Goal: Task Accomplishment & Management: Use online tool/utility

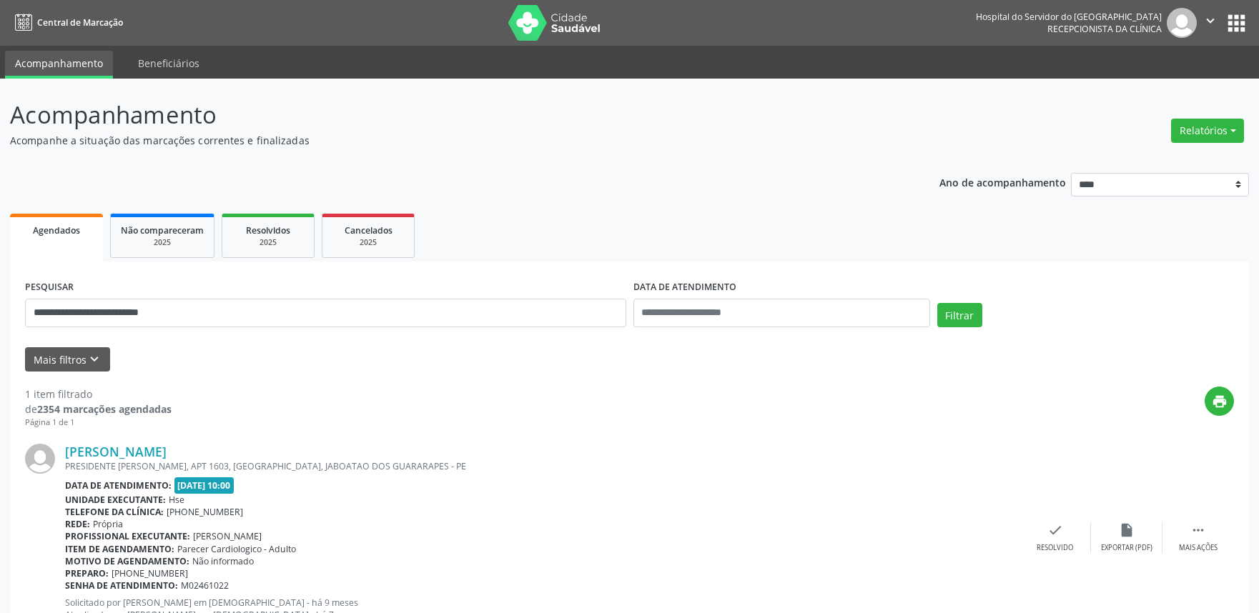
scroll to position [57, 0]
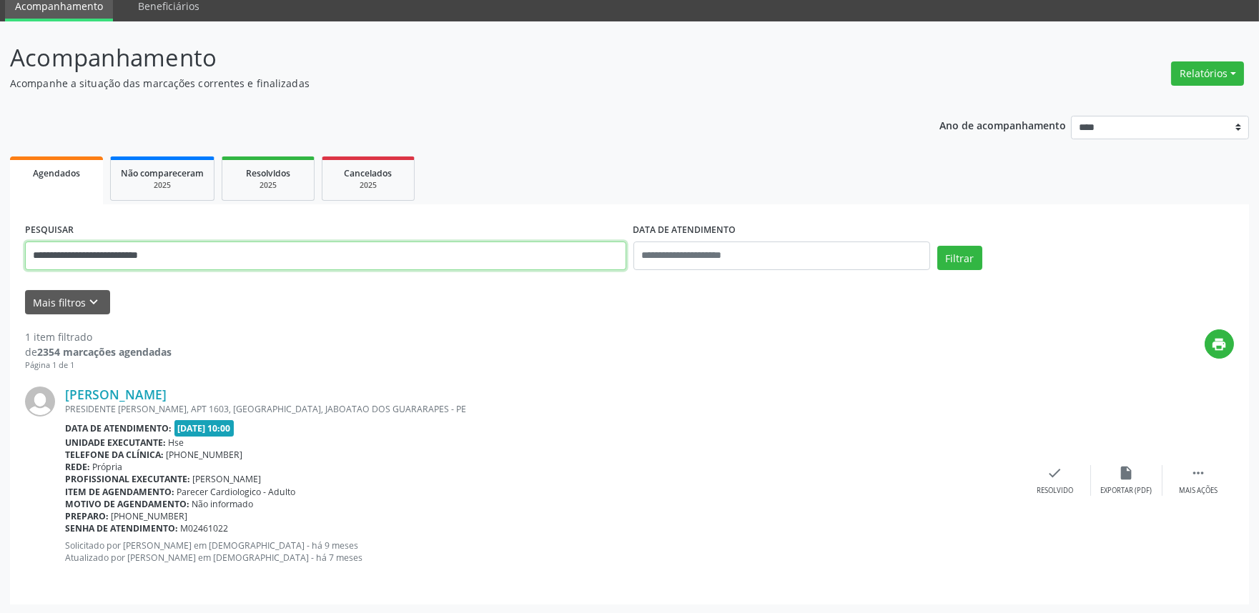
drag, startPoint x: 206, startPoint y: 254, endPoint x: 0, endPoint y: 277, distance: 207.1
click at [0, 277] on div "**********" at bounding box center [629, 317] width 1259 height 593
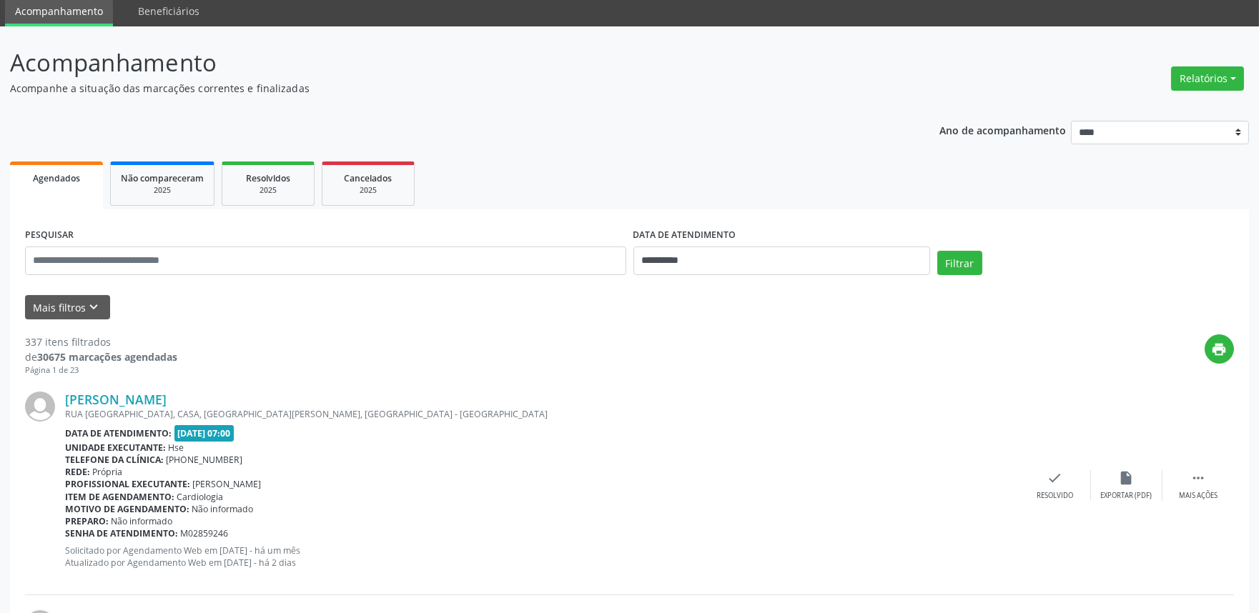
scroll to position [52, 0]
click at [74, 307] on button "Mais filtros keyboard_arrow_down" at bounding box center [67, 307] width 85 height 25
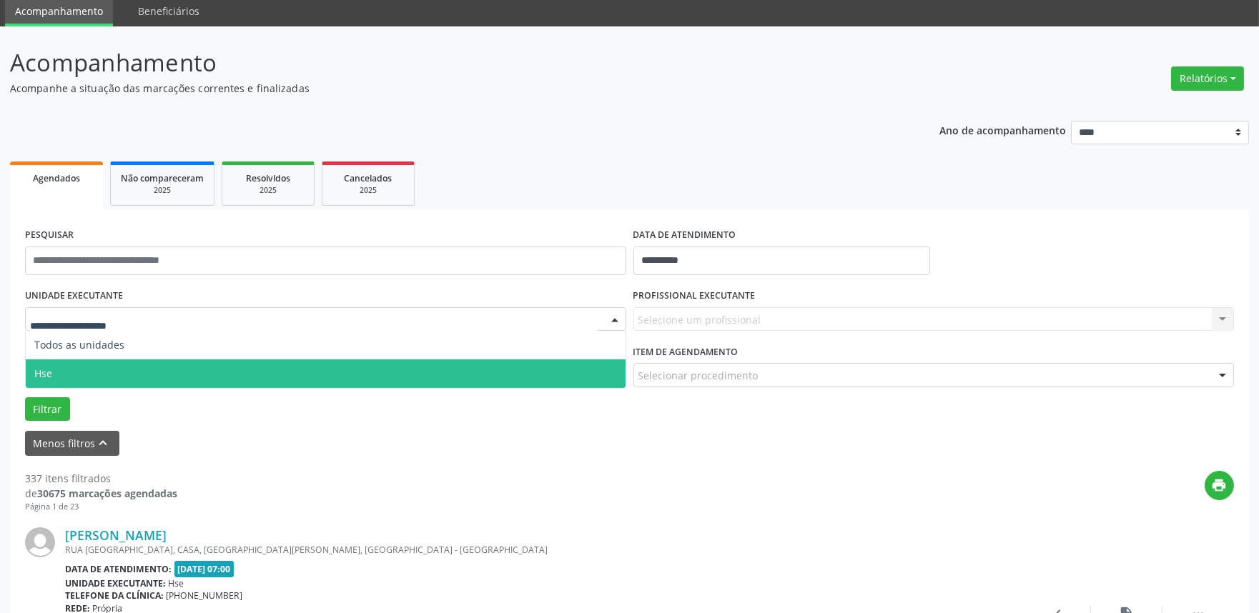
click at [99, 363] on span "Hse" at bounding box center [326, 374] width 600 height 29
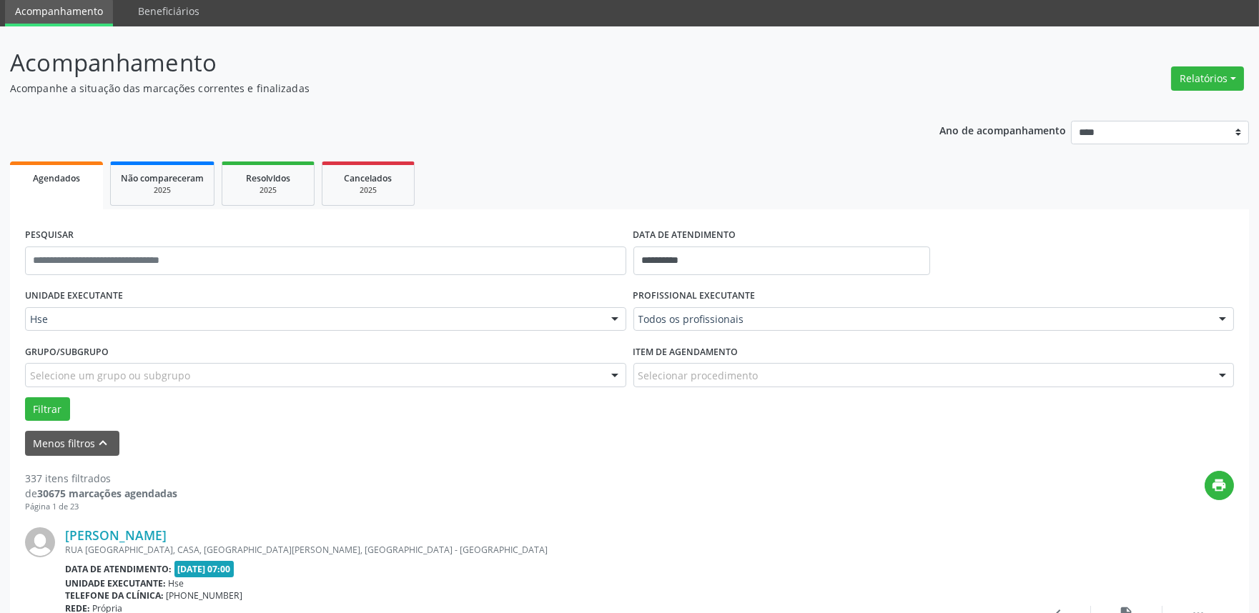
click at [726, 307] on div "Todos os profissionais" at bounding box center [933, 319] width 601 height 24
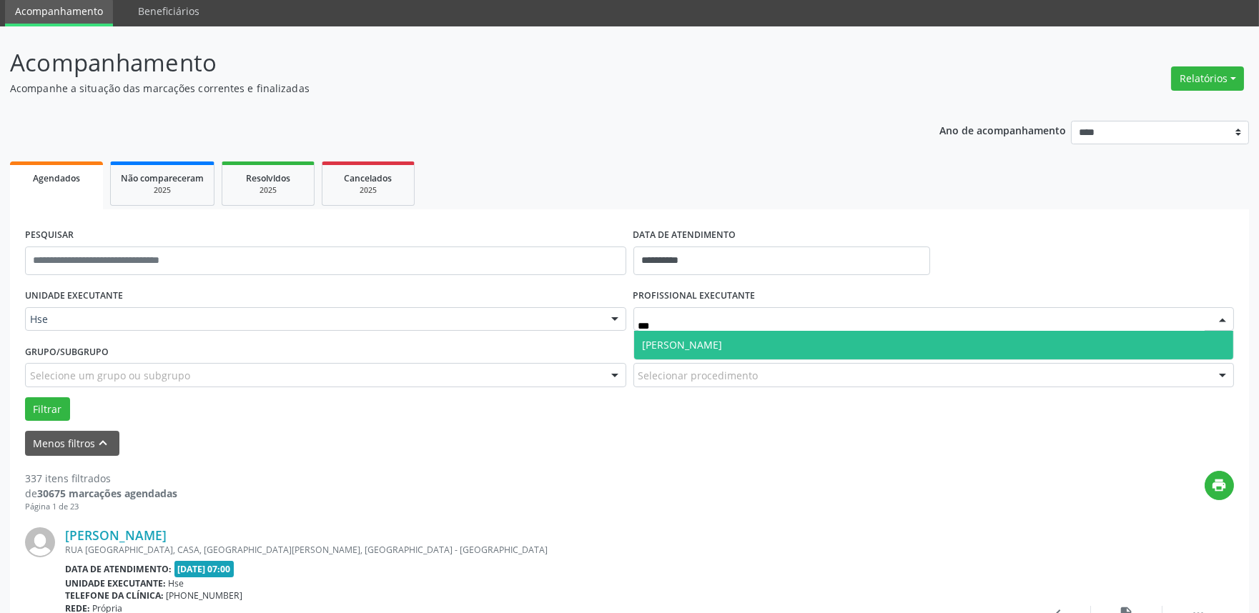
click at [681, 338] on span "[PERSON_NAME]" at bounding box center [683, 345] width 80 height 14
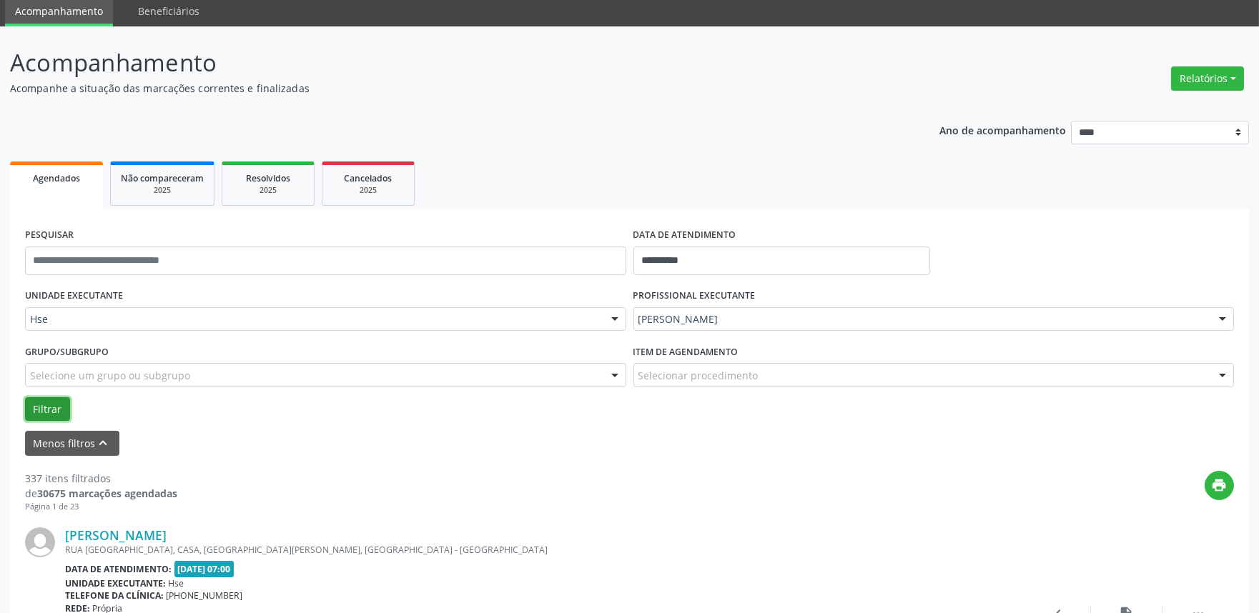
click at [27, 403] on button "Filtrar" at bounding box center [47, 409] width 45 height 24
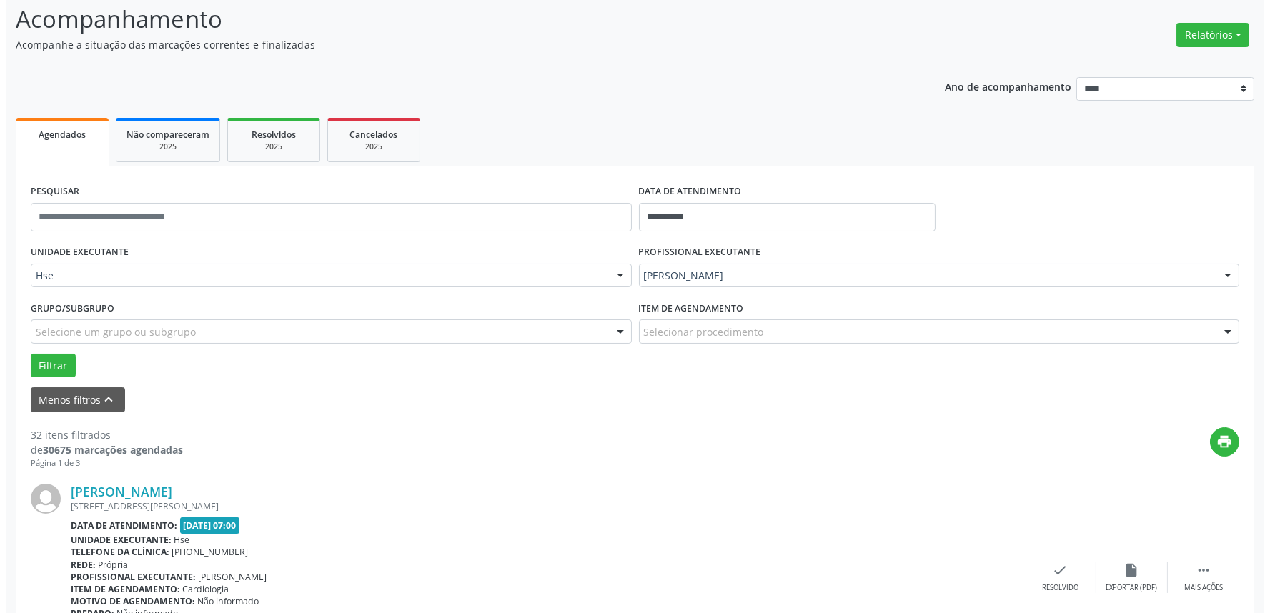
scroll to position [132, 0]
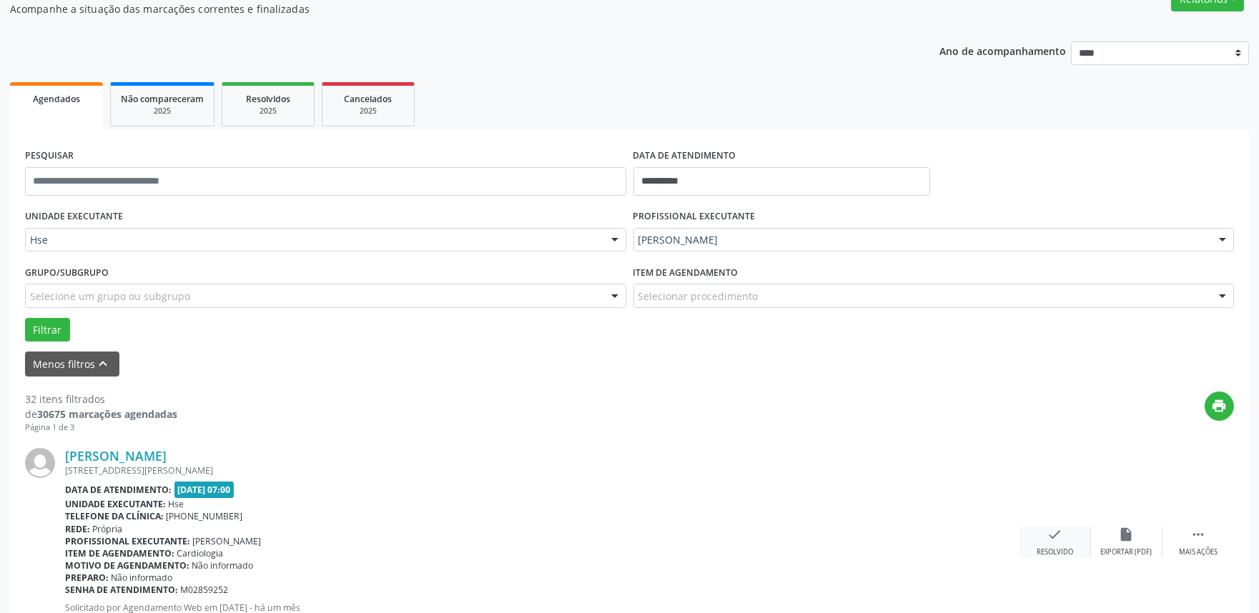
click at [1052, 535] on icon "check" at bounding box center [1055, 535] width 16 height 16
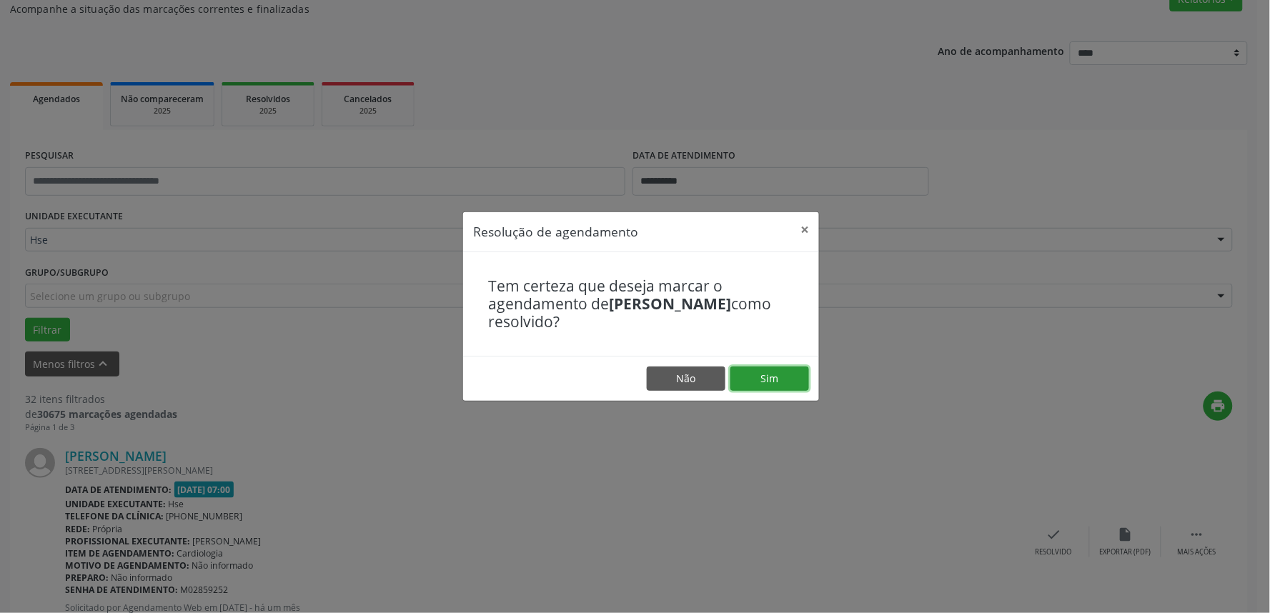
click at [774, 380] on button "Sim" at bounding box center [770, 379] width 79 height 24
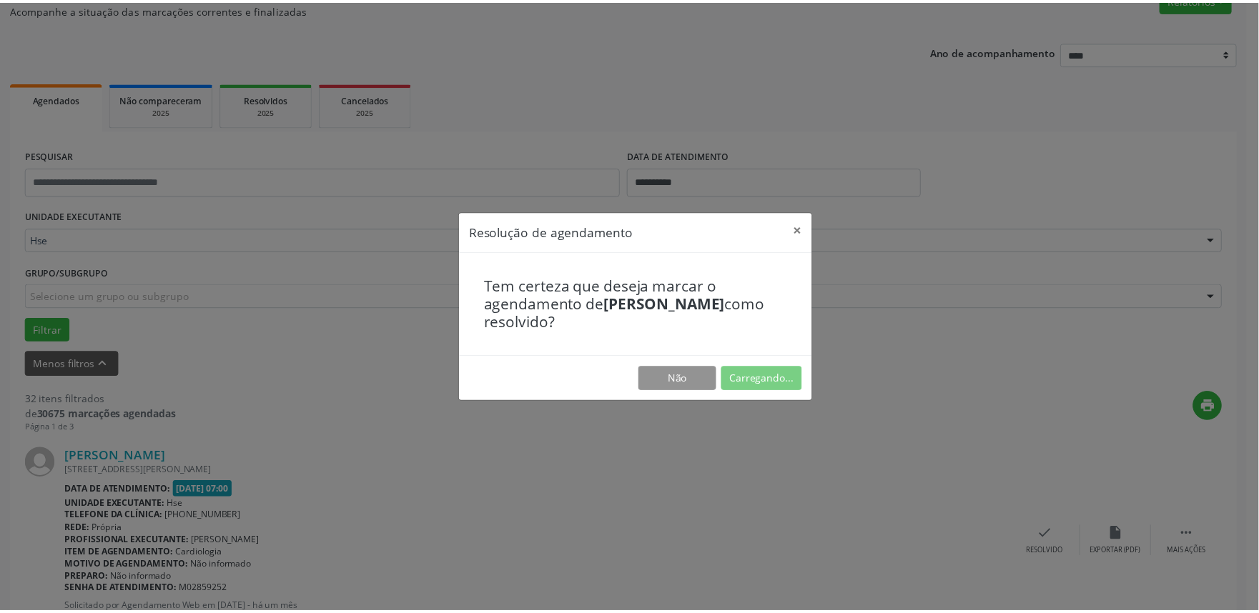
scroll to position [0, 0]
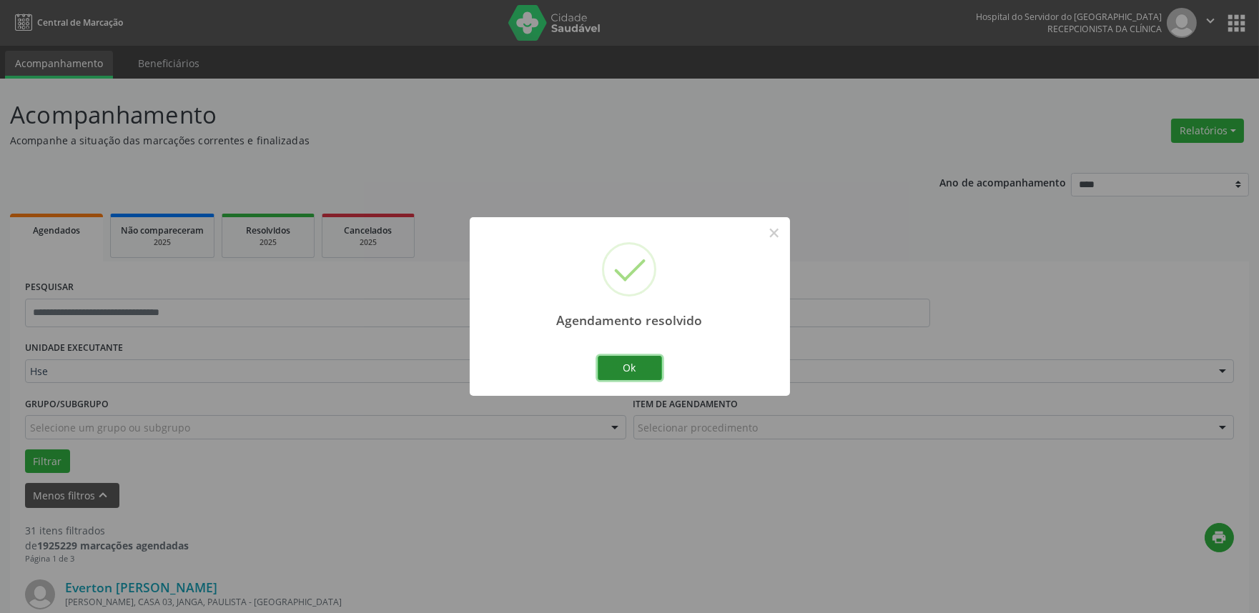
click at [615, 362] on button "Ok" at bounding box center [630, 368] width 64 height 24
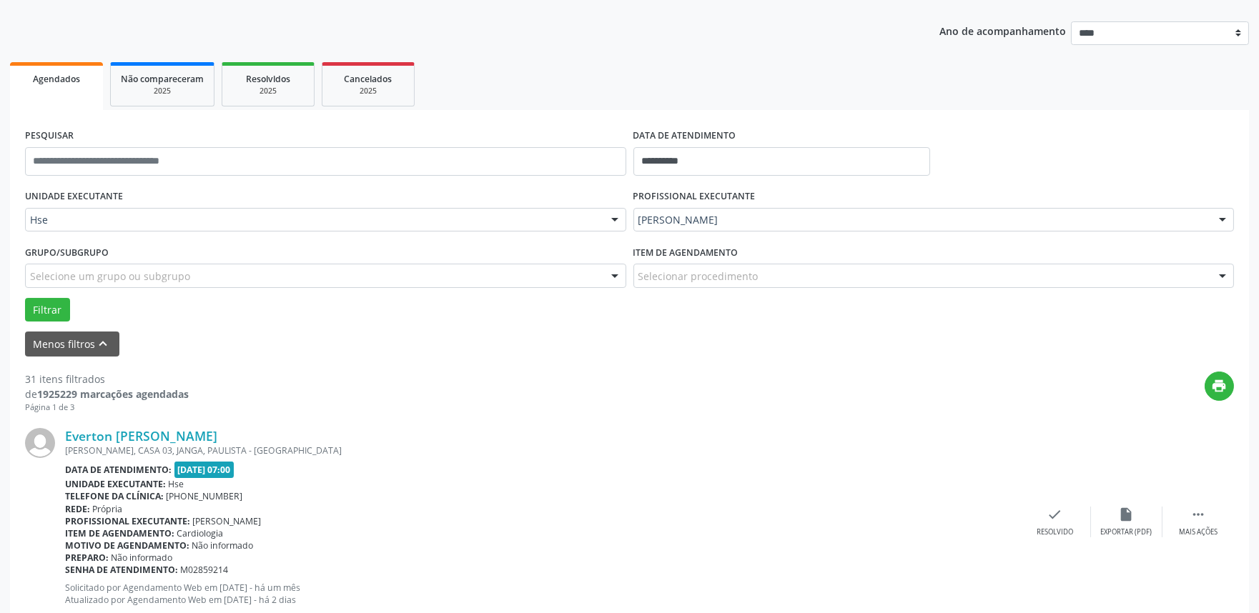
scroll to position [238, 0]
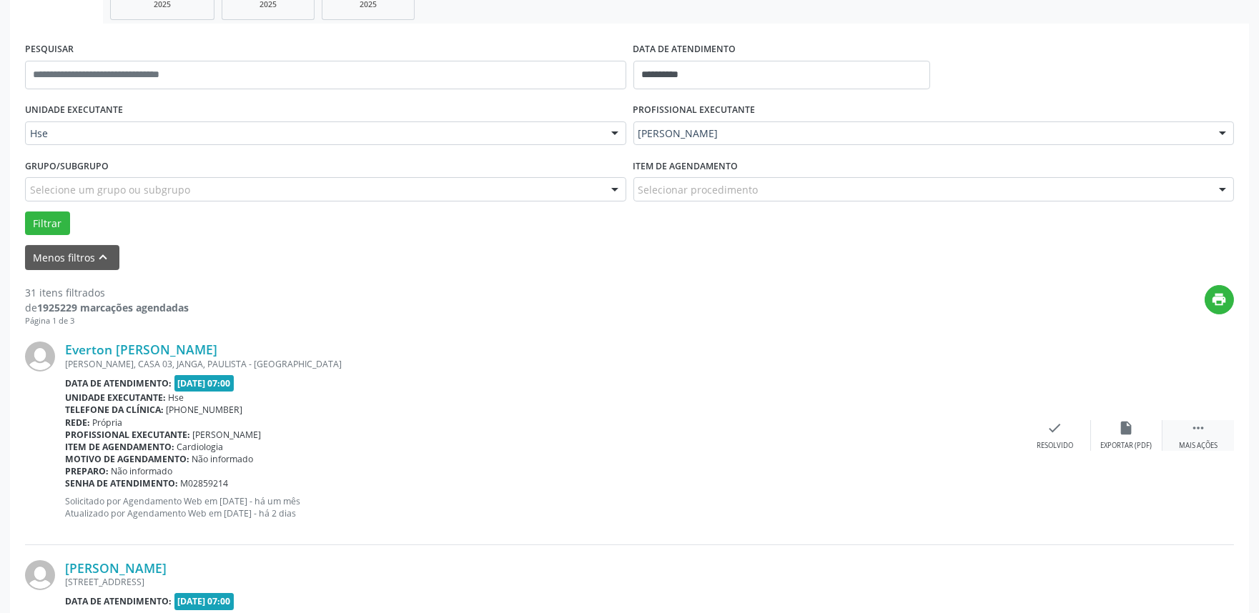
click at [1198, 432] on icon "" at bounding box center [1198, 428] width 16 height 16
click at [1124, 441] on div "Não compareceu" at bounding box center [1126, 446] width 61 height 10
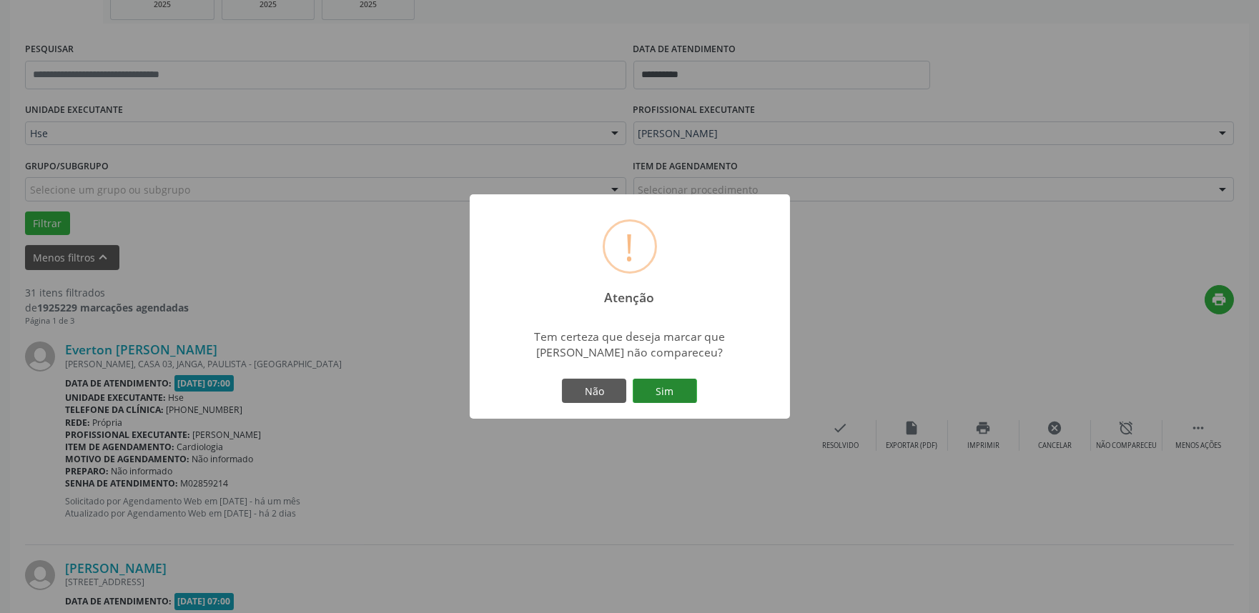
click at [682, 395] on button "Sim" at bounding box center [665, 391] width 64 height 24
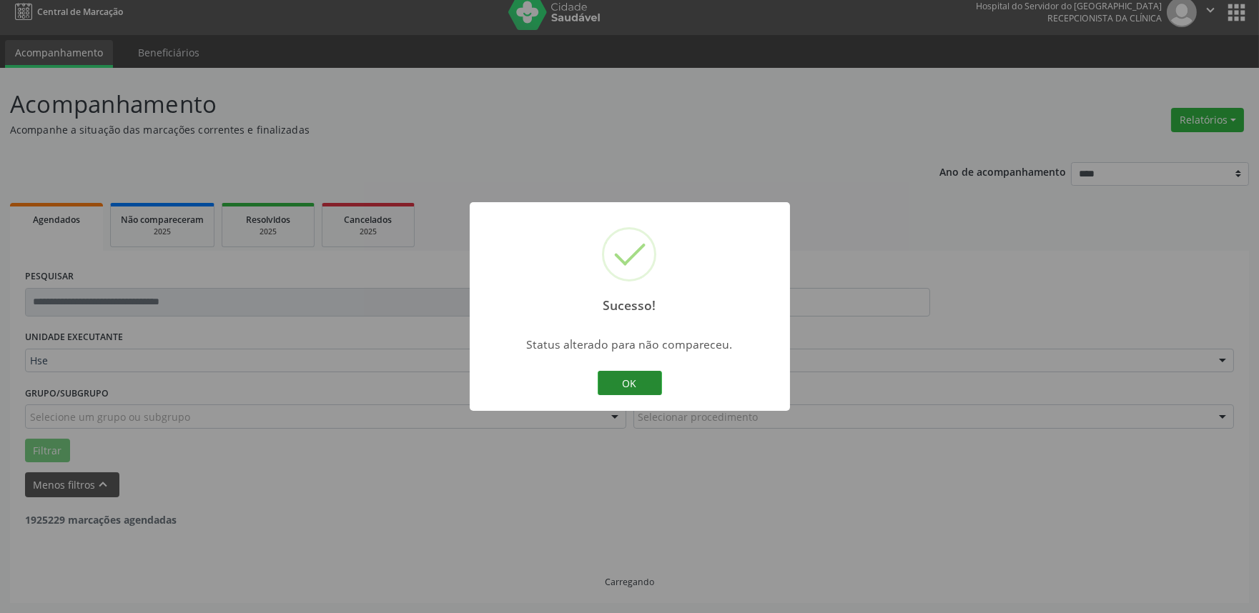
scroll to position [9, 0]
click at [620, 374] on button "OK" at bounding box center [630, 383] width 64 height 24
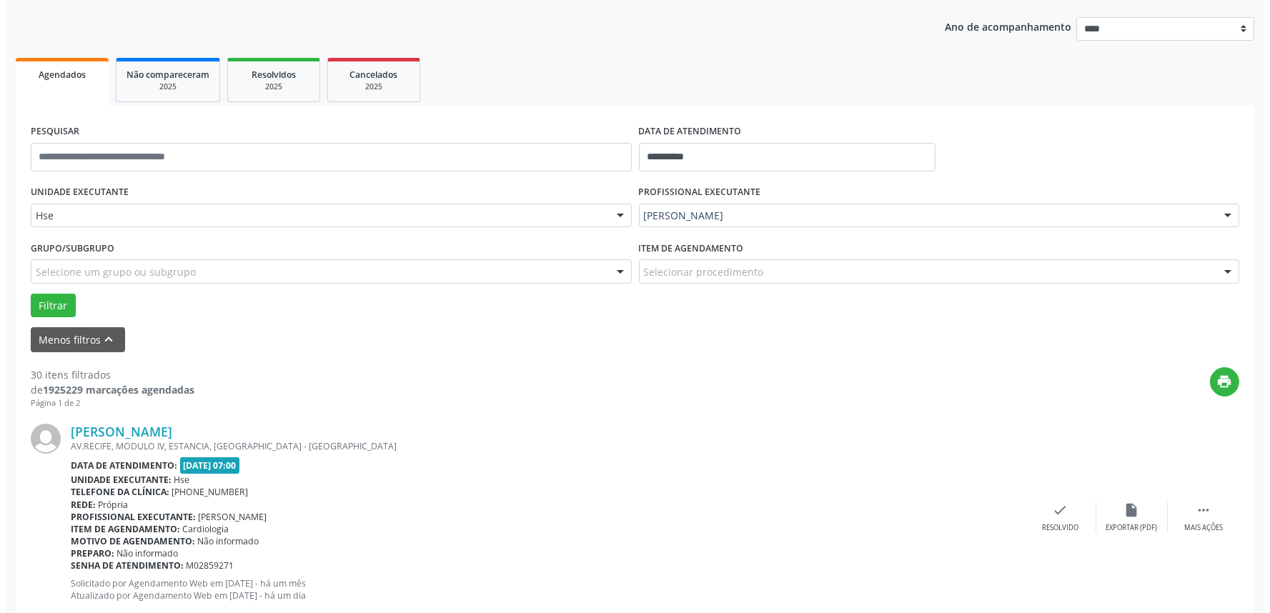
scroll to position [168, 0]
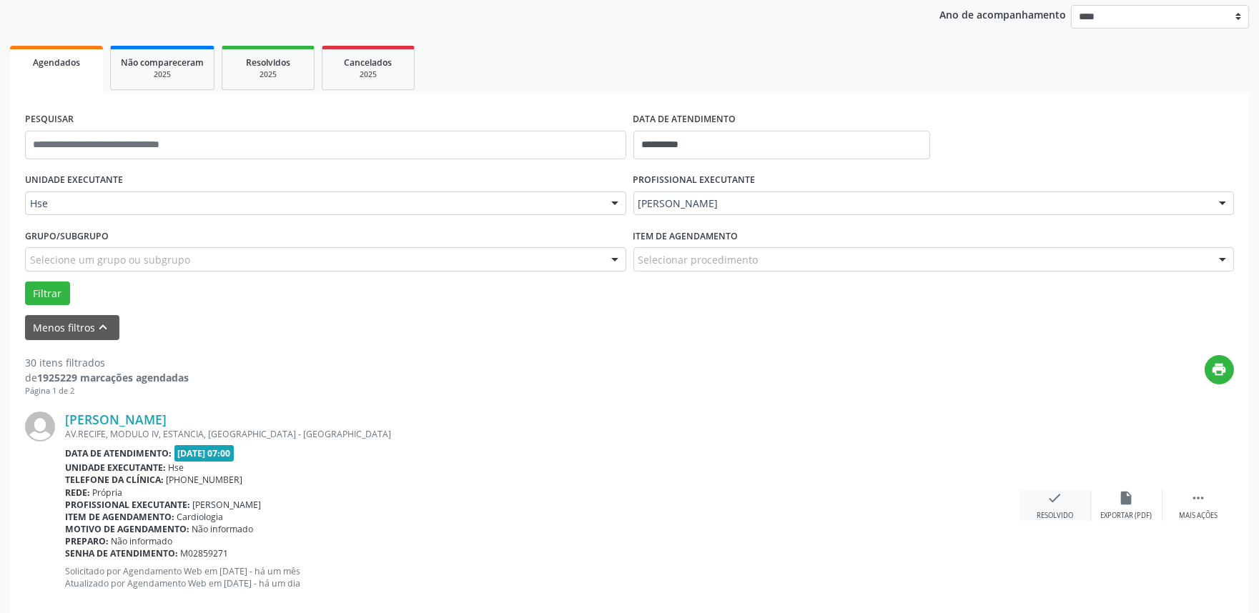
click at [1056, 491] on icon "check" at bounding box center [1055, 498] width 16 height 16
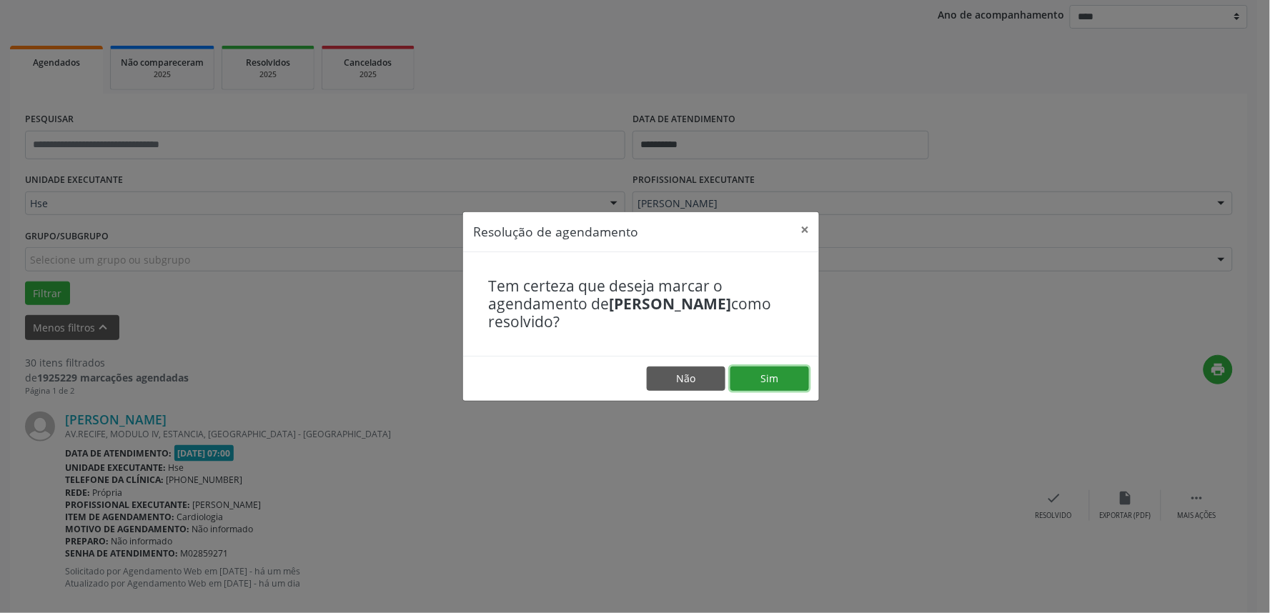
click at [781, 380] on button "Sim" at bounding box center [770, 379] width 79 height 24
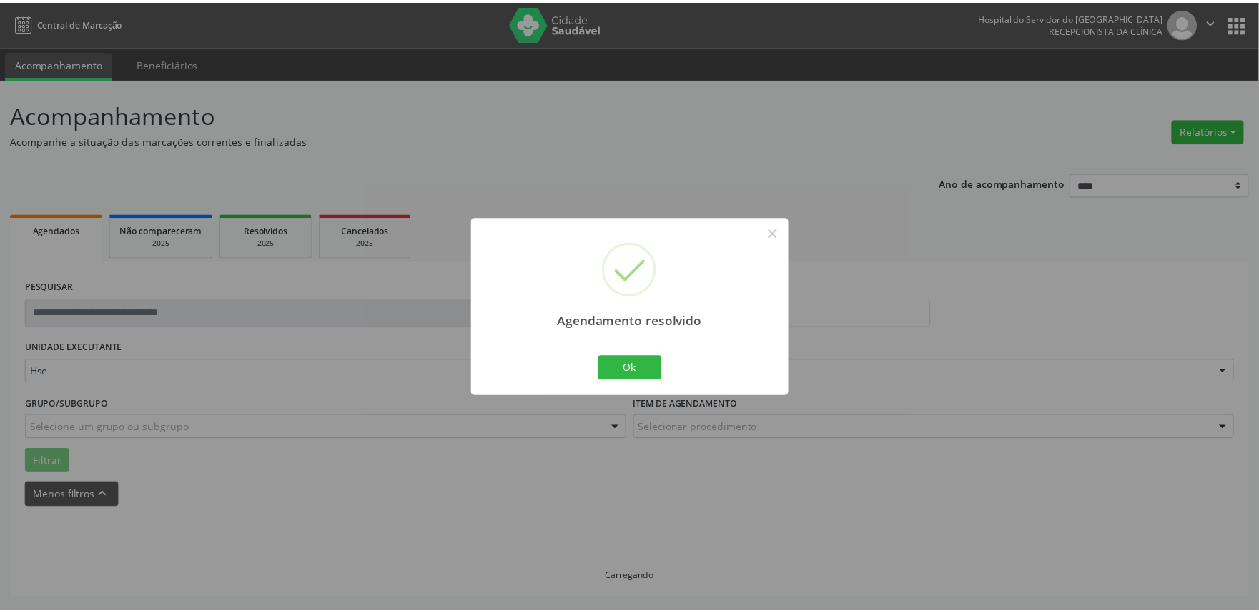
scroll to position [0, 0]
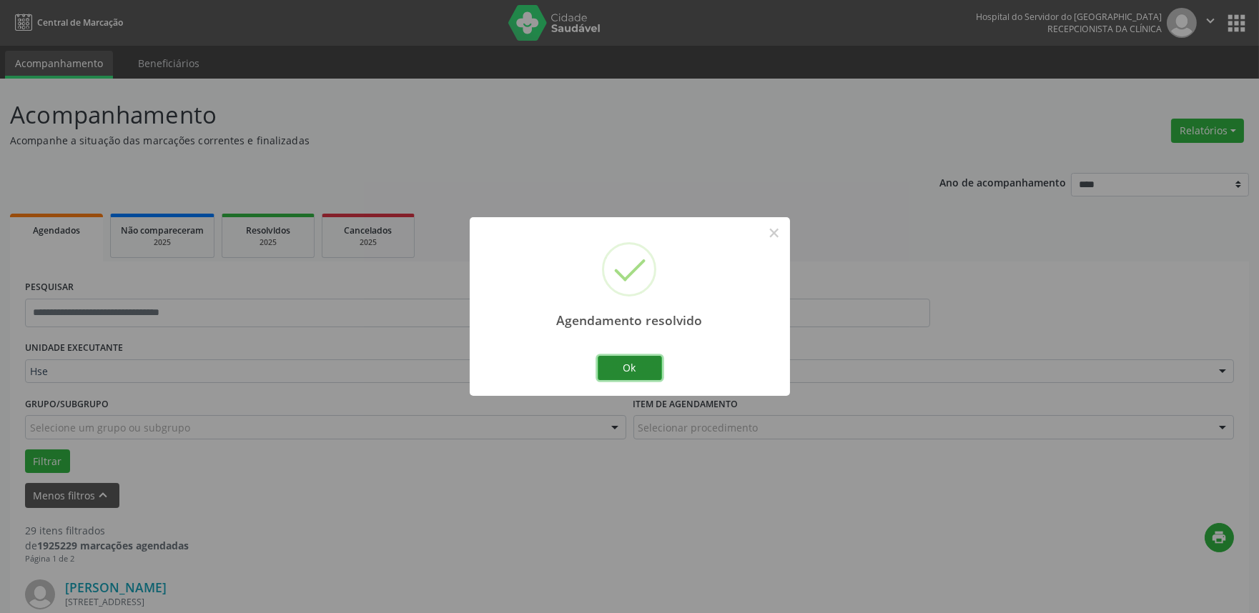
click at [623, 372] on button "Ok" at bounding box center [630, 368] width 64 height 24
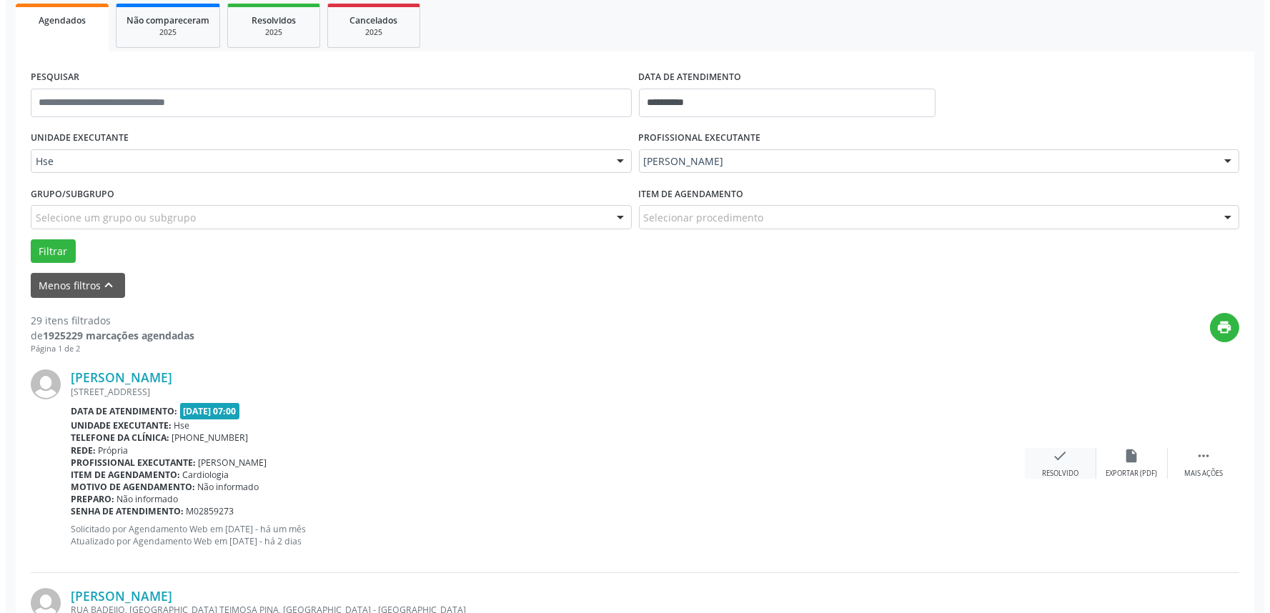
scroll to position [238, 0]
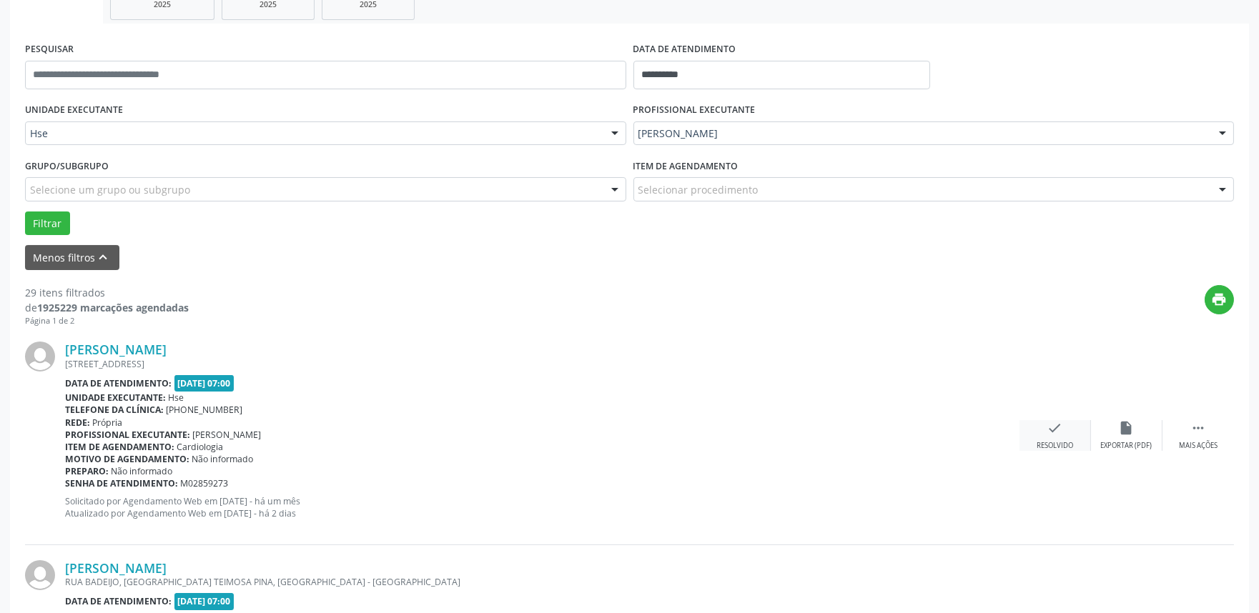
click at [1059, 420] on icon "check" at bounding box center [1055, 428] width 16 height 16
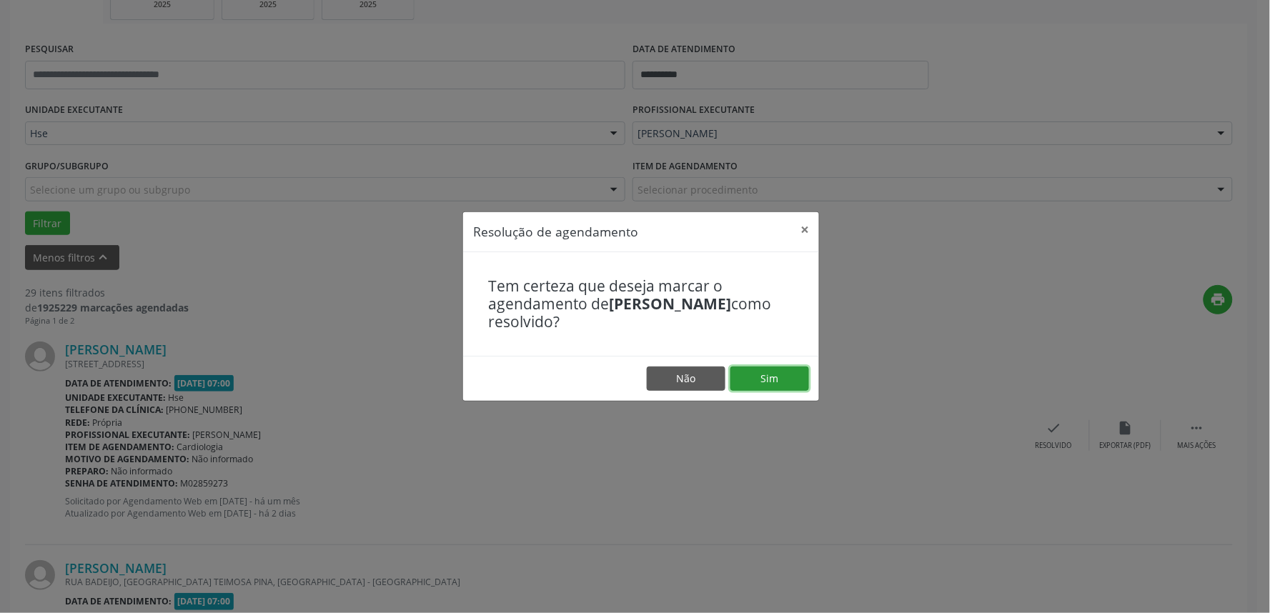
click at [785, 380] on button "Sim" at bounding box center [770, 379] width 79 height 24
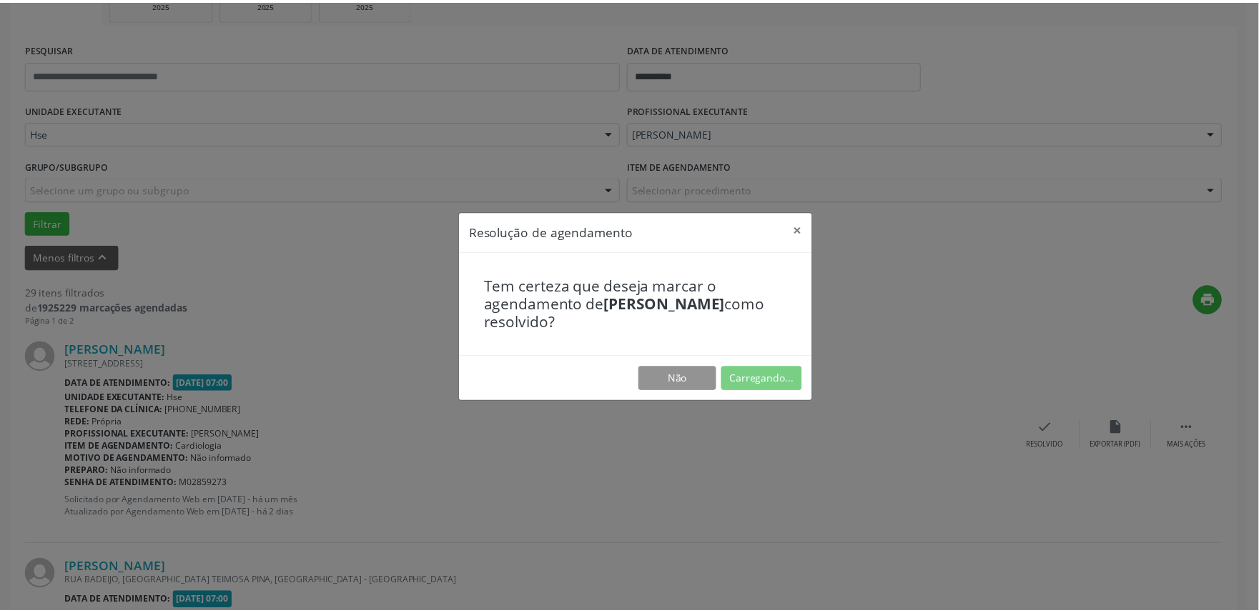
scroll to position [0, 0]
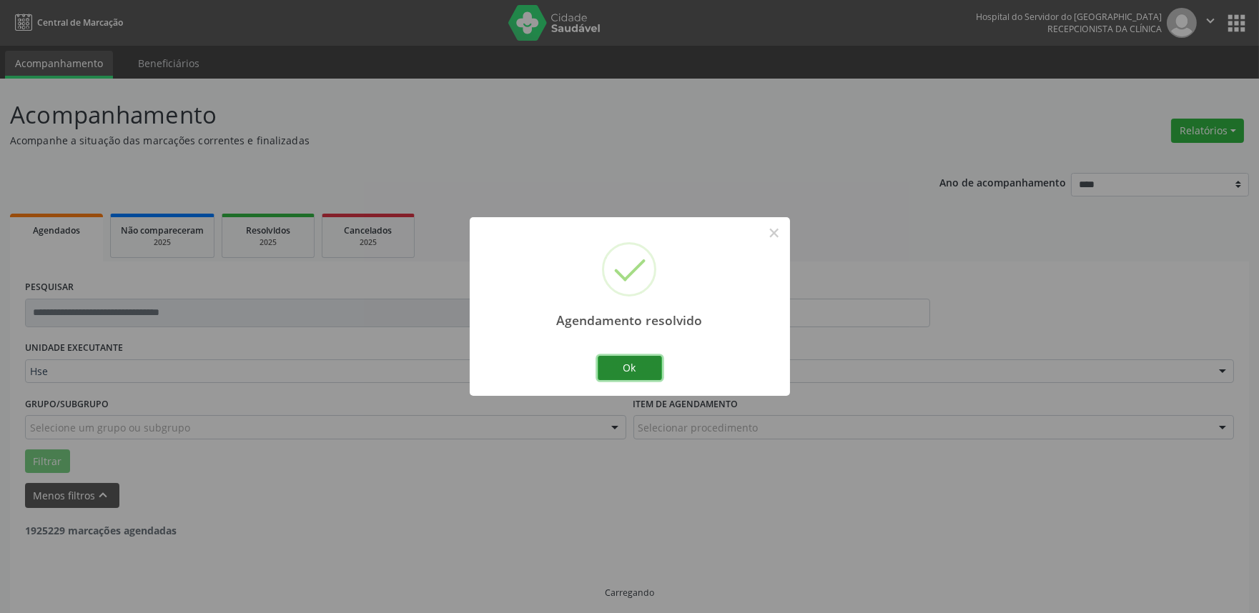
drag, startPoint x: 630, startPoint y: 372, endPoint x: 637, endPoint y: 375, distance: 7.7
click at [632, 373] on button "Ok" at bounding box center [630, 368] width 64 height 24
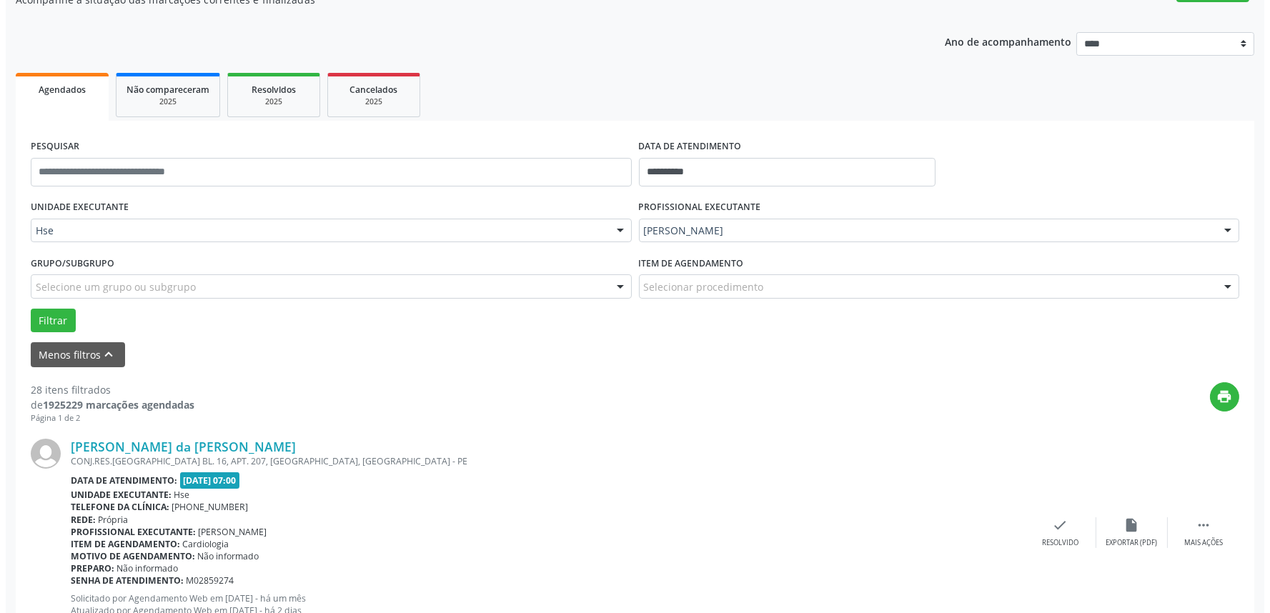
scroll to position [168, 0]
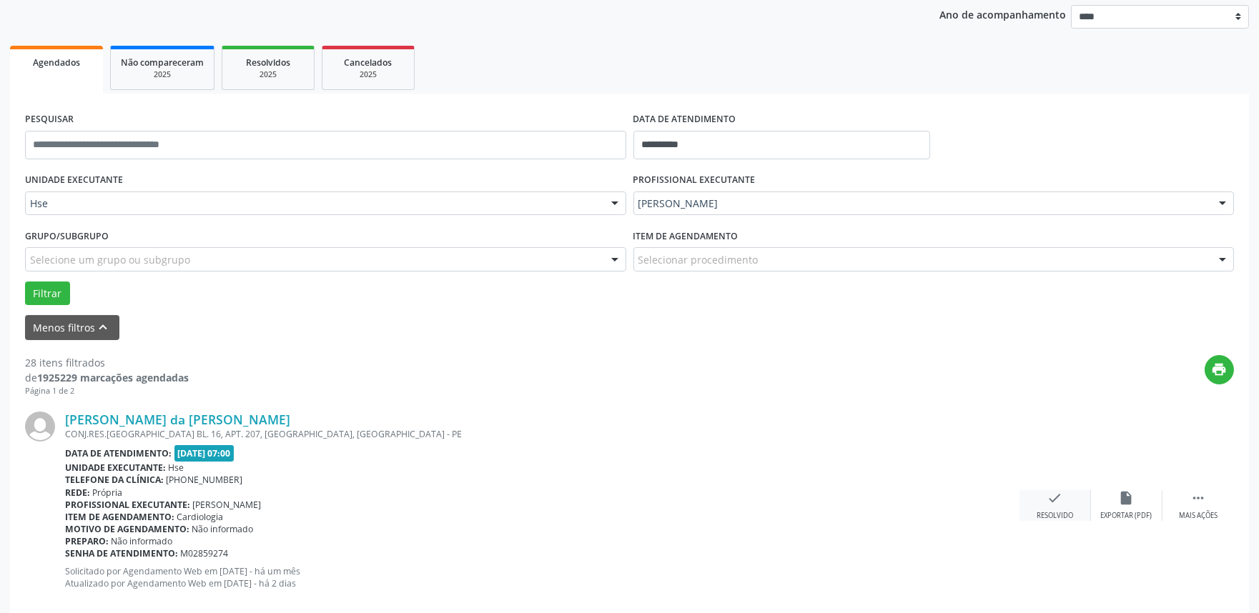
click at [1035, 501] on div "check Resolvido" at bounding box center [1054, 505] width 71 height 31
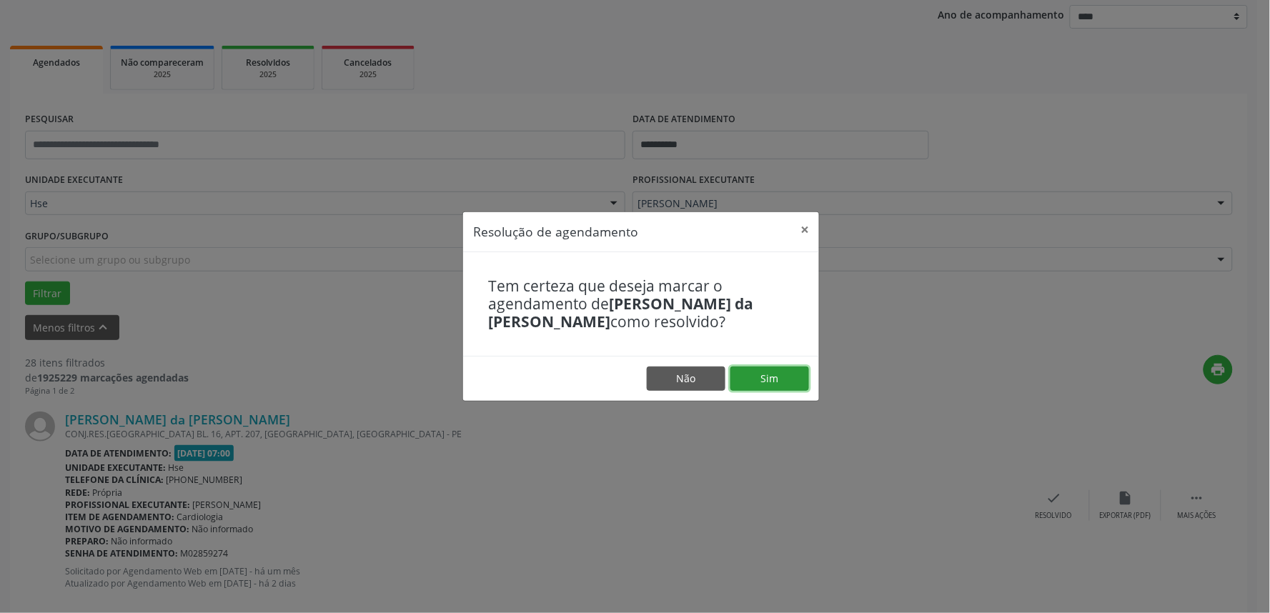
click at [787, 381] on button "Sim" at bounding box center [770, 379] width 79 height 24
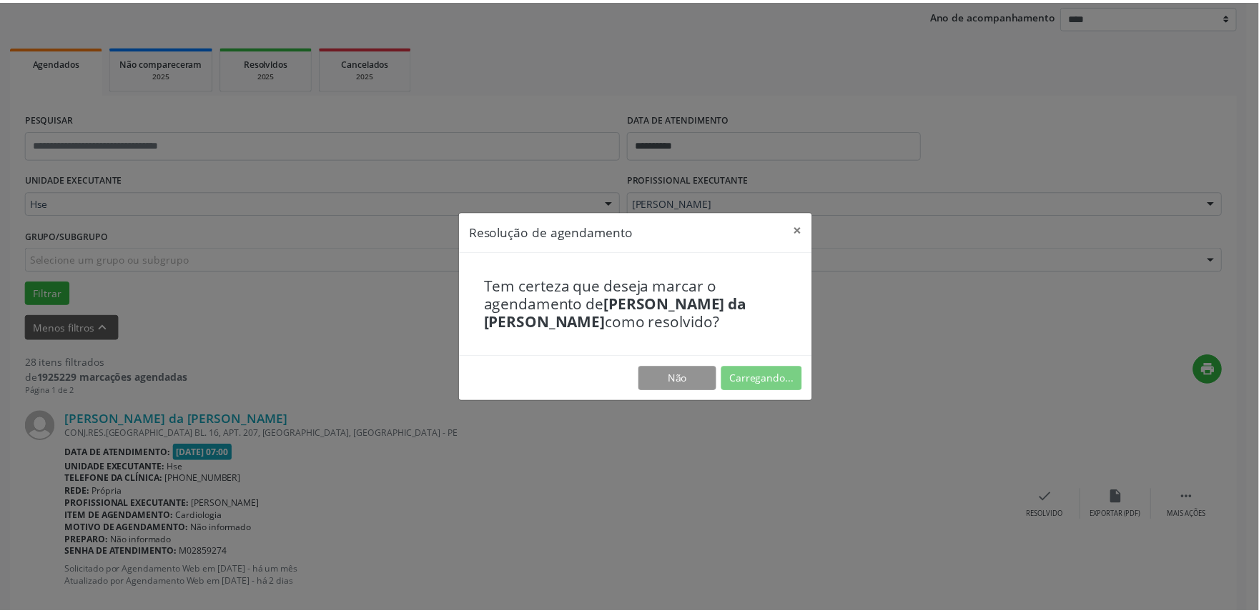
scroll to position [0, 0]
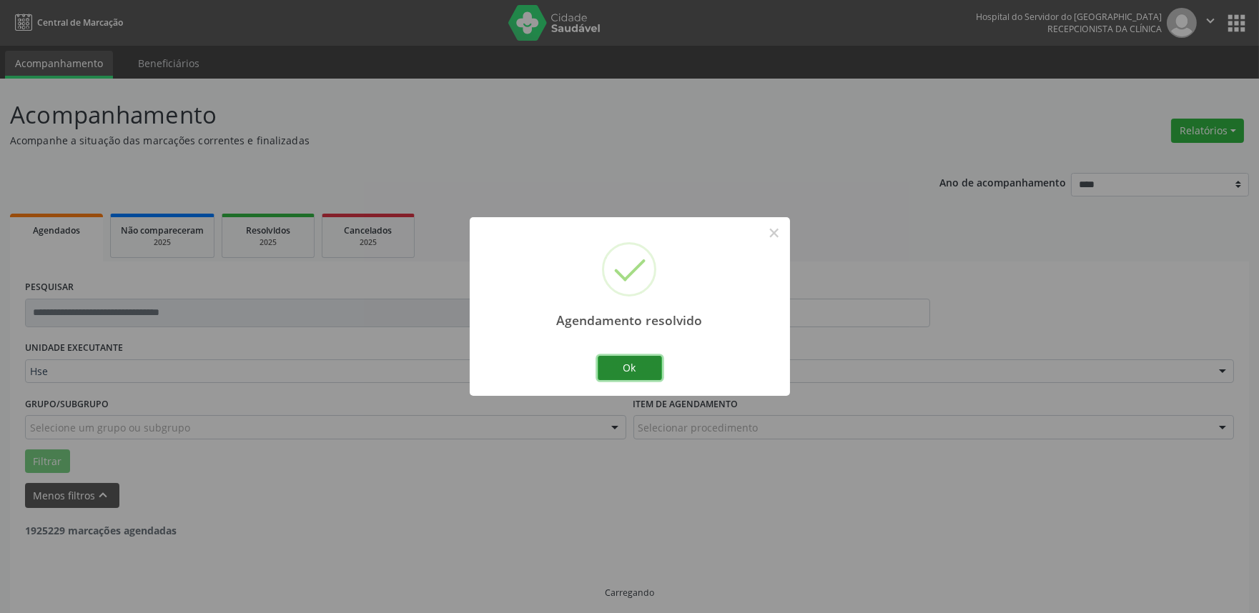
click at [652, 374] on button "Ok" at bounding box center [630, 368] width 64 height 24
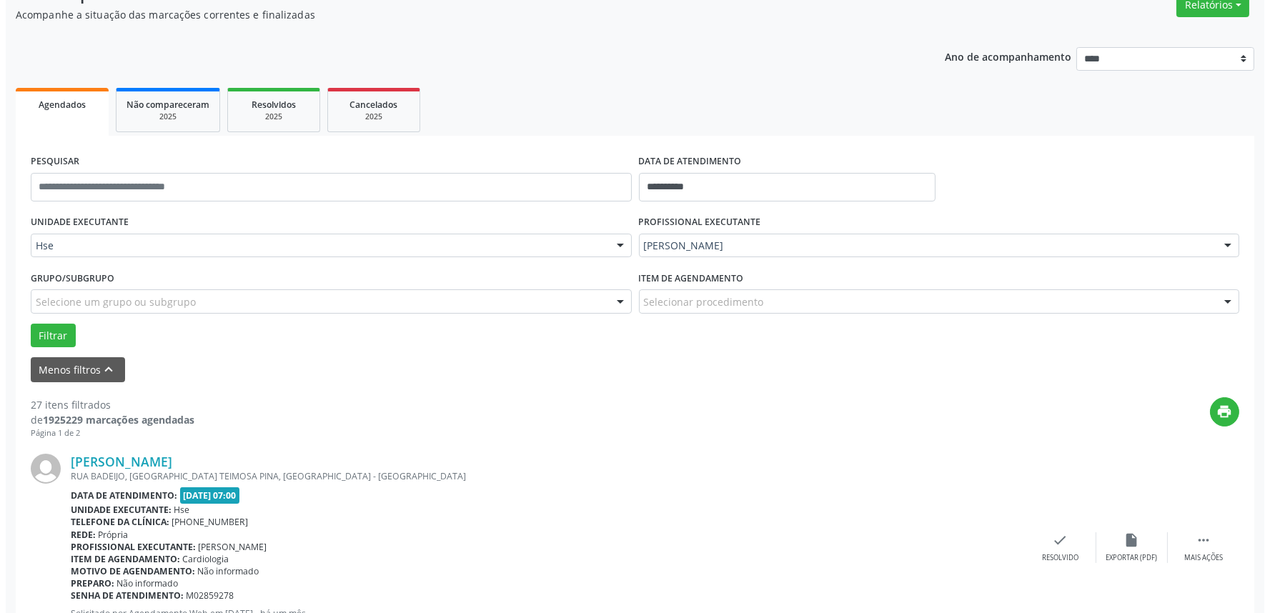
scroll to position [168, 0]
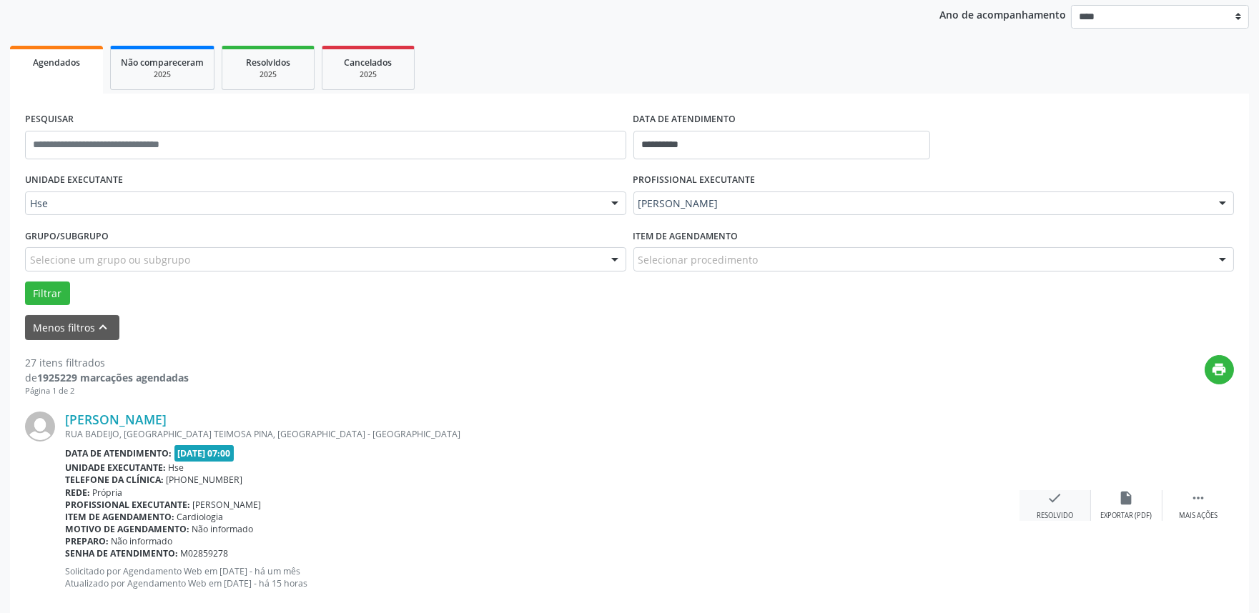
click at [1042, 508] on div "check Resolvido" at bounding box center [1054, 505] width 71 height 31
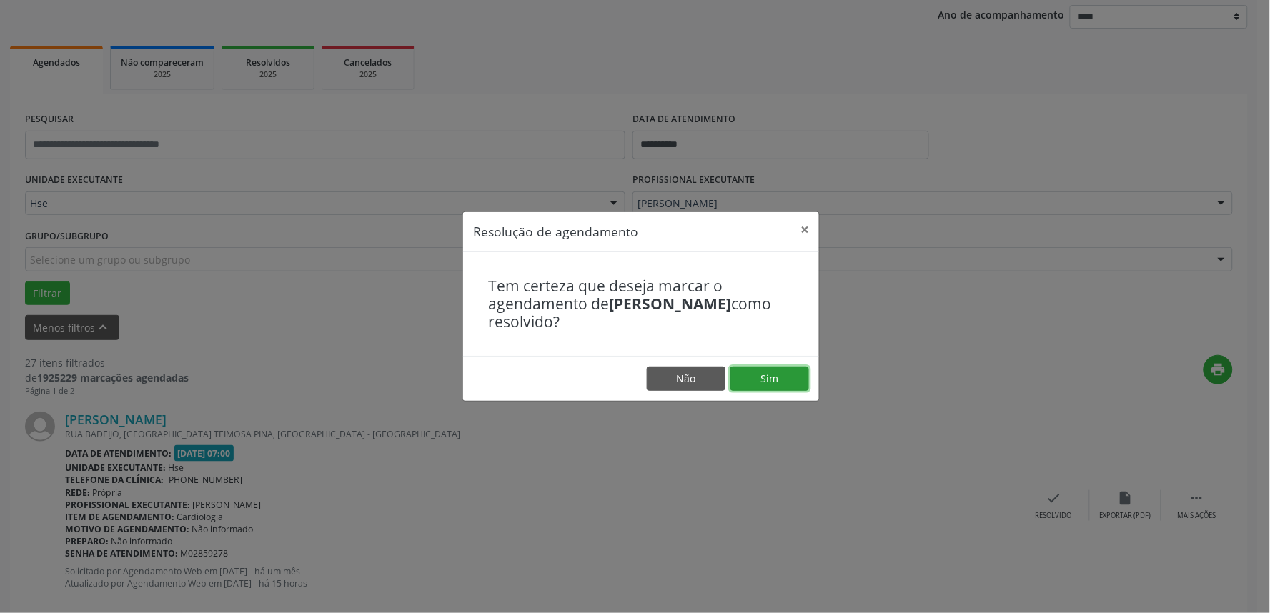
click at [783, 373] on button "Sim" at bounding box center [770, 379] width 79 height 24
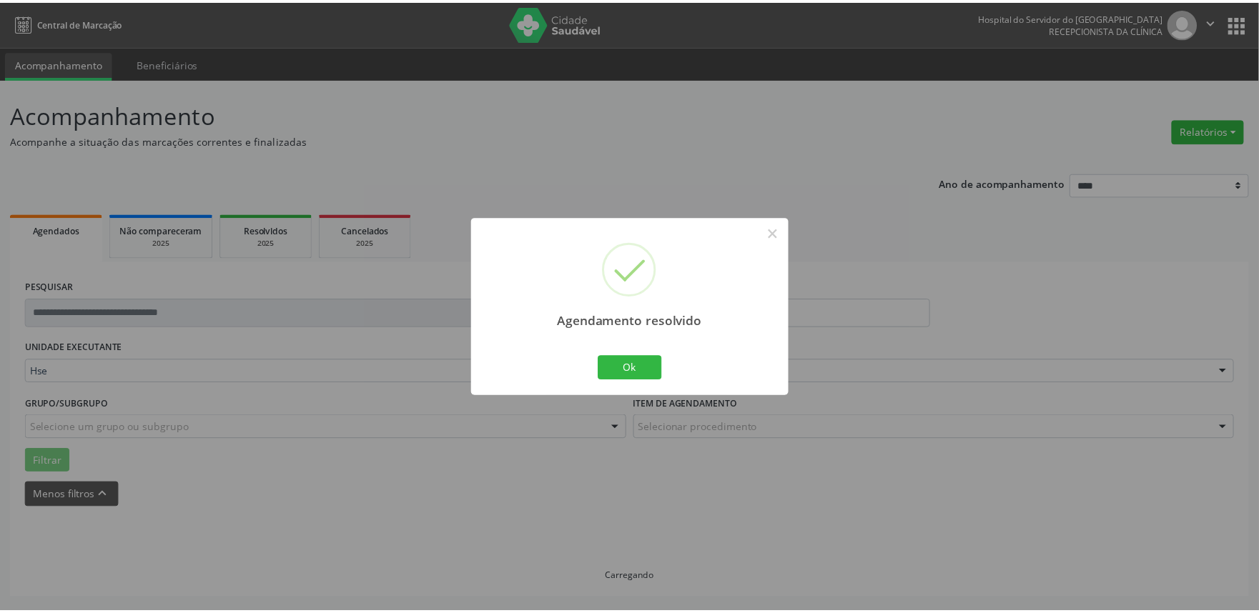
scroll to position [0, 0]
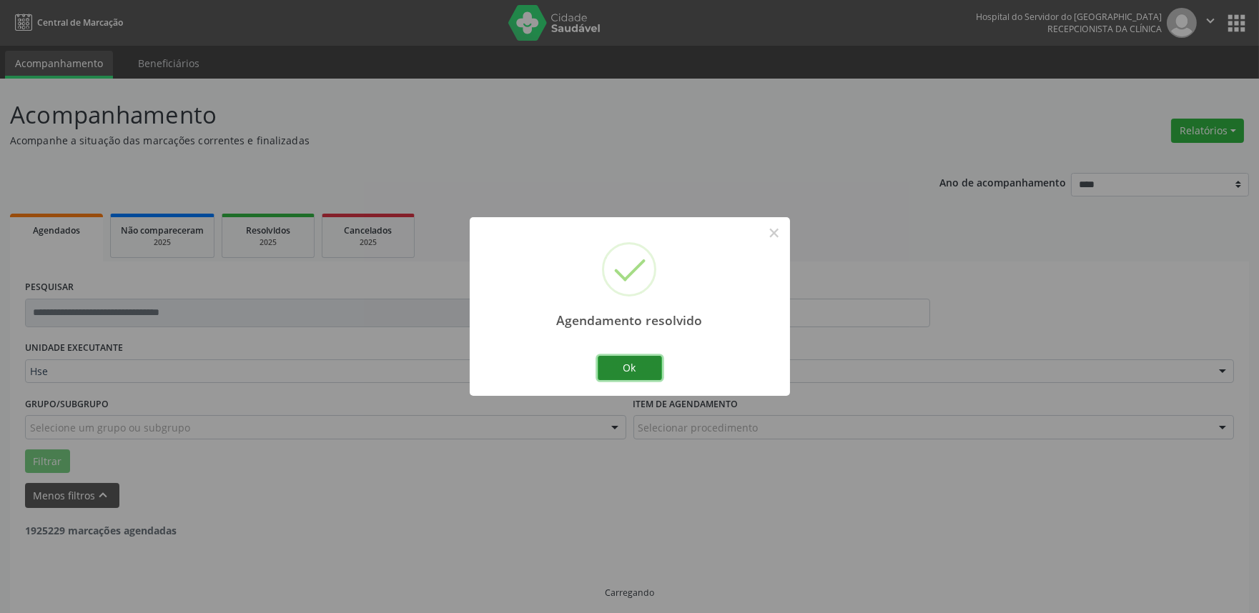
click at [660, 376] on button "Ok" at bounding box center [630, 368] width 64 height 24
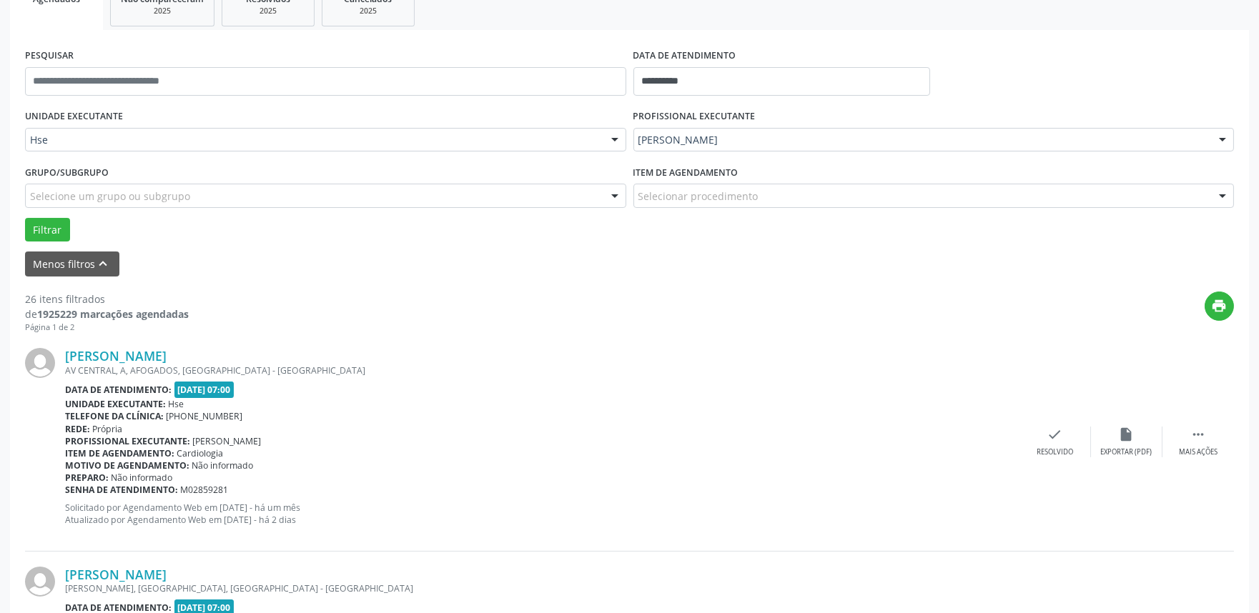
scroll to position [327, 0]
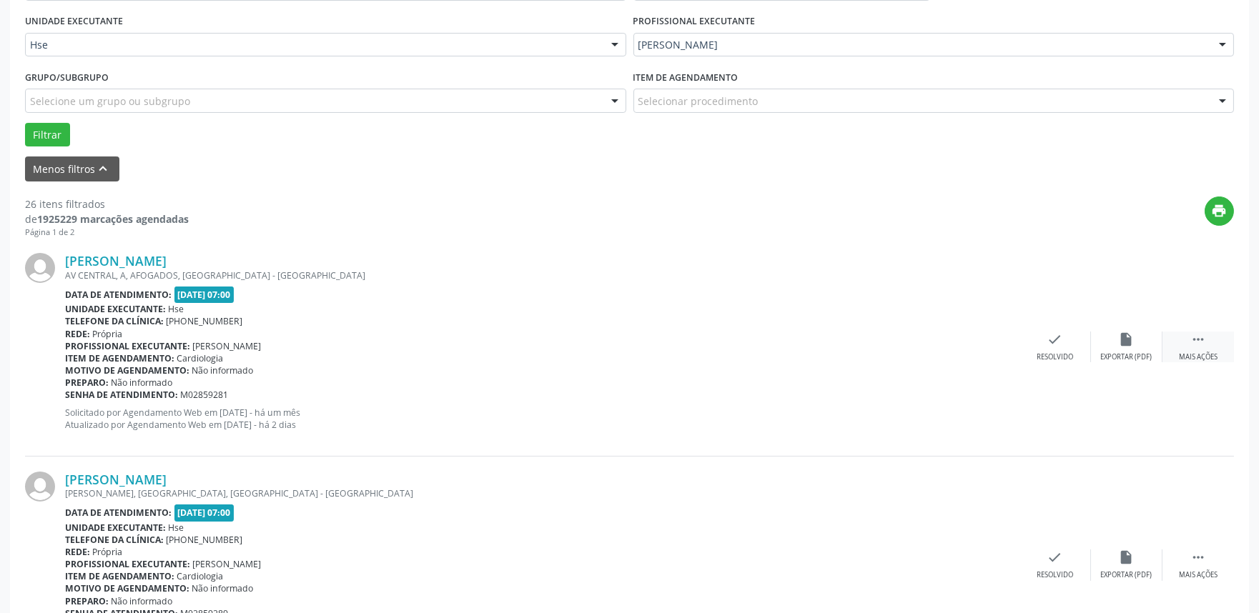
drag, startPoint x: 1210, startPoint y: 344, endPoint x: 1189, endPoint y: 353, distance: 23.4
click at [1211, 344] on div " Mais ações" at bounding box center [1197, 347] width 71 height 31
click at [1102, 347] on div "alarm_off Não compareceu" at bounding box center [1126, 347] width 71 height 31
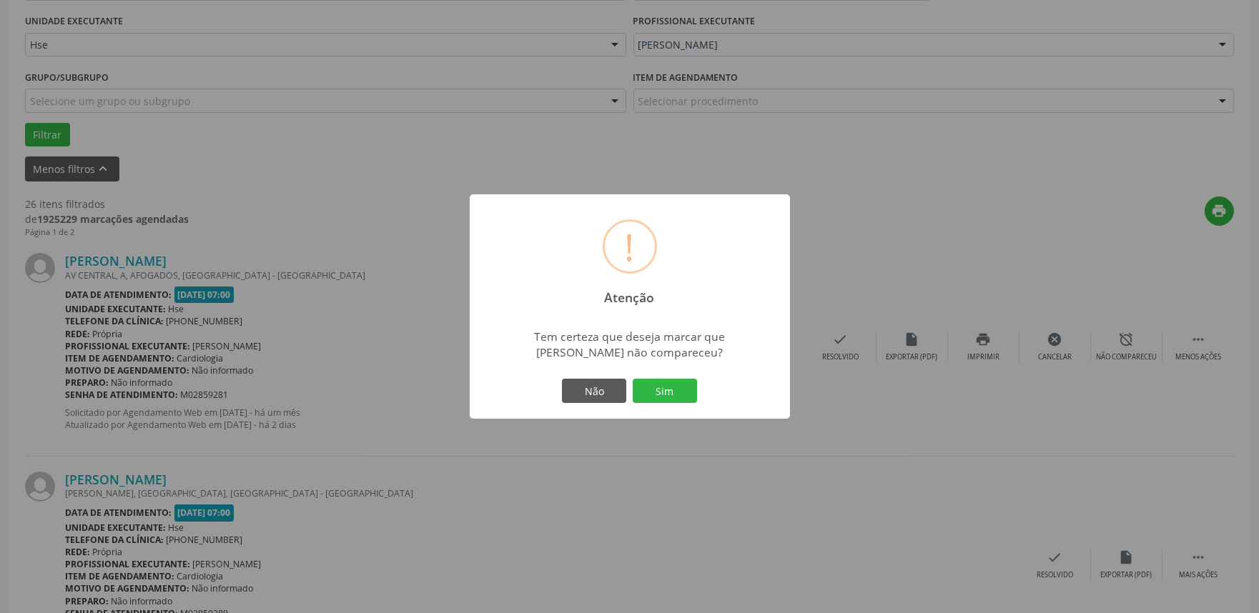
click at [667, 383] on button "Sim" at bounding box center [665, 391] width 64 height 24
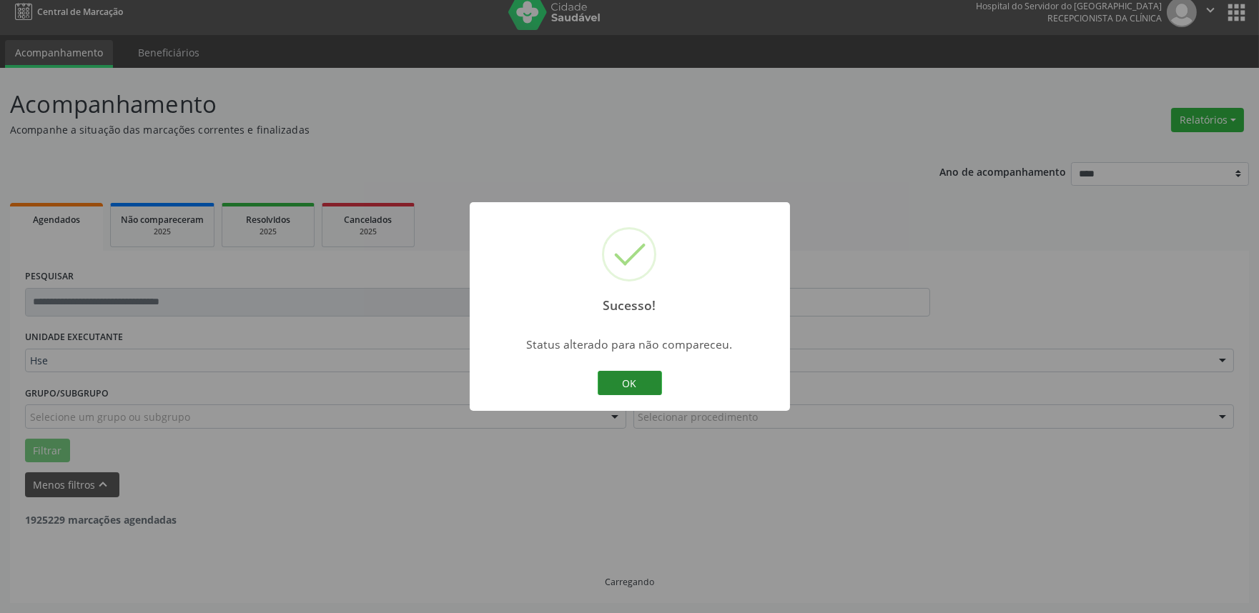
scroll to position [9, 0]
click at [603, 376] on button "OK" at bounding box center [630, 383] width 64 height 24
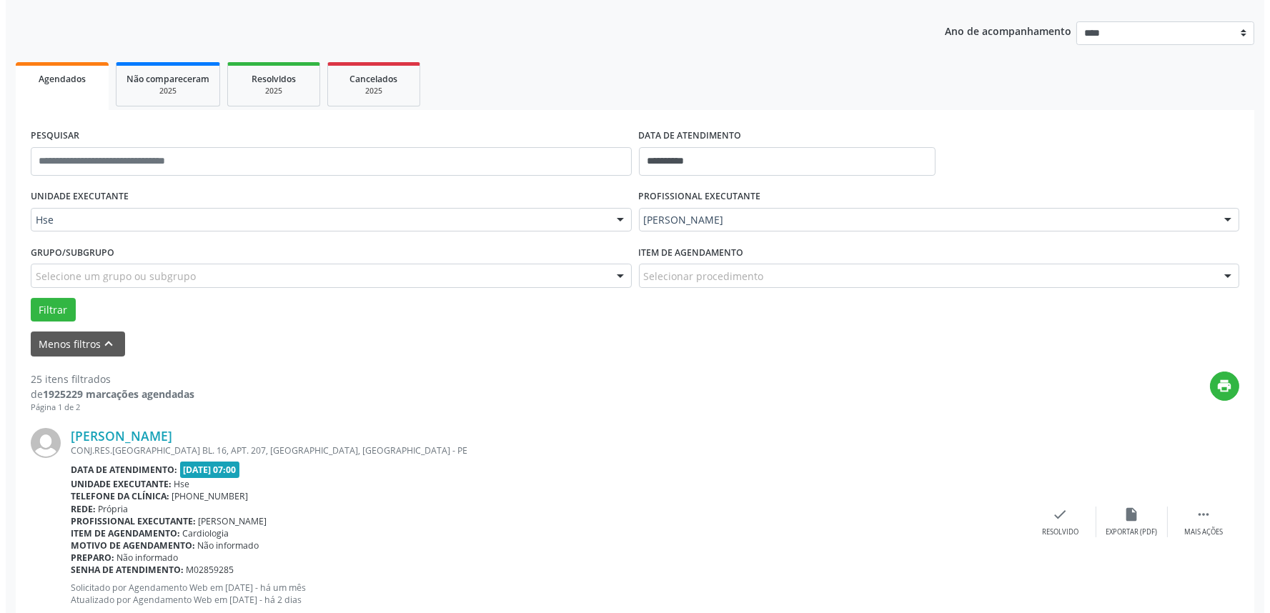
scroll to position [247, 0]
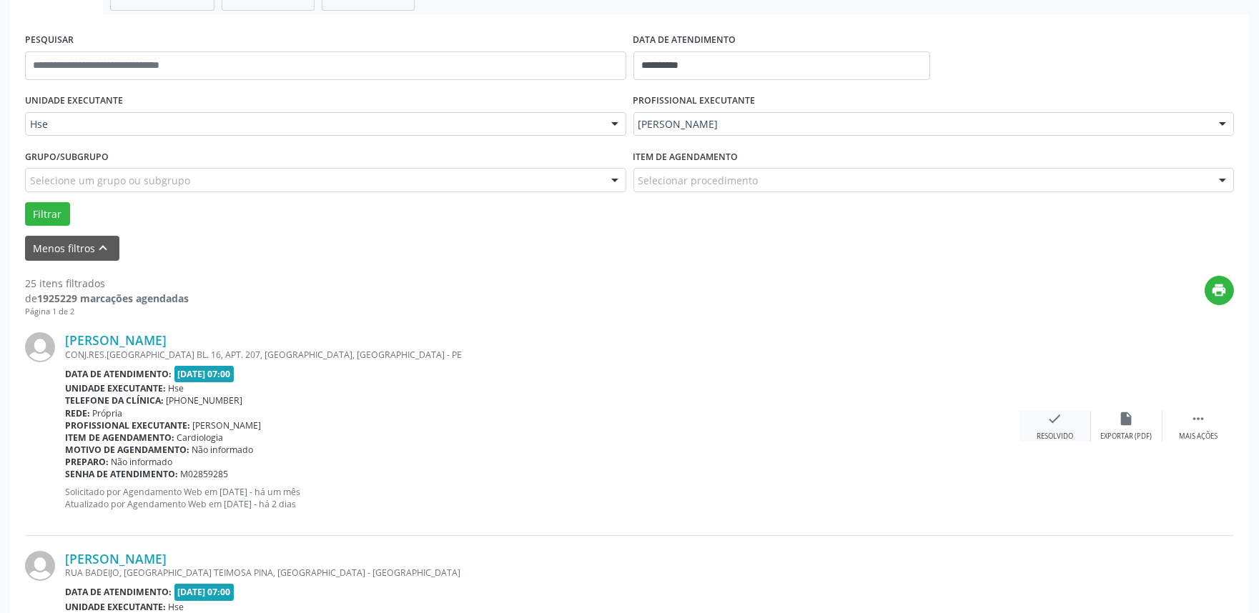
click at [1034, 427] on div "check Resolvido" at bounding box center [1054, 426] width 71 height 31
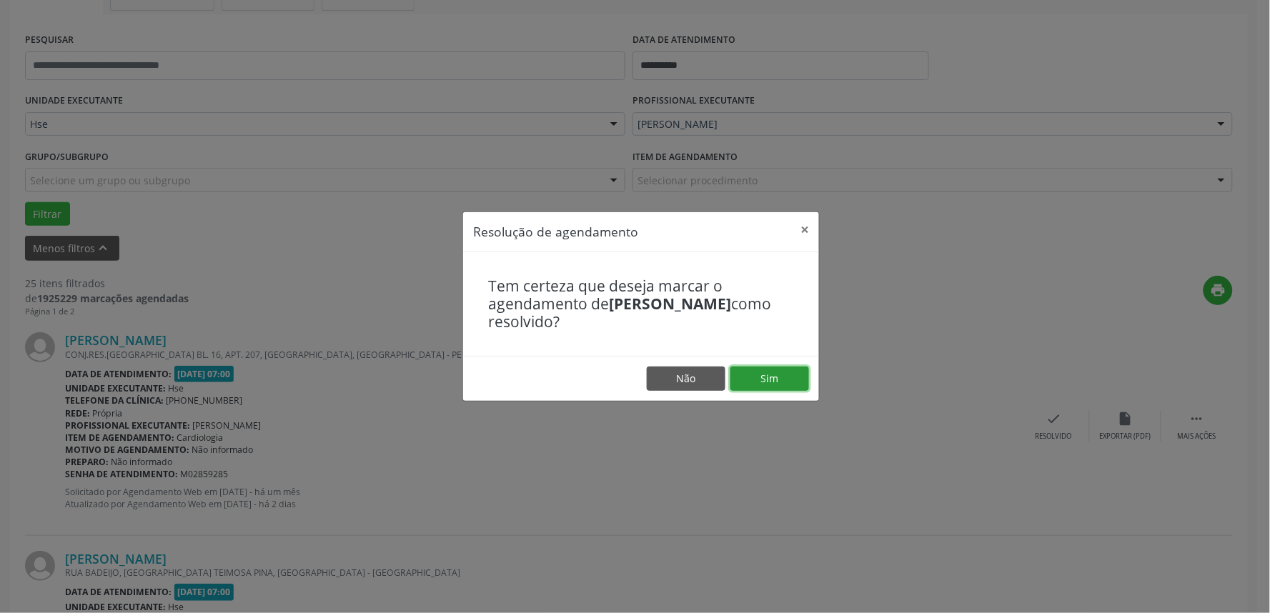
click at [791, 370] on button "Sim" at bounding box center [770, 379] width 79 height 24
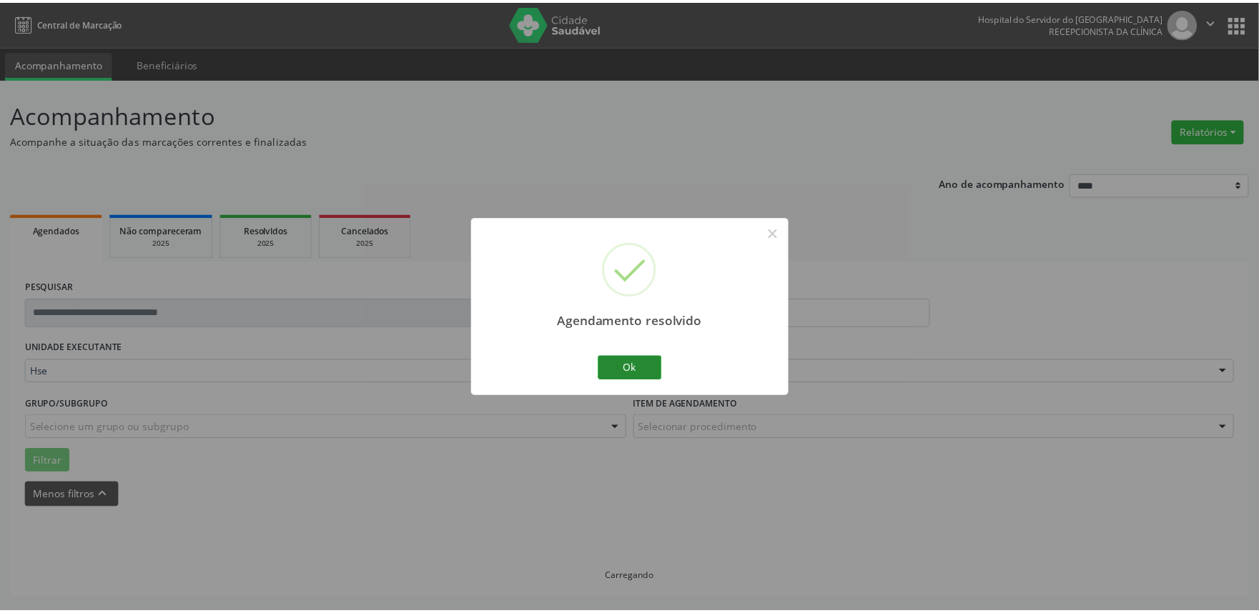
scroll to position [0, 0]
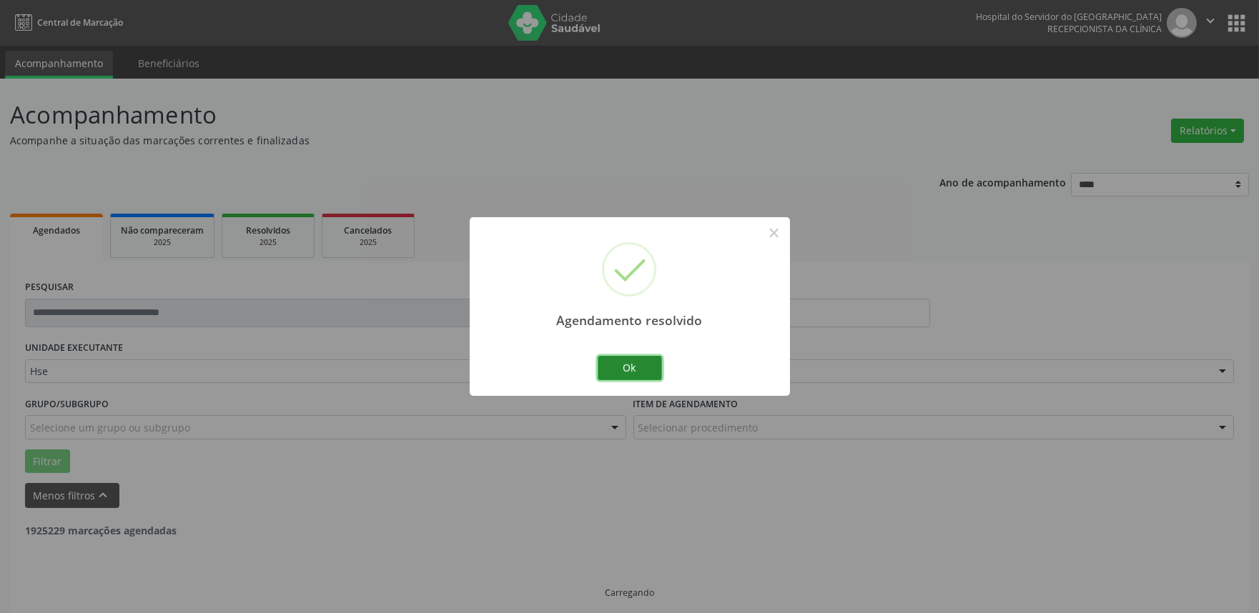
click at [613, 359] on button "Ok" at bounding box center [630, 368] width 64 height 24
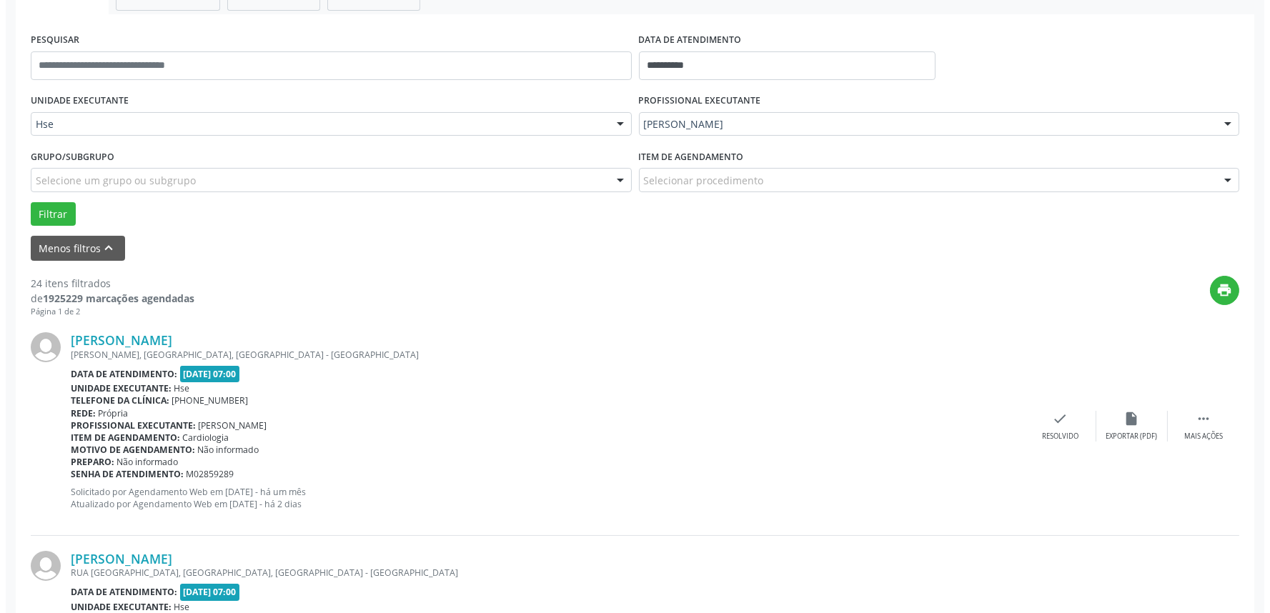
scroll to position [327, 0]
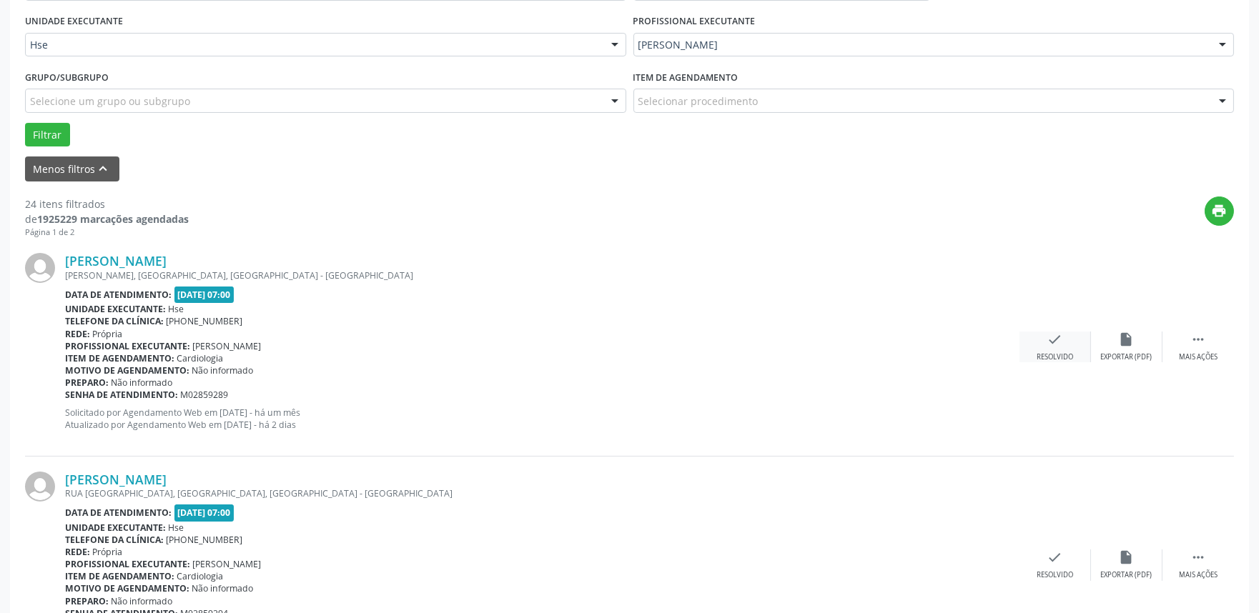
click at [1068, 355] on div "Resolvido" at bounding box center [1054, 357] width 36 height 10
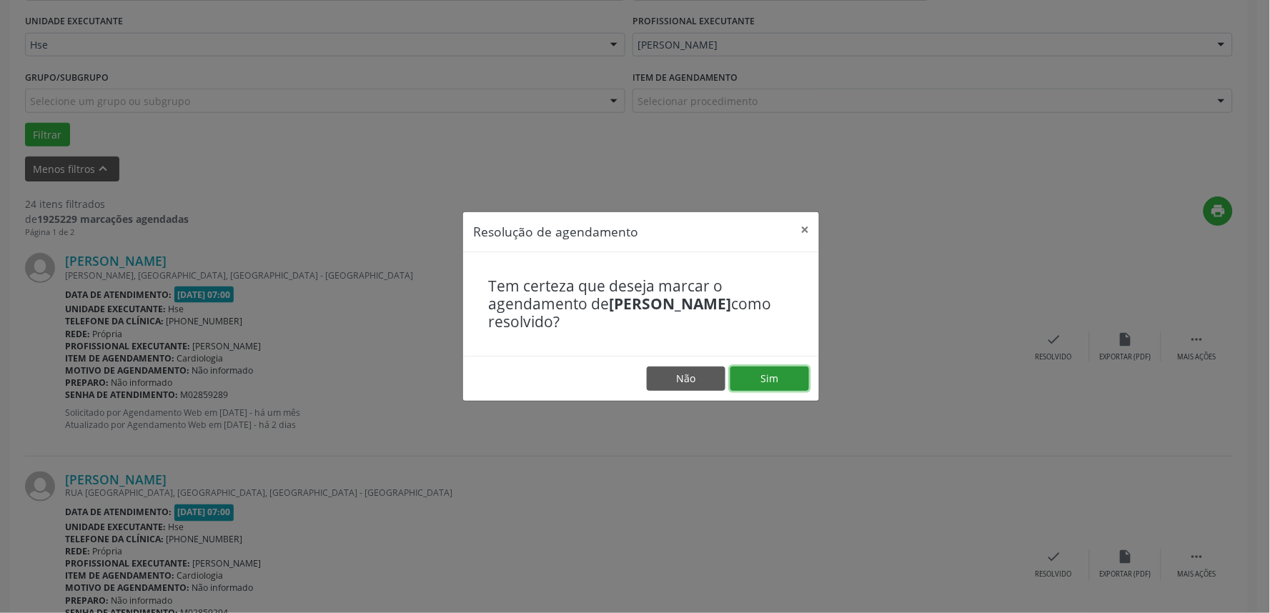
click at [806, 374] on button "Sim" at bounding box center [770, 379] width 79 height 24
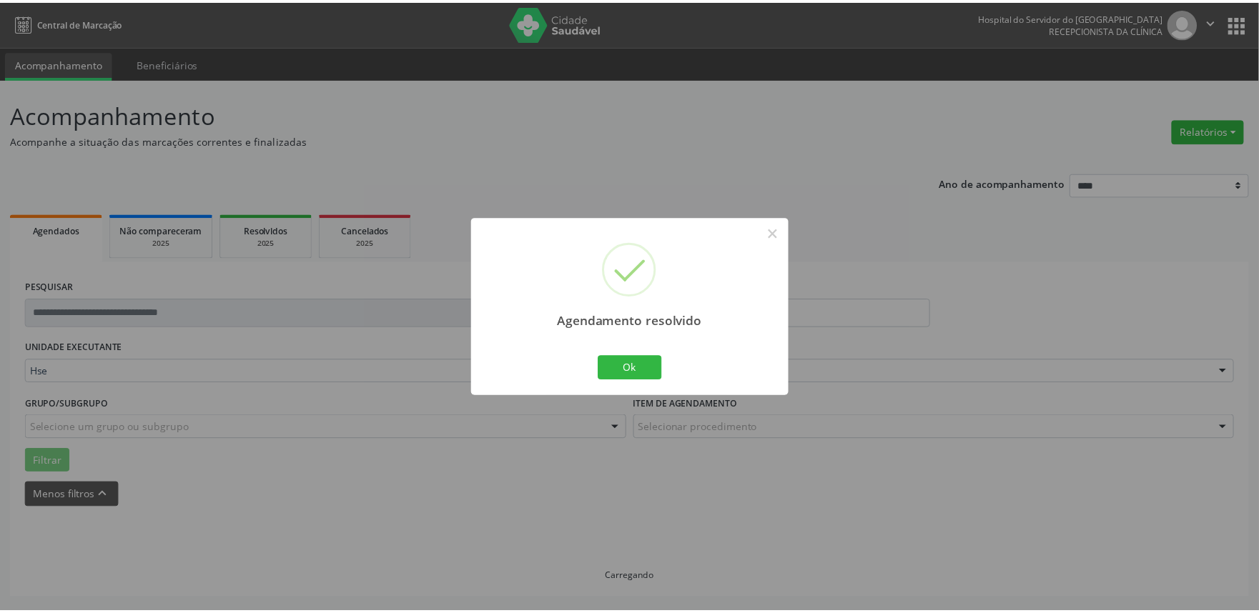
scroll to position [0, 0]
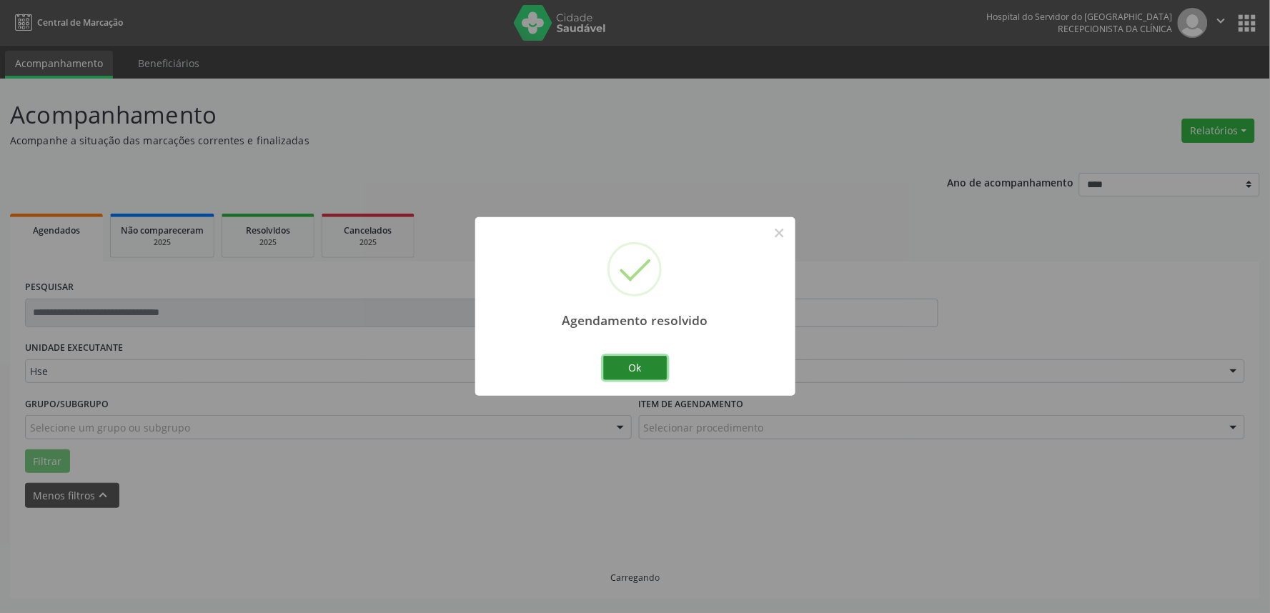
click at [655, 362] on button "Ok" at bounding box center [635, 368] width 64 height 24
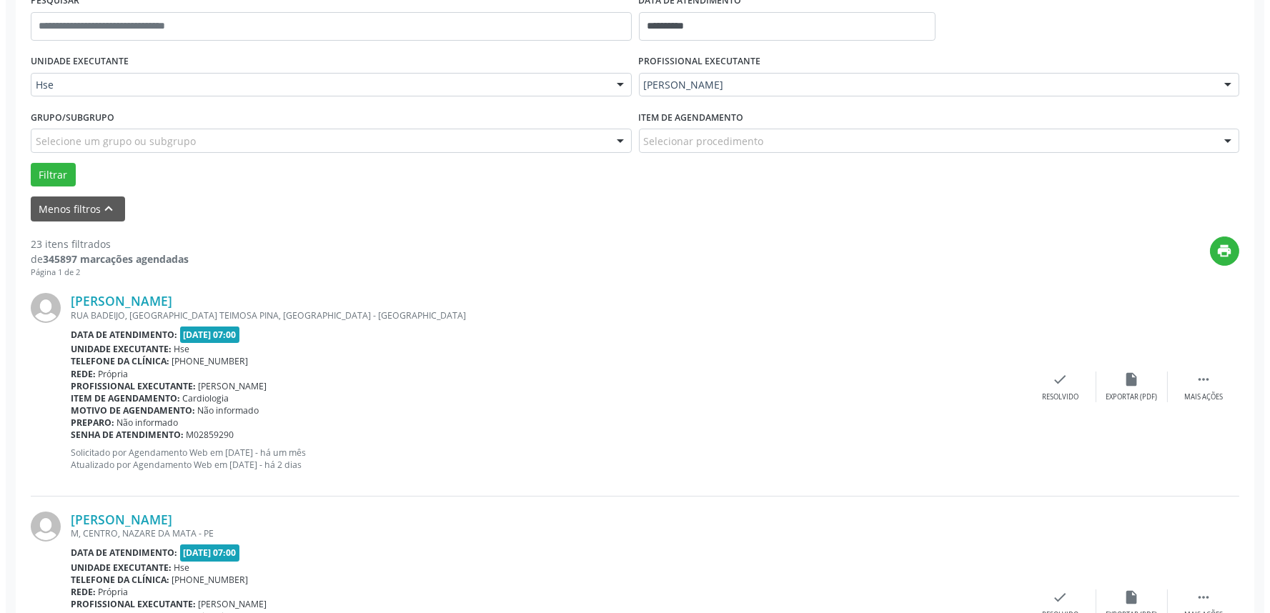
scroll to position [317, 0]
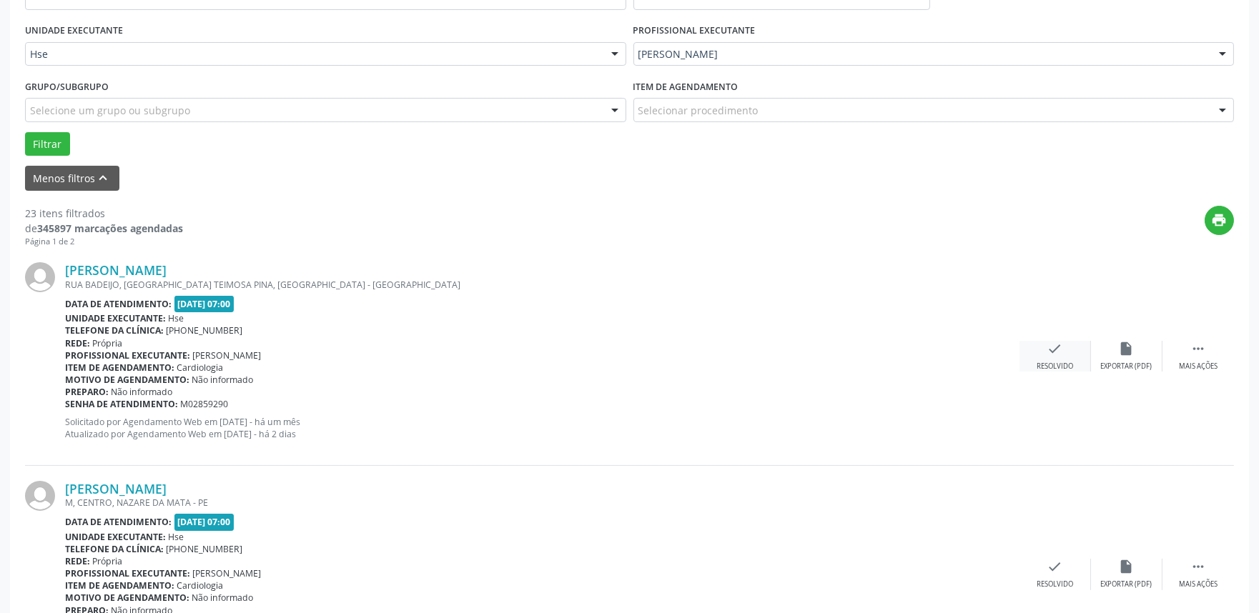
click at [1027, 367] on div "check Resolvido" at bounding box center [1054, 356] width 71 height 31
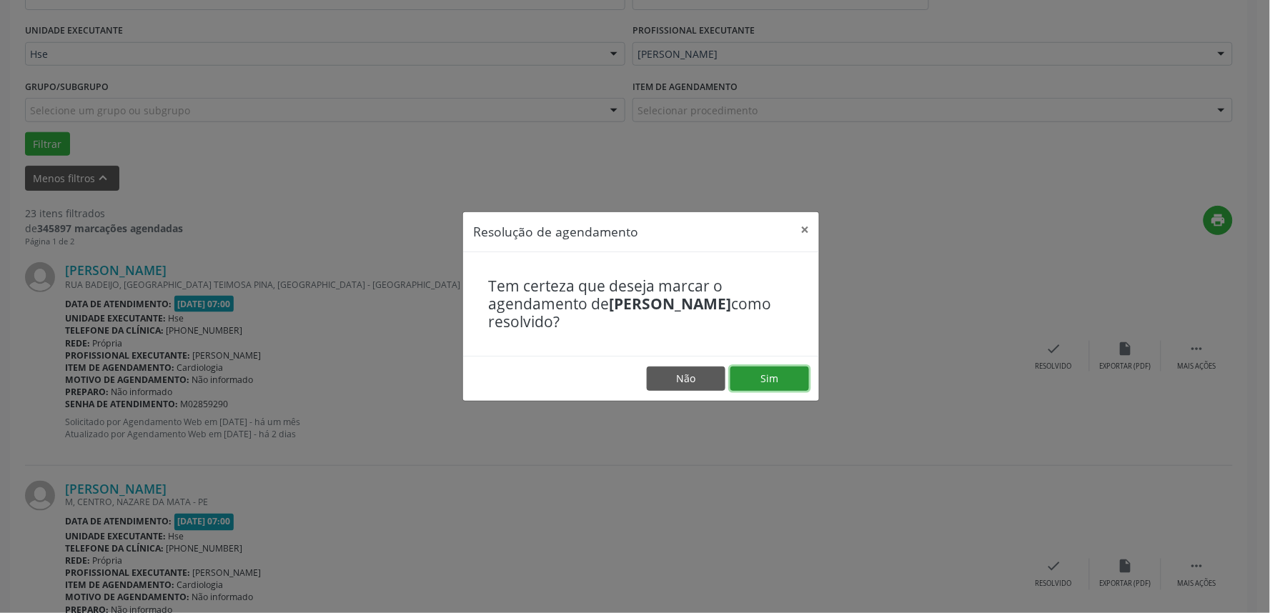
click at [801, 376] on button "Sim" at bounding box center [770, 379] width 79 height 24
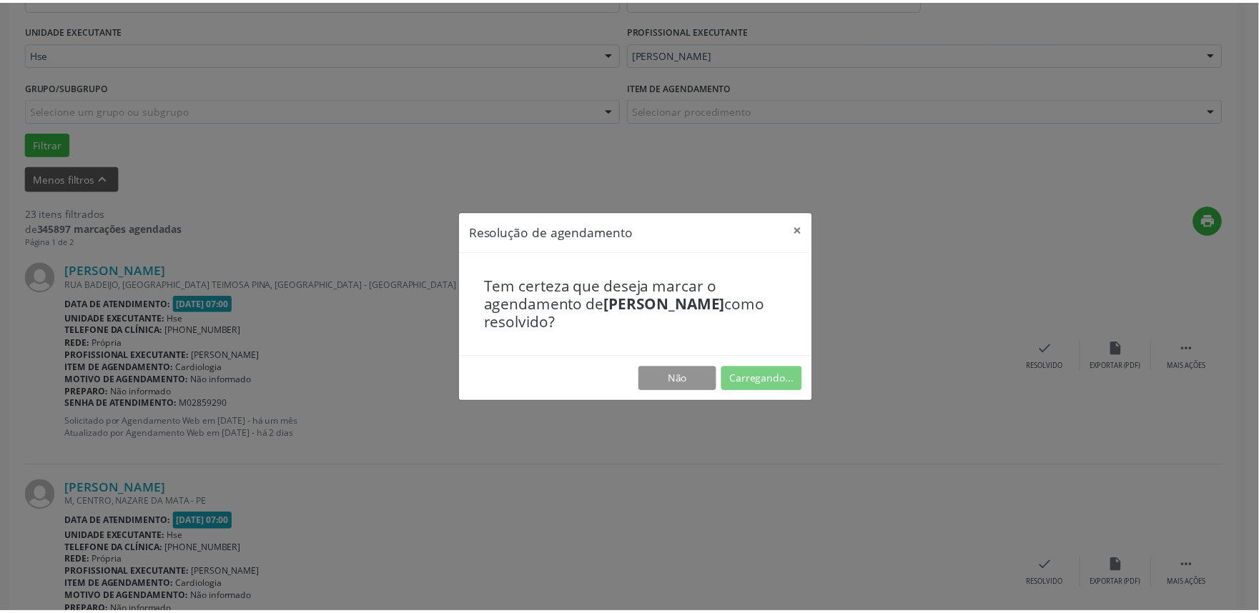
scroll to position [0, 0]
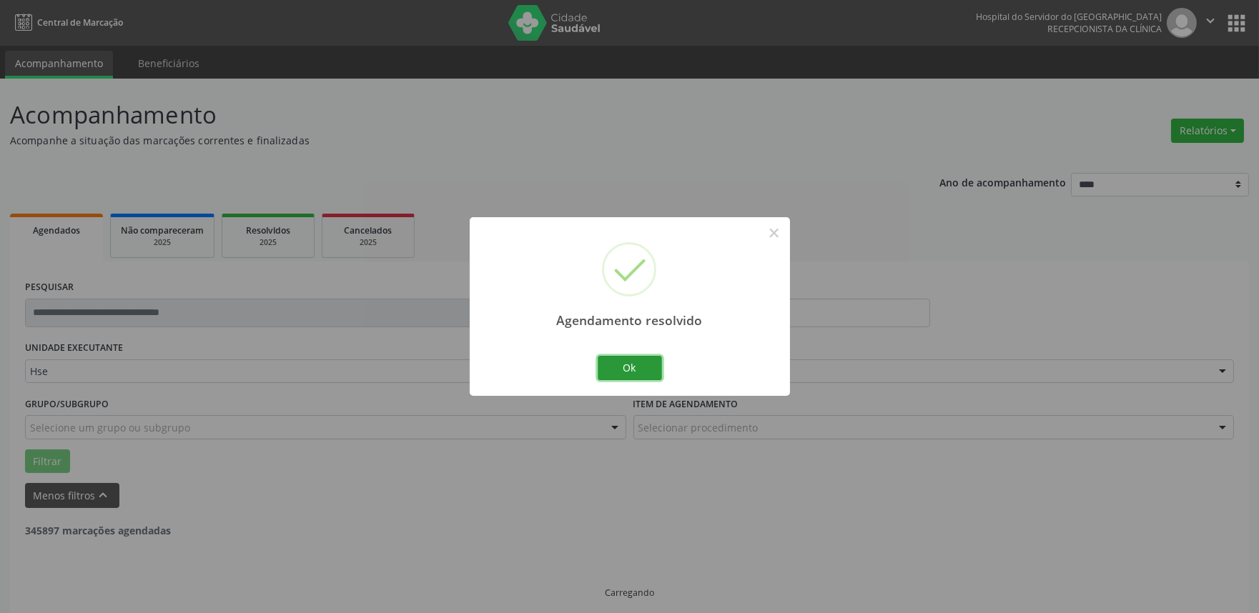
drag, startPoint x: 645, startPoint y: 373, endPoint x: 675, endPoint y: 385, distance: 32.8
click at [643, 374] on button "Ok" at bounding box center [630, 368] width 64 height 24
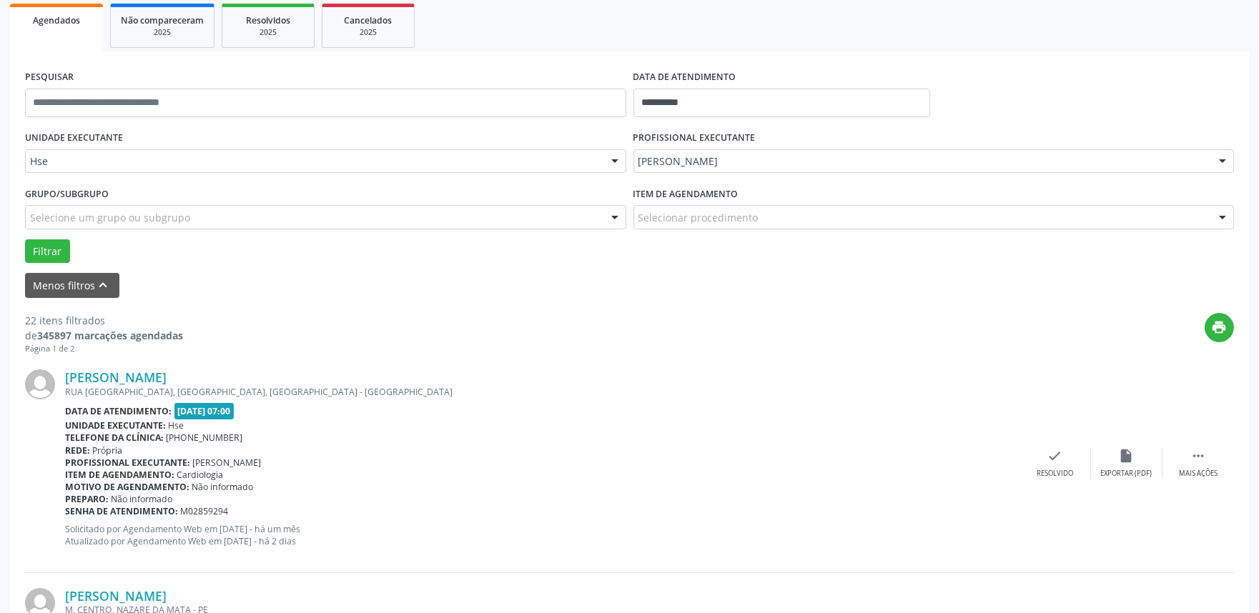
scroll to position [238, 0]
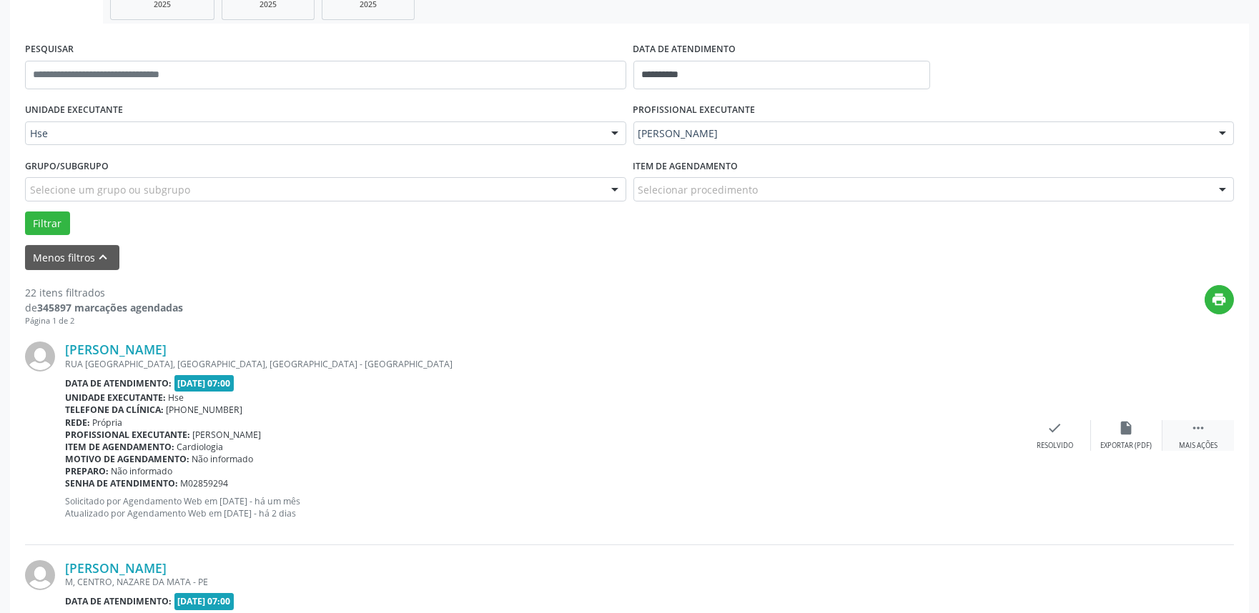
click at [1189, 431] on div " Mais ações" at bounding box center [1197, 435] width 71 height 31
click at [1102, 433] on div "alarm_off Não compareceu" at bounding box center [1126, 435] width 71 height 31
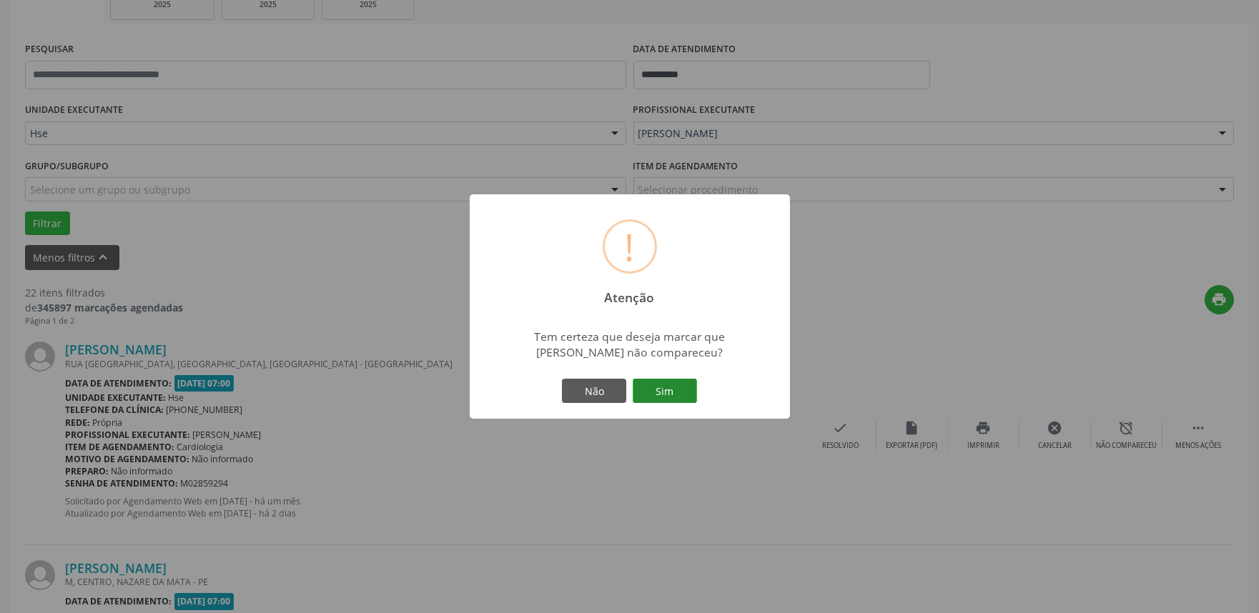
click at [682, 389] on button "Sim" at bounding box center [665, 391] width 64 height 24
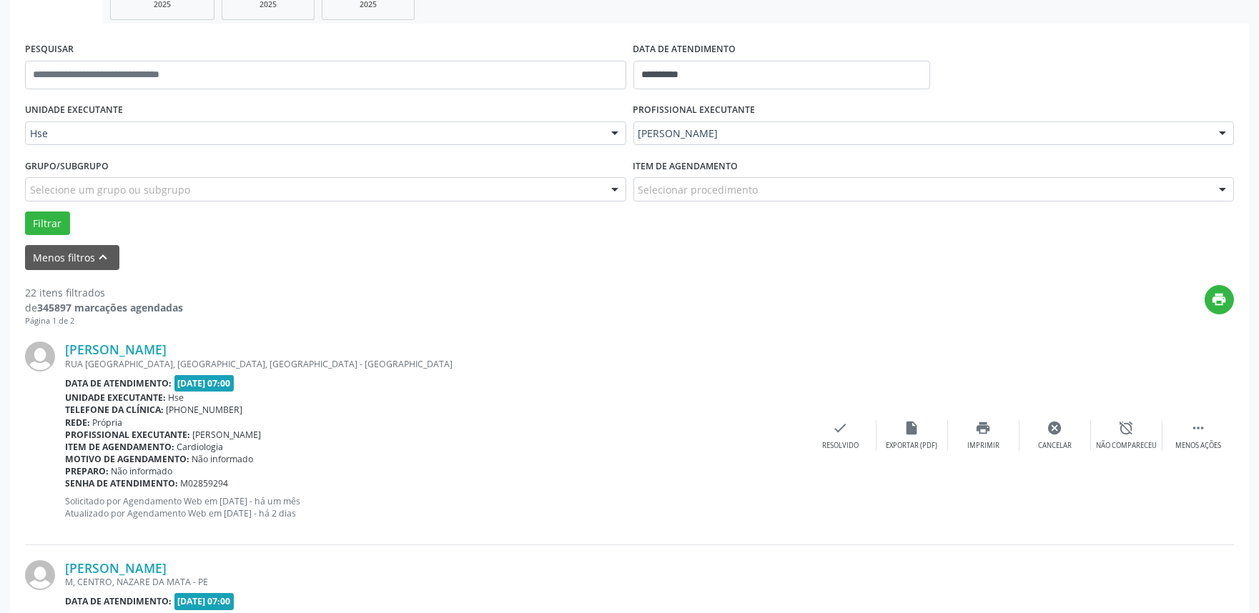
scroll to position [9, 0]
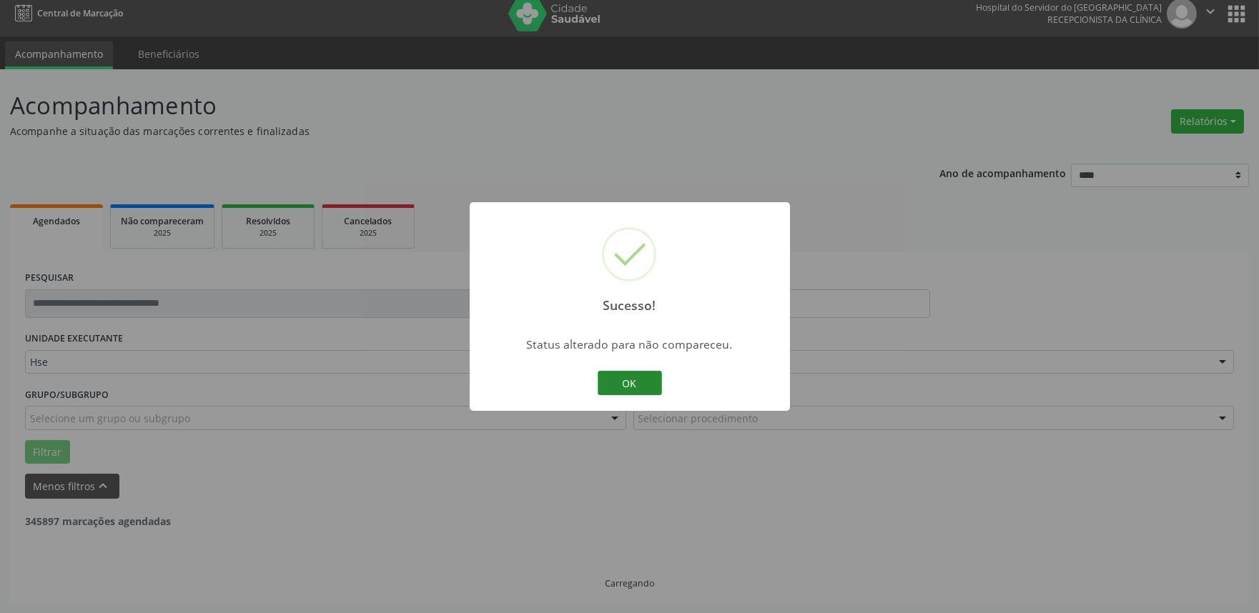
click at [628, 376] on button "OK" at bounding box center [630, 383] width 64 height 24
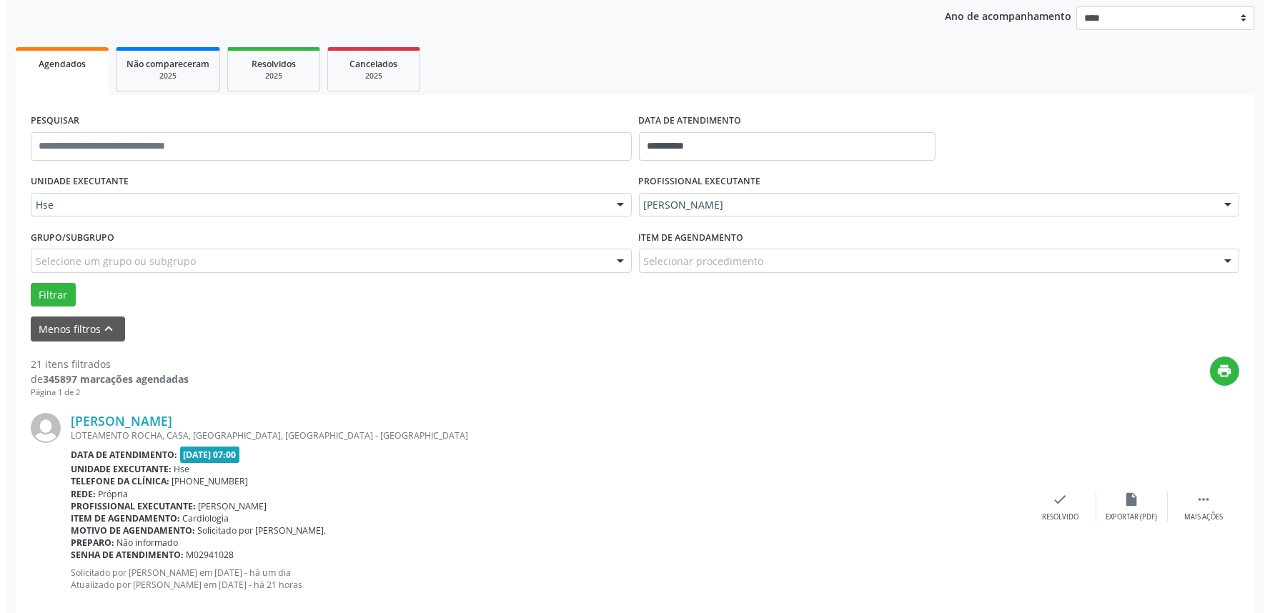
scroll to position [168, 0]
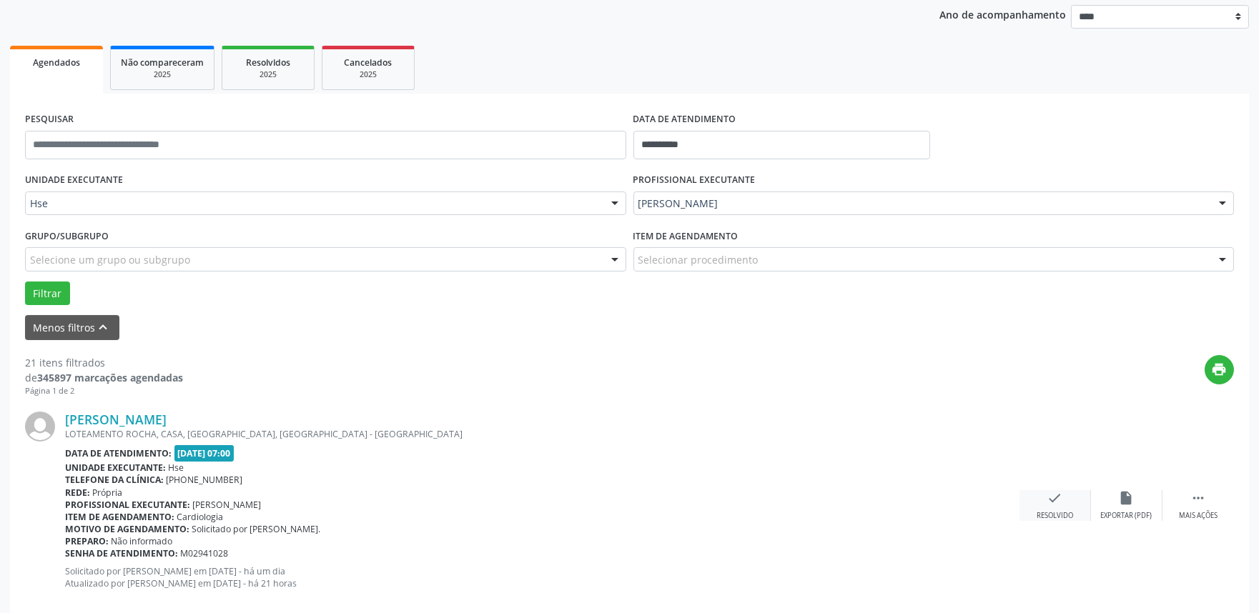
click at [1064, 511] on div "Resolvido" at bounding box center [1054, 516] width 36 height 10
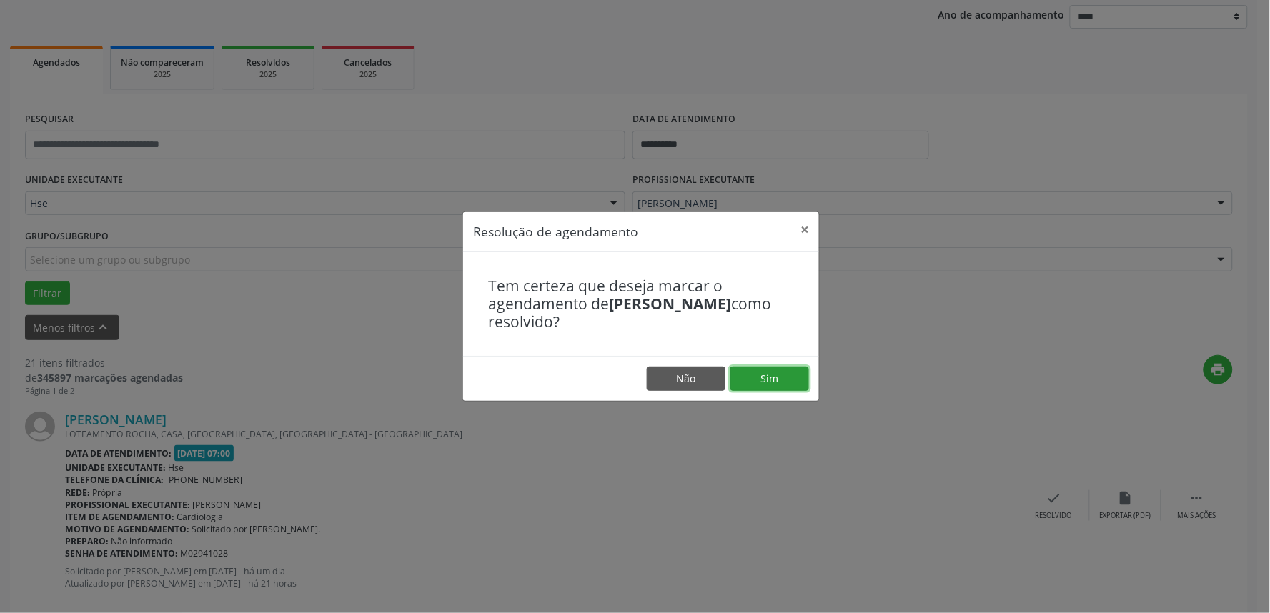
click at [758, 382] on button "Sim" at bounding box center [770, 379] width 79 height 24
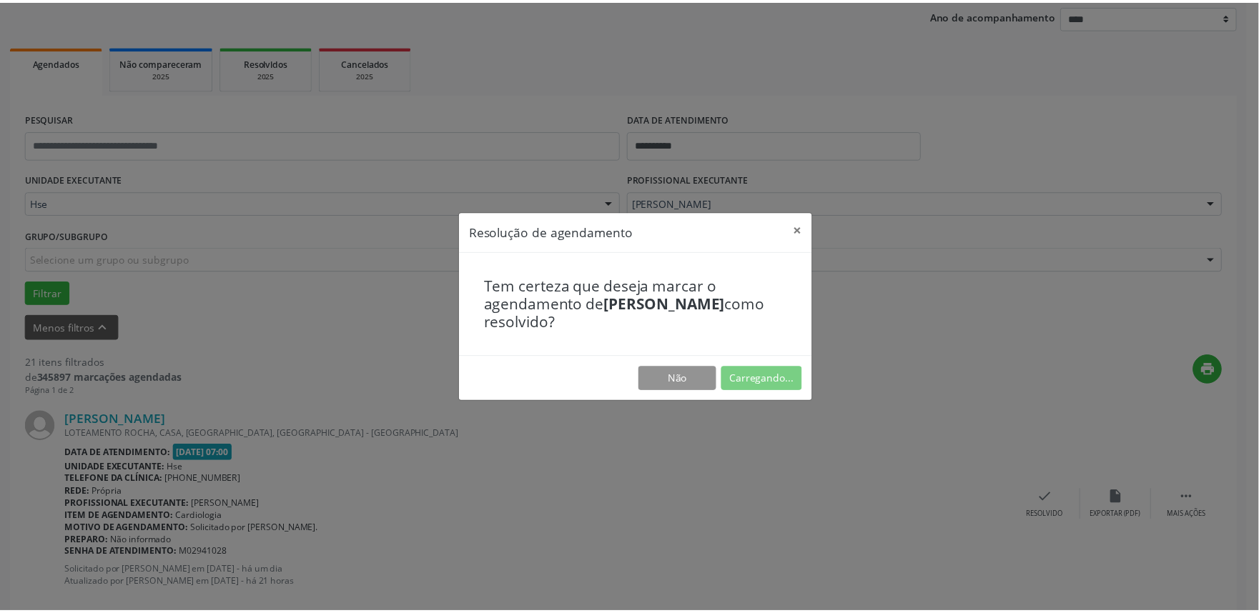
scroll to position [0, 0]
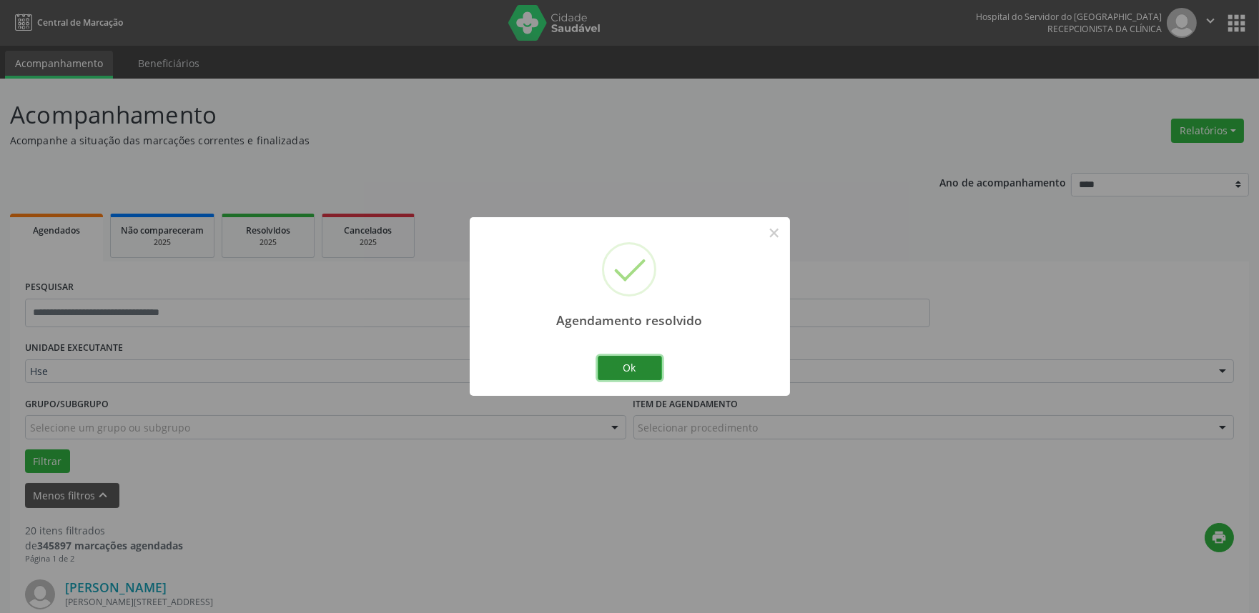
click at [632, 372] on button "Ok" at bounding box center [630, 368] width 64 height 24
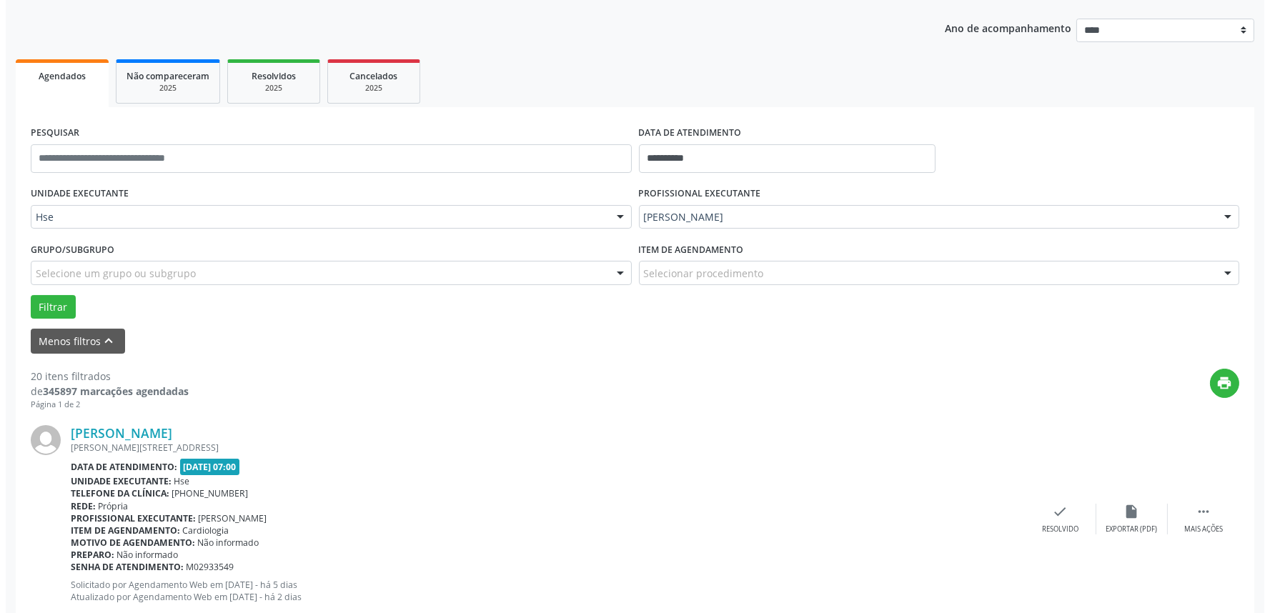
scroll to position [159, 0]
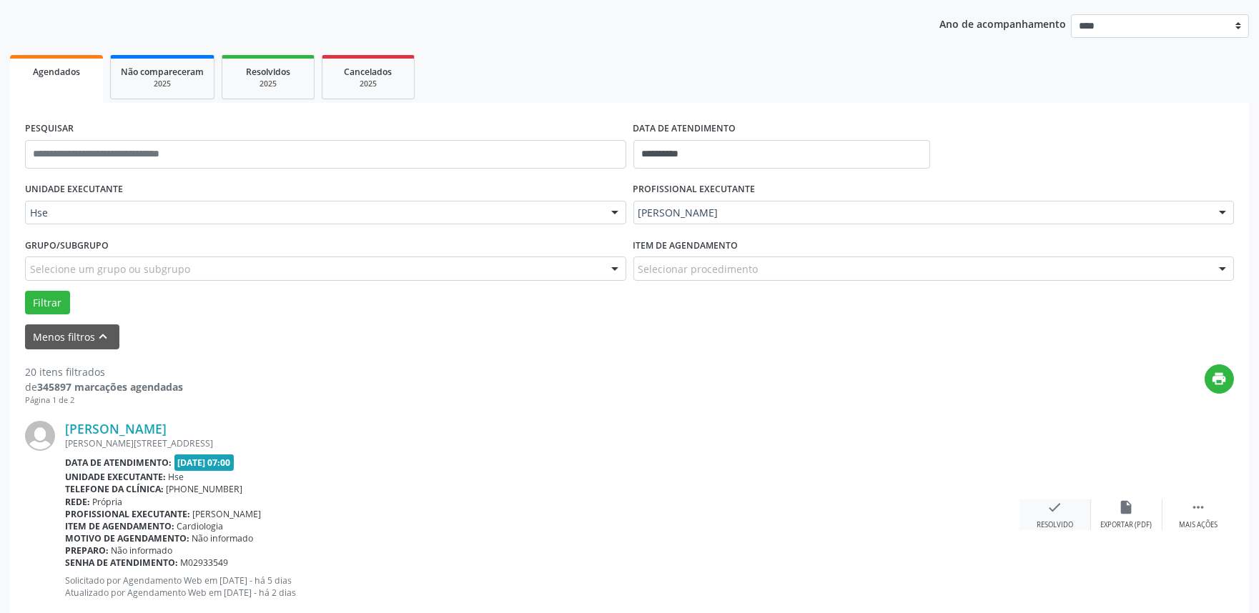
click at [1060, 506] on icon "check" at bounding box center [1055, 508] width 16 height 16
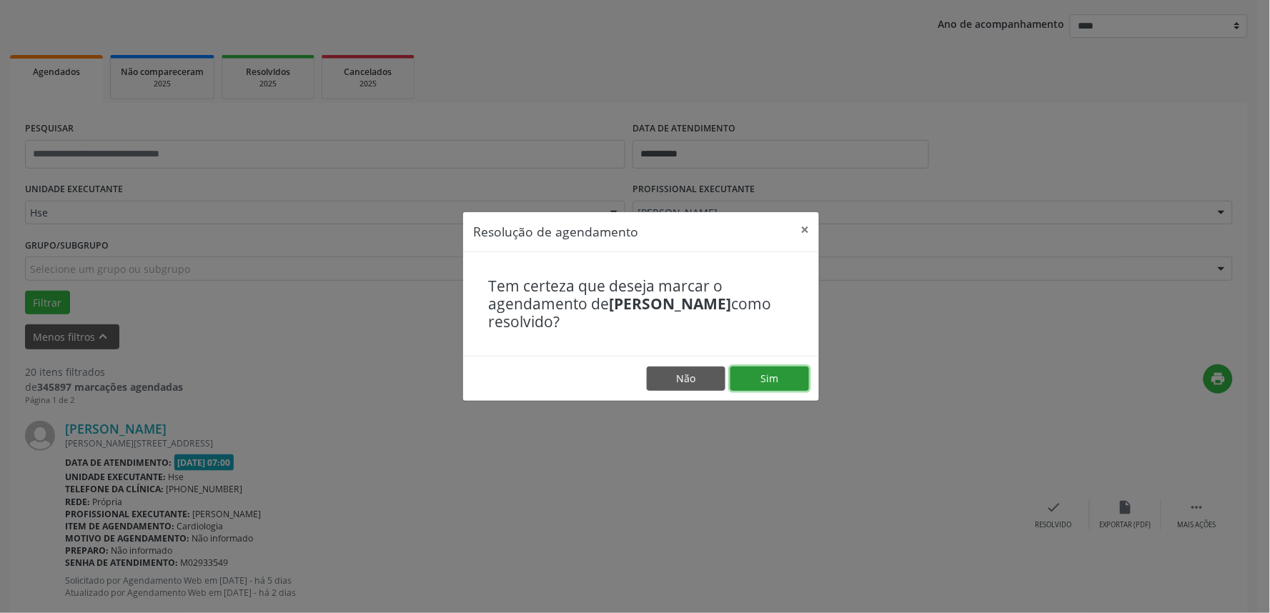
click at [772, 375] on button "Sim" at bounding box center [770, 379] width 79 height 24
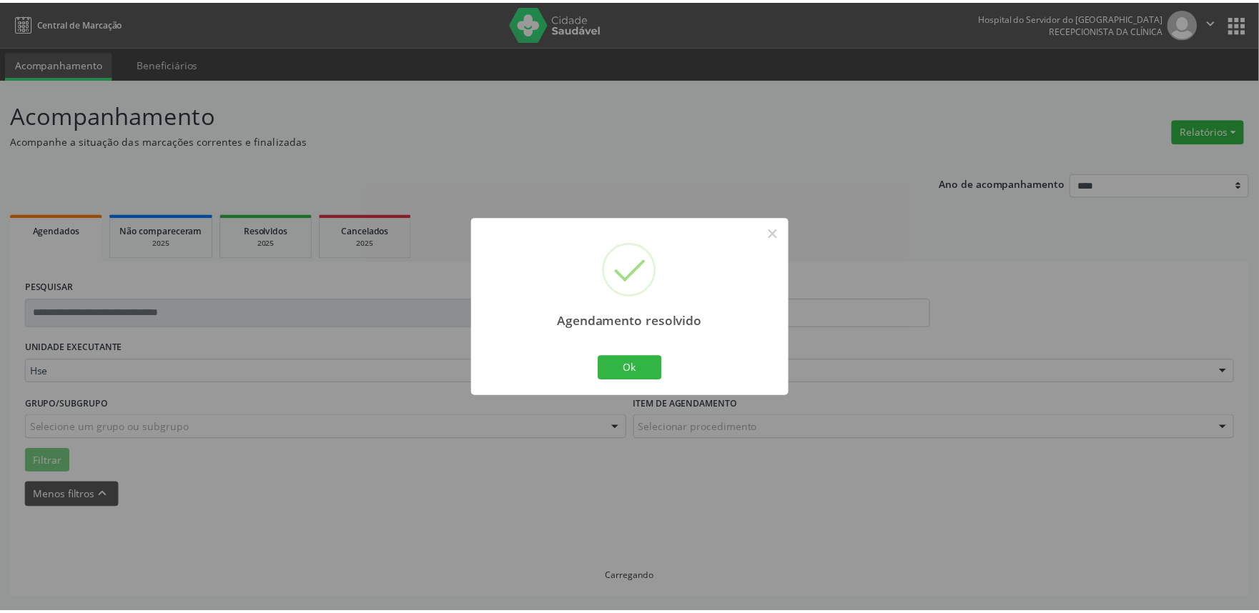
scroll to position [0, 0]
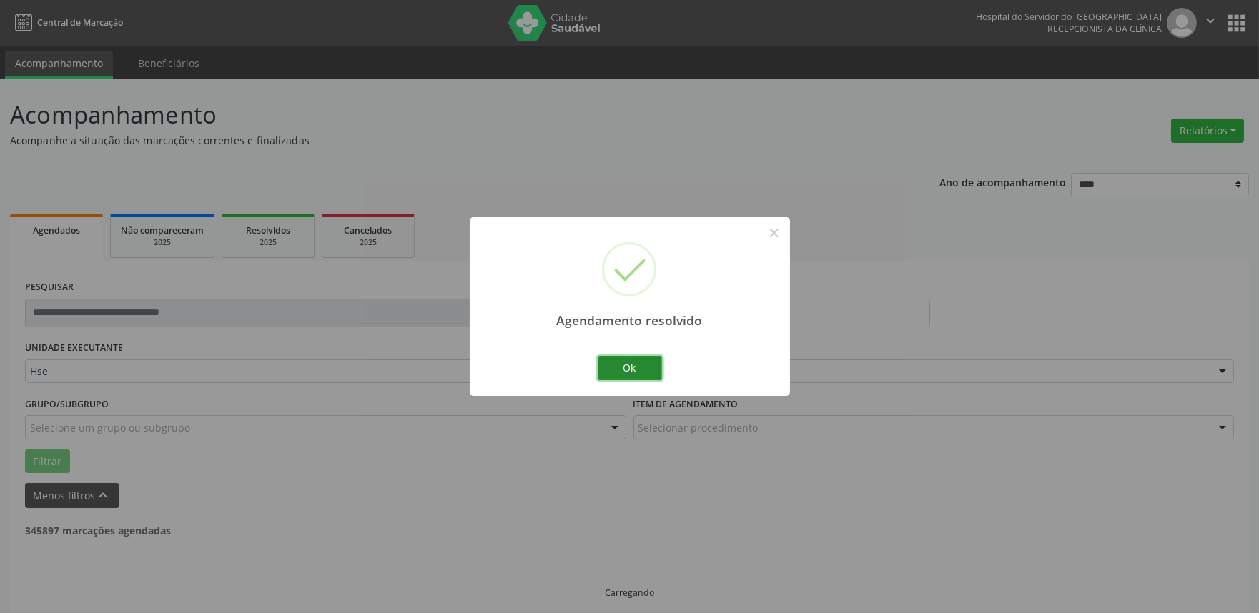
click at [630, 365] on button "Ok" at bounding box center [630, 368] width 64 height 24
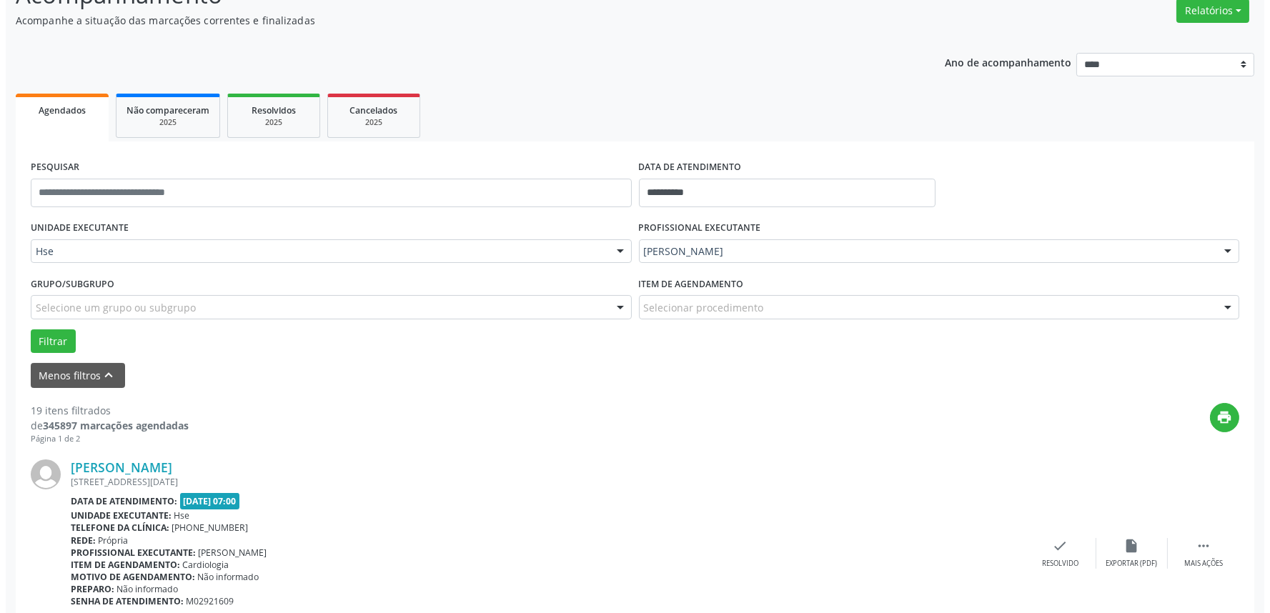
scroll to position [238, 0]
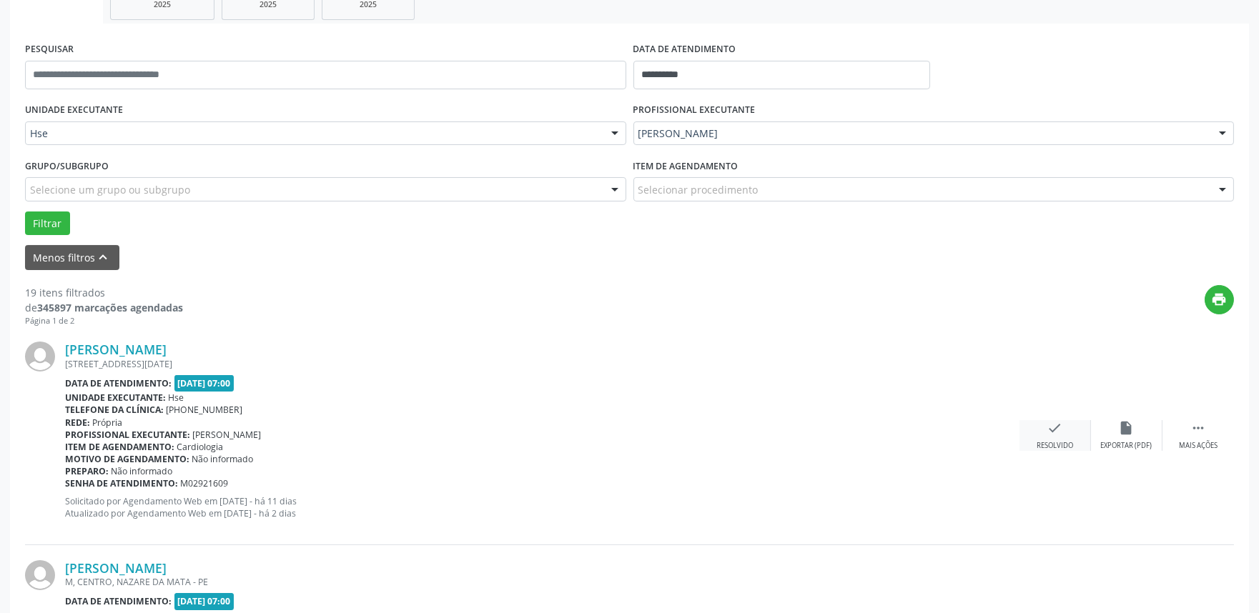
click at [1056, 433] on icon "check" at bounding box center [1055, 428] width 16 height 16
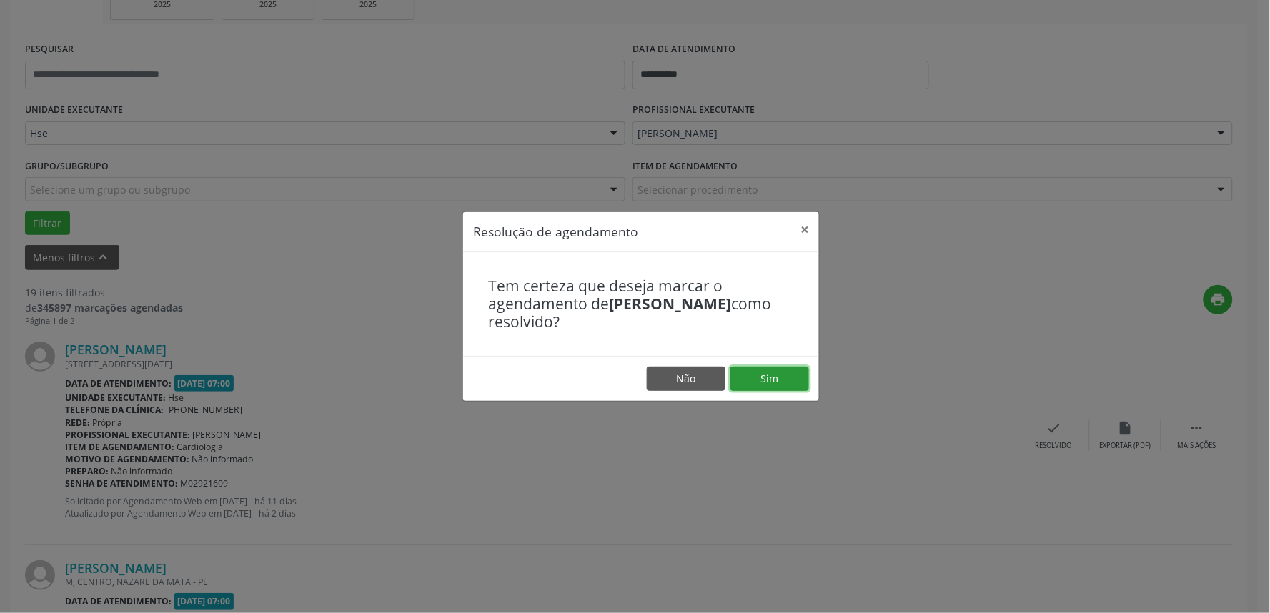
click at [791, 375] on button "Sim" at bounding box center [770, 379] width 79 height 24
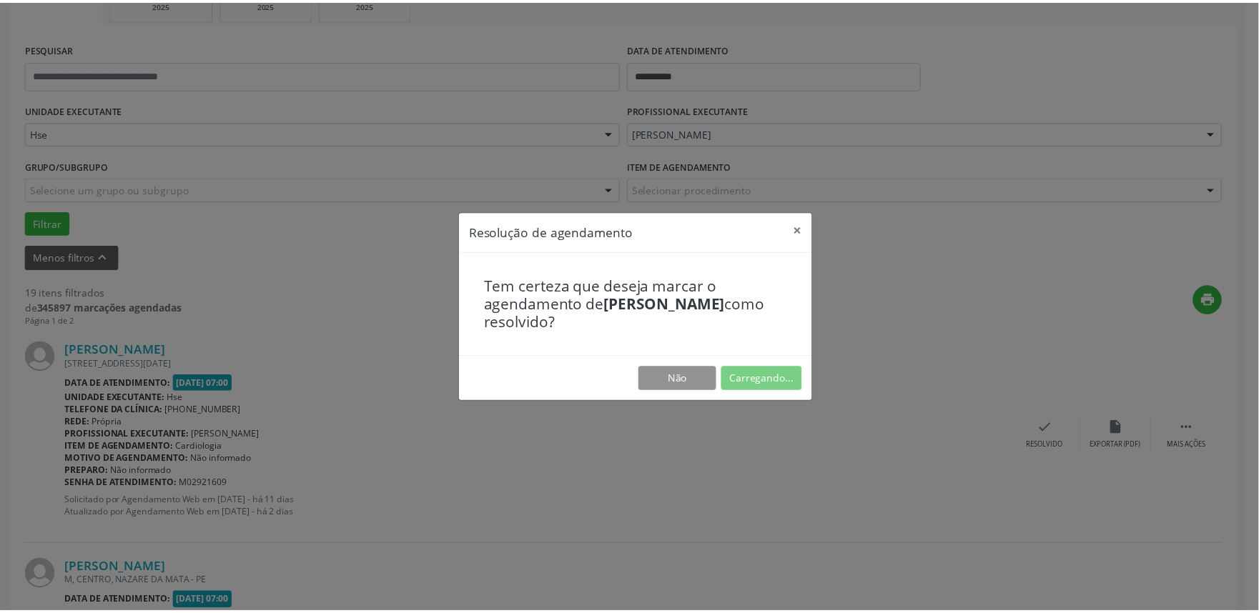
scroll to position [0, 0]
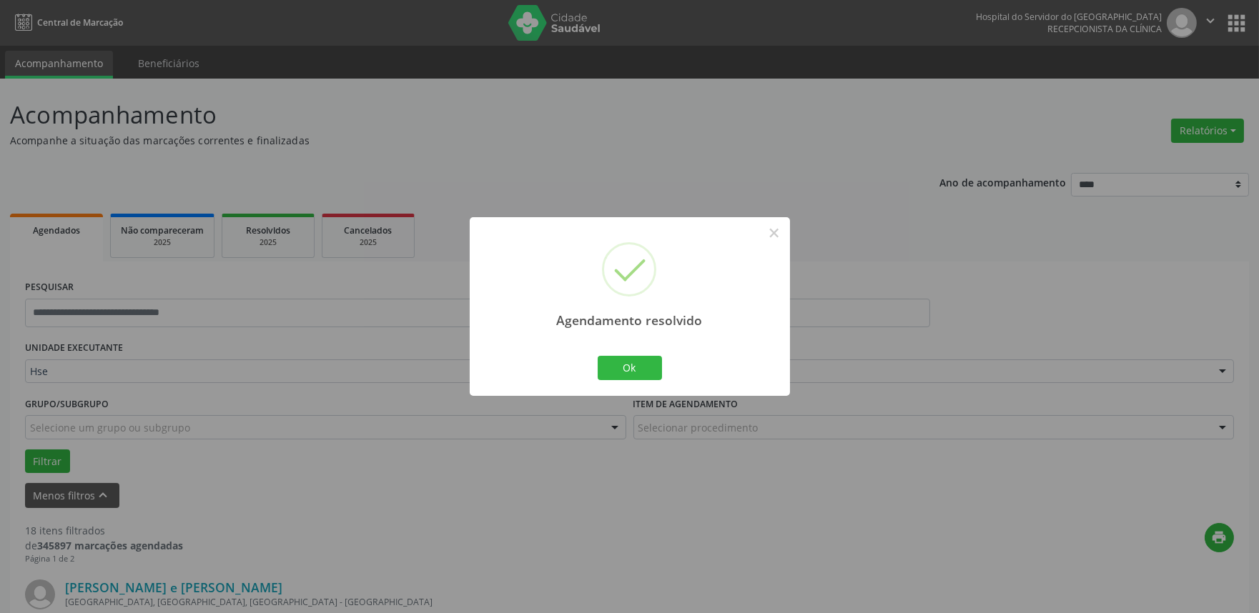
click at [655, 381] on div "Ok Cancel" at bounding box center [629, 368] width 71 height 30
click at [646, 370] on button "Ok" at bounding box center [630, 368] width 64 height 24
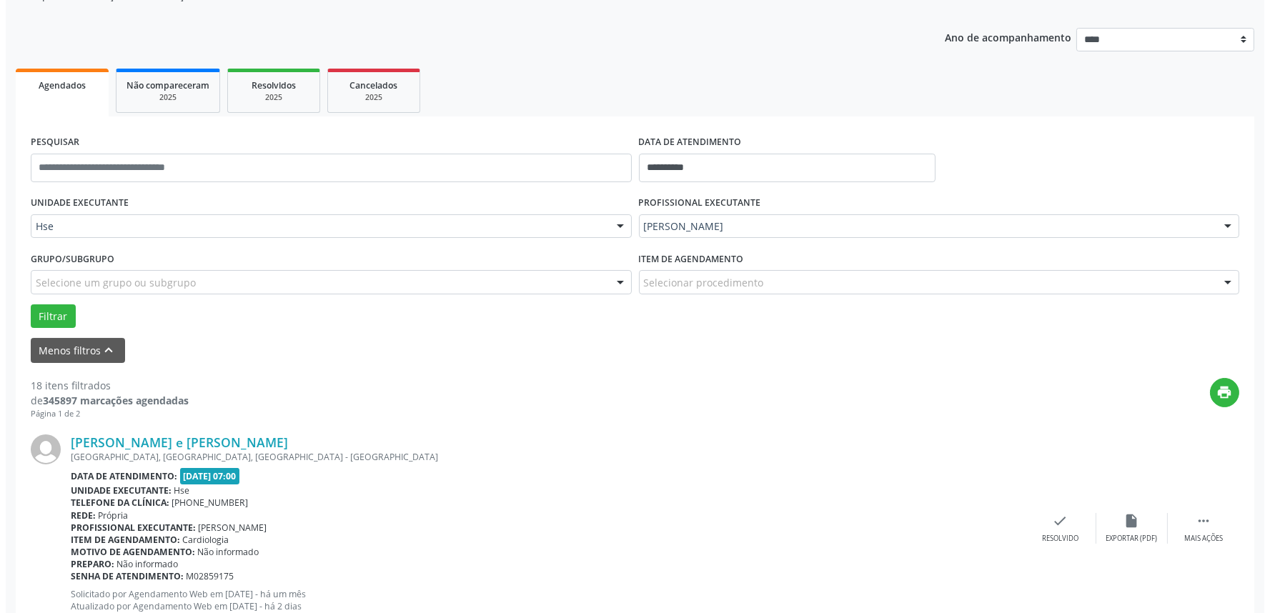
scroll to position [159, 0]
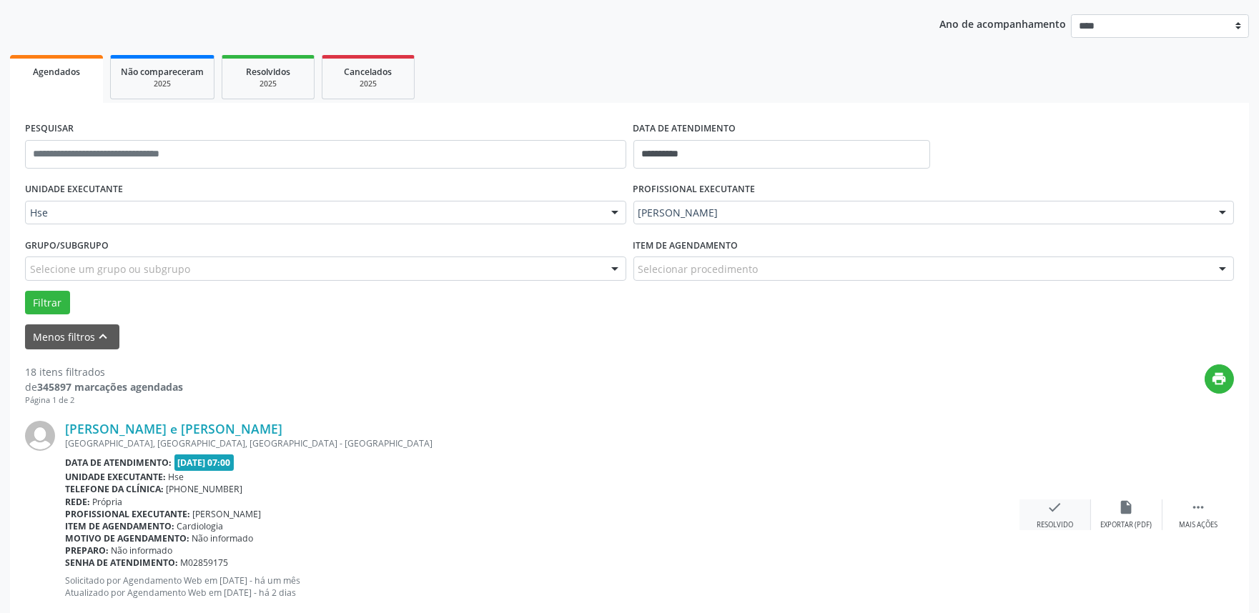
click at [1059, 525] on div "Resolvido" at bounding box center [1054, 525] width 36 height 10
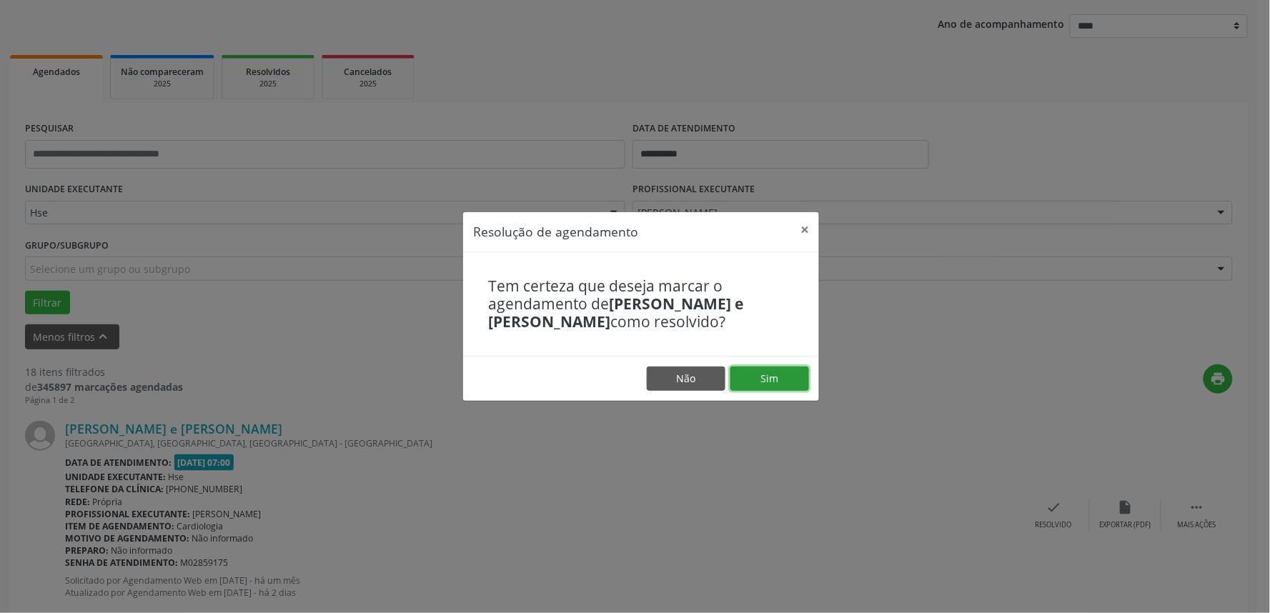
click at [776, 385] on button "Sim" at bounding box center [770, 379] width 79 height 24
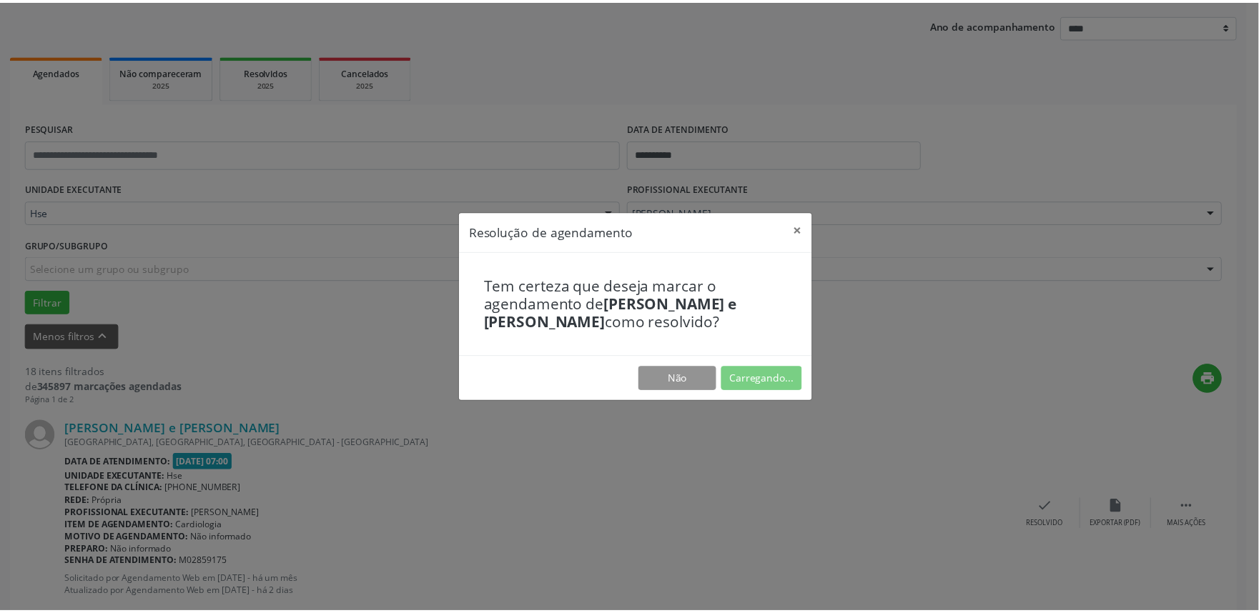
scroll to position [0, 0]
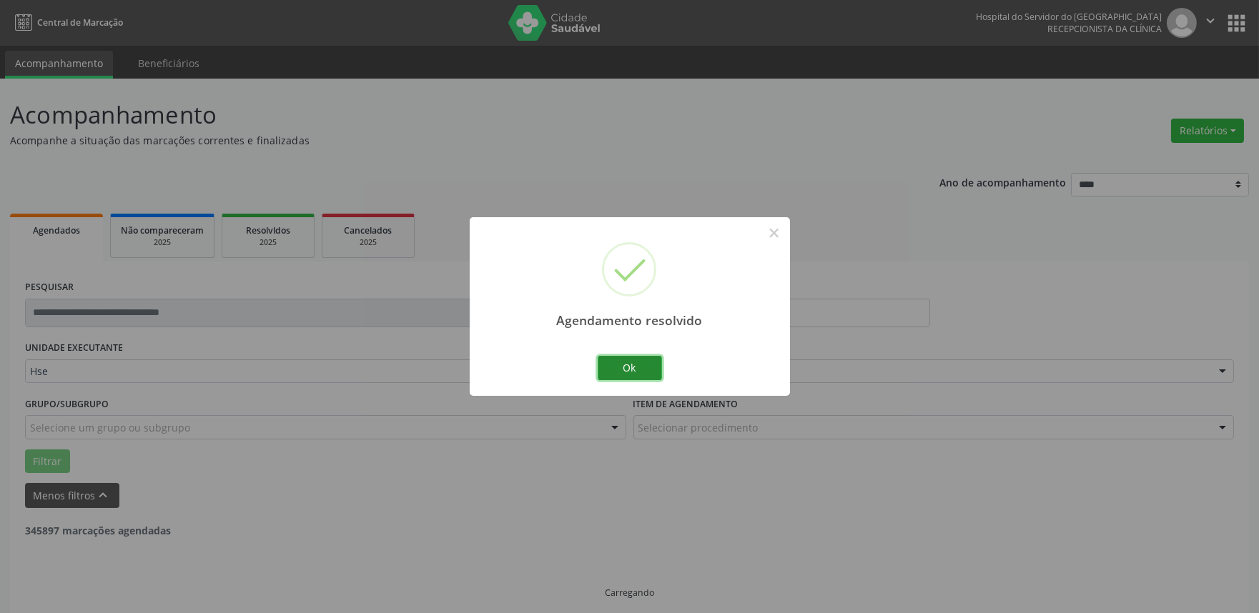
click at [645, 370] on button "Ok" at bounding box center [630, 368] width 64 height 24
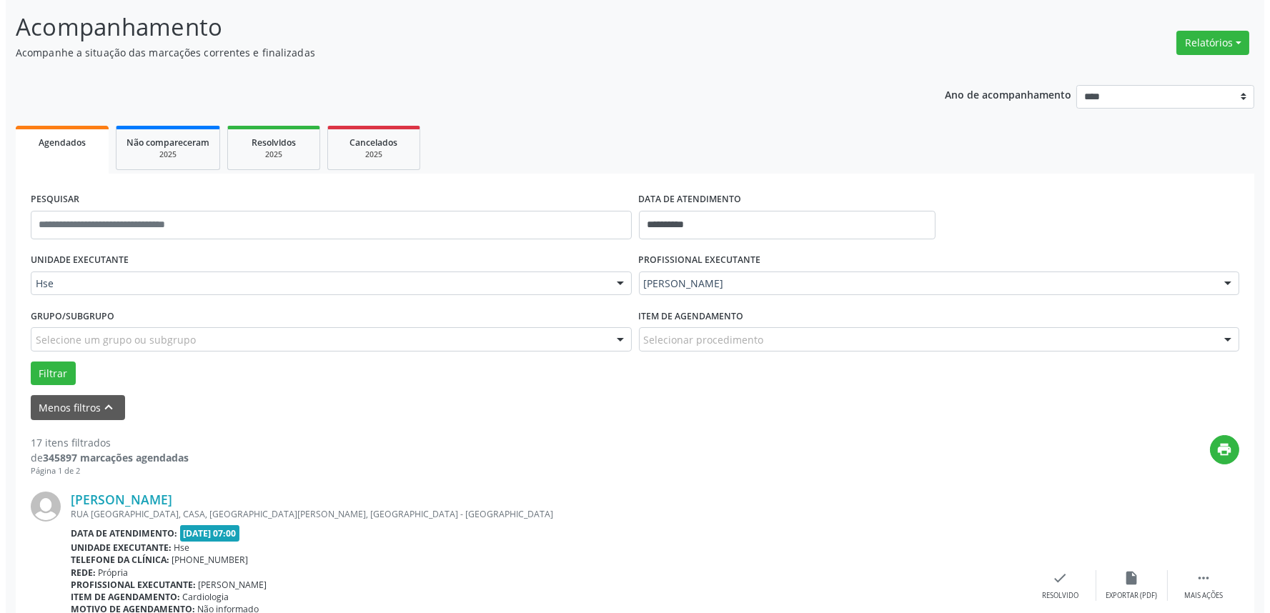
scroll to position [159, 0]
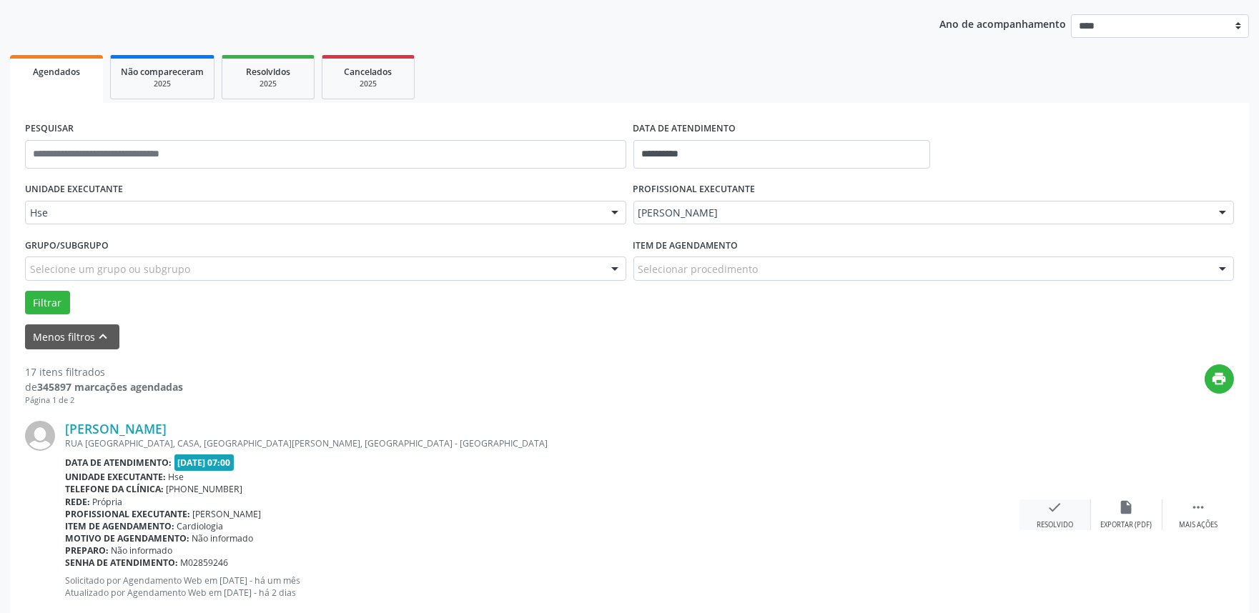
click at [1046, 518] on div "check Resolvido" at bounding box center [1054, 515] width 71 height 31
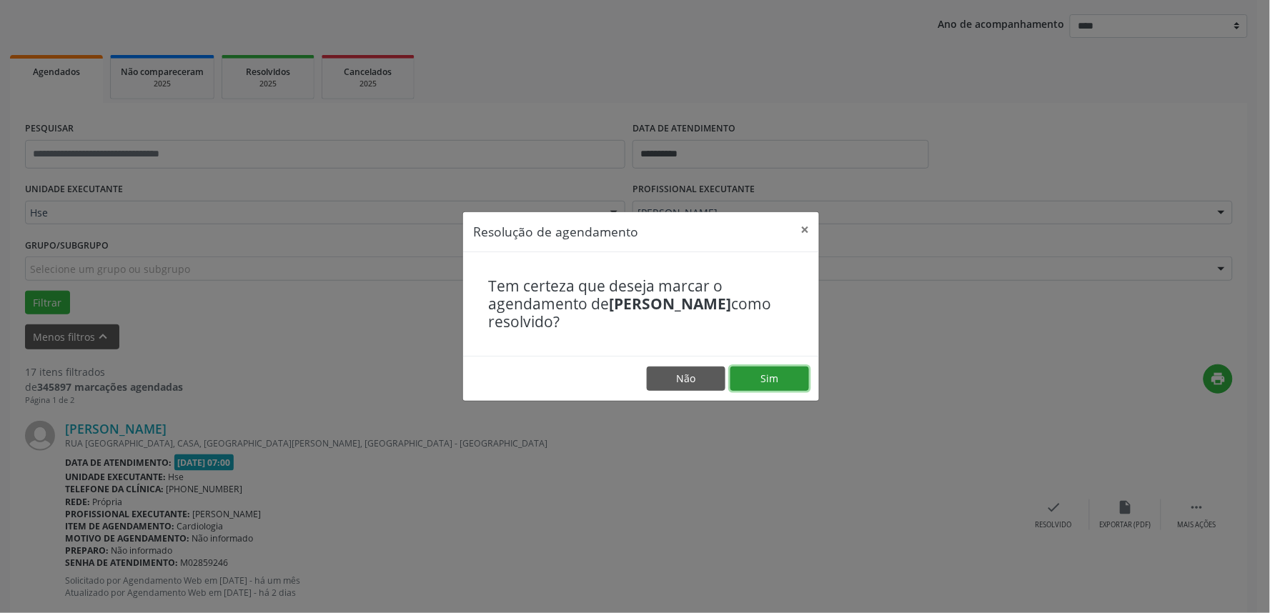
click at [763, 379] on button "Sim" at bounding box center [770, 379] width 79 height 24
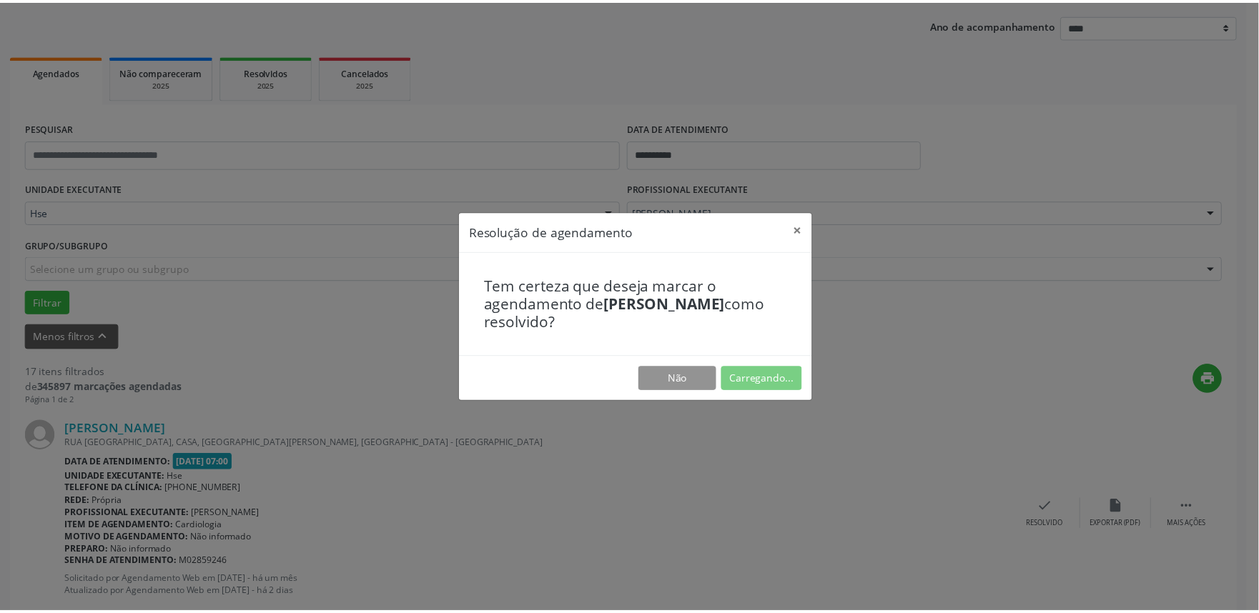
scroll to position [0, 0]
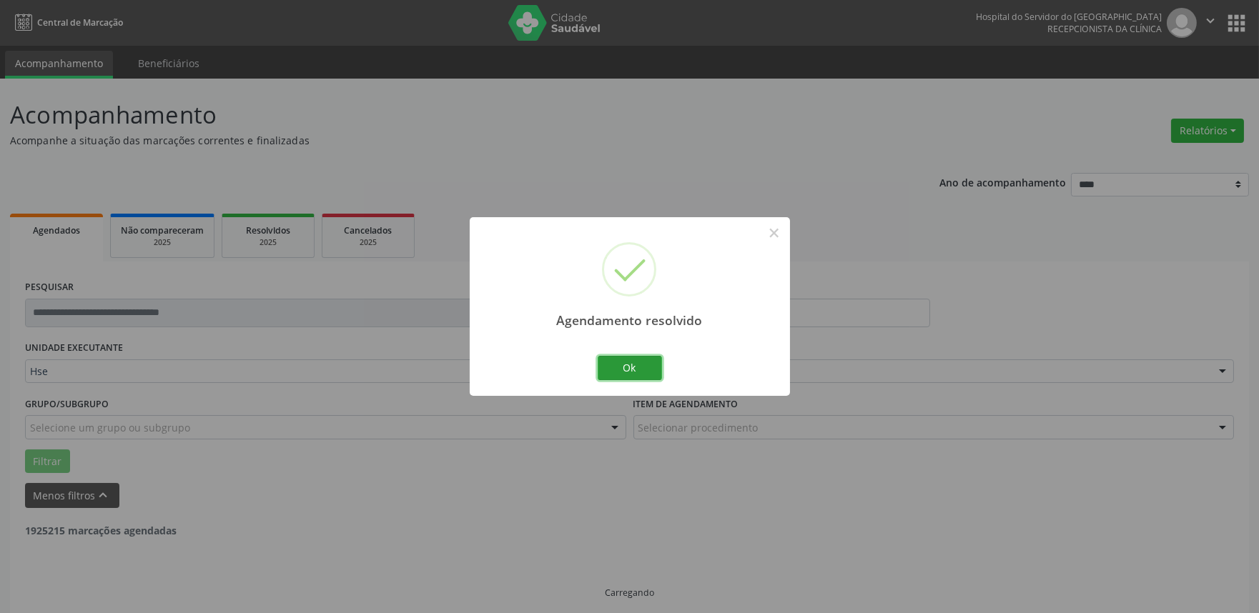
click at [651, 374] on button "Ok" at bounding box center [630, 368] width 64 height 24
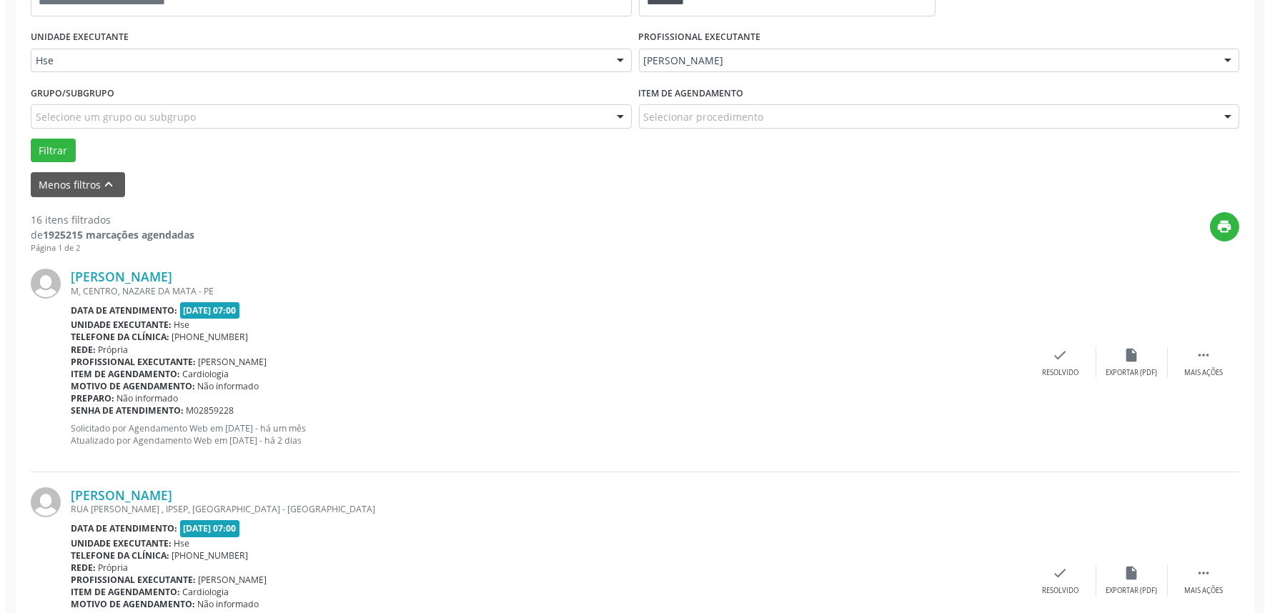
scroll to position [317, 0]
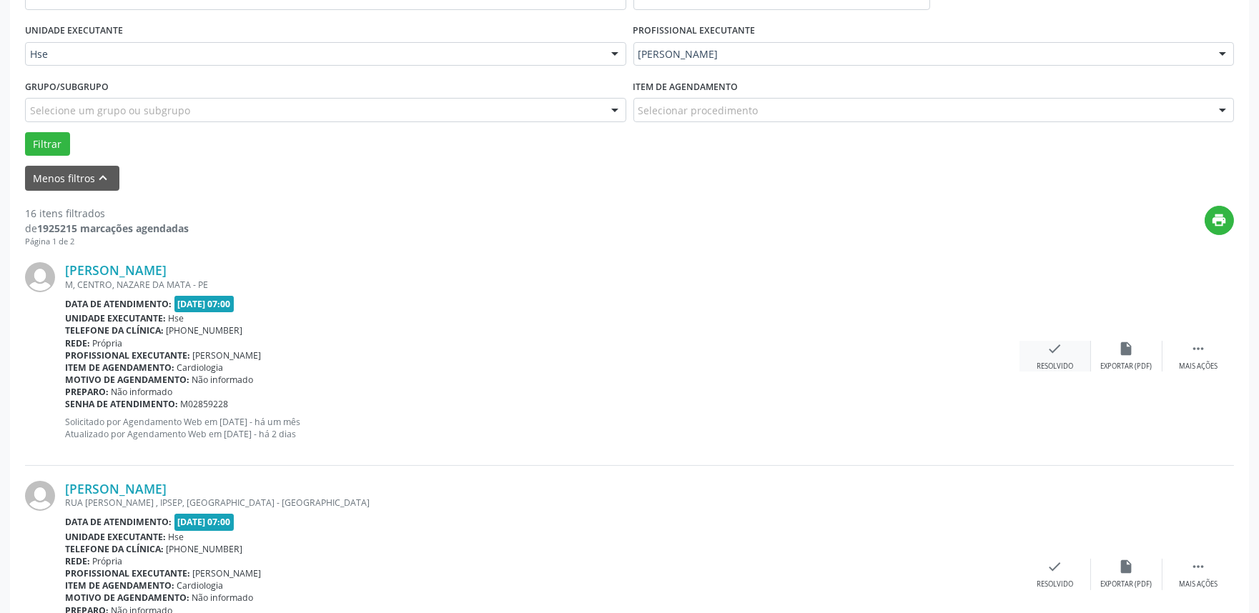
click at [1036, 360] on div "check Resolvido" at bounding box center [1054, 356] width 71 height 31
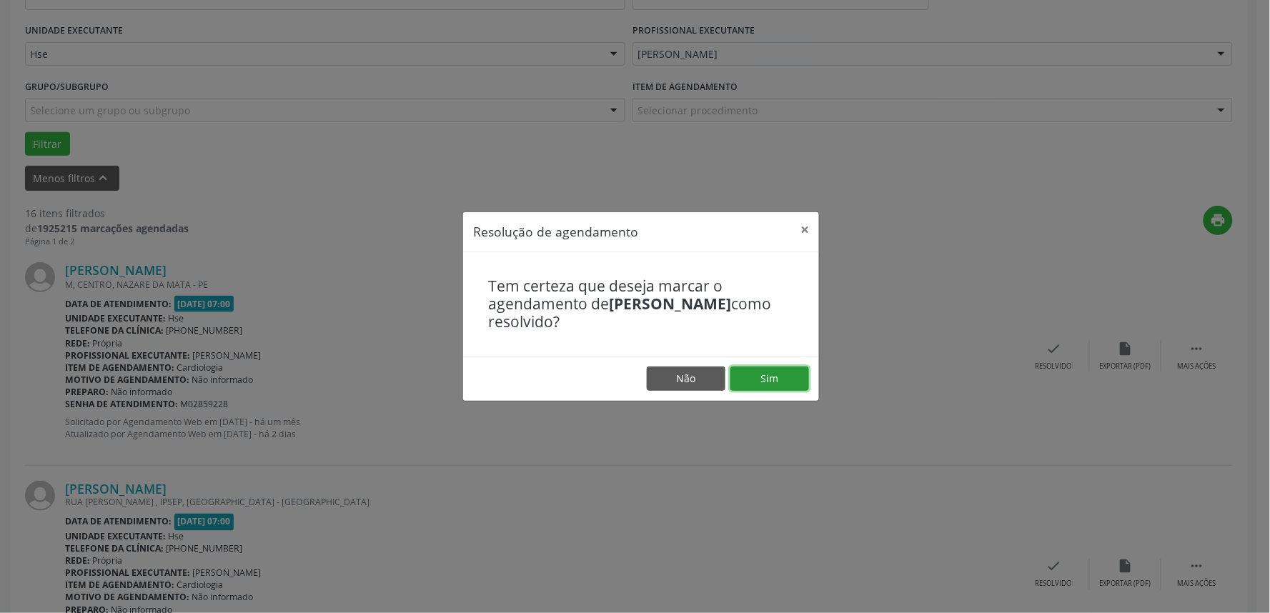
click at [785, 372] on button "Sim" at bounding box center [770, 379] width 79 height 24
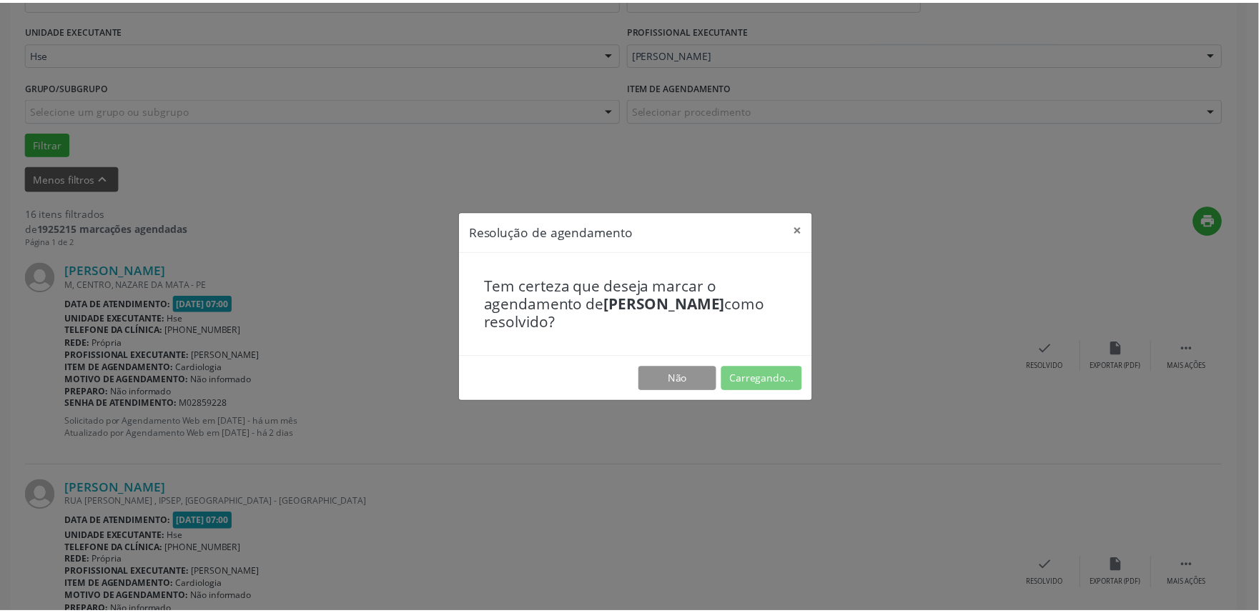
scroll to position [0, 0]
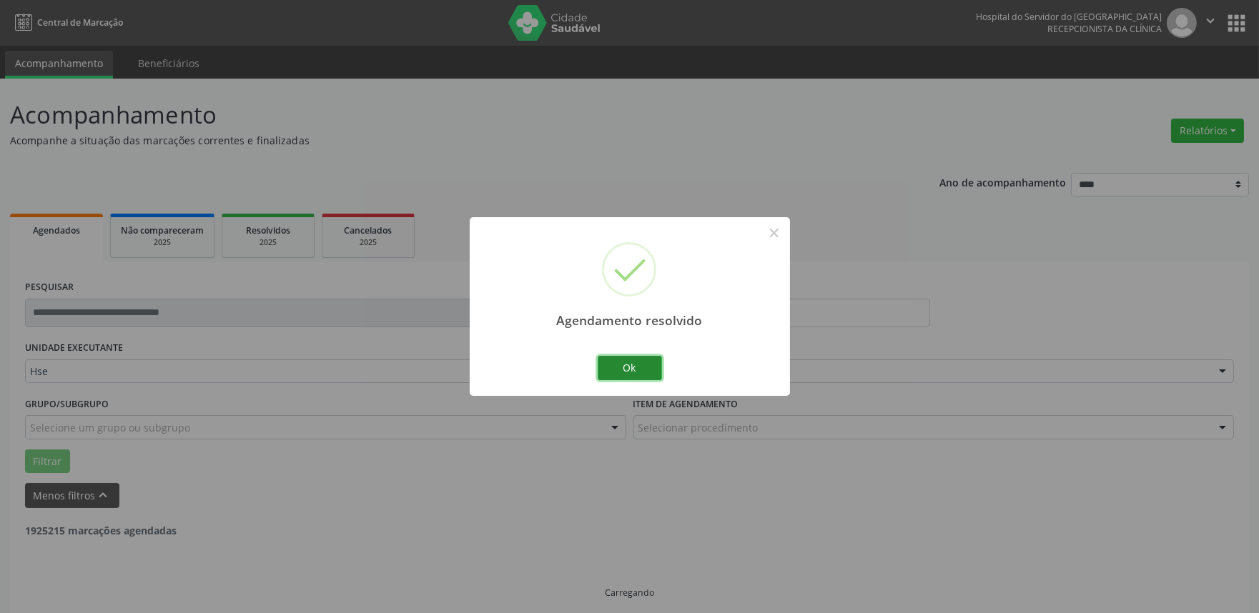
click at [653, 372] on button "Ok" at bounding box center [630, 368] width 64 height 24
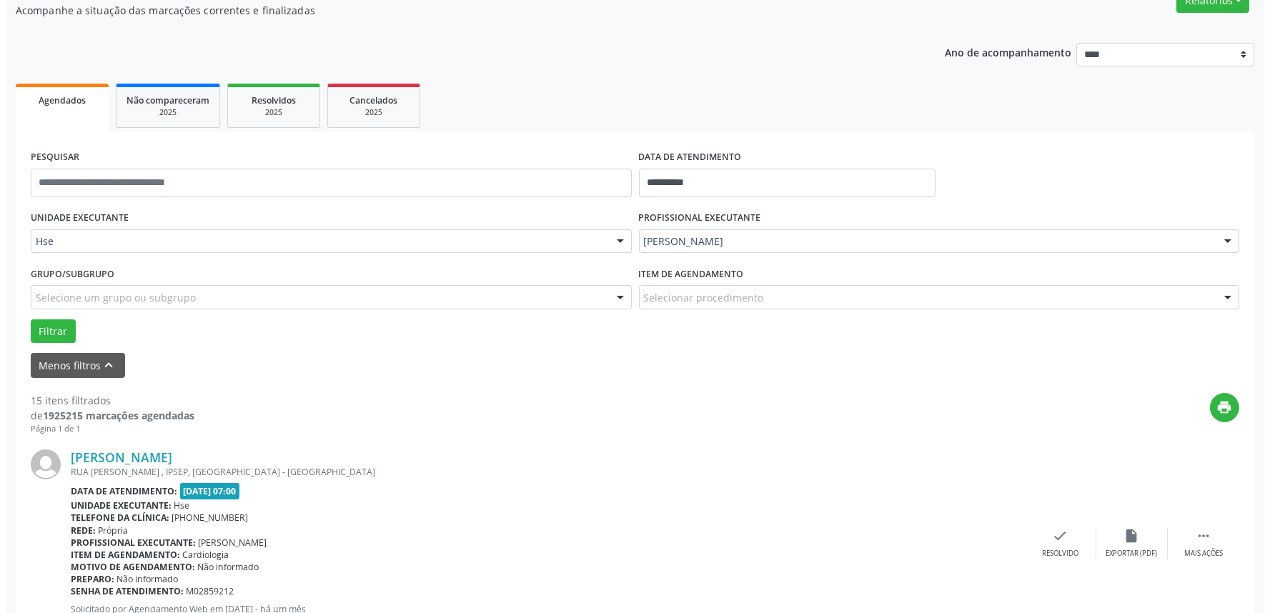
scroll to position [159, 0]
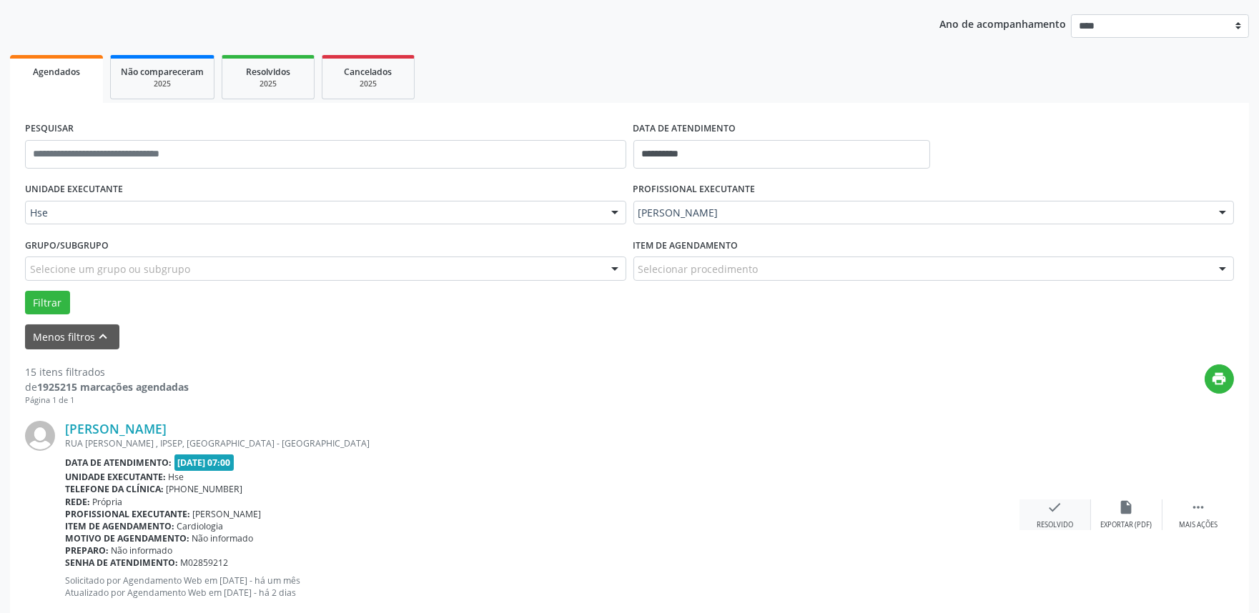
click at [1046, 518] on div "check Resolvido" at bounding box center [1054, 515] width 71 height 31
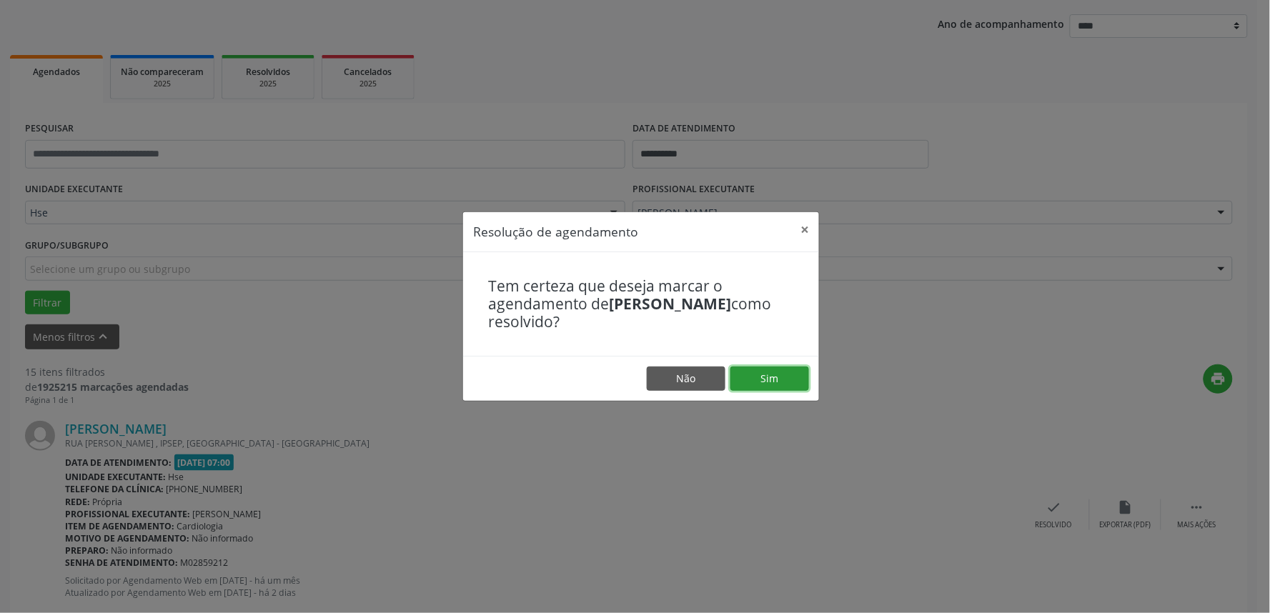
click at [749, 369] on button "Sim" at bounding box center [770, 379] width 79 height 24
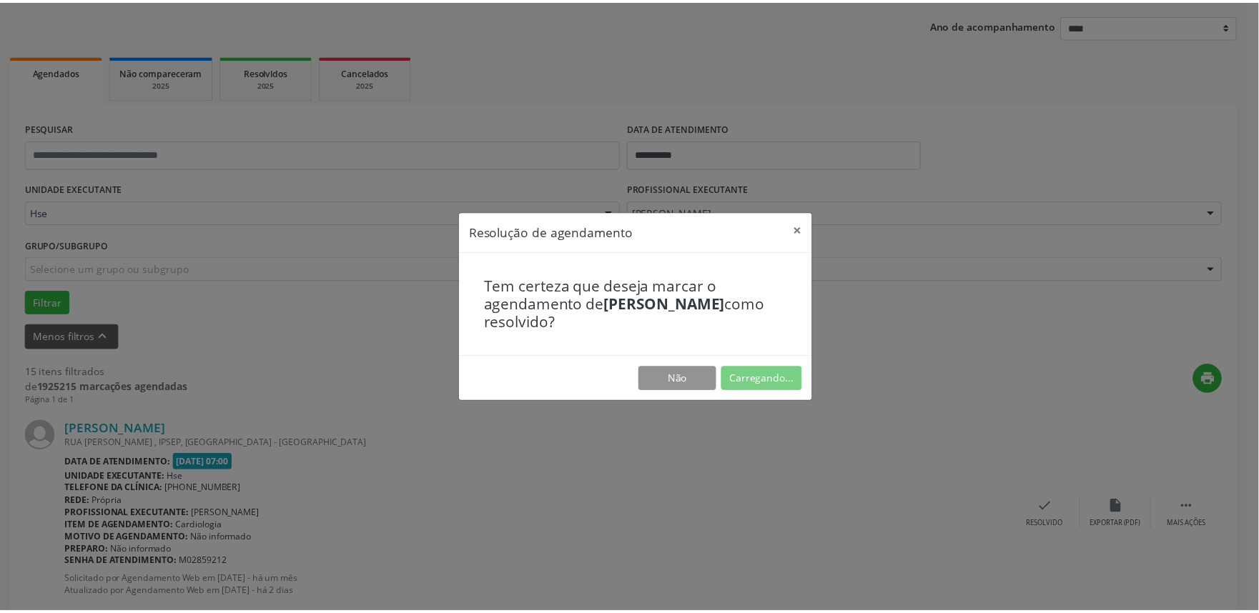
scroll to position [0, 0]
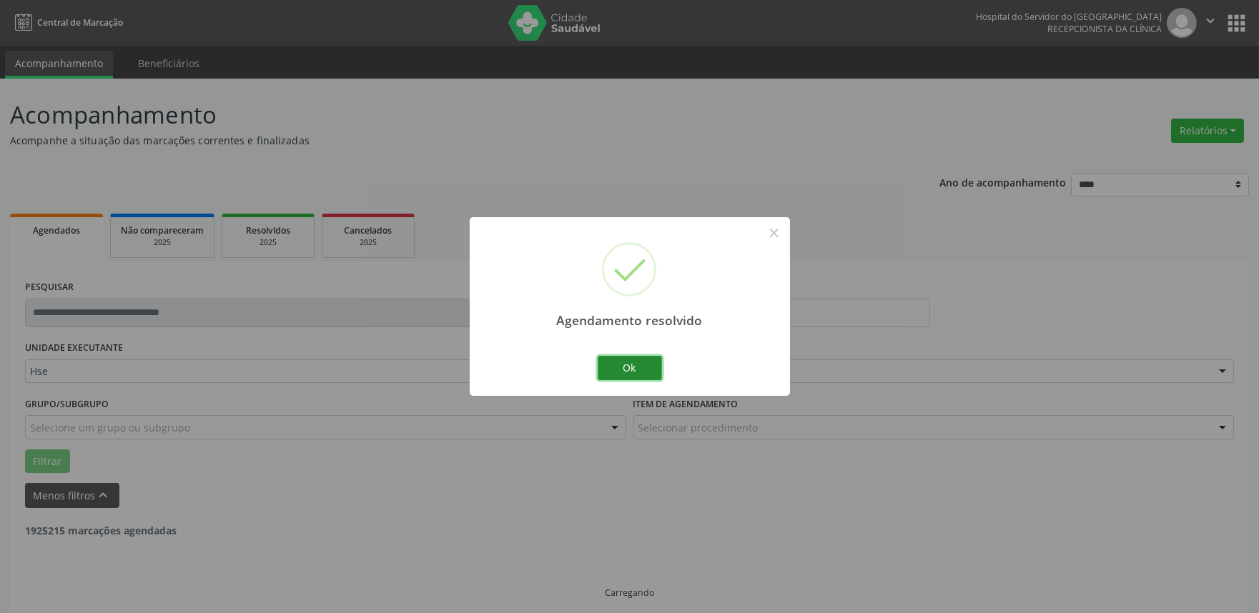
click at [638, 372] on button "Ok" at bounding box center [630, 368] width 64 height 24
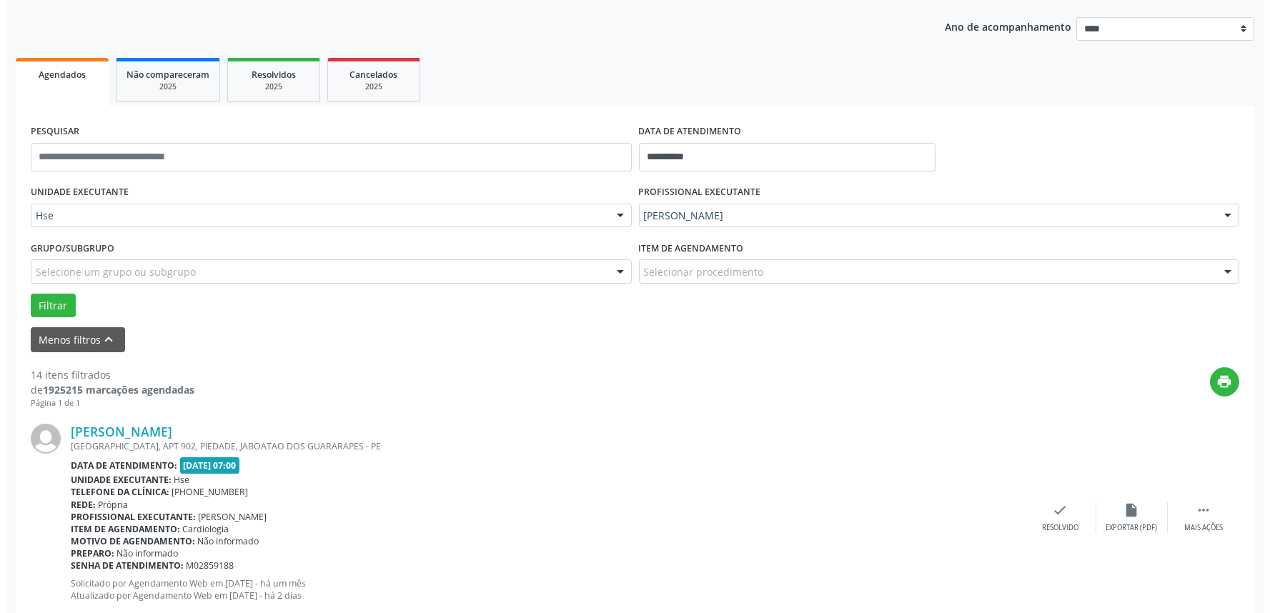
scroll to position [247, 0]
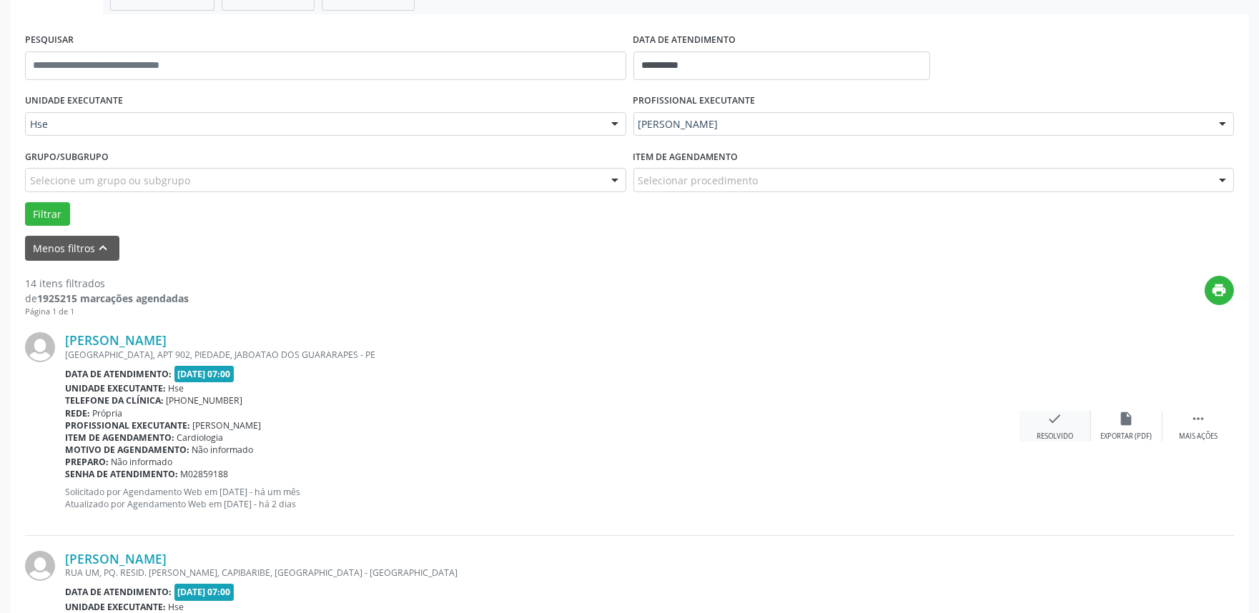
click at [1055, 429] on div "check Resolvido" at bounding box center [1054, 426] width 71 height 31
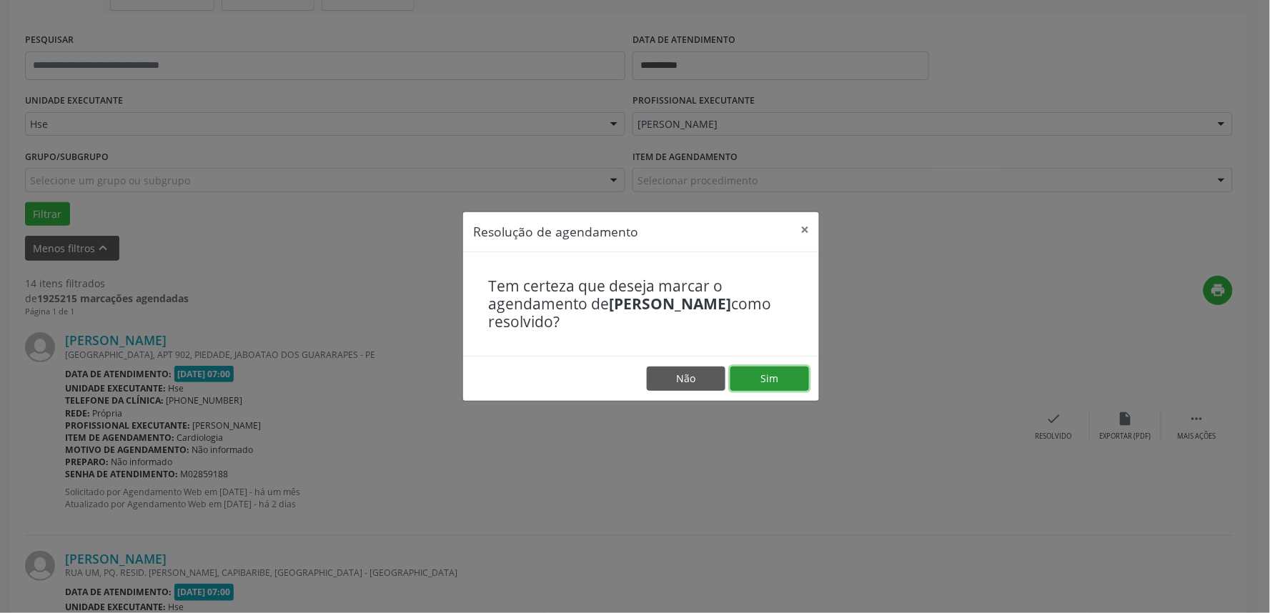
click at [761, 377] on button "Sim" at bounding box center [770, 379] width 79 height 24
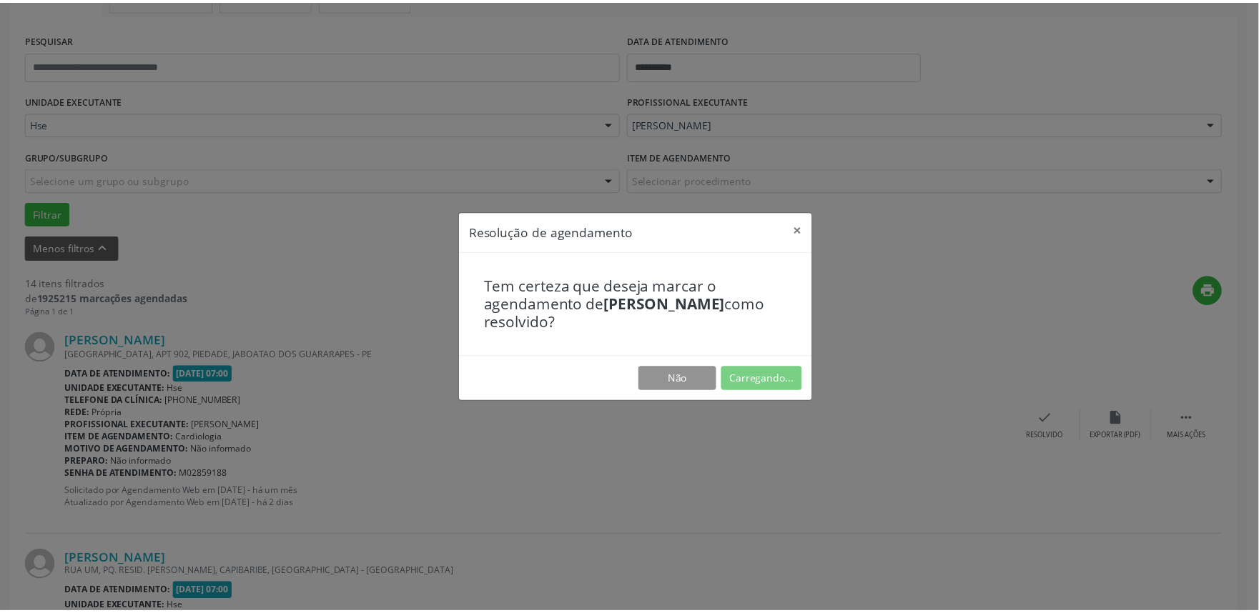
scroll to position [0, 0]
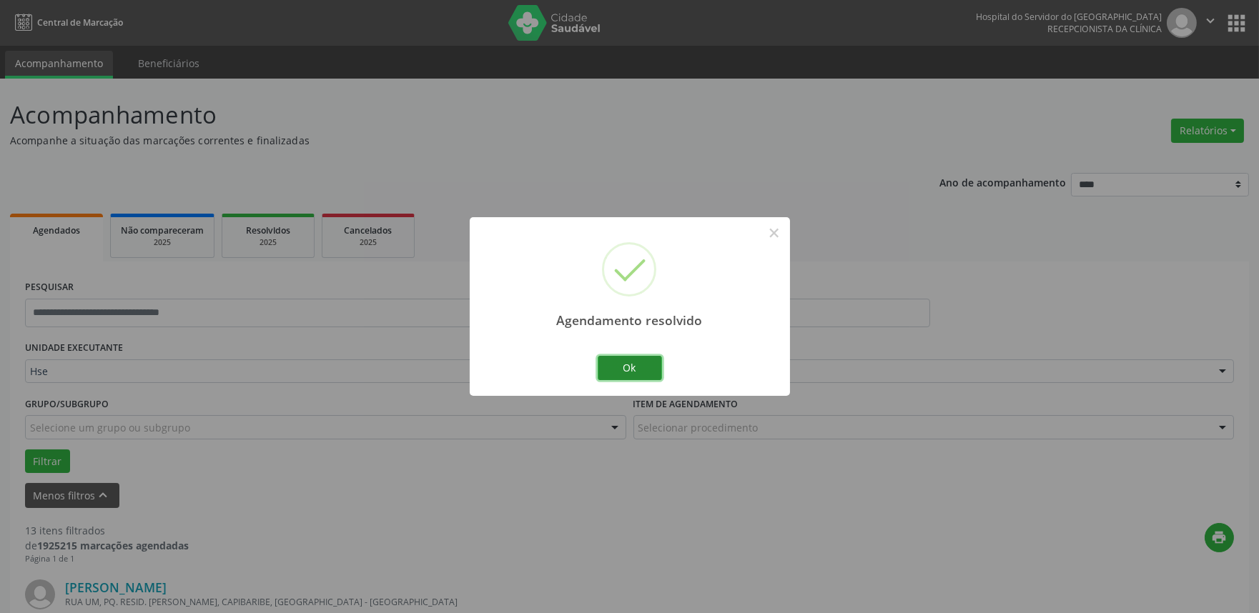
click at [625, 377] on button "Ok" at bounding box center [630, 368] width 64 height 24
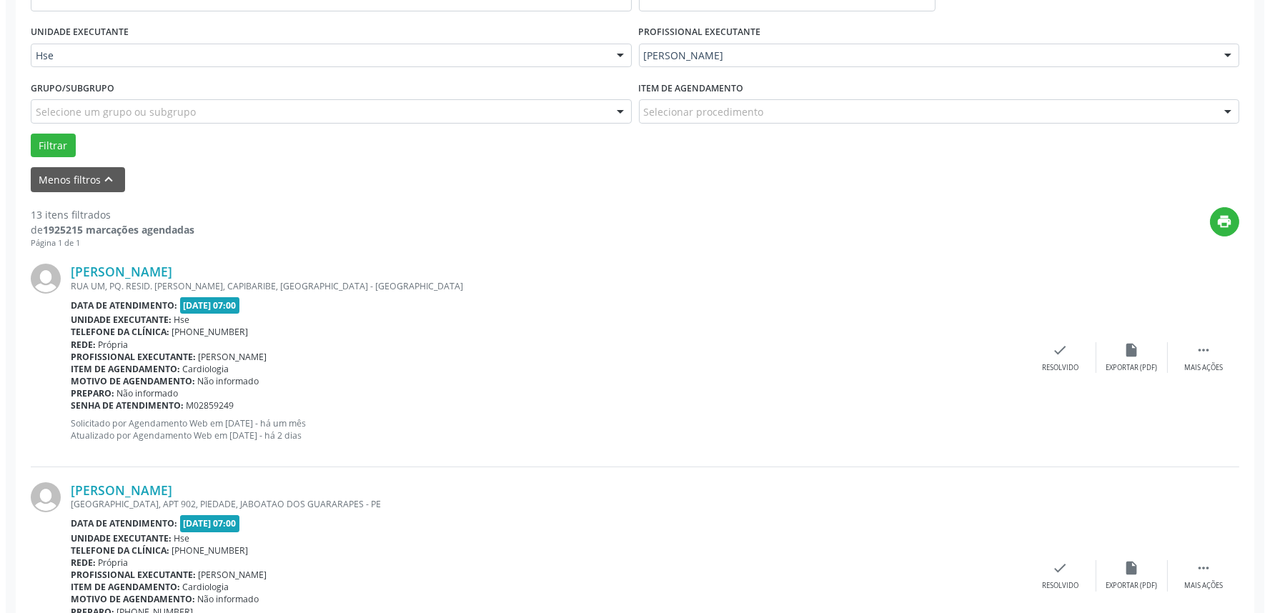
scroll to position [317, 0]
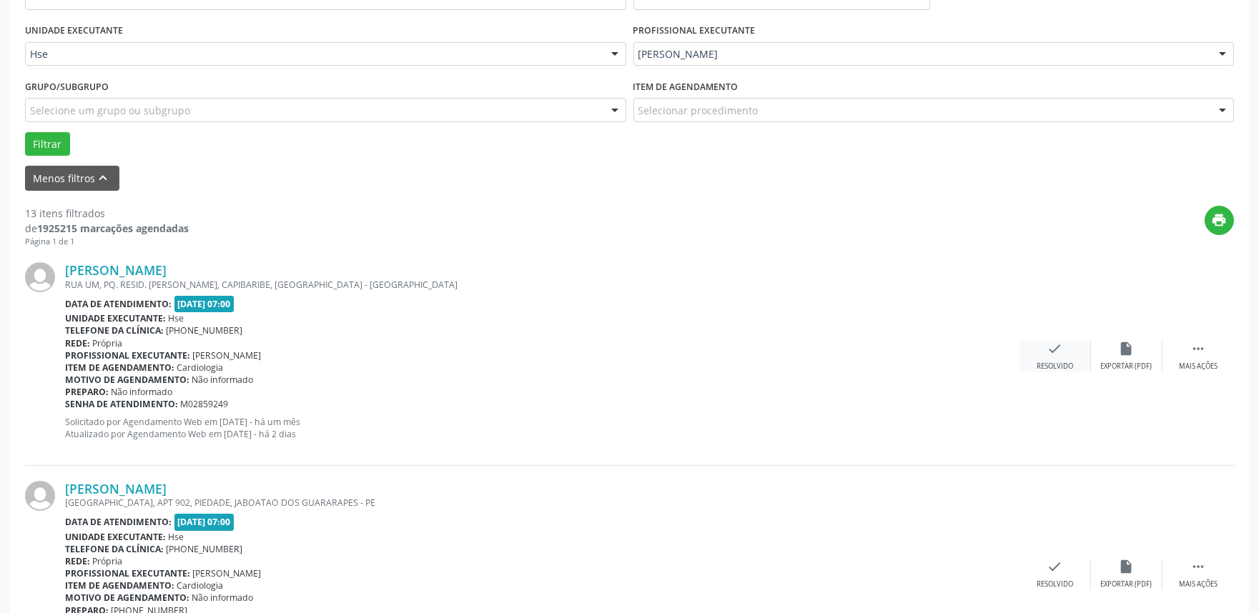
click at [1051, 368] on div "Resolvido" at bounding box center [1054, 367] width 36 height 10
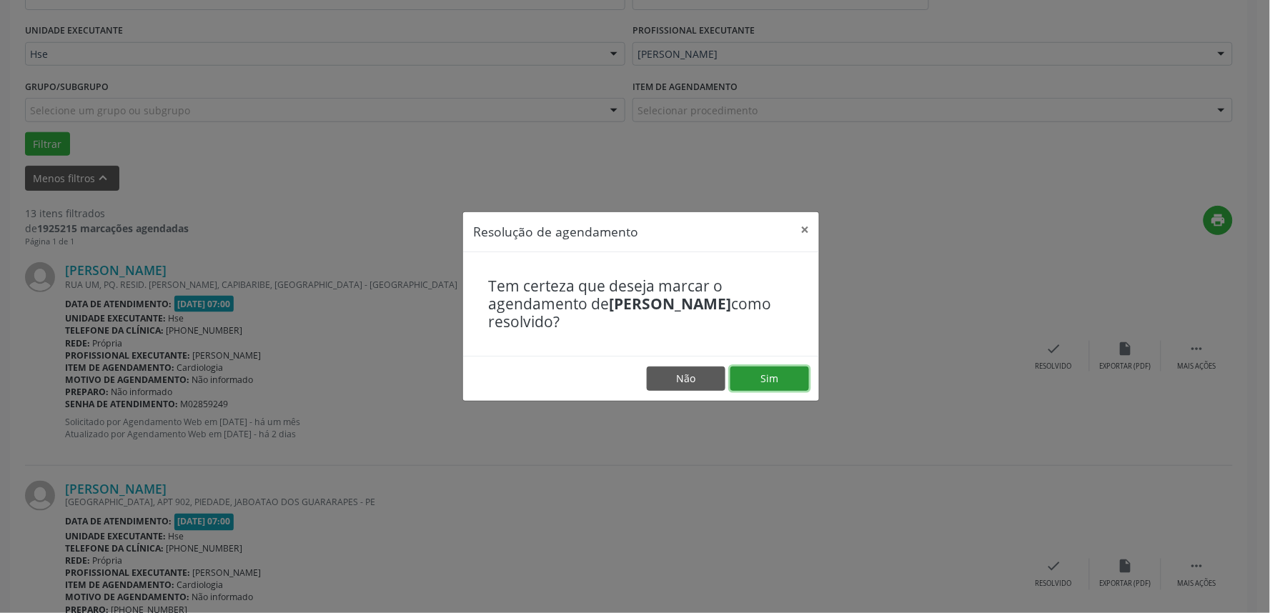
click at [780, 377] on button "Sim" at bounding box center [770, 379] width 79 height 24
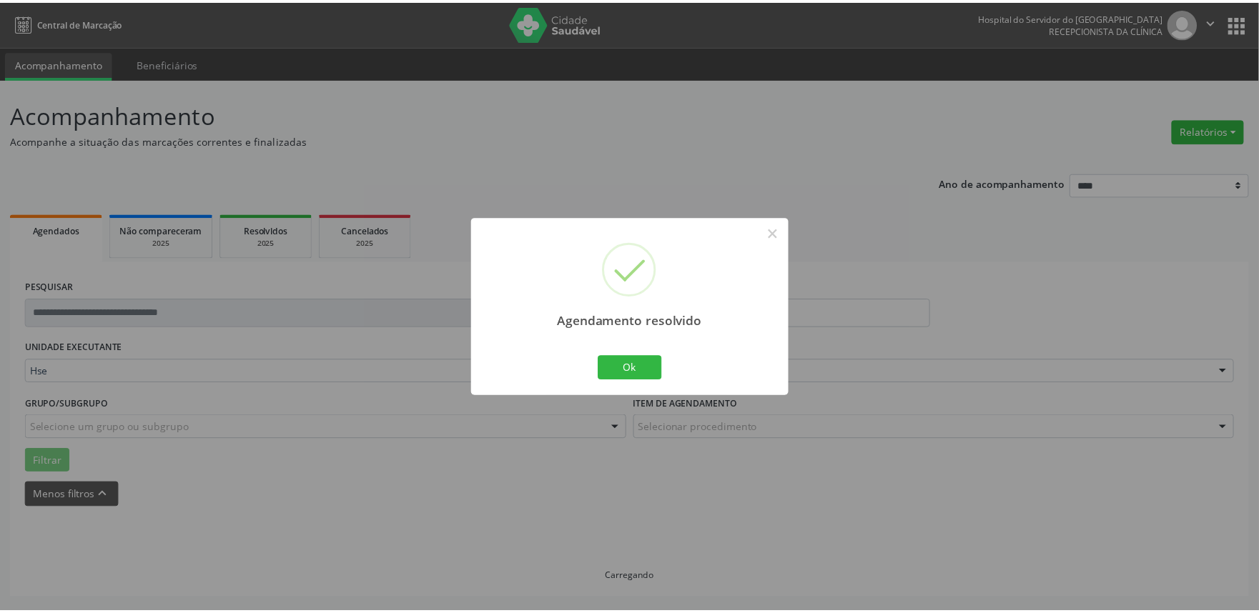
scroll to position [0, 0]
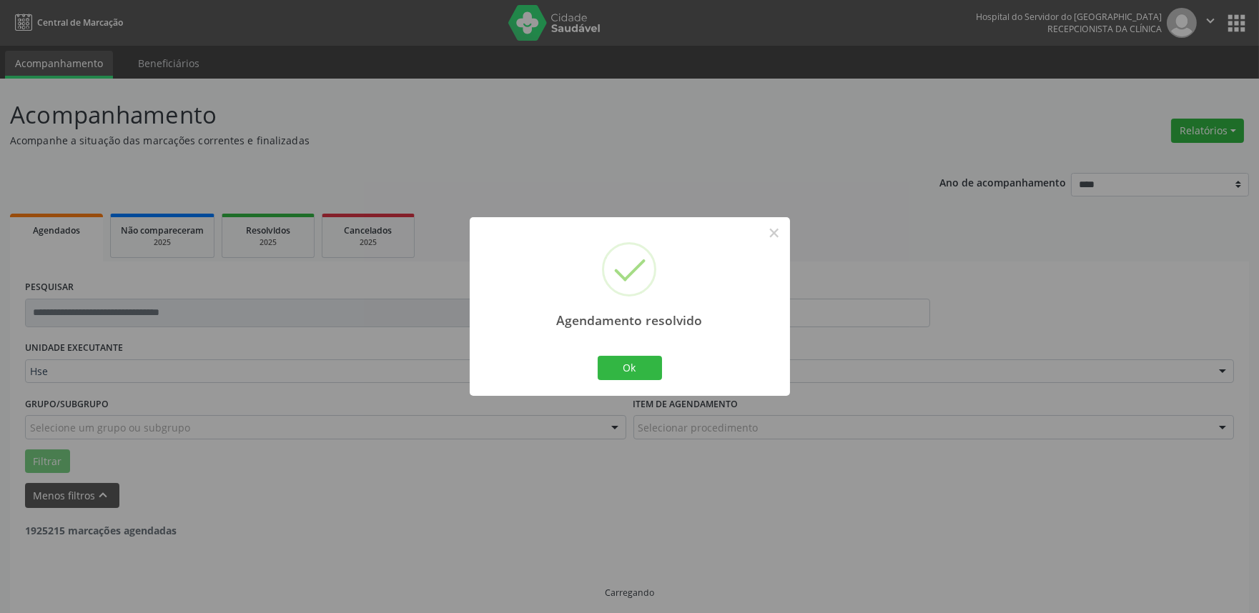
click at [589, 357] on div "Agendamento resolvido × Ok Cancel" at bounding box center [630, 306] width 320 height 178
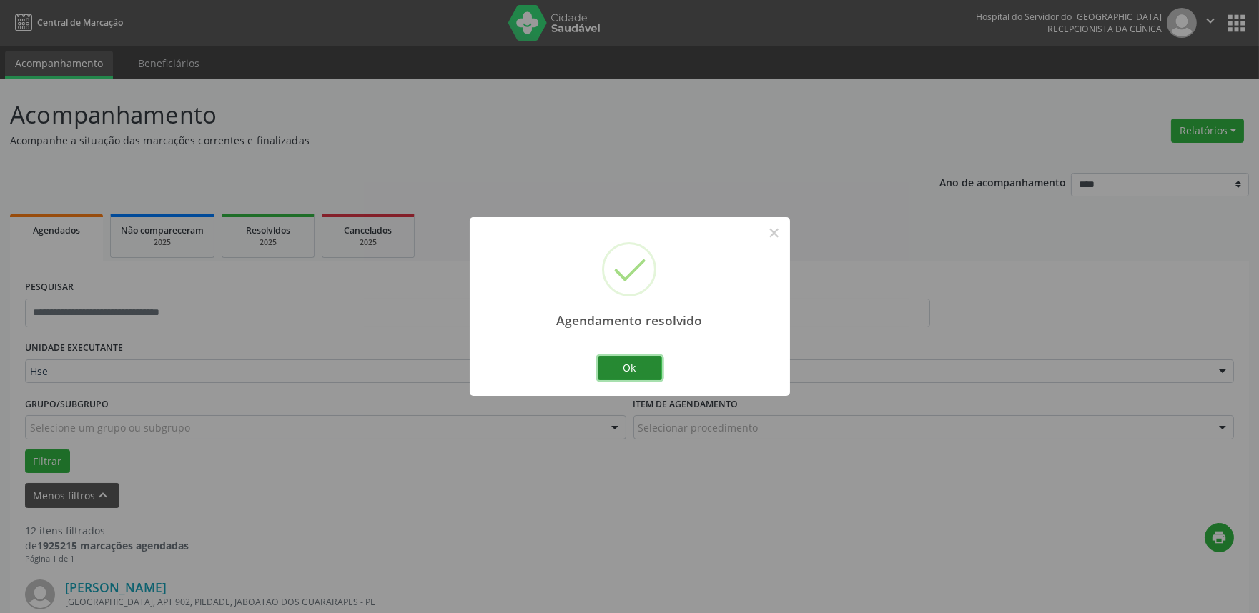
click at [623, 372] on button "Ok" at bounding box center [630, 368] width 64 height 24
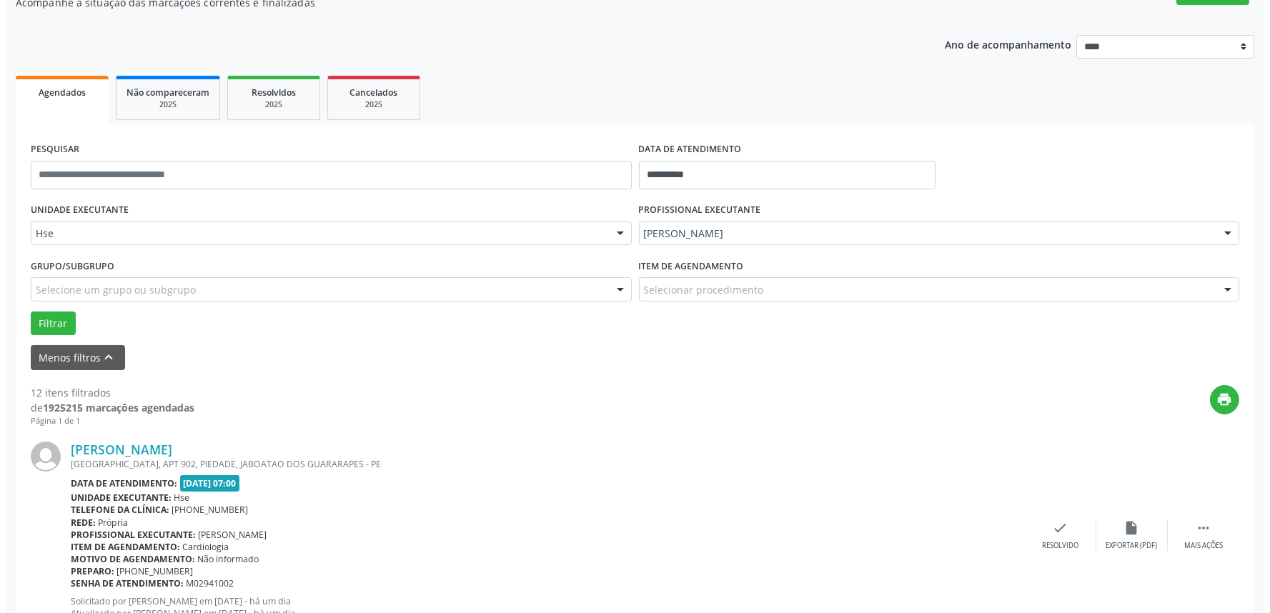
scroll to position [159, 0]
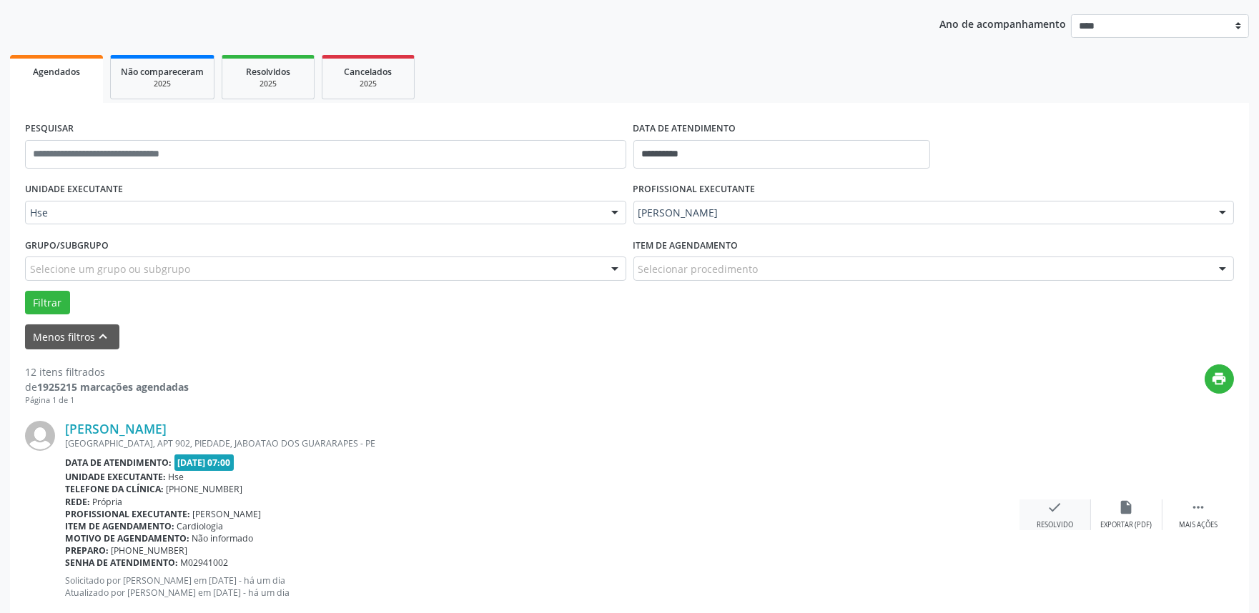
click at [1067, 522] on div "Resolvido" at bounding box center [1054, 525] width 36 height 10
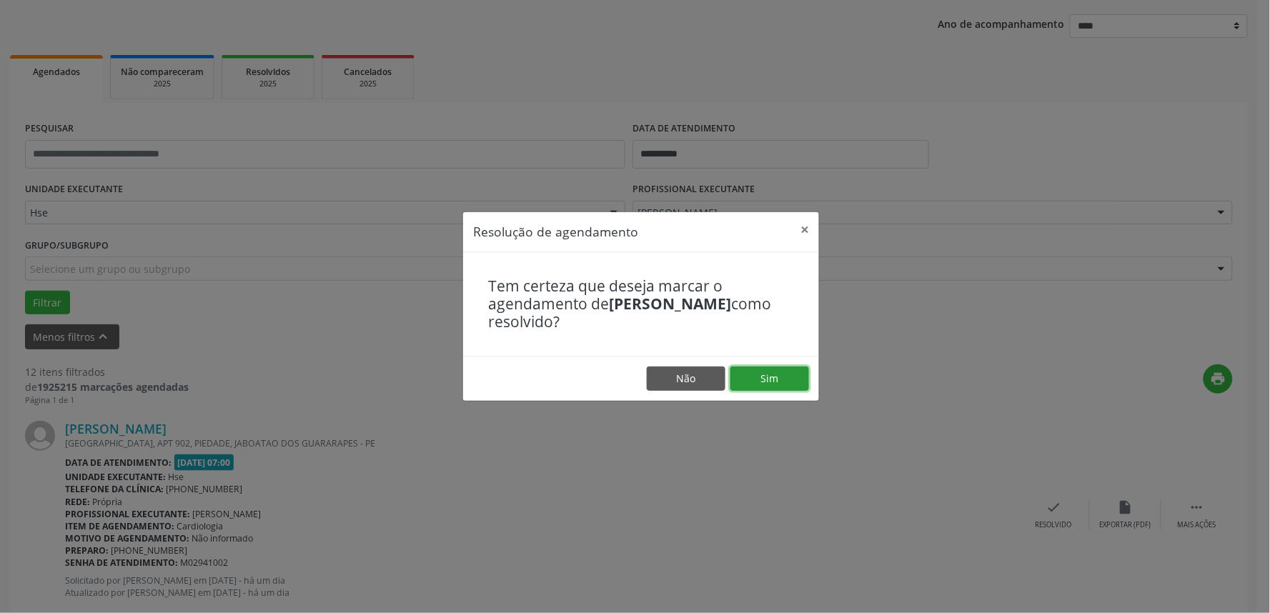
click at [794, 382] on button "Sim" at bounding box center [770, 379] width 79 height 24
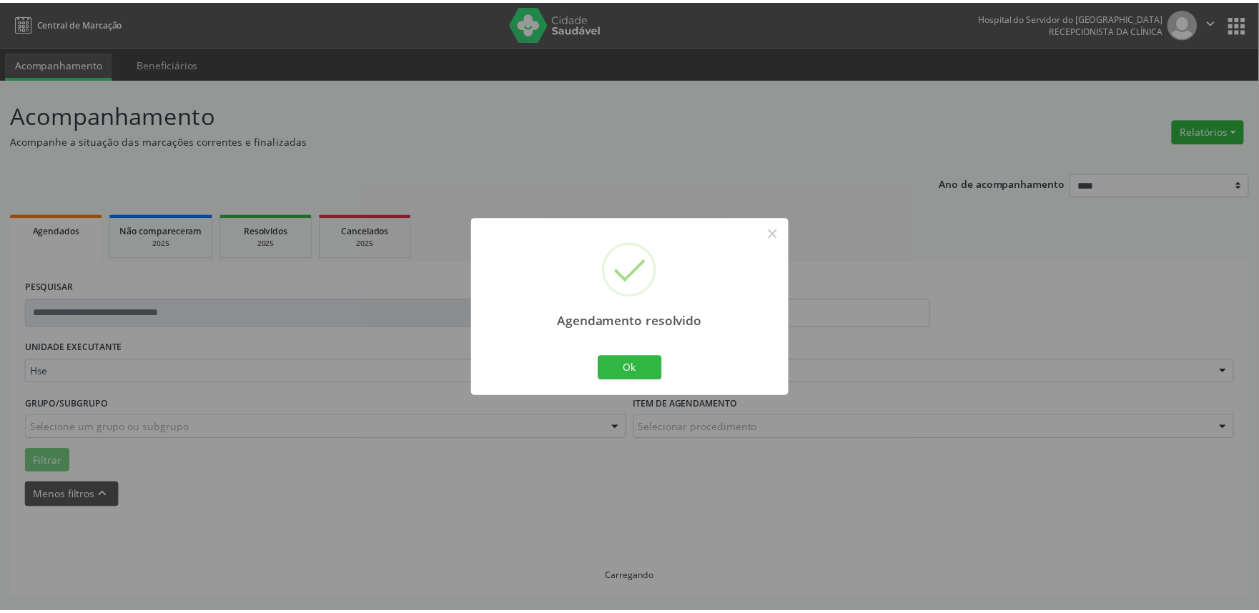
scroll to position [0, 0]
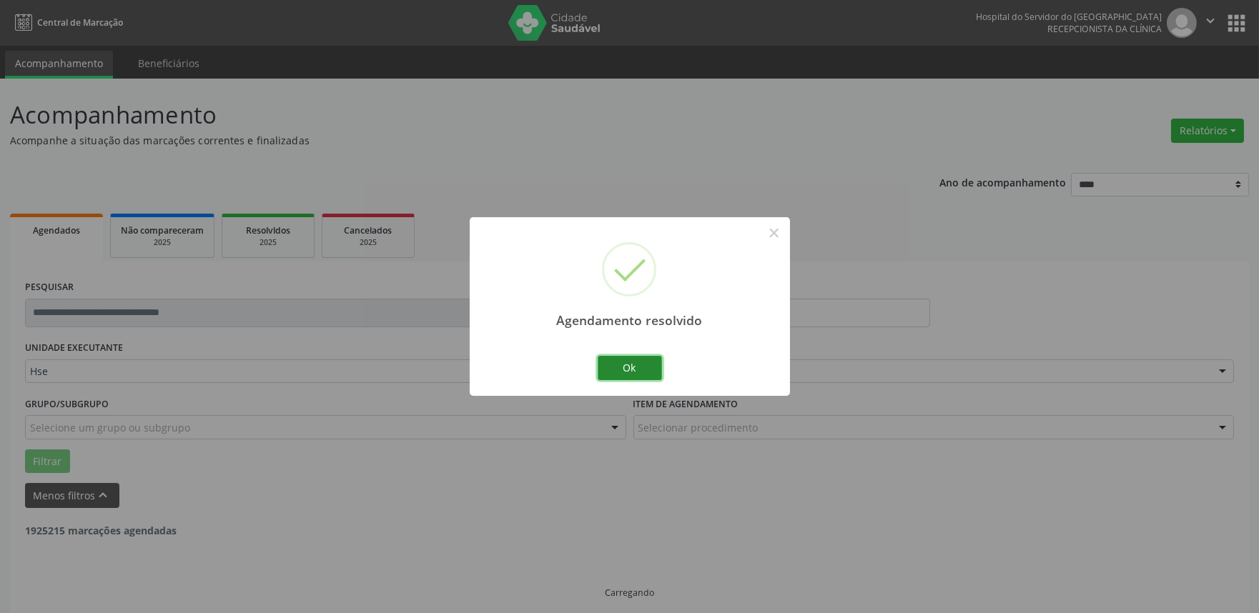
click at [631, 372] on button "Ok" at bounding box center [630, 368] width 64 height 24
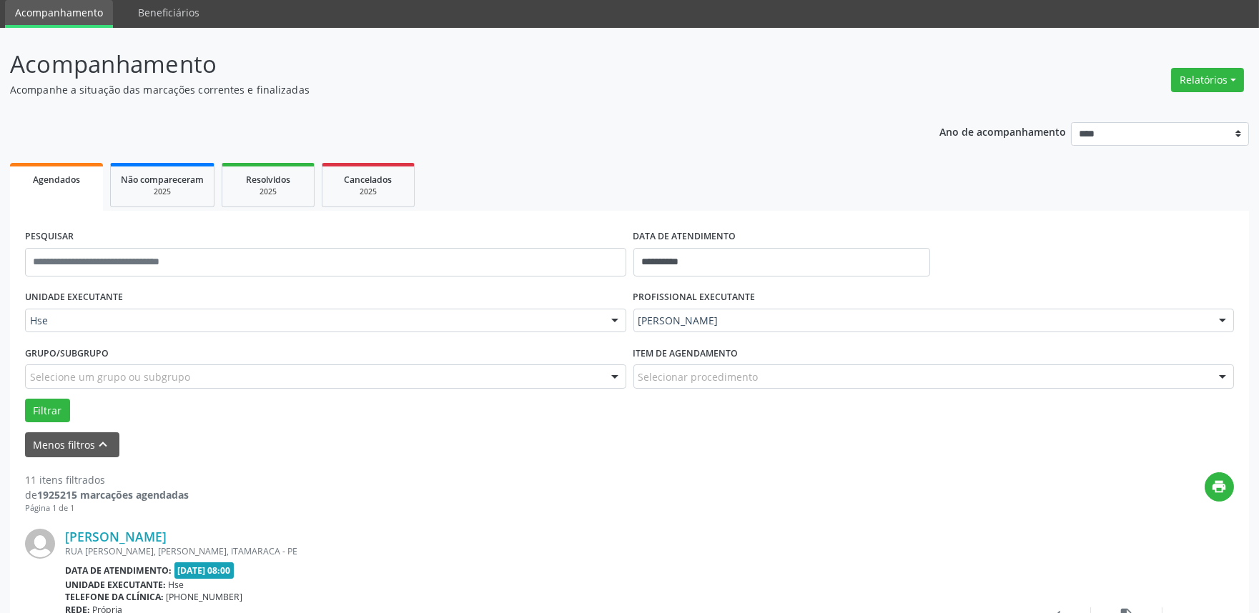
scroll to position [79, 0]
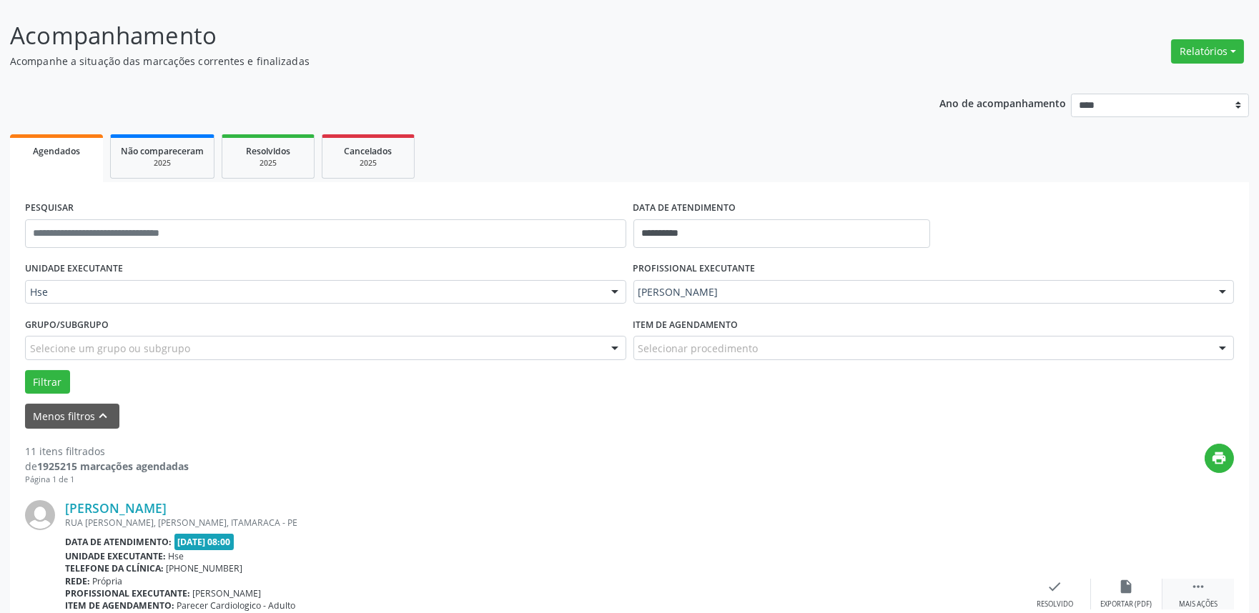
click at [1212, 598] on div " Mais ações" at bounding box center [1197, 594] width 71 height 31
click at [1119, 579] on icon "alarm_off" at bounding box center [1127, 587] width 16 height 16
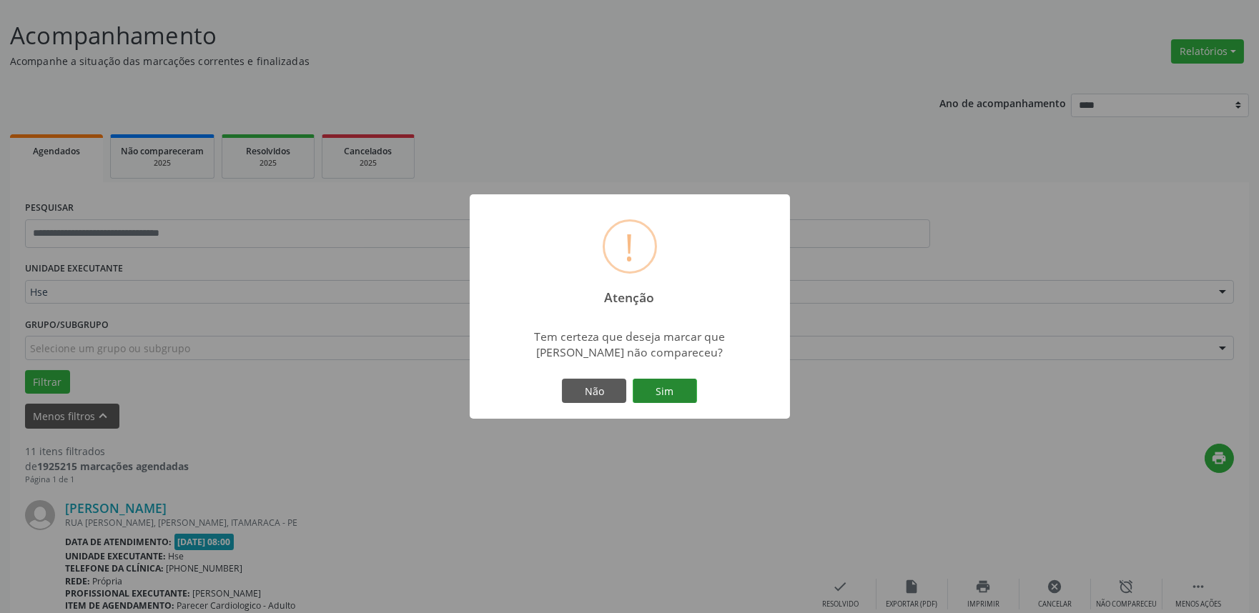
click at [677, 392] on button "Sim" at bounding box center [665, 391] width 64 height 24
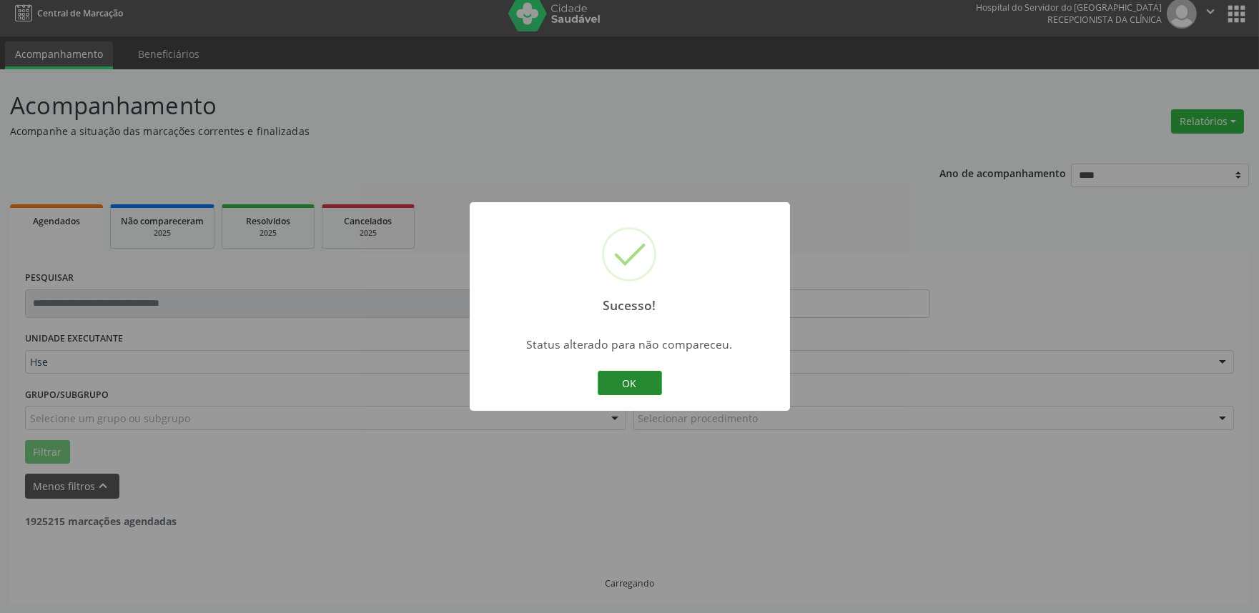
click at [623, 375] on button "OK" at bounding box center [630, 383] width 64 height 24
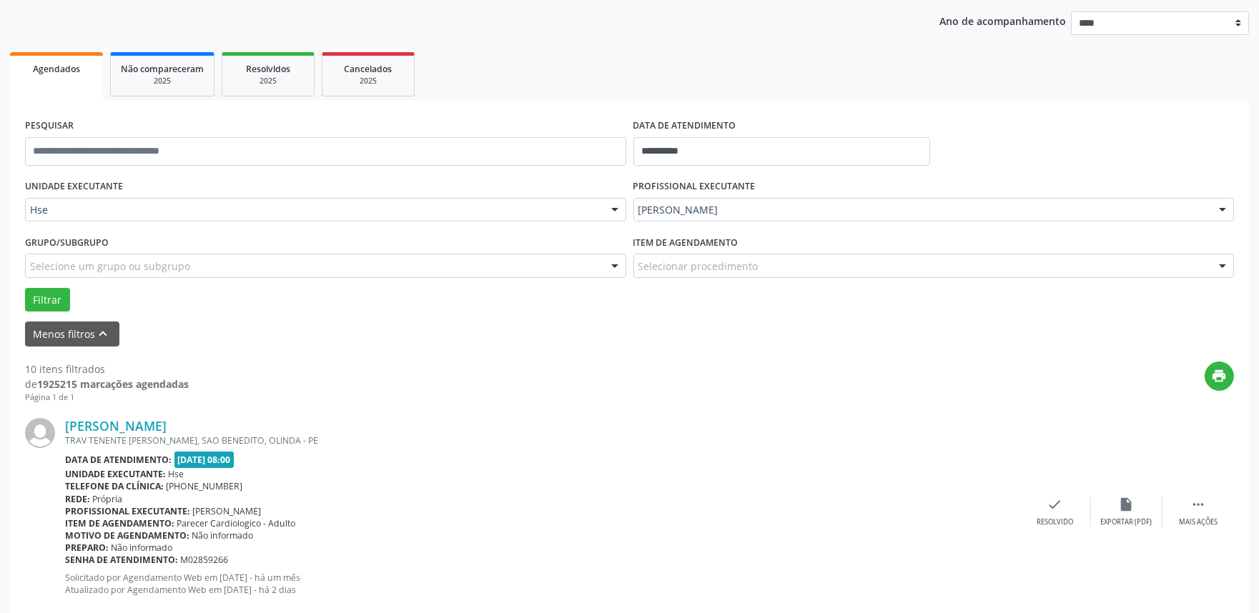
scroll to position [168, 0]
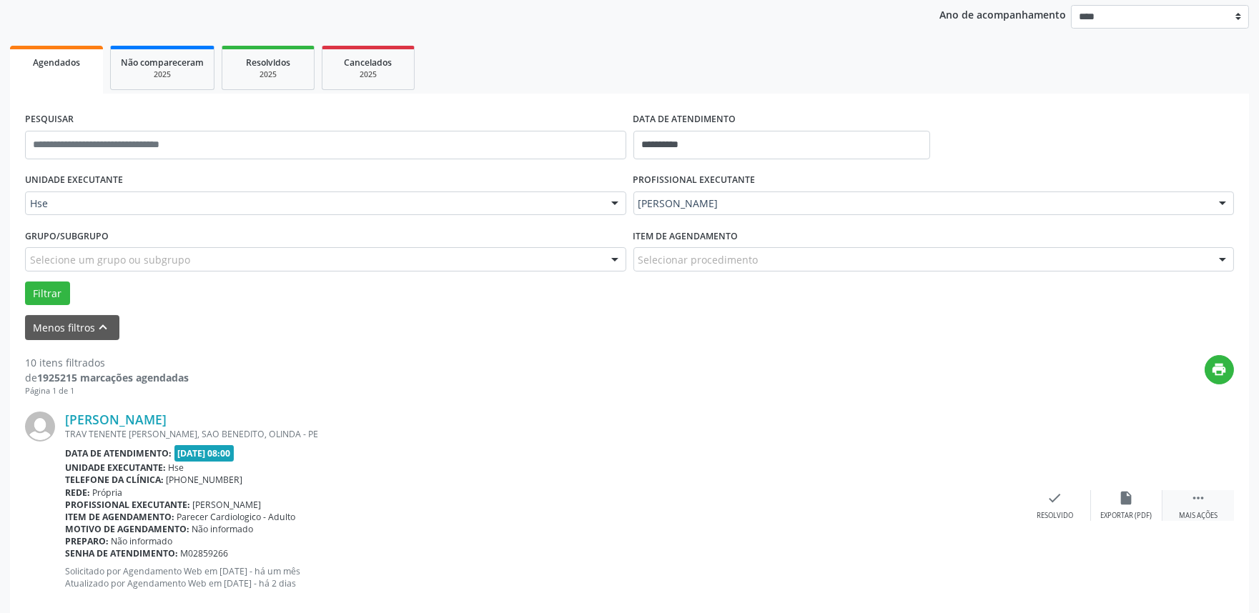
click at [1198, 508] on div " Mais ações" at bounding box center [1197, 505] width 71 height 31
click at [1124, 503] on icon "alarm_off" at bounding box center [1127, 498] width 16 height 16
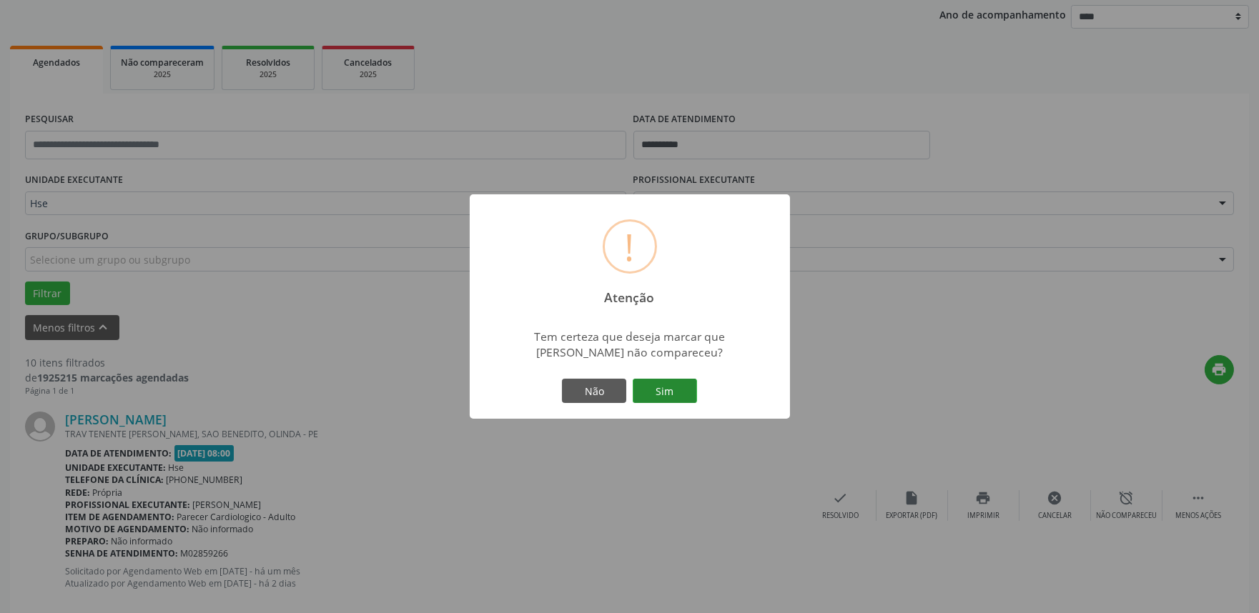
click at [667, 395] on button "Sim" at bounding box center [665, 391] width 64 height 24
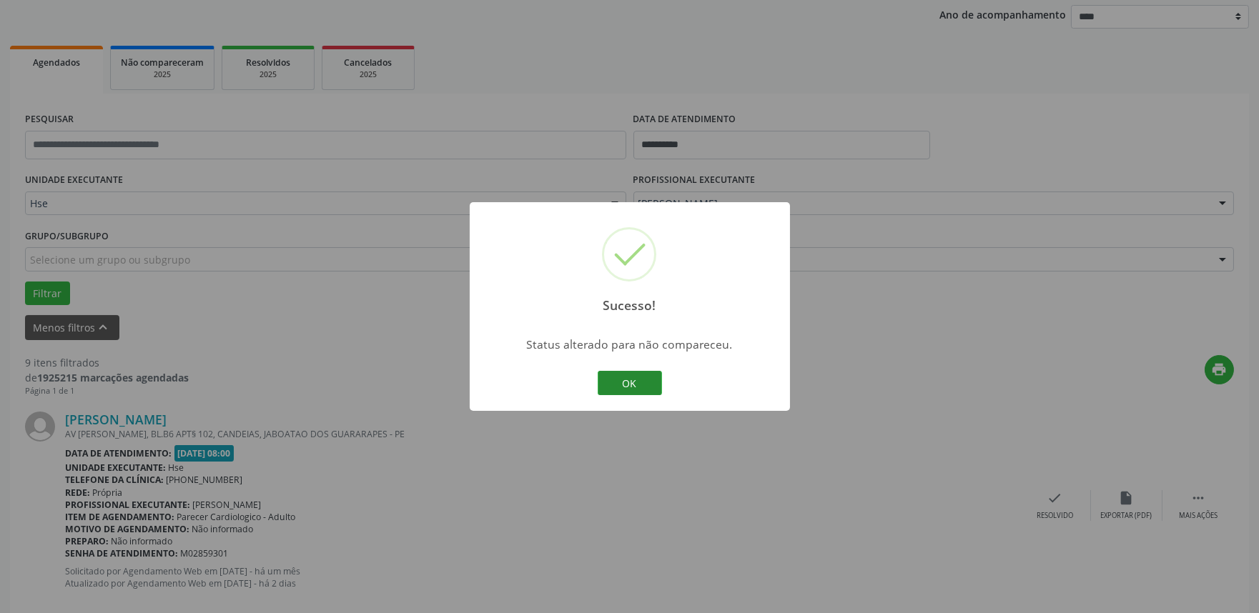
click at [625, 377] on button "OK" at bounding box center [630, 383] width 64 height 24
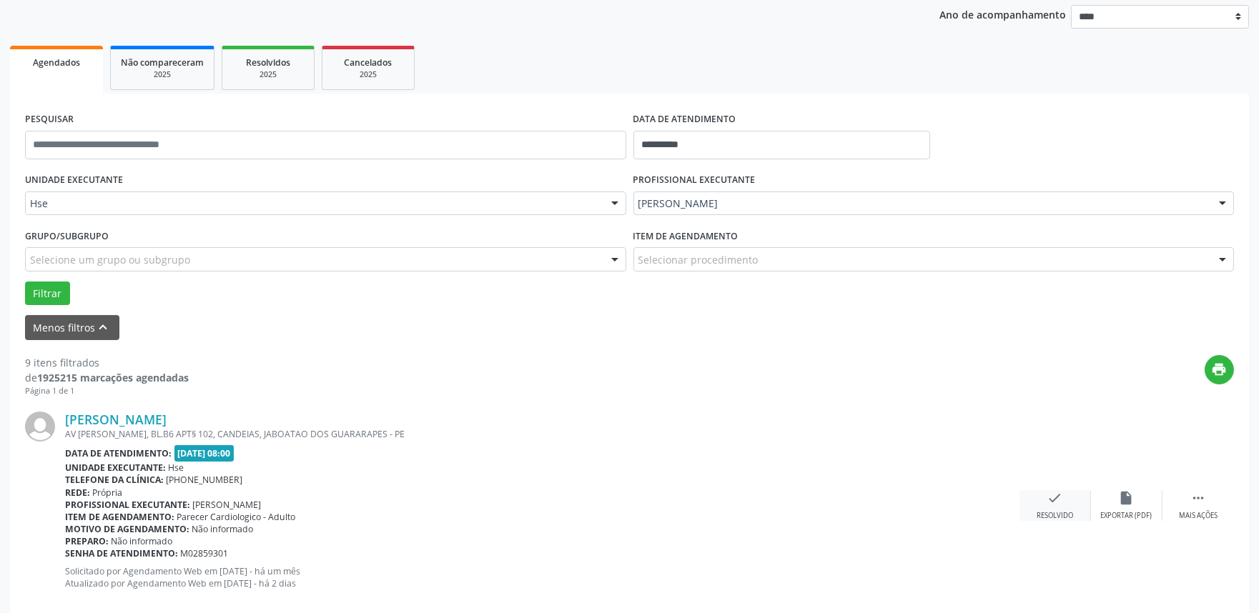
click at [1059, 496] on icon "check" at bounding box center [1055, 498] width 16 height 16
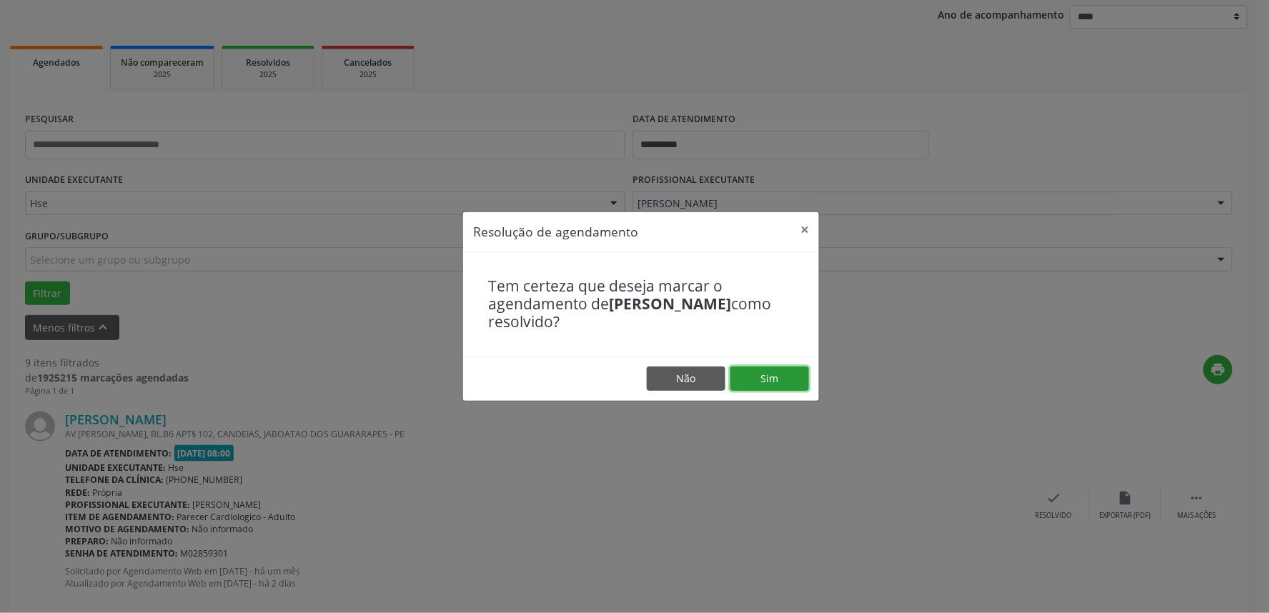
drag, startPoint x: 803, startPoint y: 373, endPoint x: 817, endPoint y: 383, distance: 16.9
click at [803, 374] on button "Sim" at bounding box center [770, 379] width 79 height 24
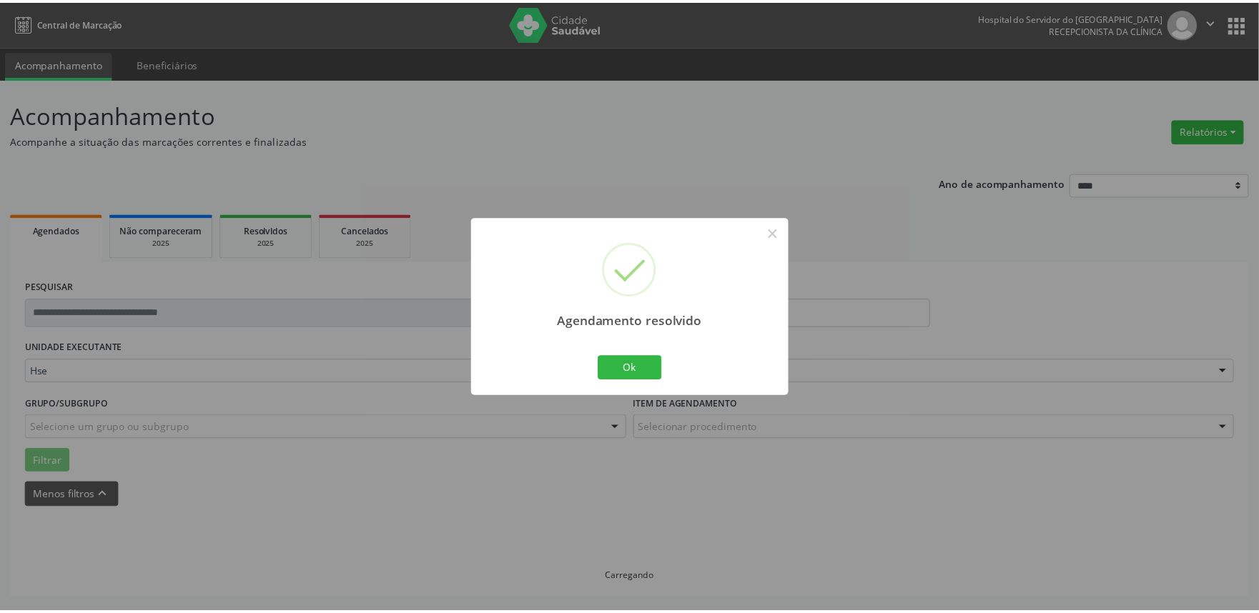
scroll to position [0, 0]
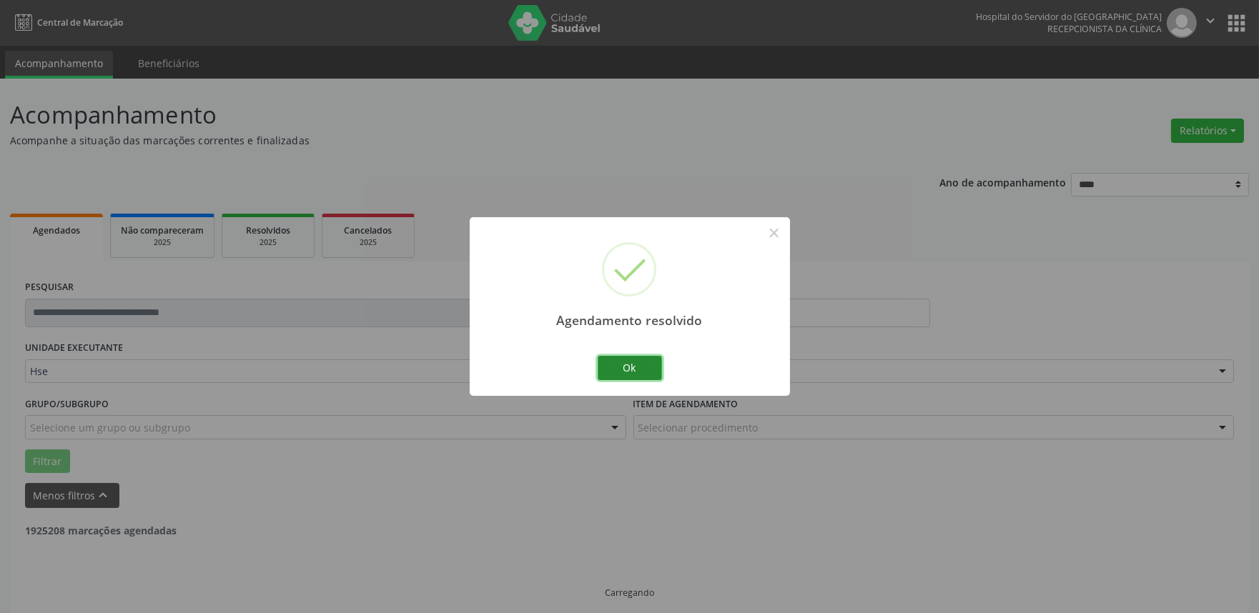
click at [611, 360] on button "Ok" at bounding box center [630, 368] width 64 height 24
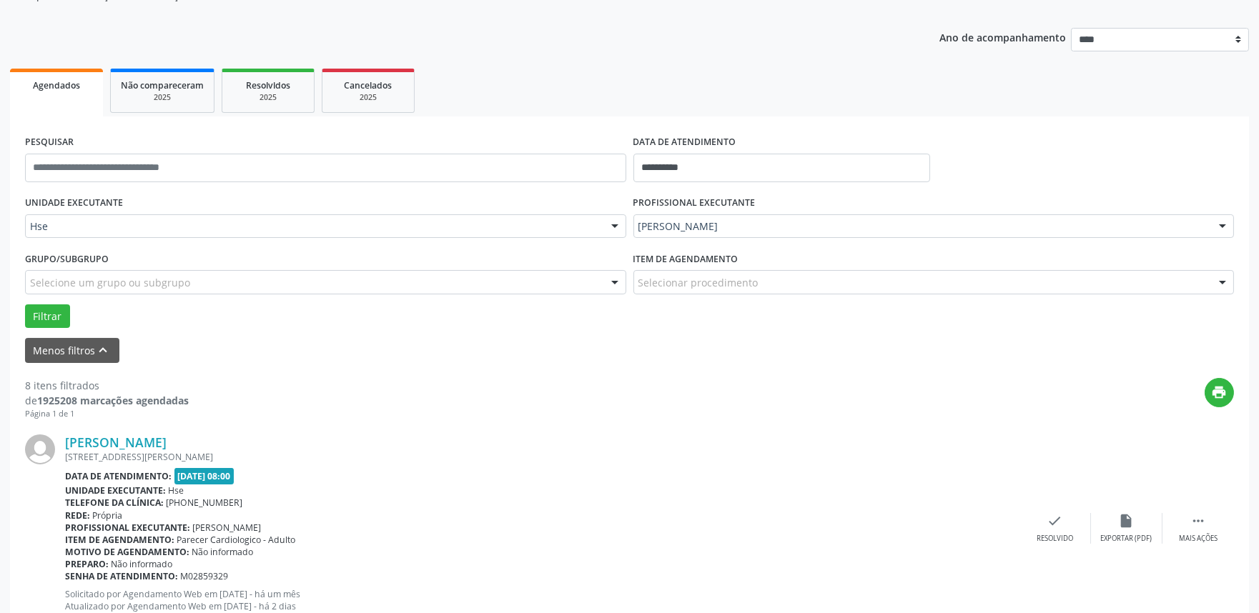
scroll to position [159, 0]
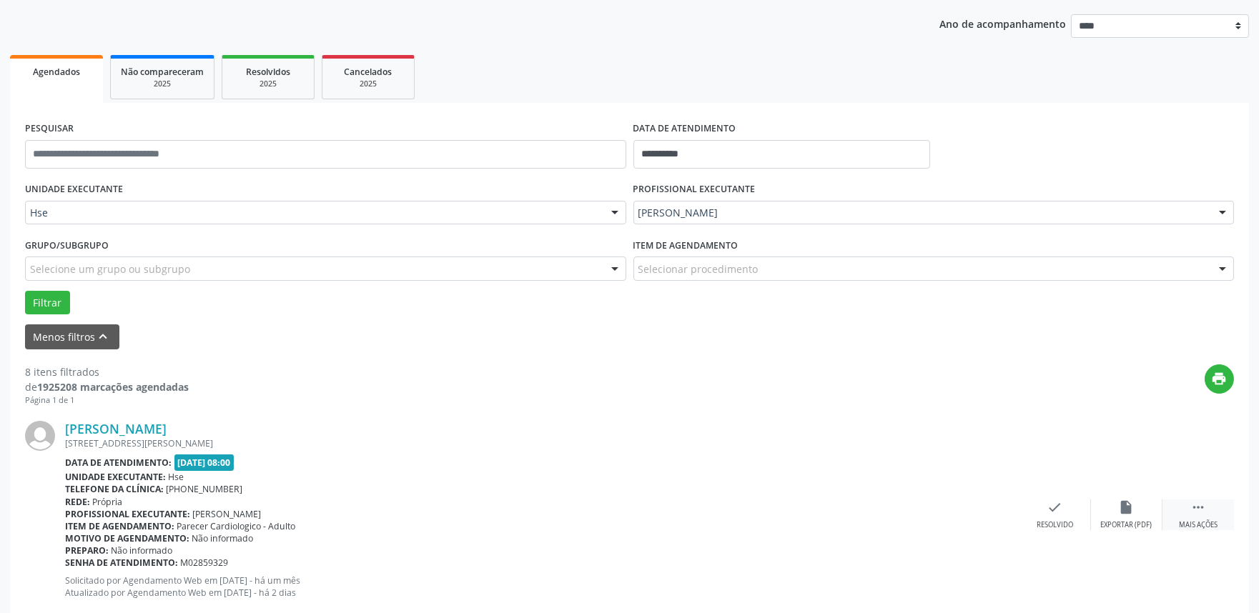
click at [1196, 518] on div " Mais ações" at bounding box center [1197, 515] width 71 height 31
click at [1147, 508] on div "alarm_off Não compareceu" at bounding box center [1126, 515] width 71 height 31
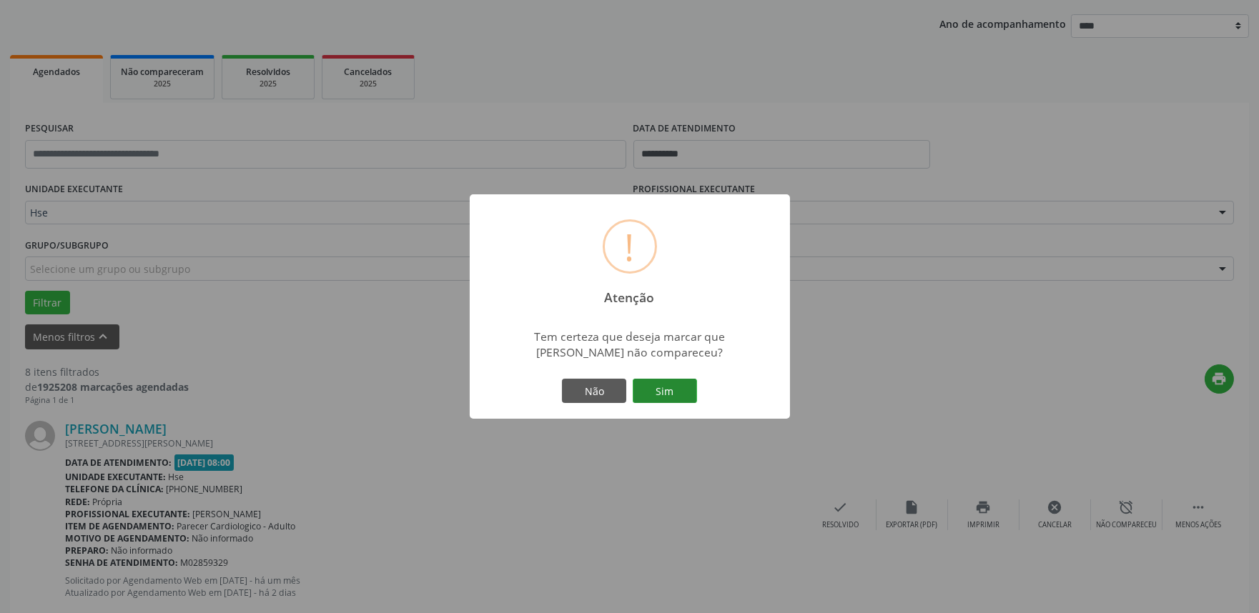
click at [679, 398] on button "Sim" at bounding box center [665, 391] width 64 height 24
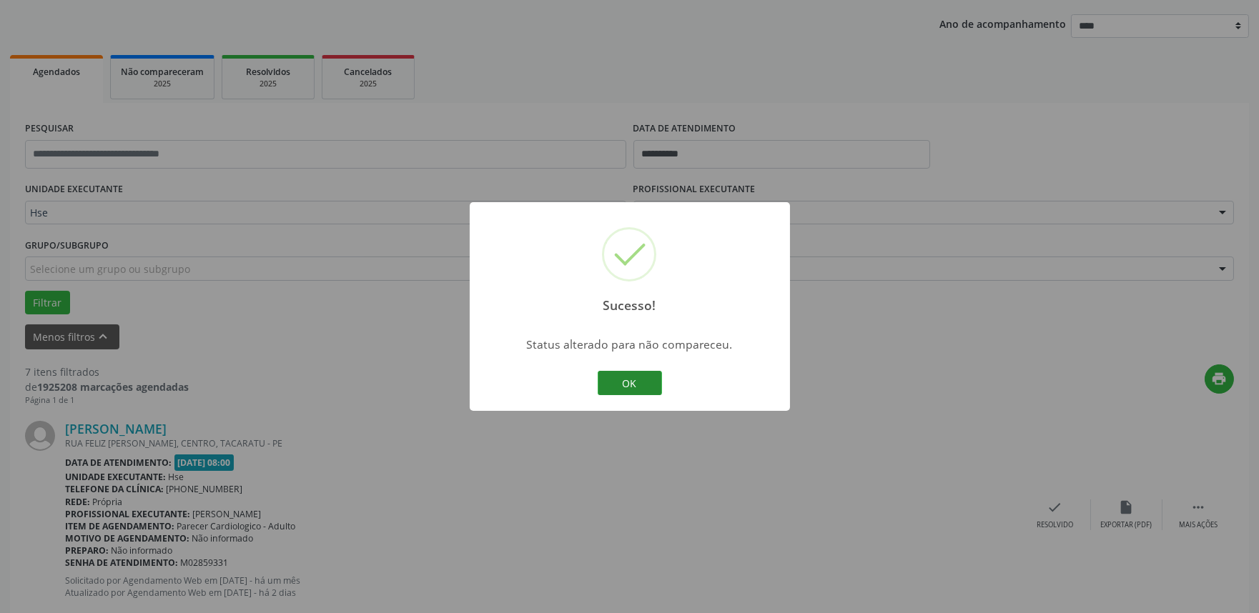
click at [643, 387] on button "OK" at bounding box center [630, 383] width 64 height 24
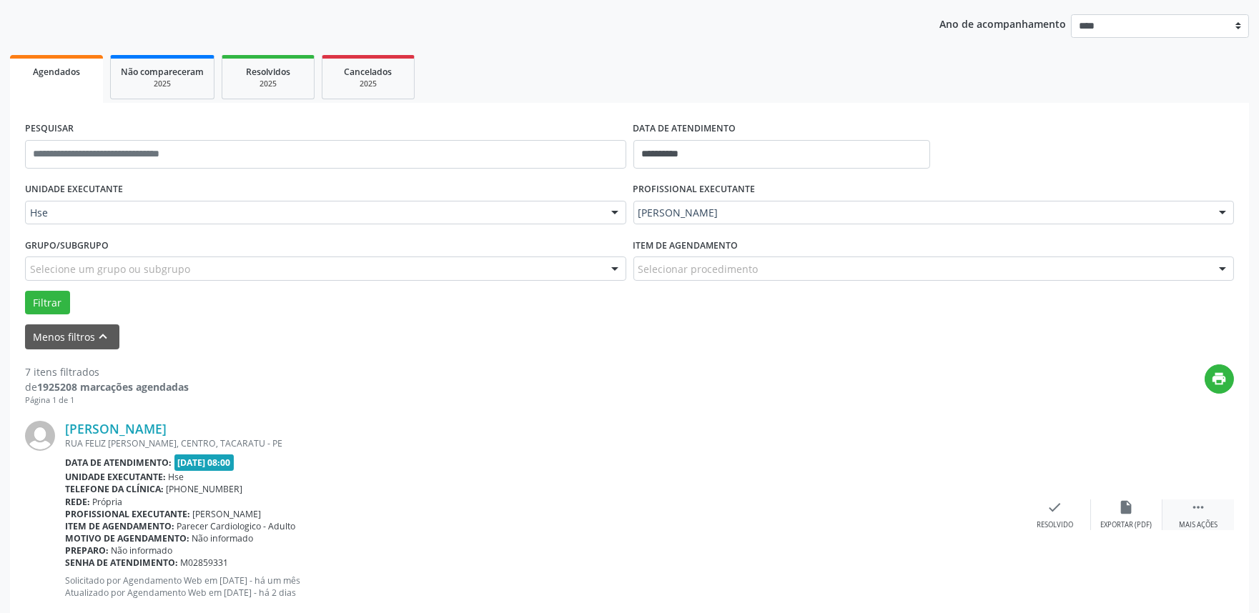
click at [1184, 511] on div " Mais ações" at bounding box center [1197, 515] width 71 height 31
click at [1127, 510] on icon "alarm_off" at bounding box center [1127, 508] width 16 height 16
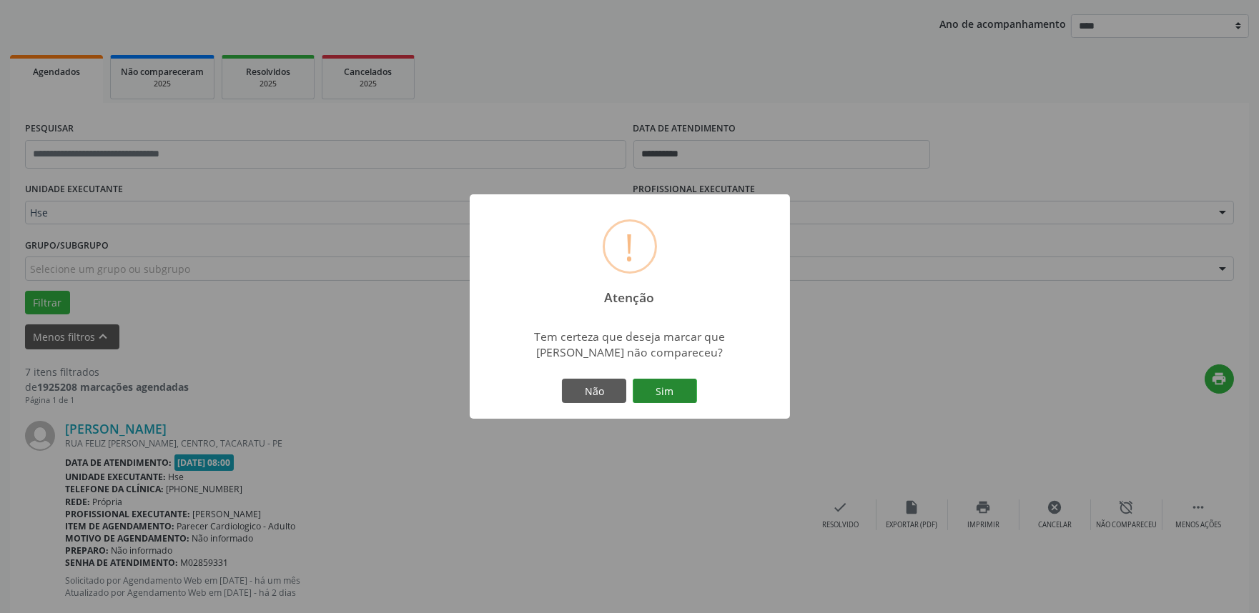
click at [665, 389] on button "Sim" at bounding box center [665, 391] width 64 height 24
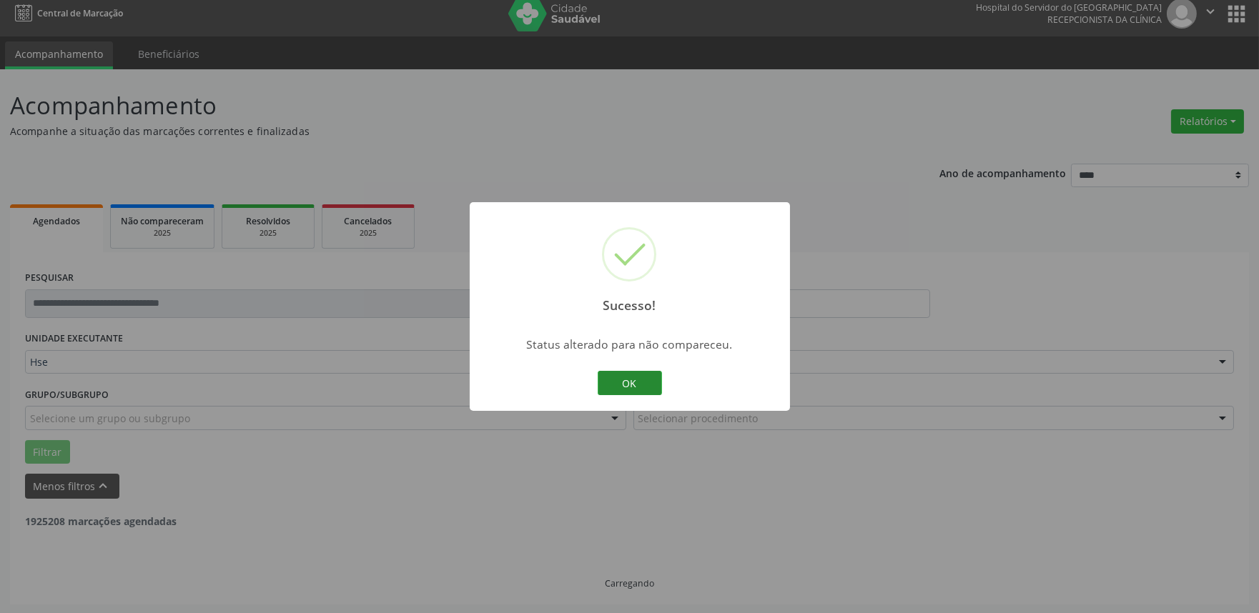
click at [603, 375] on button "OK" at bounding box center [630, 383] width 64 height 24
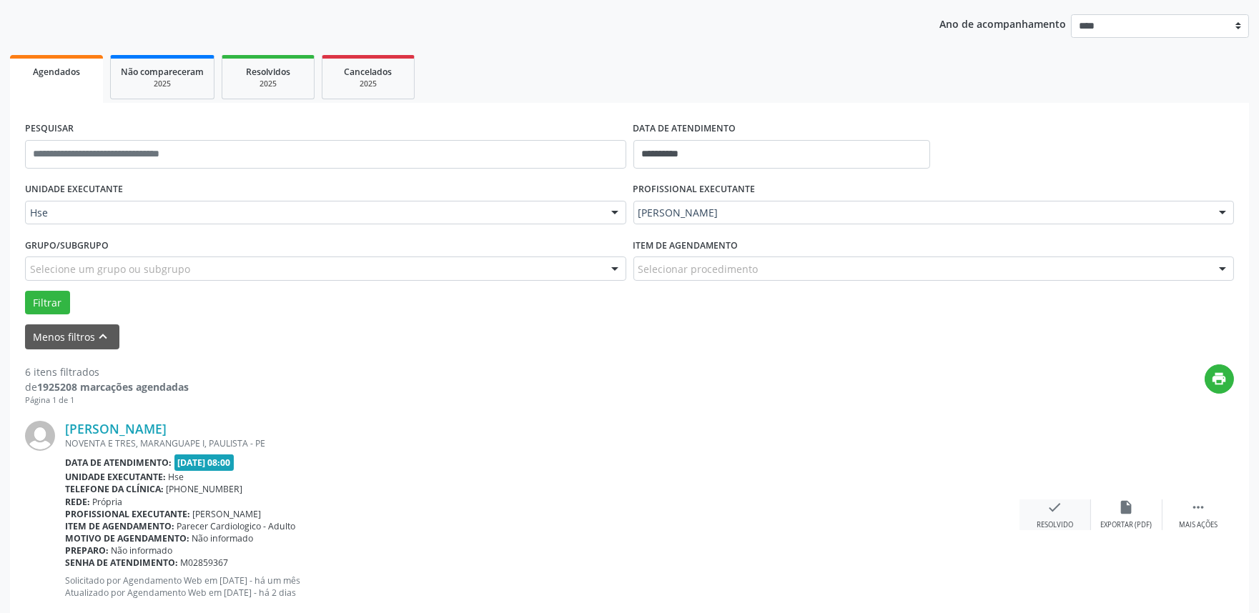
click at [1061, 508] on icon "check" at bounding box center [1055, 508] width 16 height 16
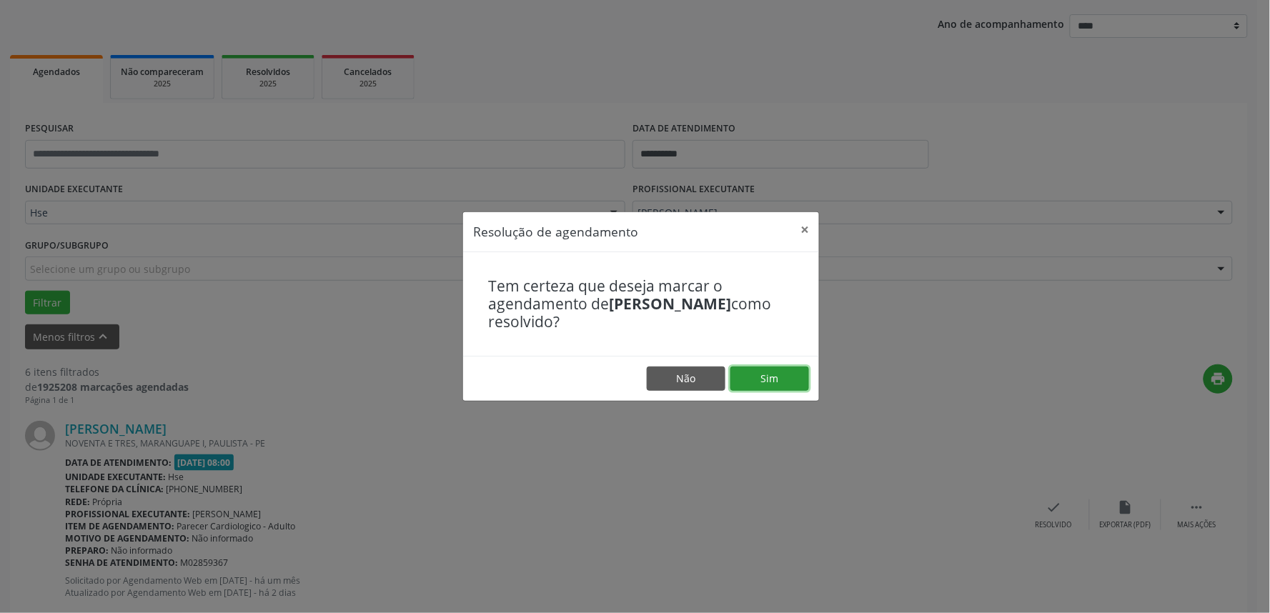
click at [754, 372] on button "Sim" at bounding box center [770, 379] width 79 height 24
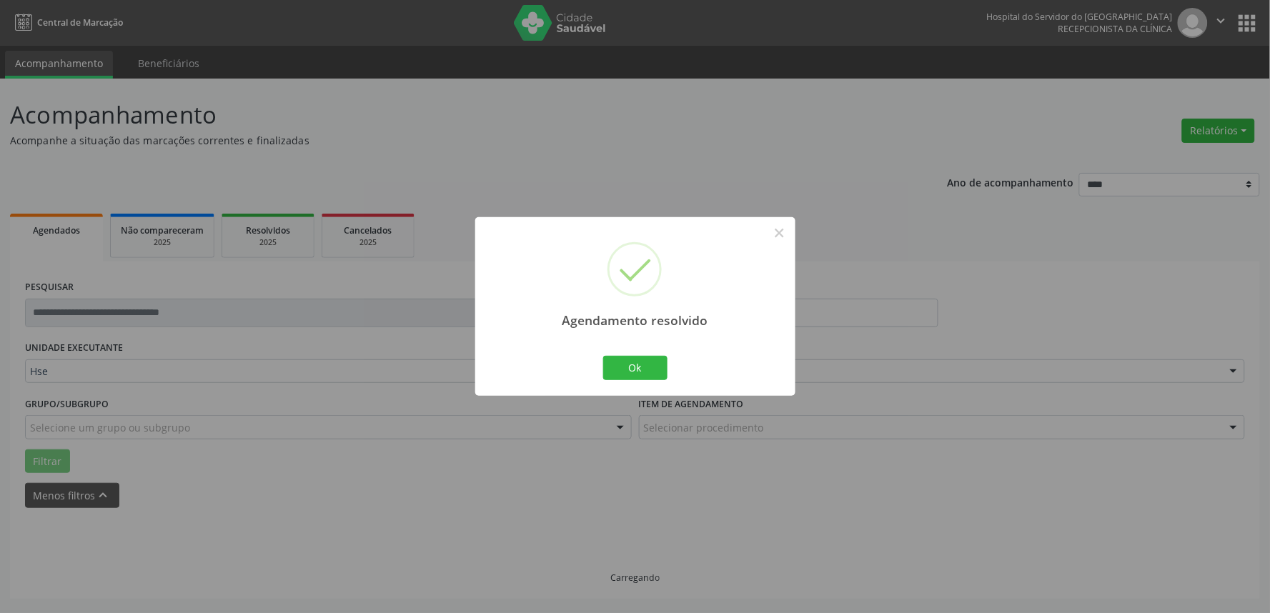
scroll to position [0, 0]
click at [647, 367] on button "Ok" at bounding box center [635, 368] width 64 height 24
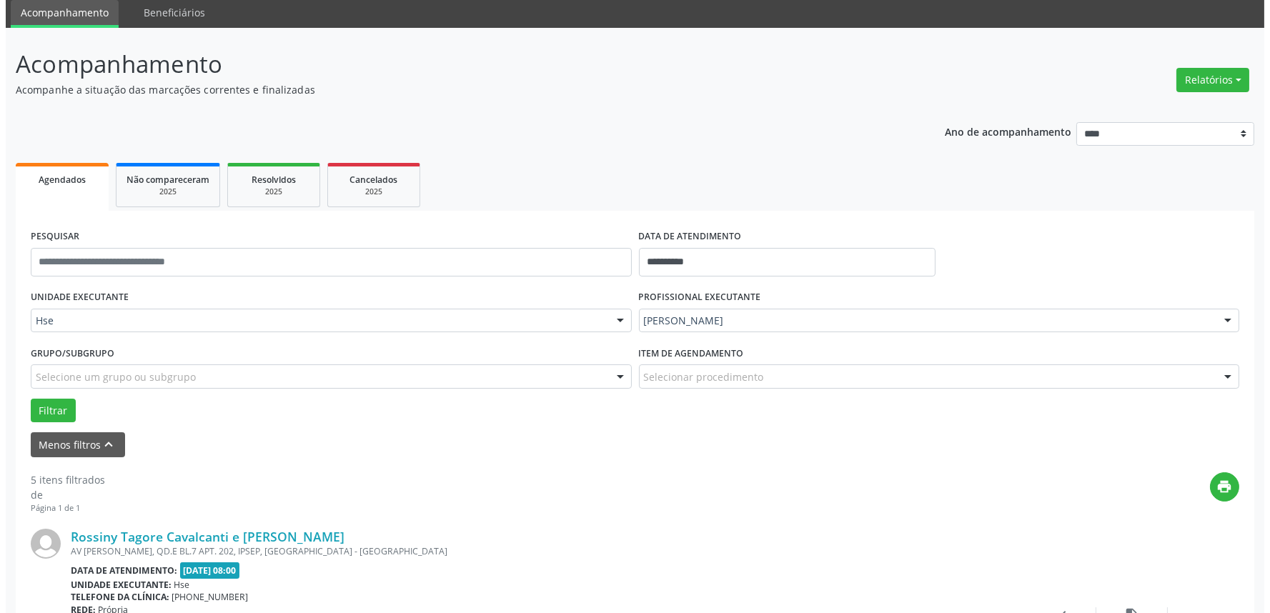
scroll to position [79, 0]
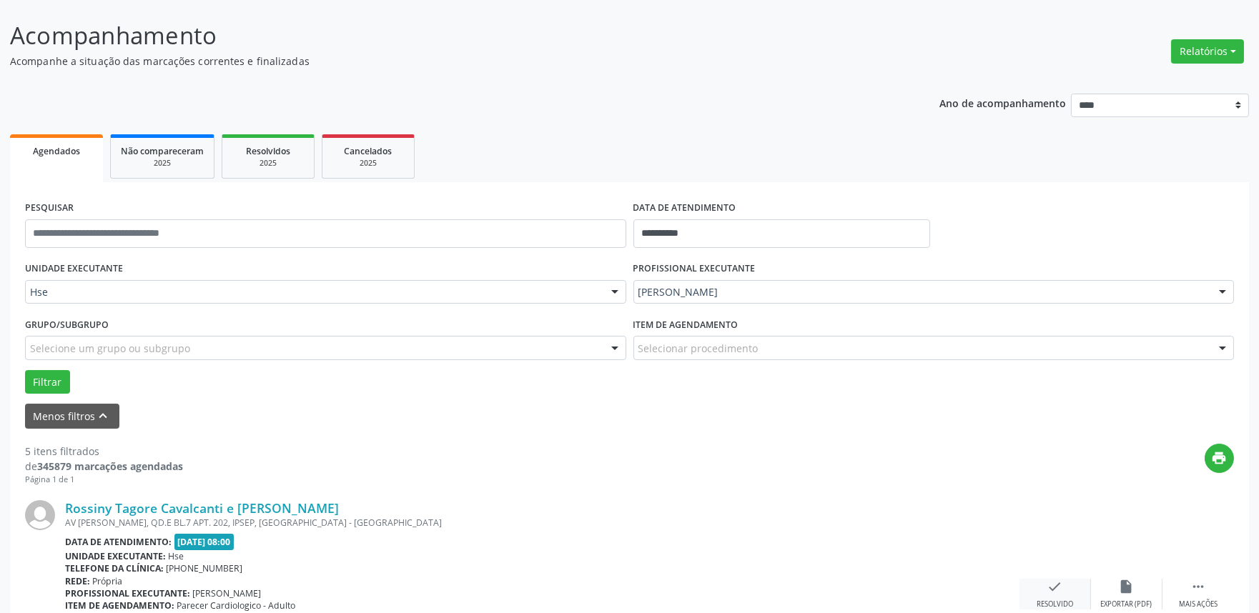
click at [1039, 584] on div "check Resolvido" at bounding box center [1054, 594] width 71 height 31
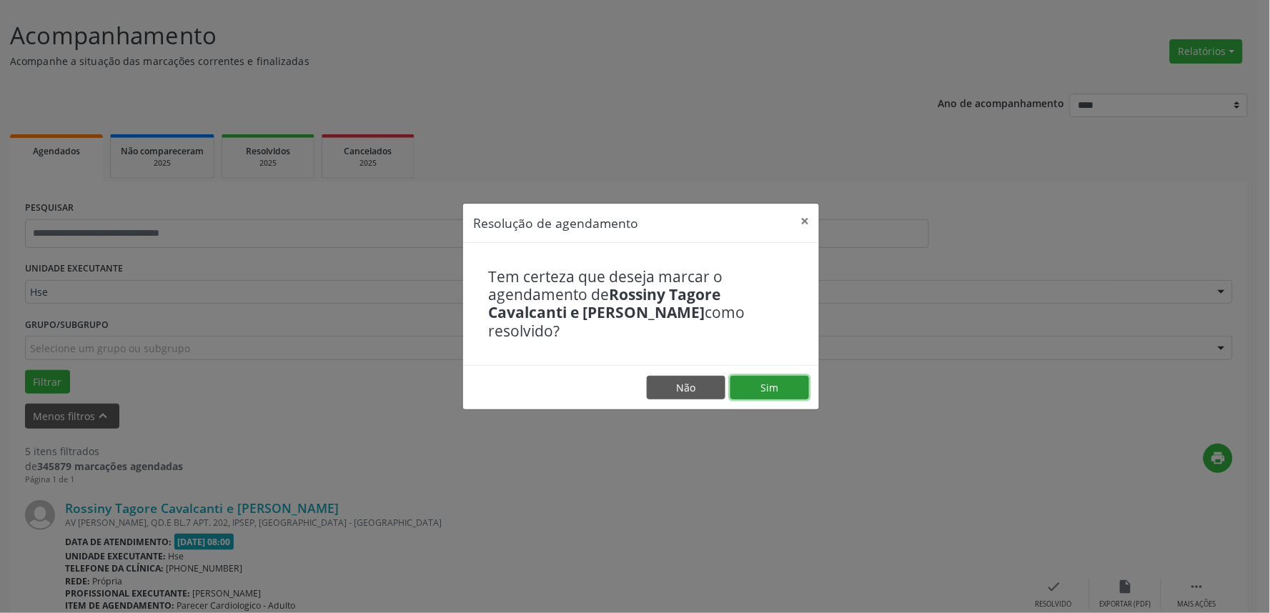
click at [768, 376] on button "Sim" at bounding box center [770, 388] width 79 height 24
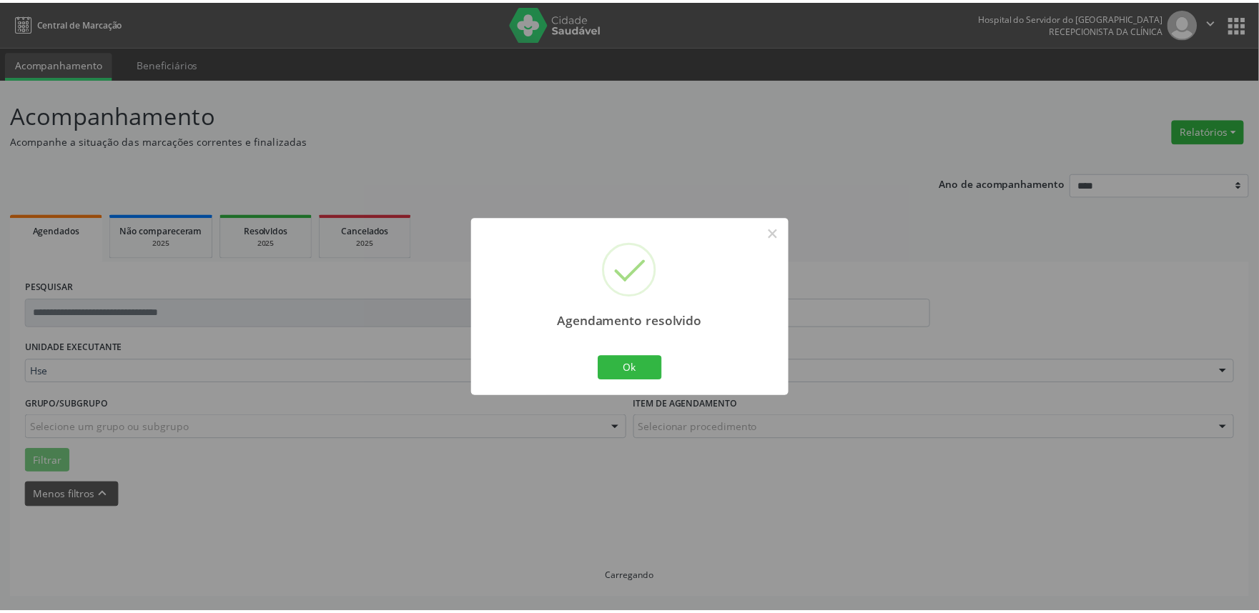
scroll to position [0, 0]
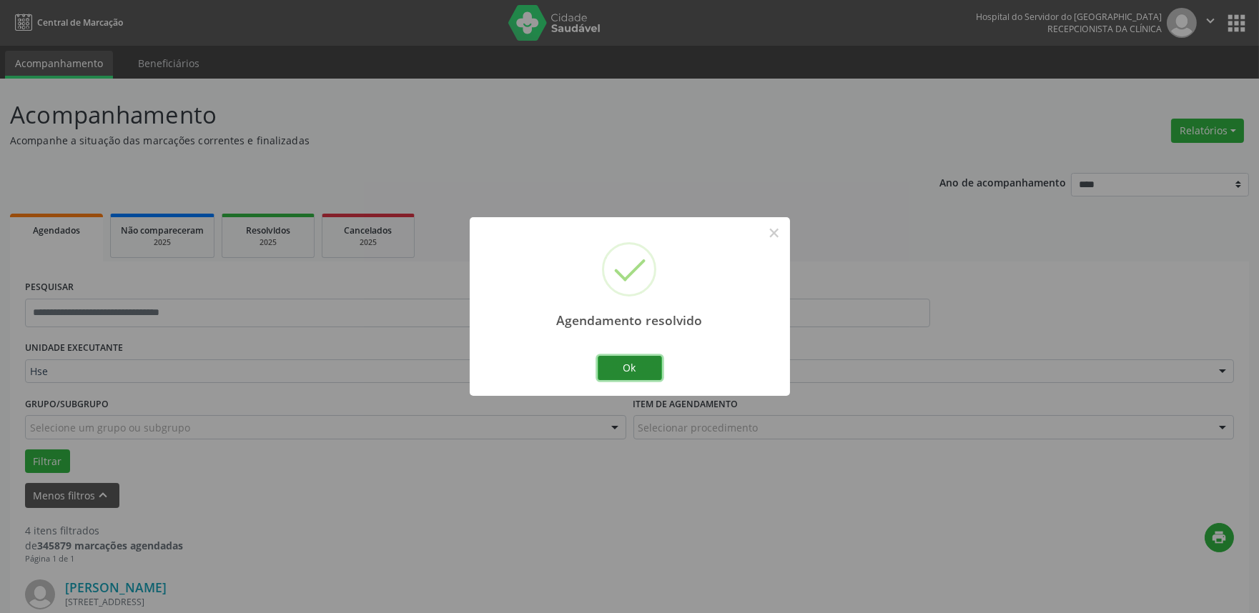
click at [641, 365] on button "Ok" at bounding box center [630, 368] width 64 height 24
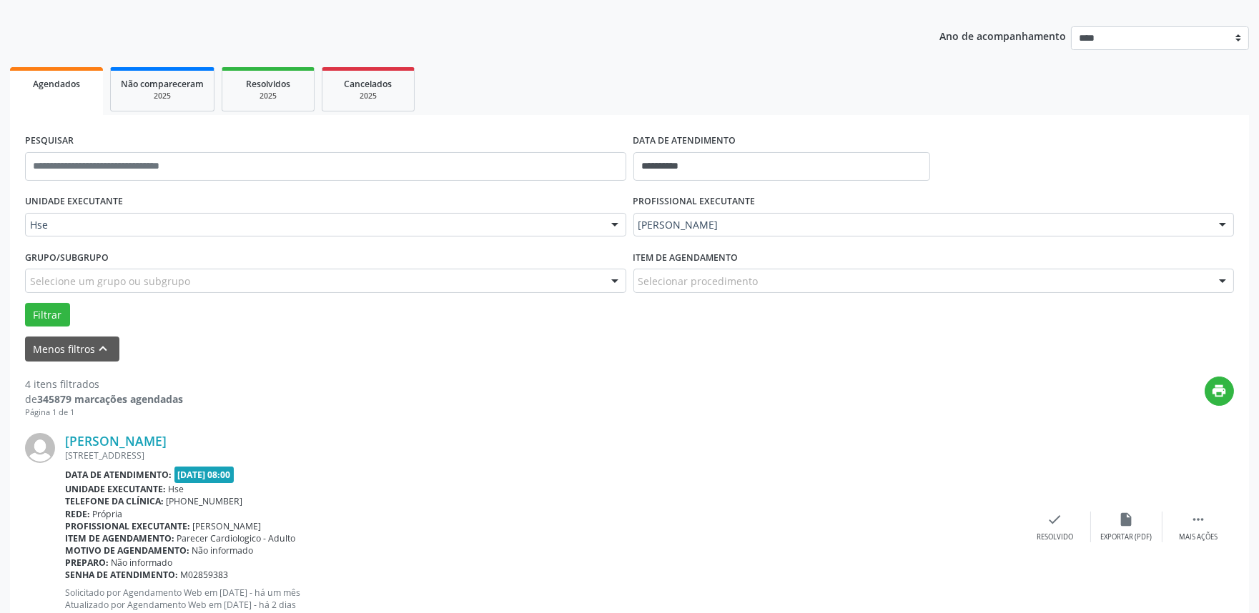
scroll to position [159, 0]
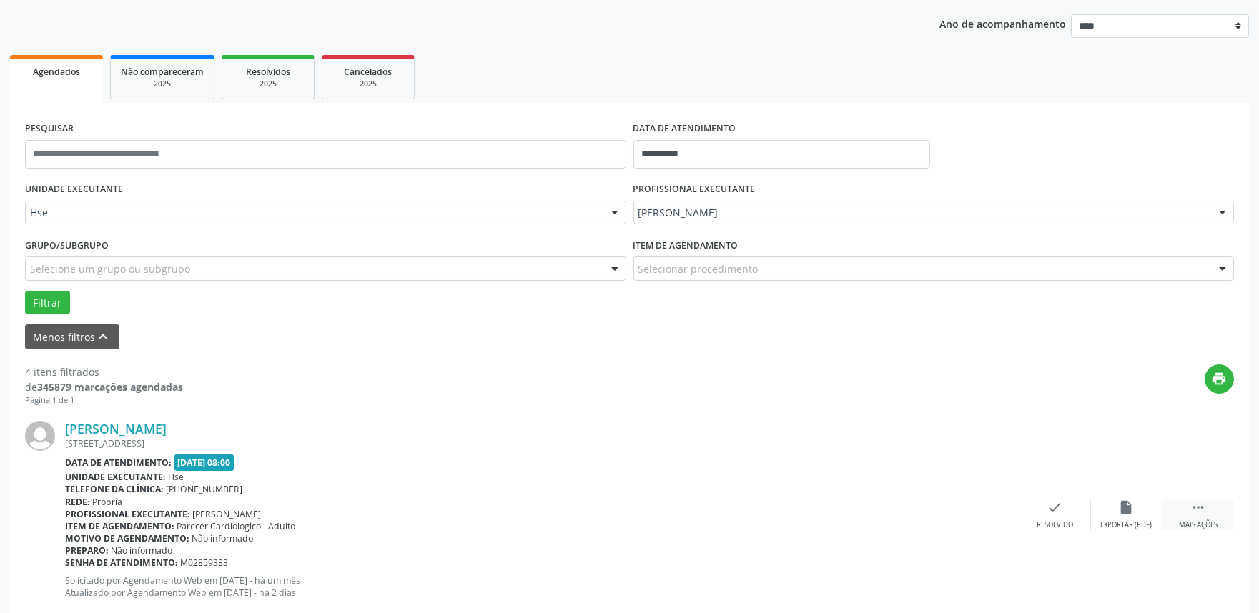
click at [1204, 502] on icon "" at bounding box center [1198, 508] width 16 height 16
click at [1127, 509] on icon "alarm_off" at bounding box center [1127, 508] width 16 height 16
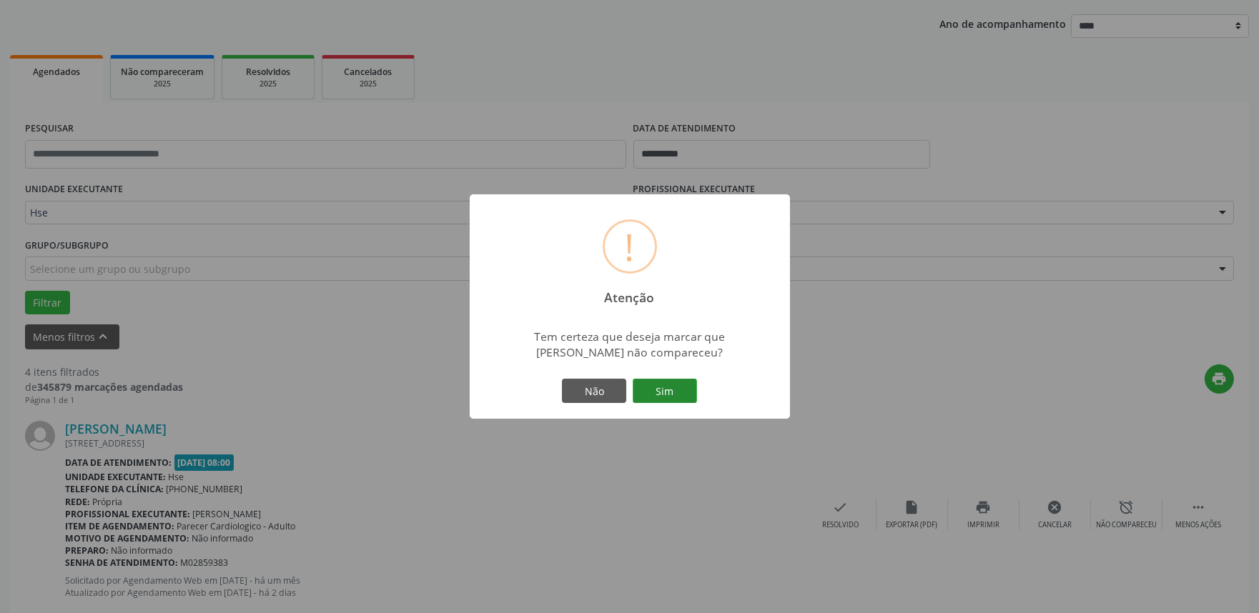
click at [673, 391] on button "Sim" at bounding box center [665, 391] width 64 height 24
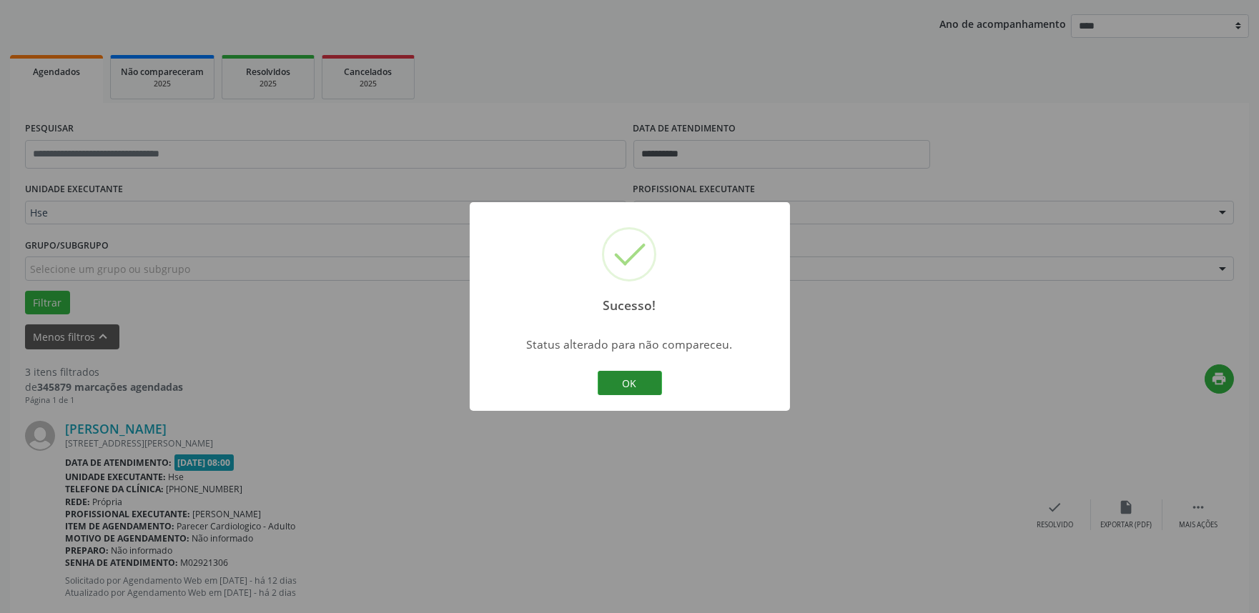
click at [641, 391] on button "OK" at bounding box center [630, 383] width 64 height 24
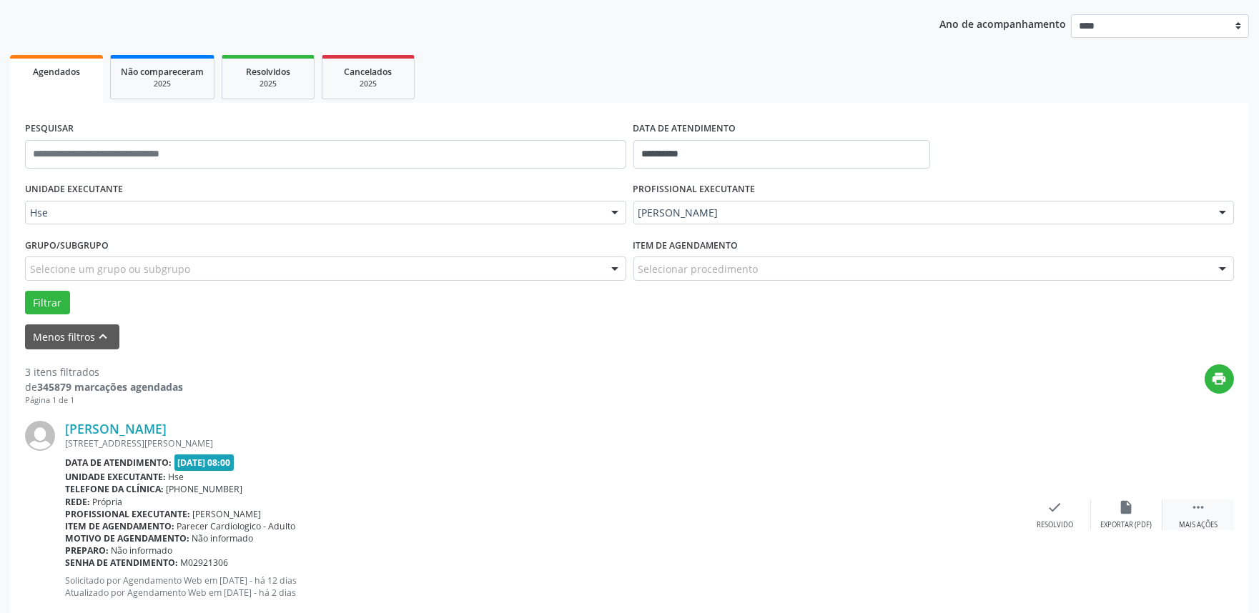
click at [1204, 523] on div "Mais ações" at bounding box center [1198, 525] width 39 height 10
click at [1119, 520] on div "Não compareceu" at bounding box center [1126, 525] width 61 height 10
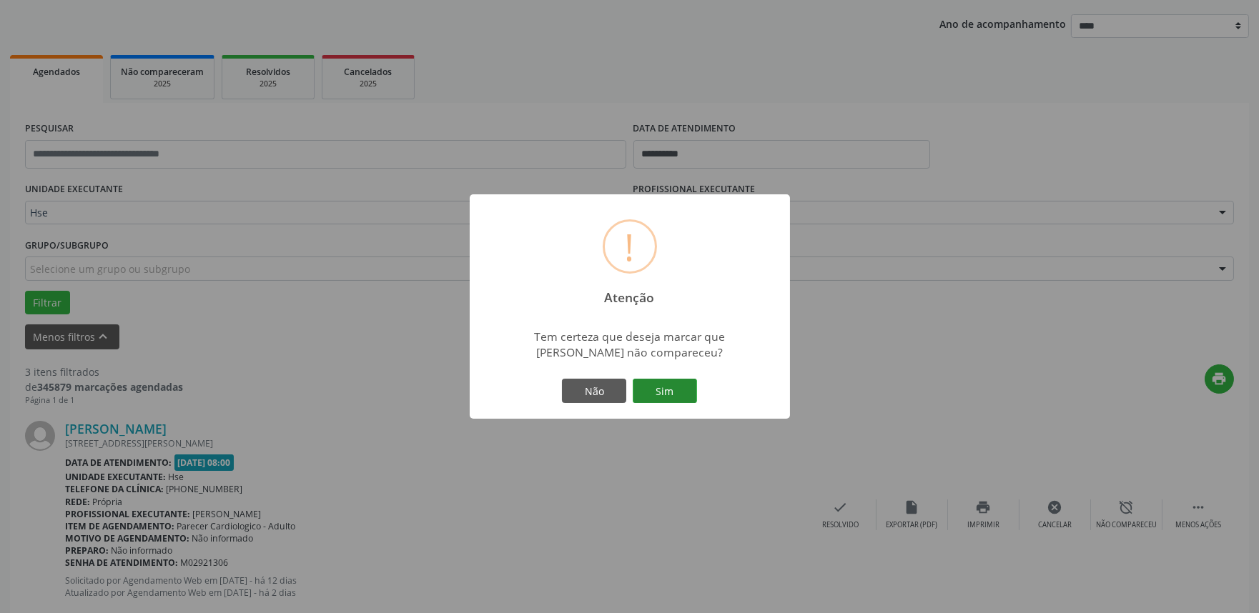
click at [678, 398] on button "Sim" at bounding box center [665, 391] width 64 height 24
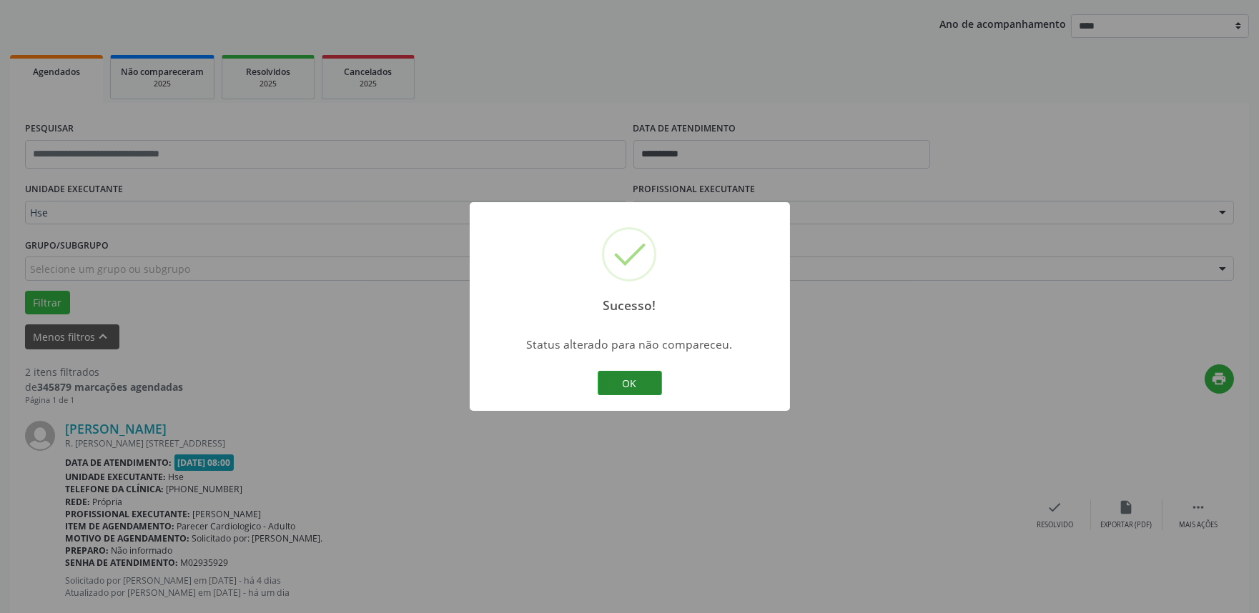
click at [630, 380] on button "OK" at bounding box center [630, 383] width 64 height 24
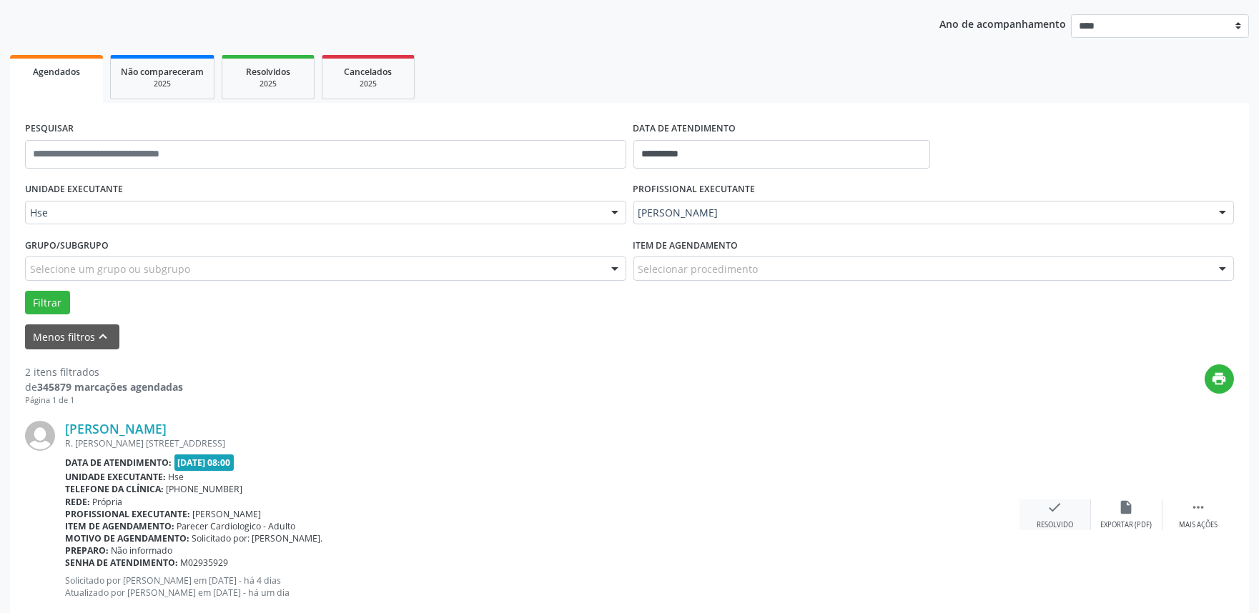
click at [1052, 523] on div "Resolvido" at bounding box center [1054, 525] width 36 height 10
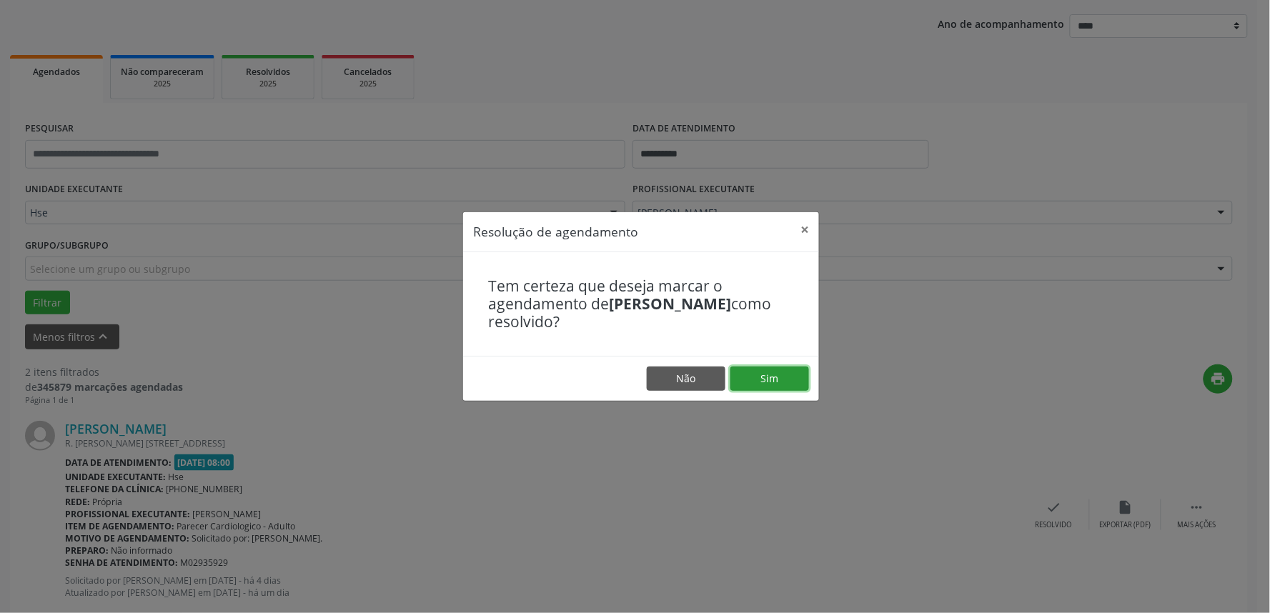
click at [773, 376] on button "Sim" at bounding box center [770, 379] width 79 height 24
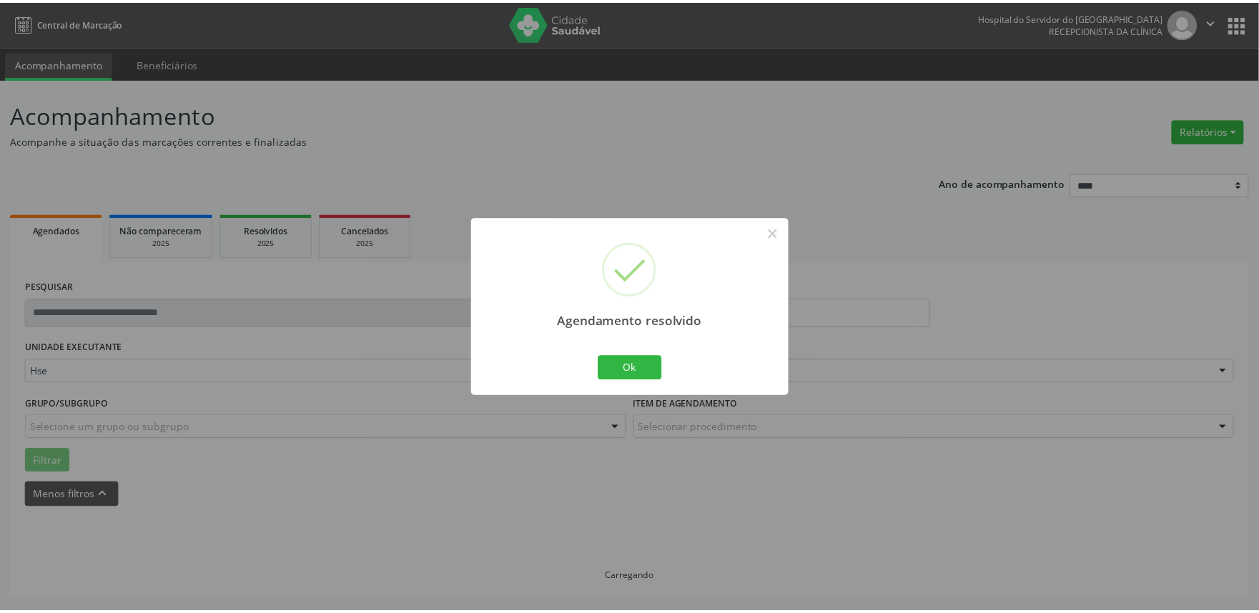
scroll to position [0, 0]
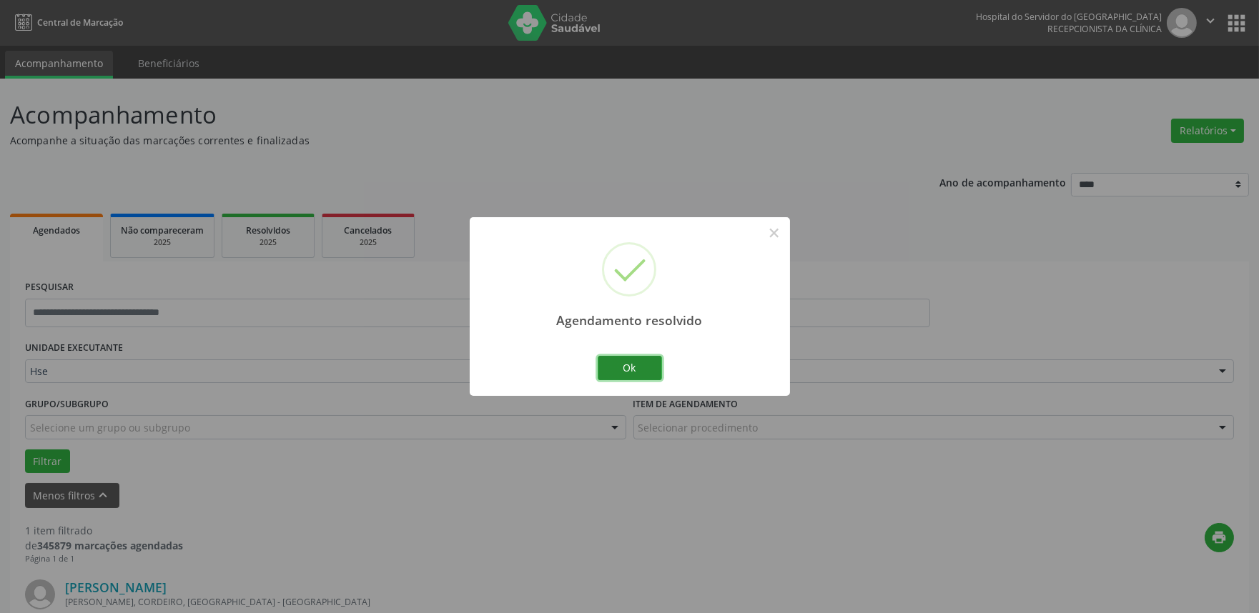
click at [633, 365] on button "Ok" at bounding box center [630, 368] width 64 height 24
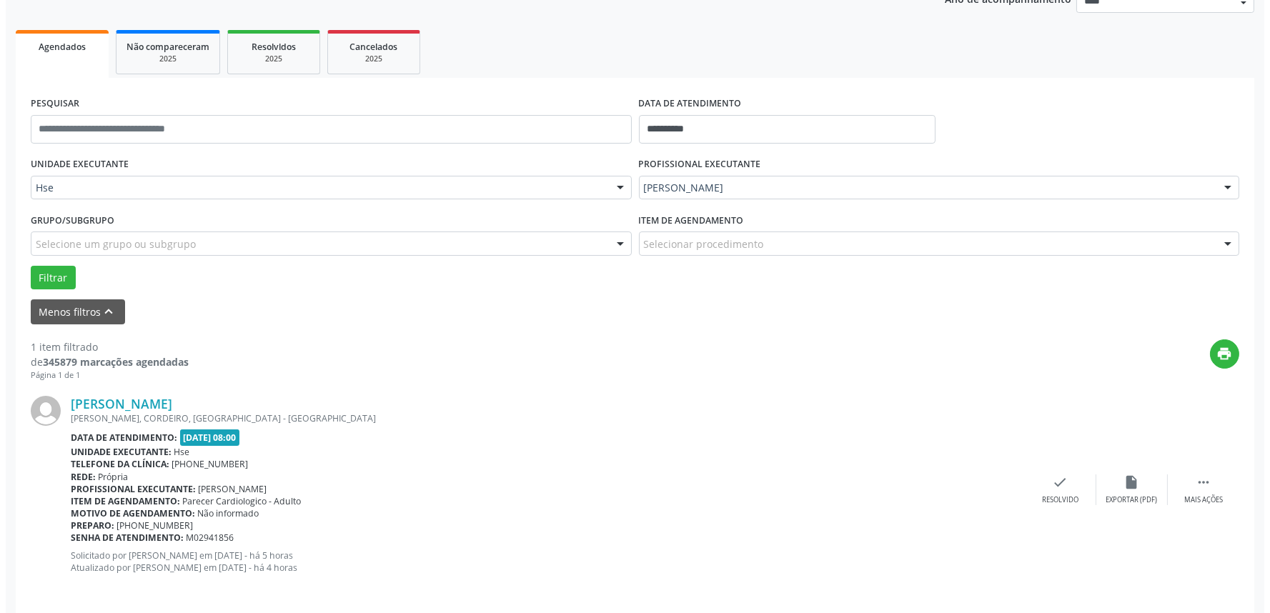
scroll to position [193, 0]
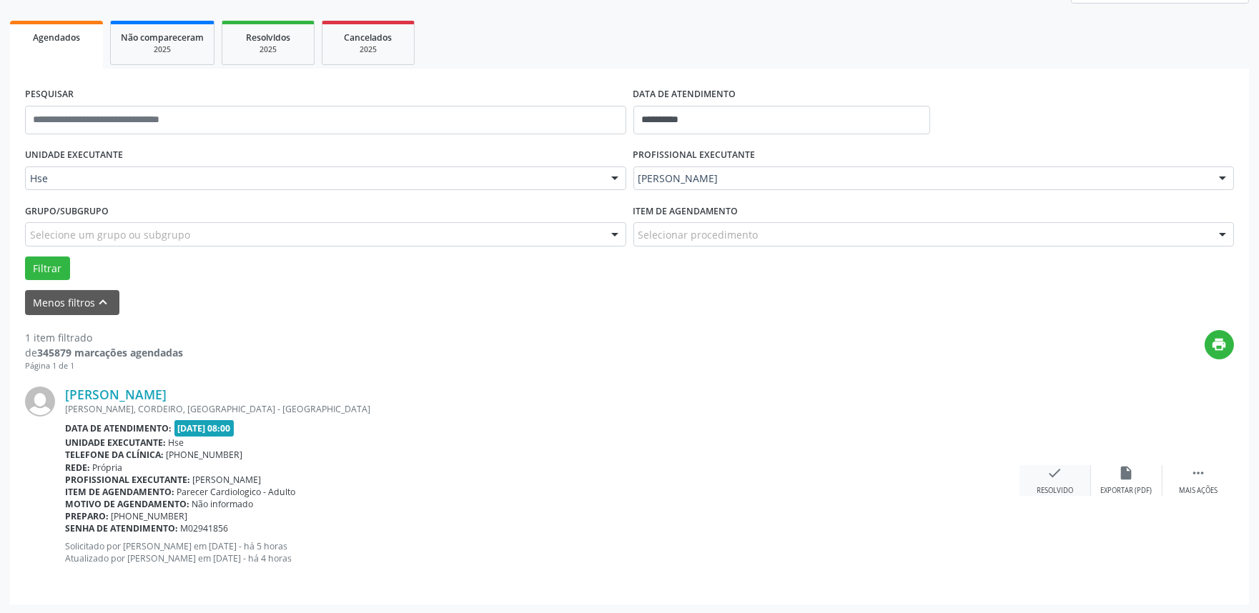
click at [1063, 492] on div "Resolvido" at bounding box center [1054, 491] width 36 height 10
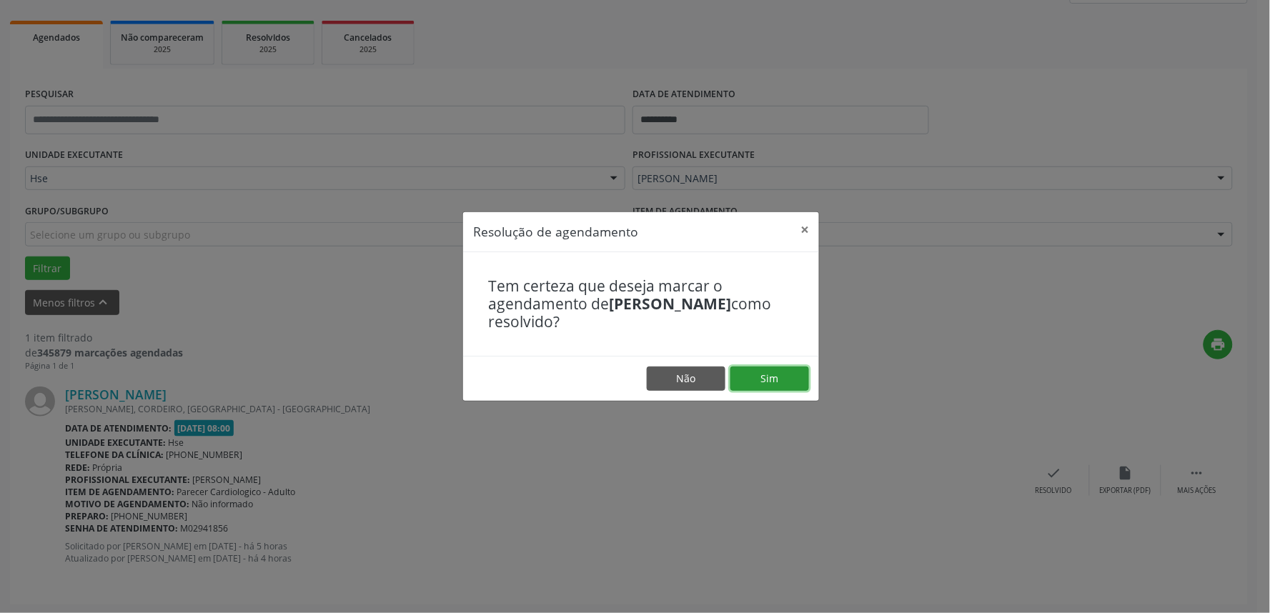
click at [787, 377] on button "Sim" at bounding box center [770, 379] width 79 height 24
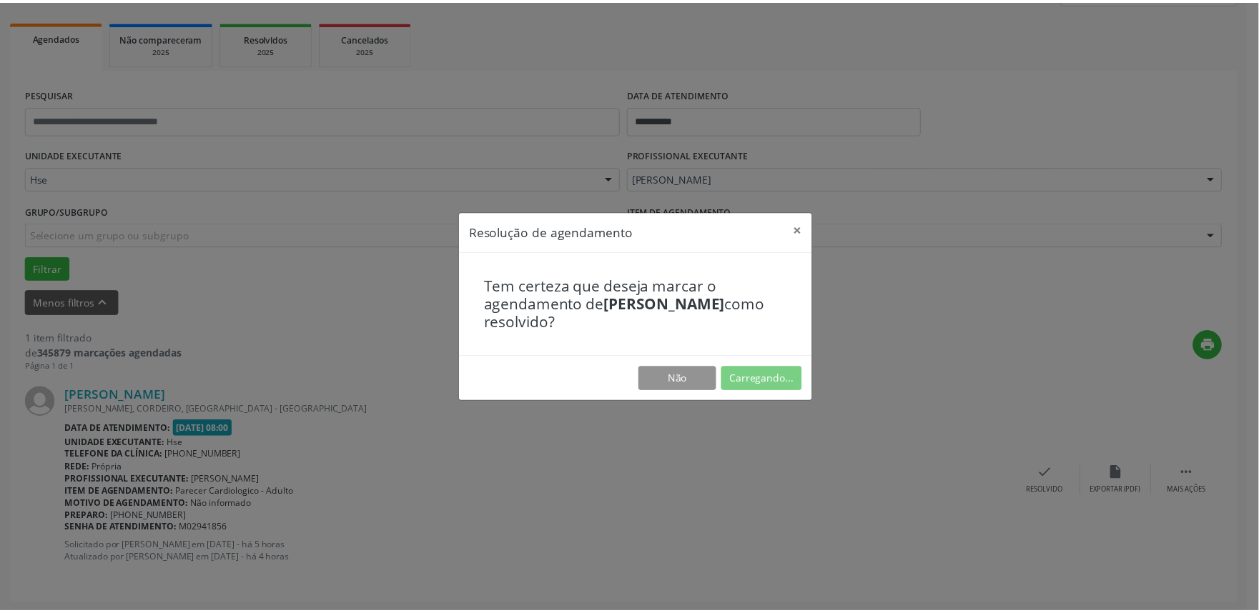
scroll to position [0, 0]
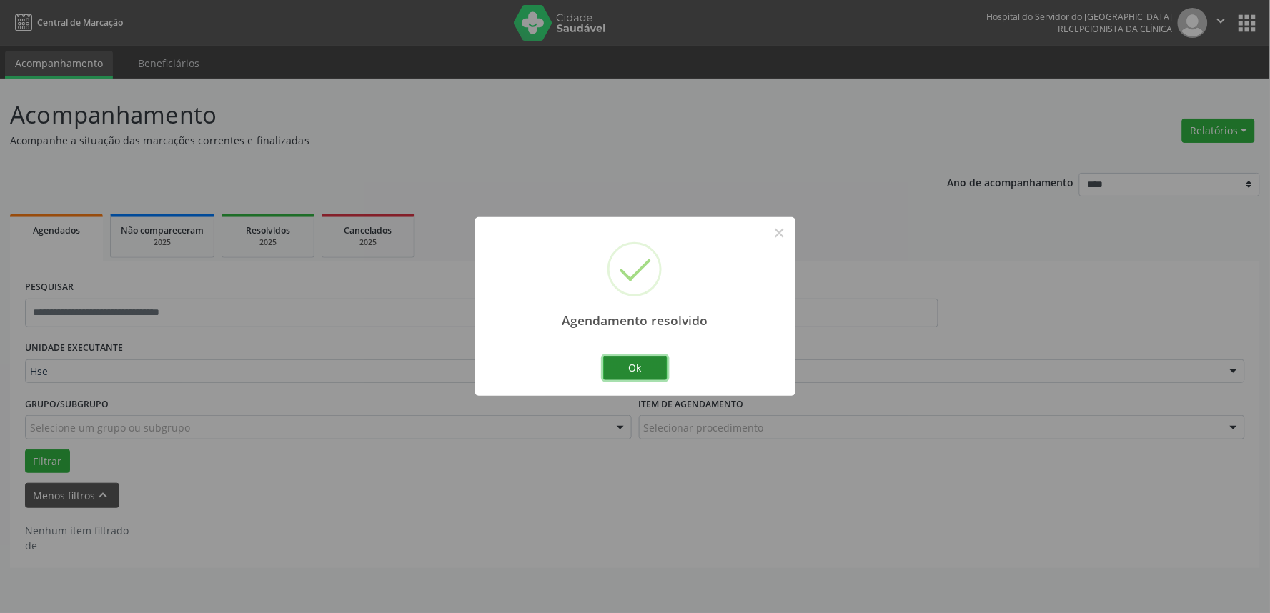
click at [629, 356] on button "Ok" at bounding box center [635, 368] width 64 height 24
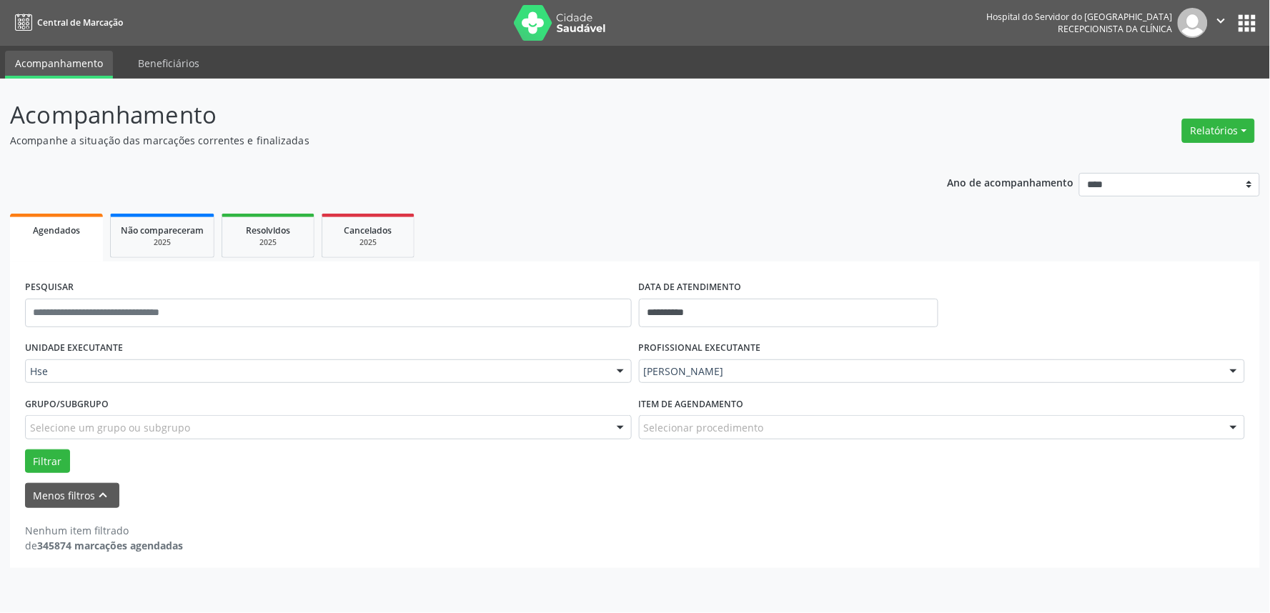
drag, startPoint x: 515, startPoint y: 238, endPoint x: 528, endPoint y: 96, distance: 142.1
click at [520, 136] on div "**********" at bounding box center [635, 332] width 1250 height 471
click at [452, 106] on p "Acompanhamento" at bounding box center [447, 115] width 875 height 36
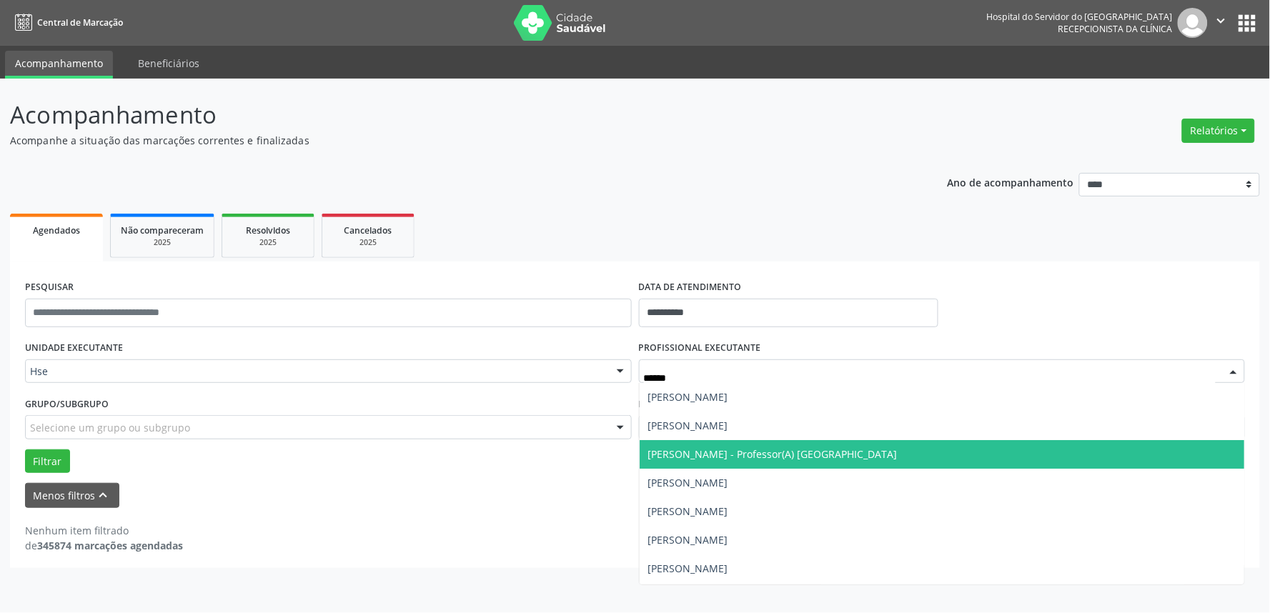
click at [874, 458] on span "Carlos Eduardo Lopes Tavares de Melo - Professor(A) Nassau" at bounding box center [772, 454] width 249 height 14
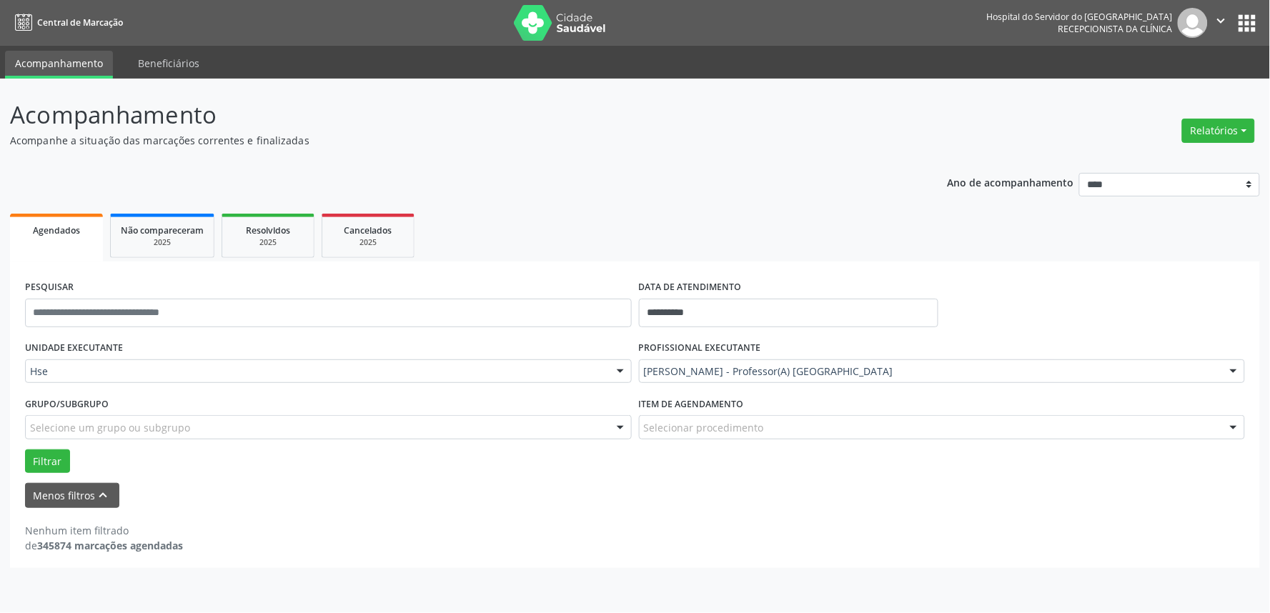
click at [53, 447] on div "Grupo/Subgrupo Selecione um grupo ou subgrupo Todos os grupos e subgrupos Nenhu…" at bounding box center [328, 421] width 614 height 56
click at [55, 455] on button "Filtrar" at bounding box center [47, 462] width 45 height 24
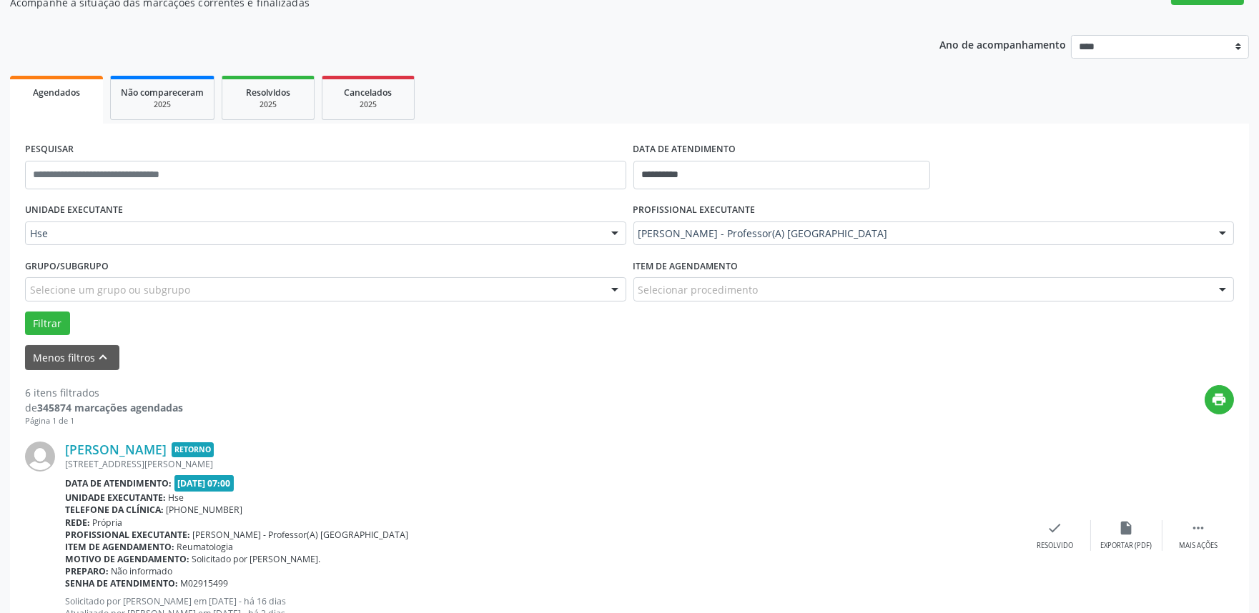
scroll to position [159, 0]
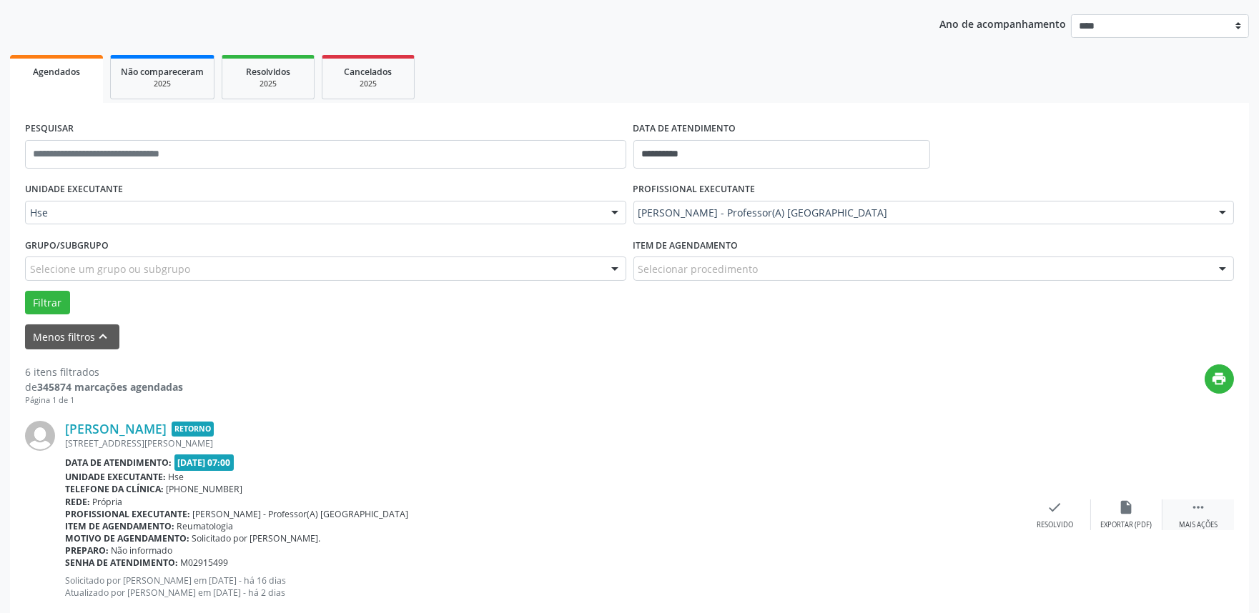
click at [1190, 505] on icon "" at bounding box center [1198, 508] width 16 height 16
click at [1104, 515] on div "alarm_off Não compareceu" at bounding box center [1126, 515] width 71 height 31
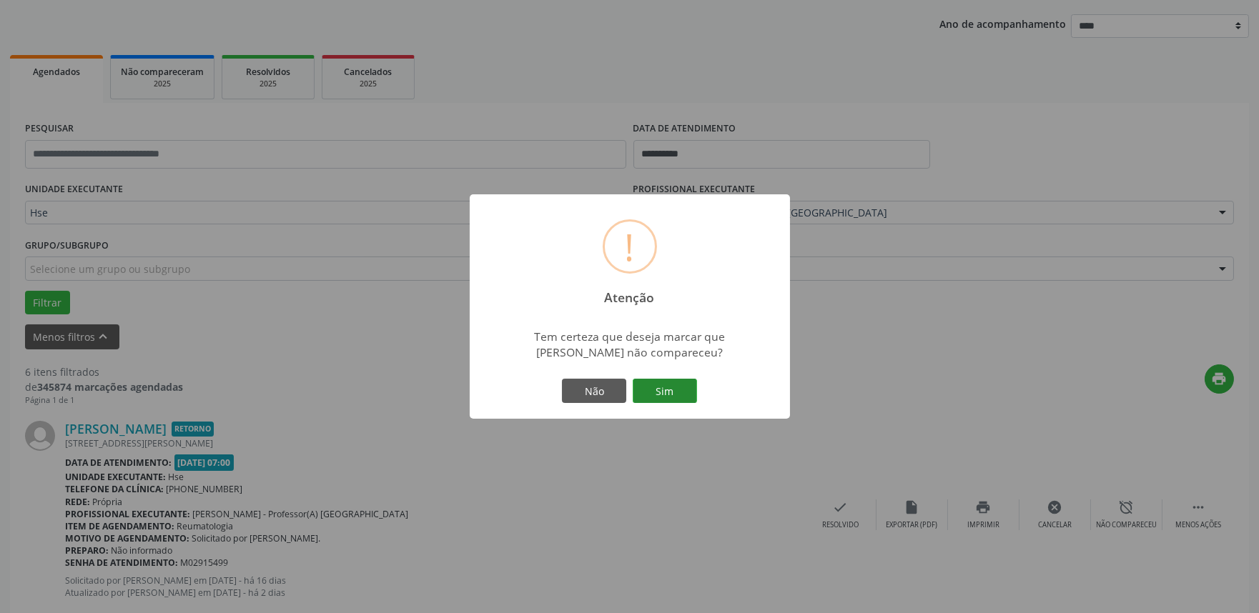
click at [679, 399] on button "Sim" at bounding box center [665, 391] width 64 height 24
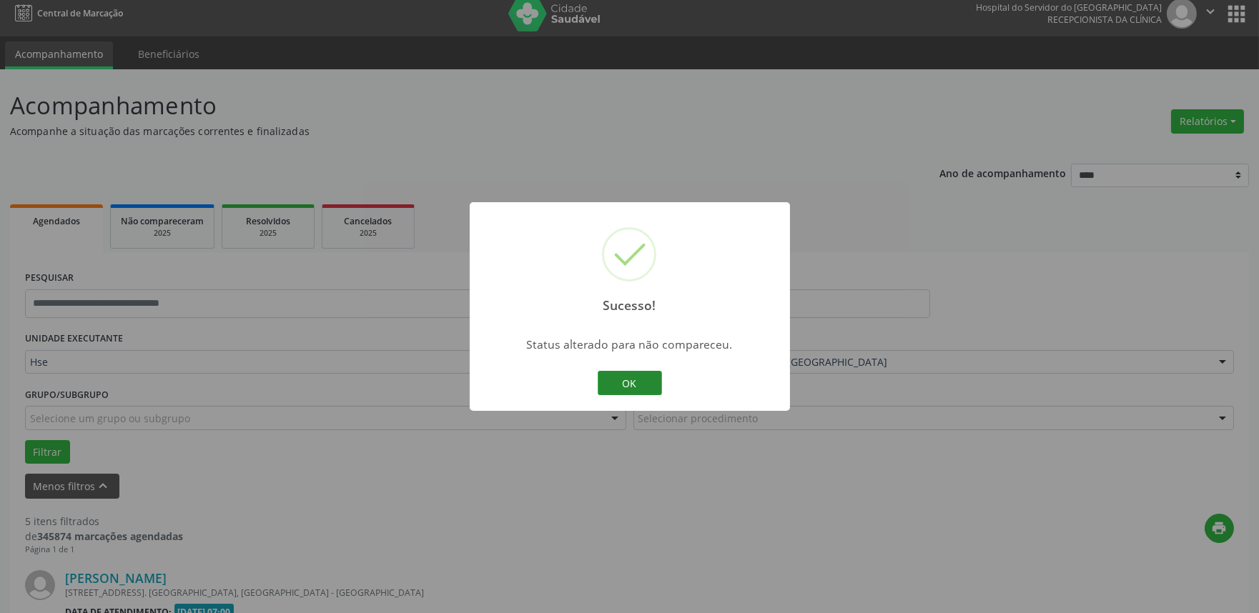
click at [599, 387] on button "OK" at bounding box center [630, 383] width 64 height 24
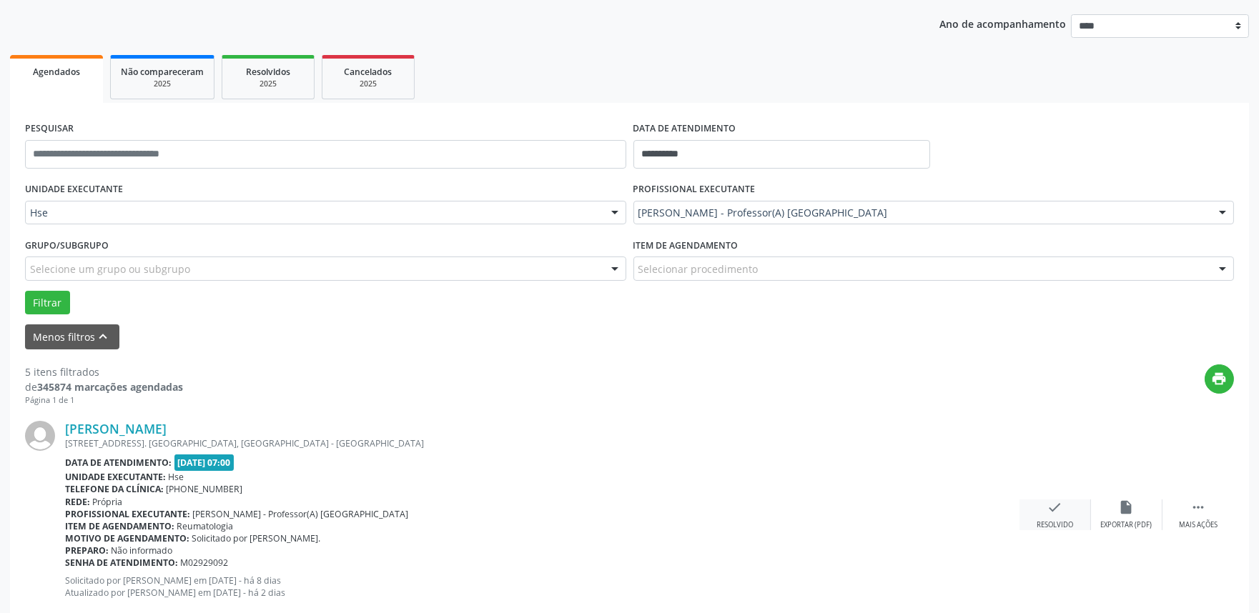
click at [1063, 517] on div "check Resolvido" at bounding box center [1054, 515] width 71 height 31
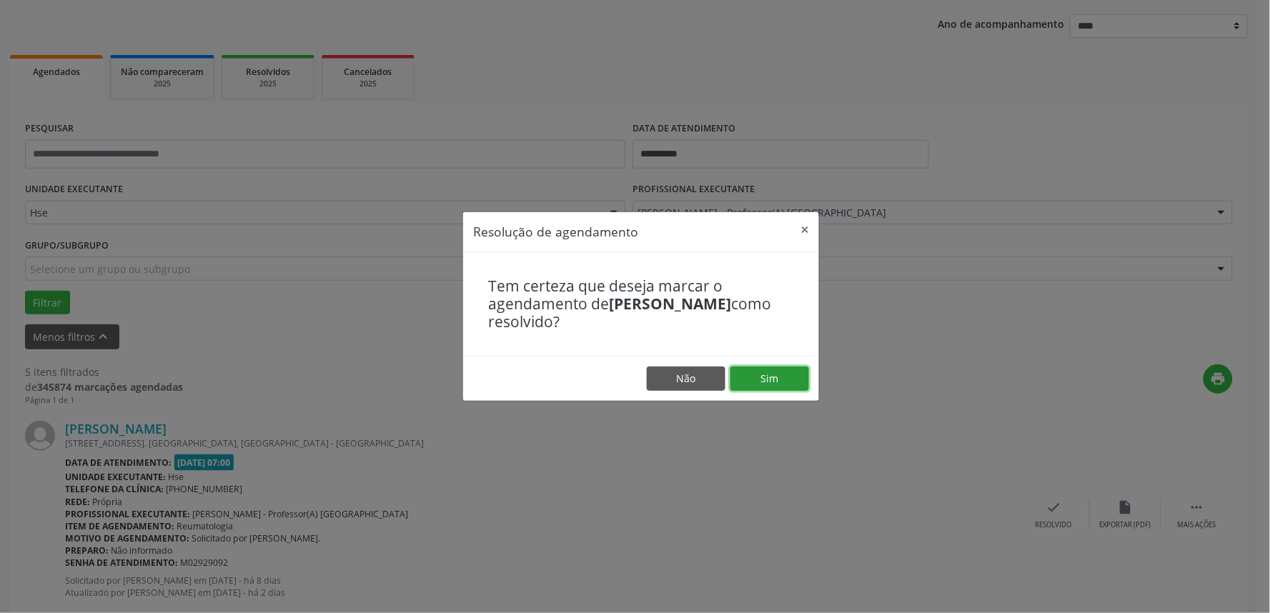
click at [756, 382] on button "Sim" at bounding box center [770, 379] width 79 height 24
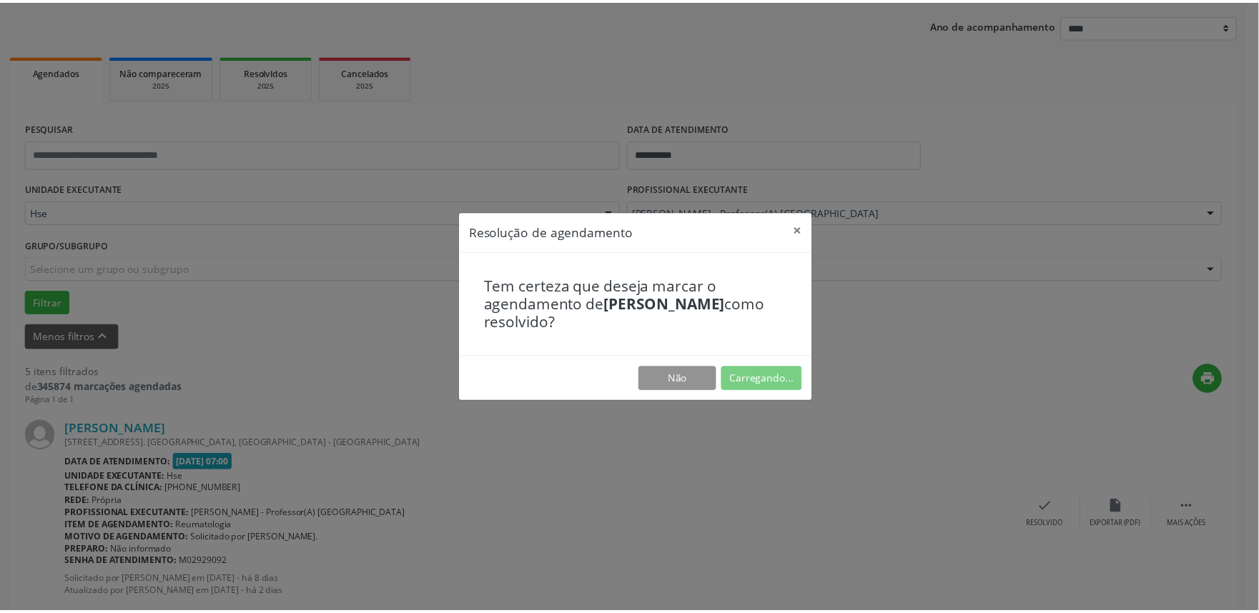
scroll to position [0, 0]
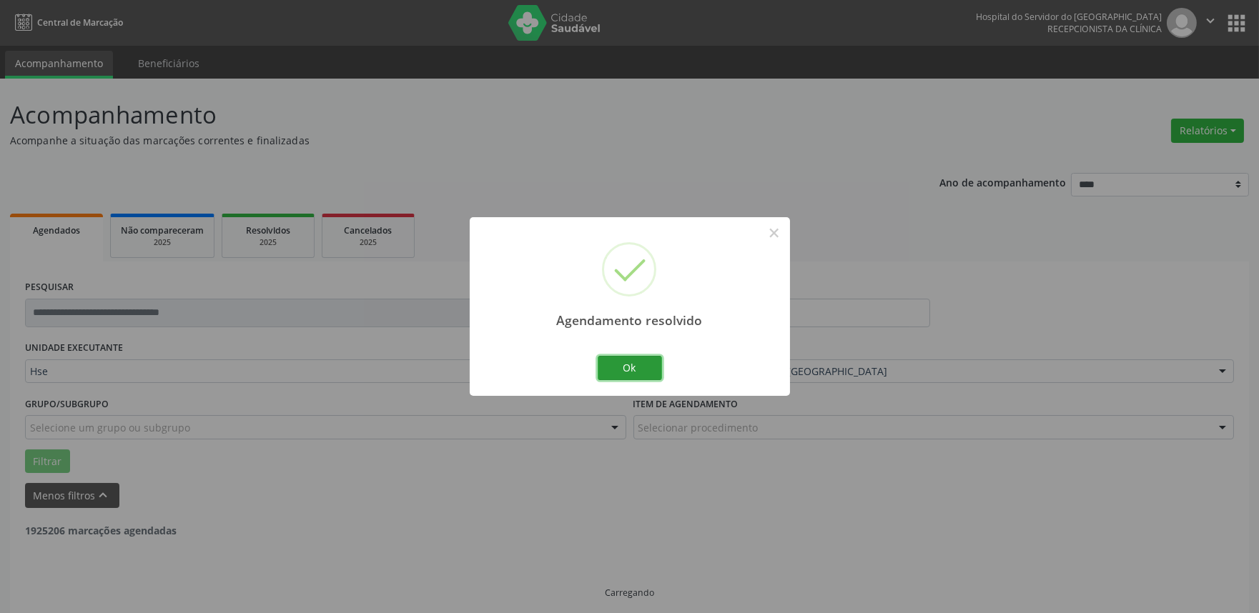
drag, startPoint x: 633, startPoint y: 369, endPoint x: 678, endPoint y: 392, distance: 50.5
click at [632, 369] on button "Ok" at bounding box center [630, 368] width 64 height 24
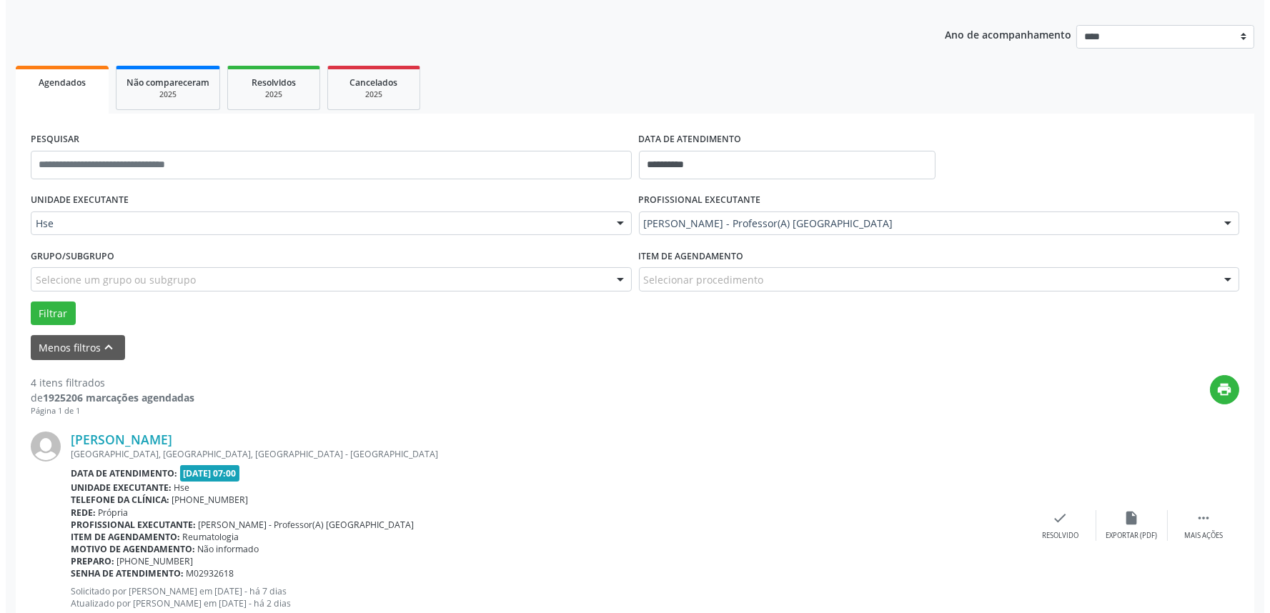
scroll to position [159, 0]
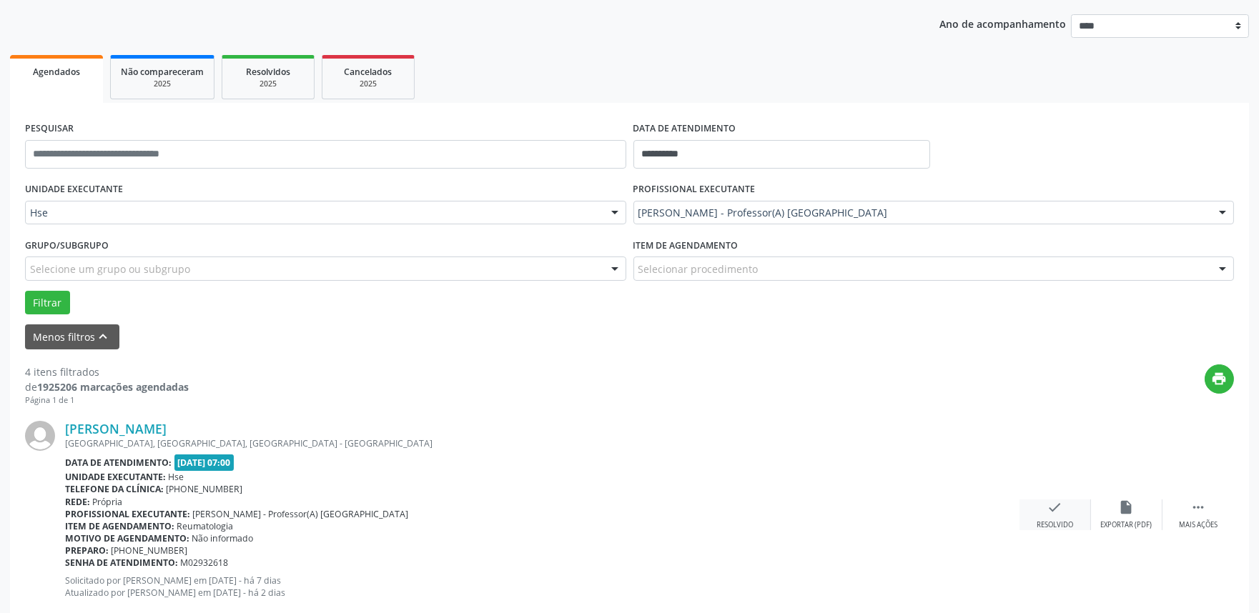
click at [1045, 513] on div "check Resolvido" at bounding box center [1054, 515] width 71 height 31
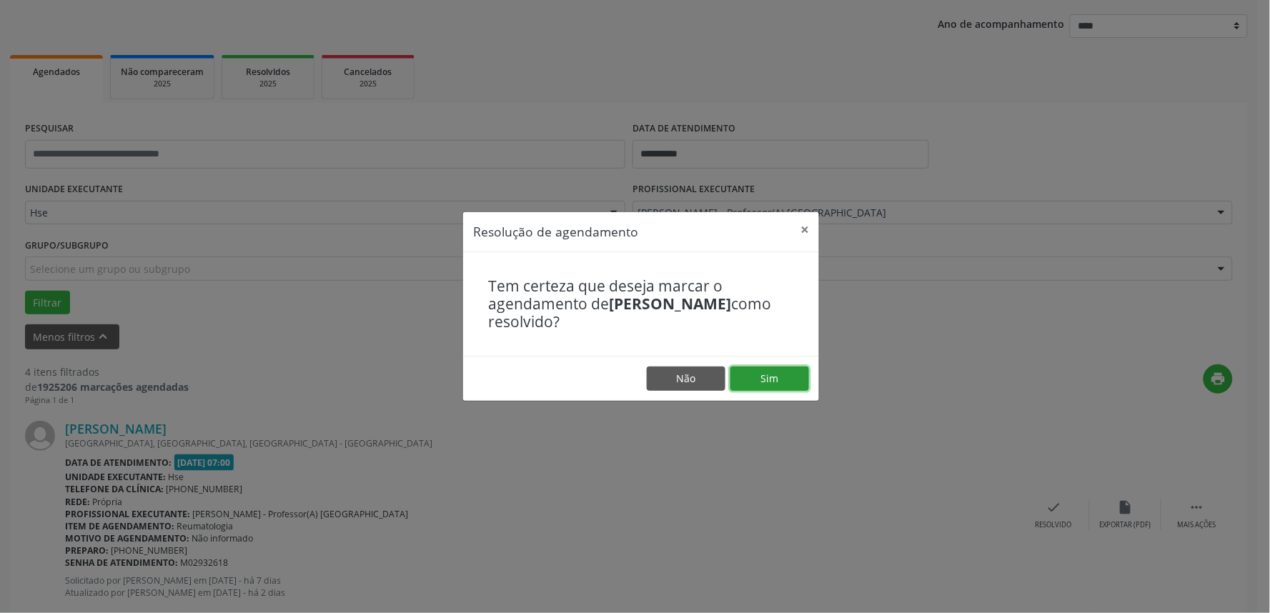
click at [760, 372] on button "Sim" at bounding box center [770, 379] width 79 height 24
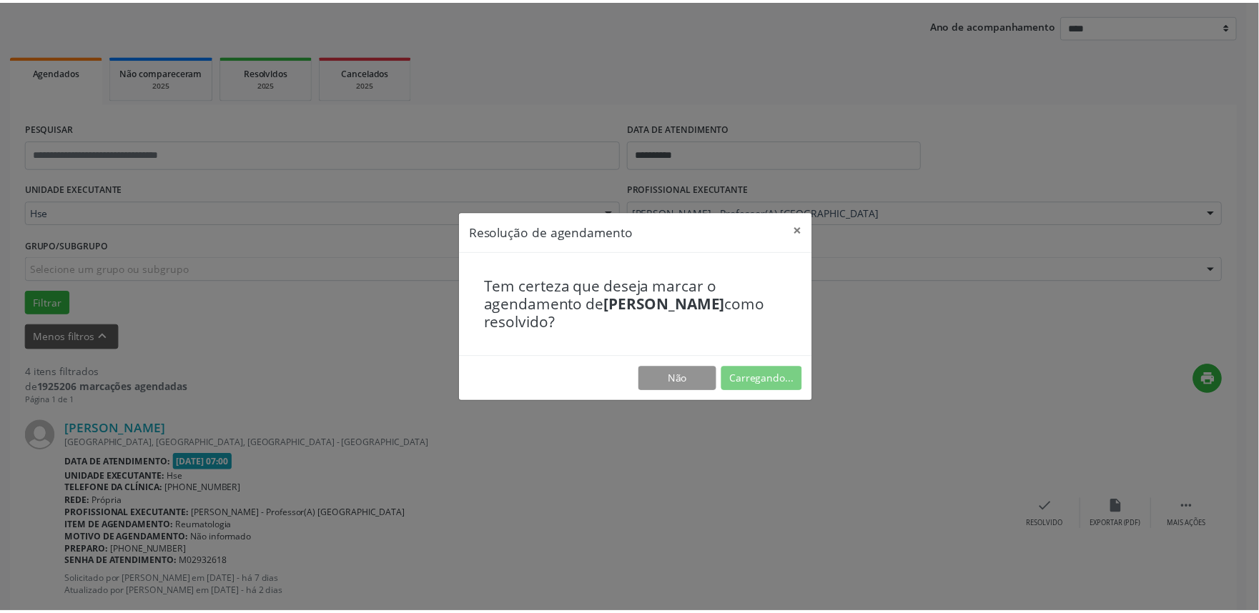
scroll to position [0, 0]
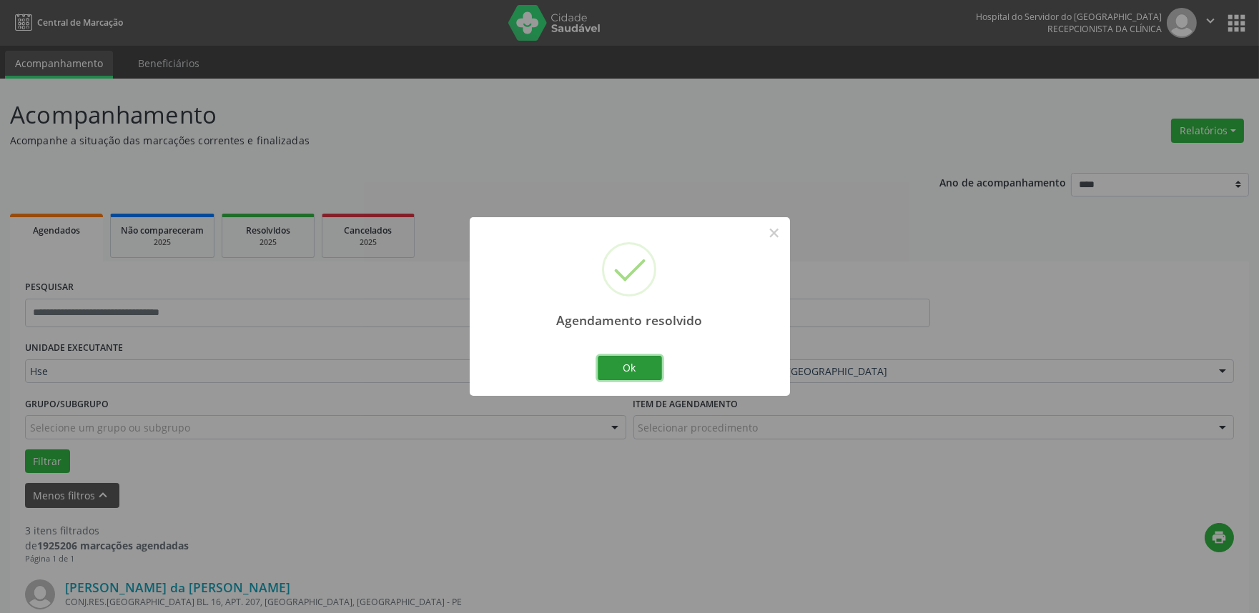
click at [633, 365] on button "Ok" at bounding box center [630, 368] width 64 height 24
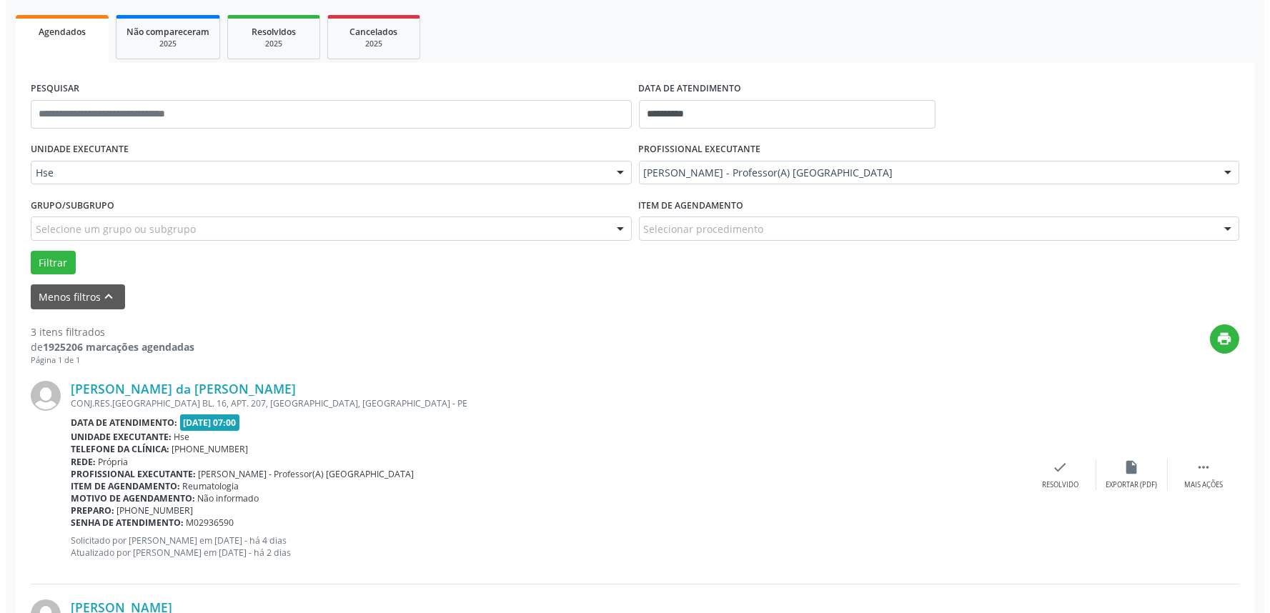
scroll to position [238, 0]
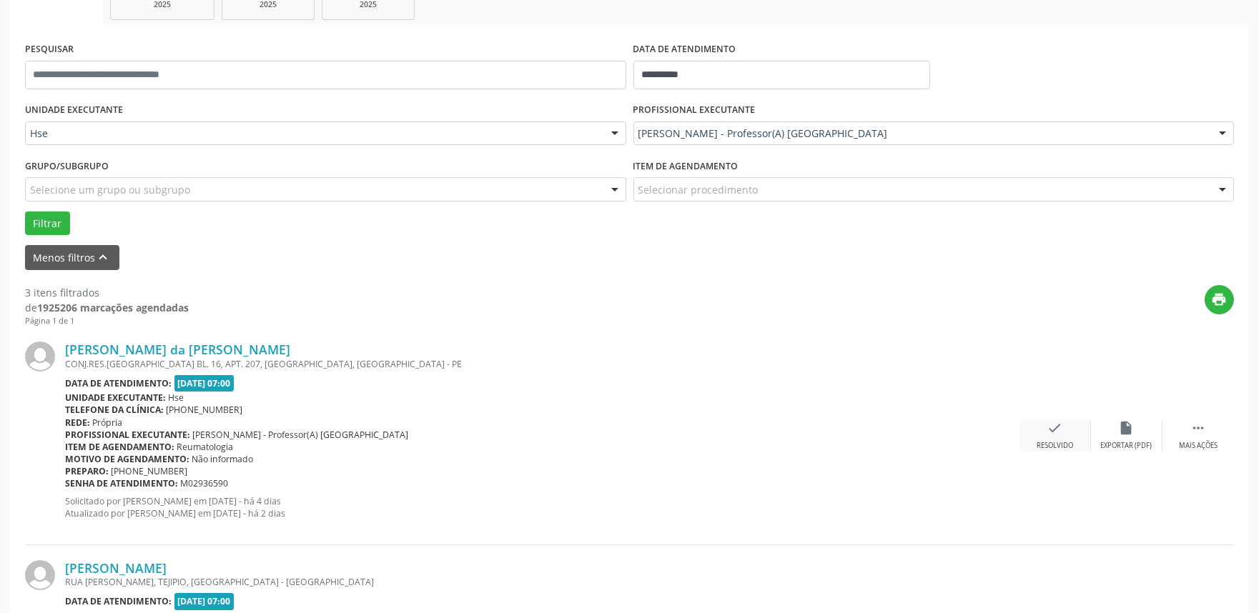
click at [1056, 437] on div "check Resolvido" at bounding box center [1054, 435] width 71 height 31
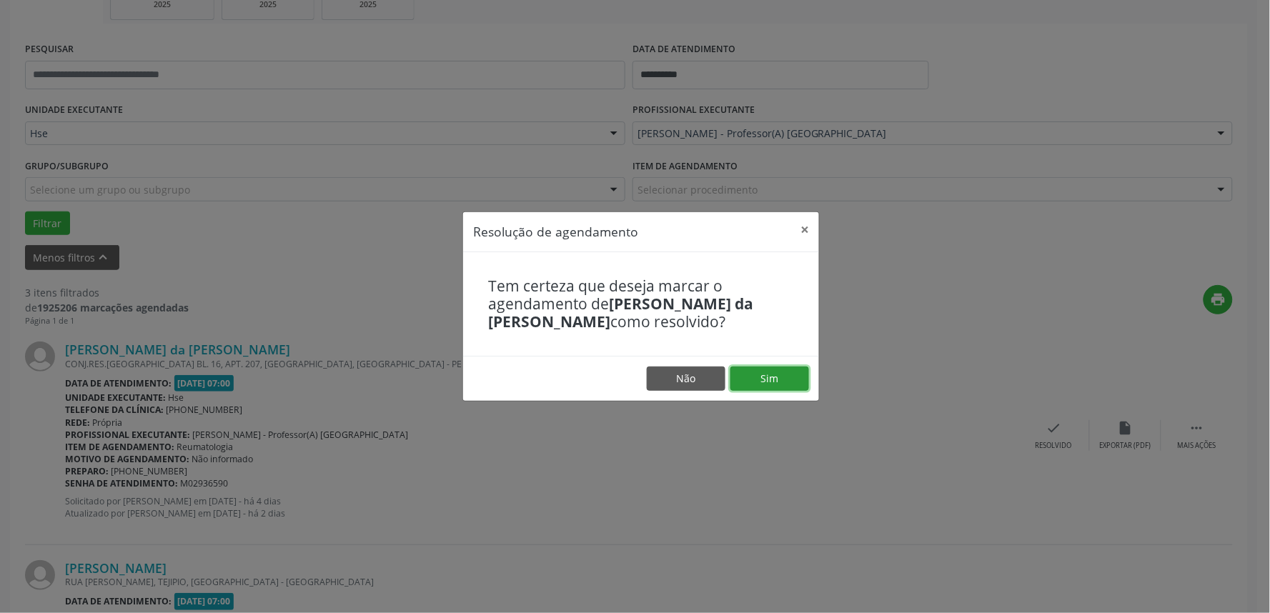
click at [762, 377] on button "Sim" at bounding box center [770, 379] width 79 height 24
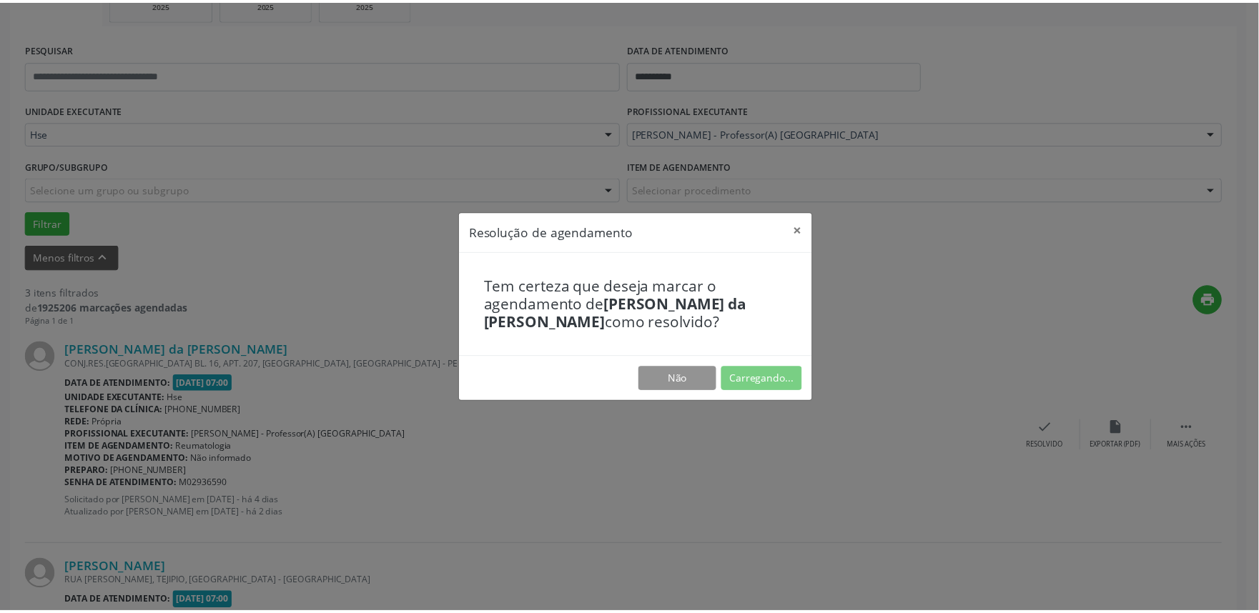
scroll to position [0, 0]
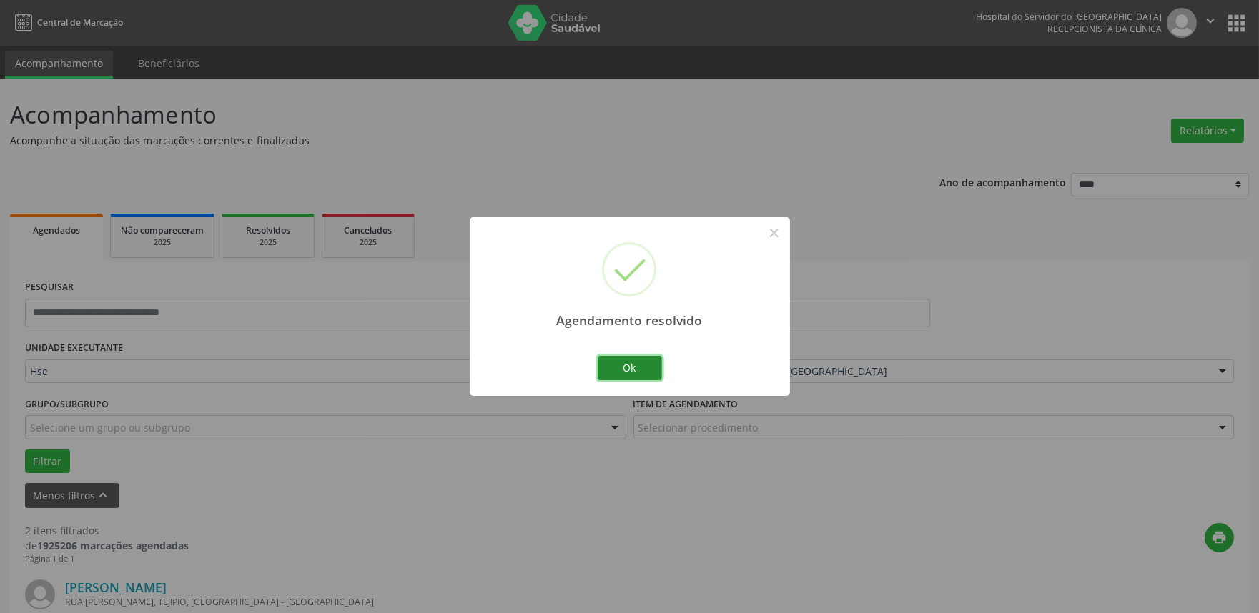
click at [640, 367] on button "Ok" at bounding box center [630, 368] width 64 height 24
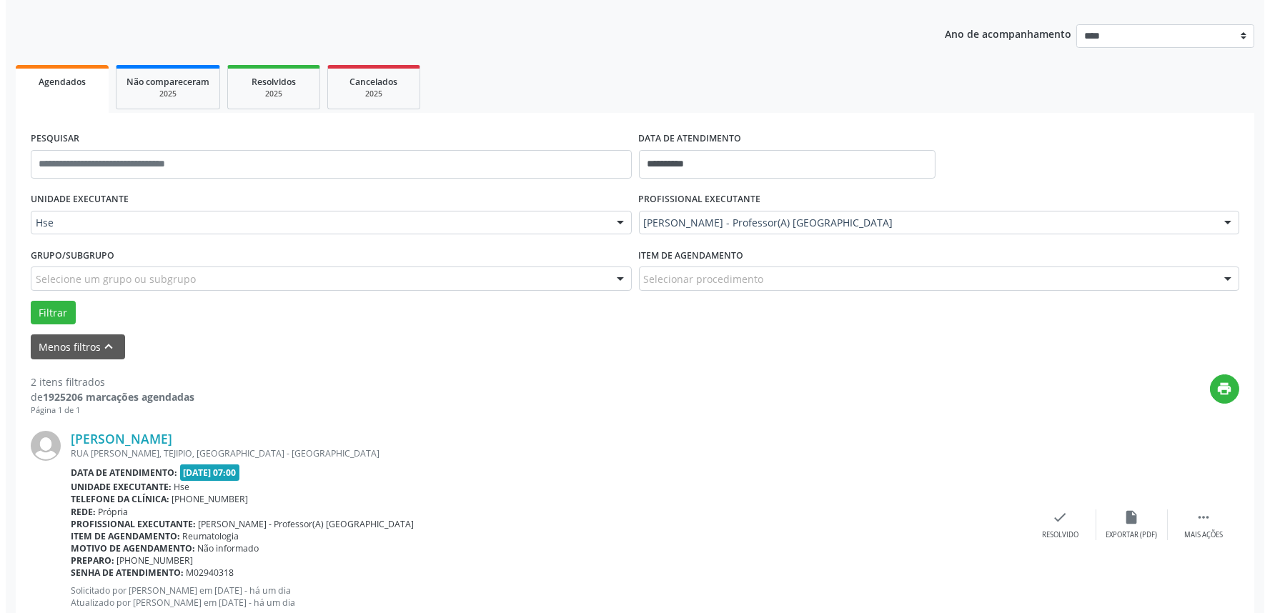
scroll to position [159, 0]
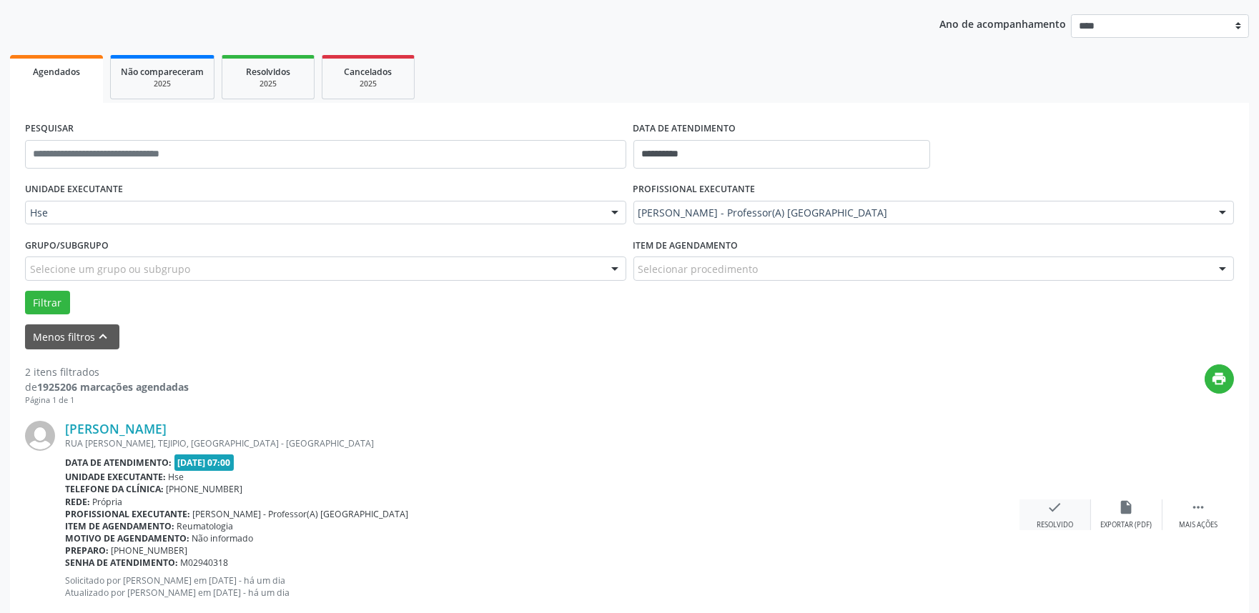
click at [1051, 515] on icon "check" at bounding box center [1055, 508] width 16 height 16
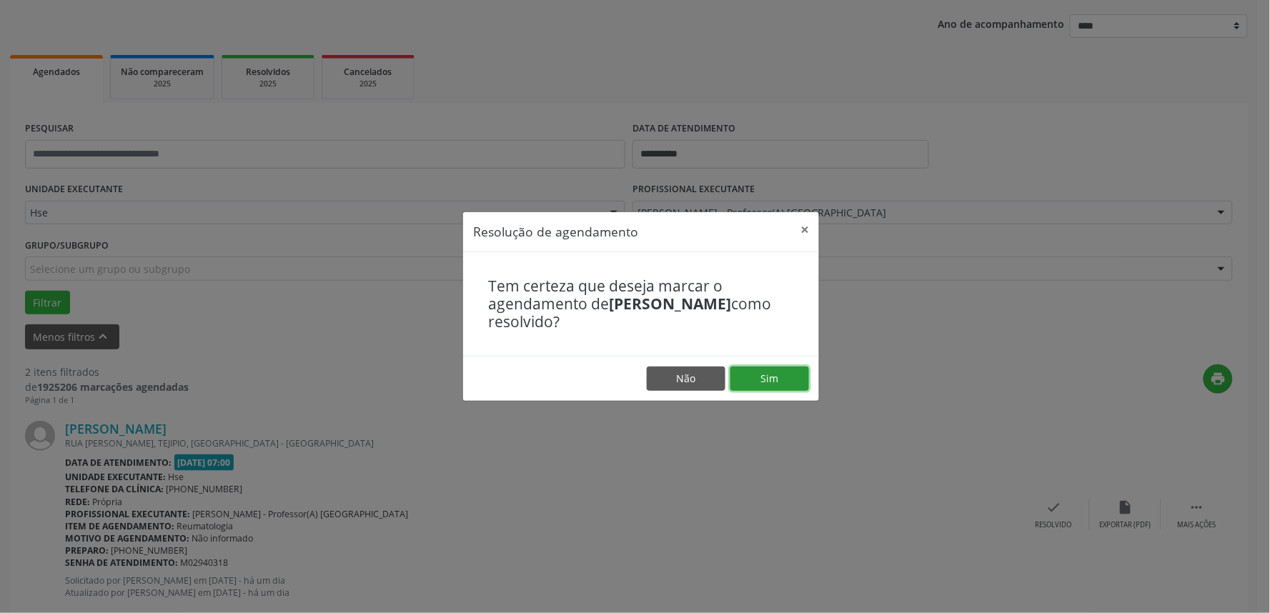
click at [765, 377] on button "Sim" at bounding box center [770, 379] width 79 height 24
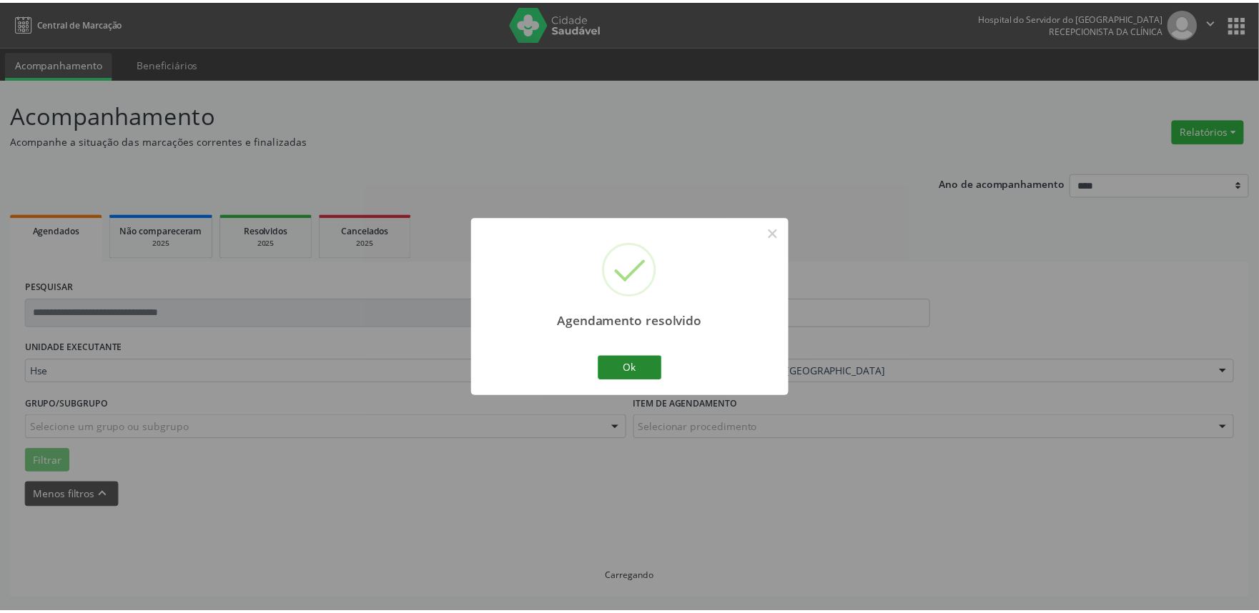
scroll to position [0, 0]
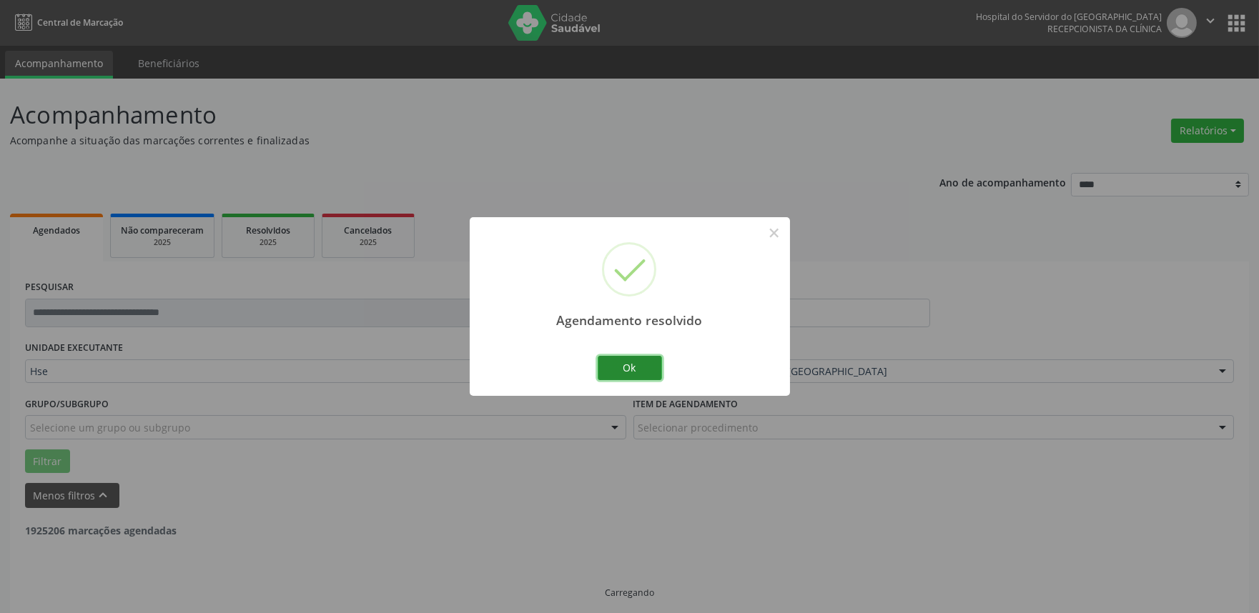
click at [630, 367] on button "Ok" at bounding box center [630, 368] width 64 height 24
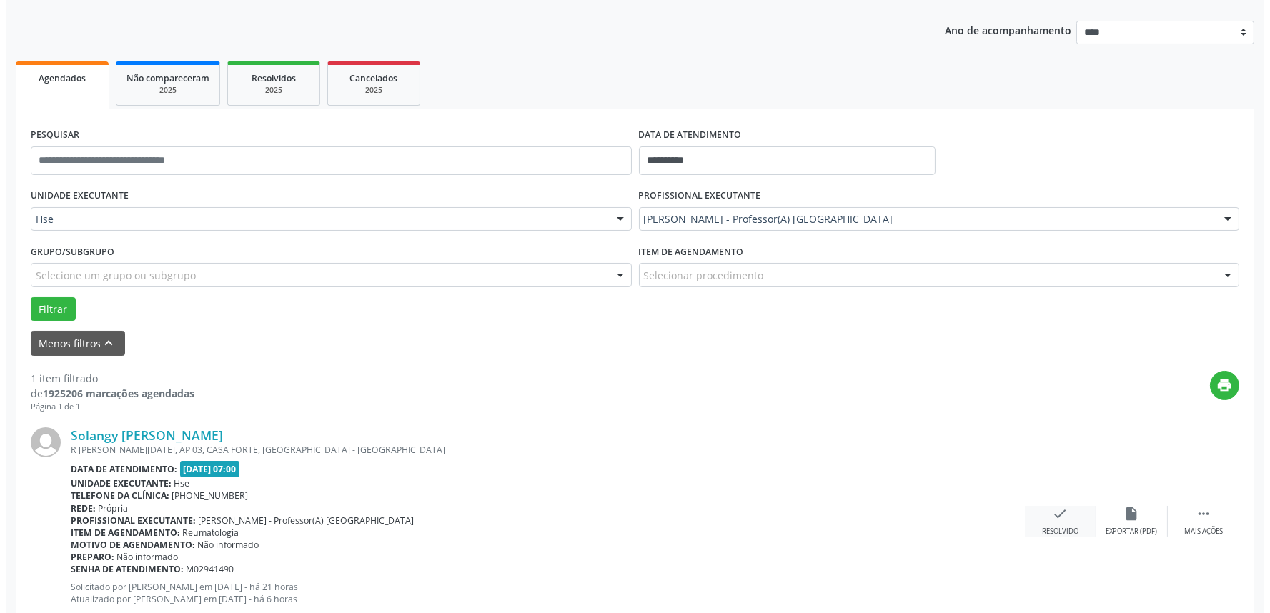
scroll to position [159, 0]
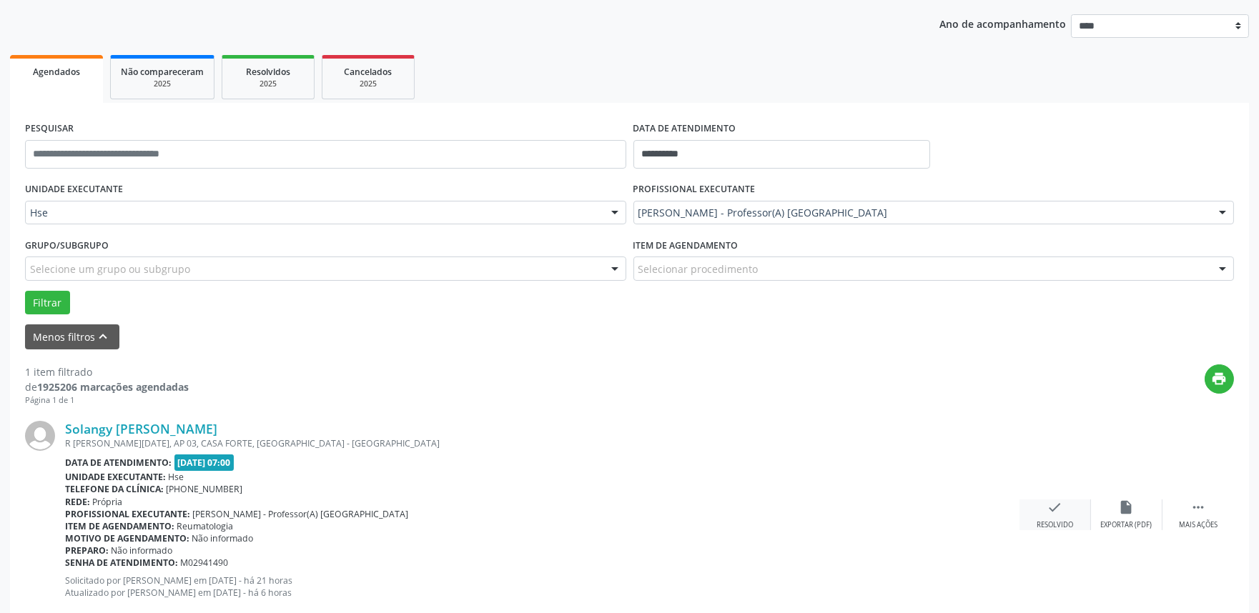
click at [1069, 511] on div "check Resolvido" at bounding box center [1054, 515] width 71 height 31
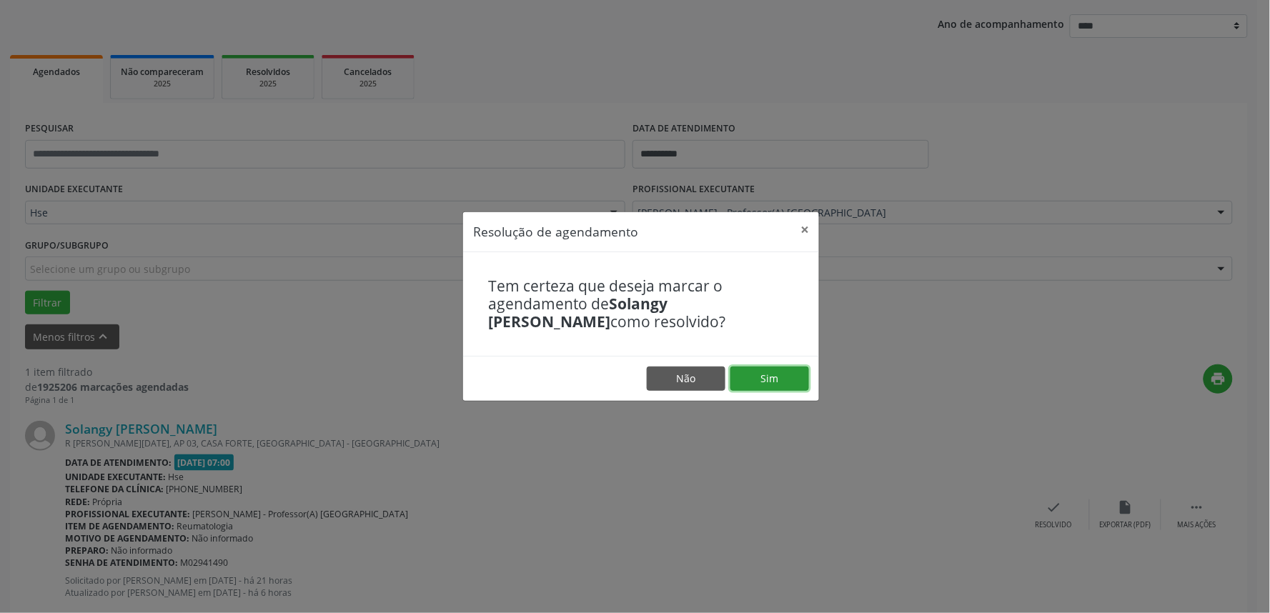
click at [755, 387] on button "Sim" at bounding box center [770, 379] width 79 height 24
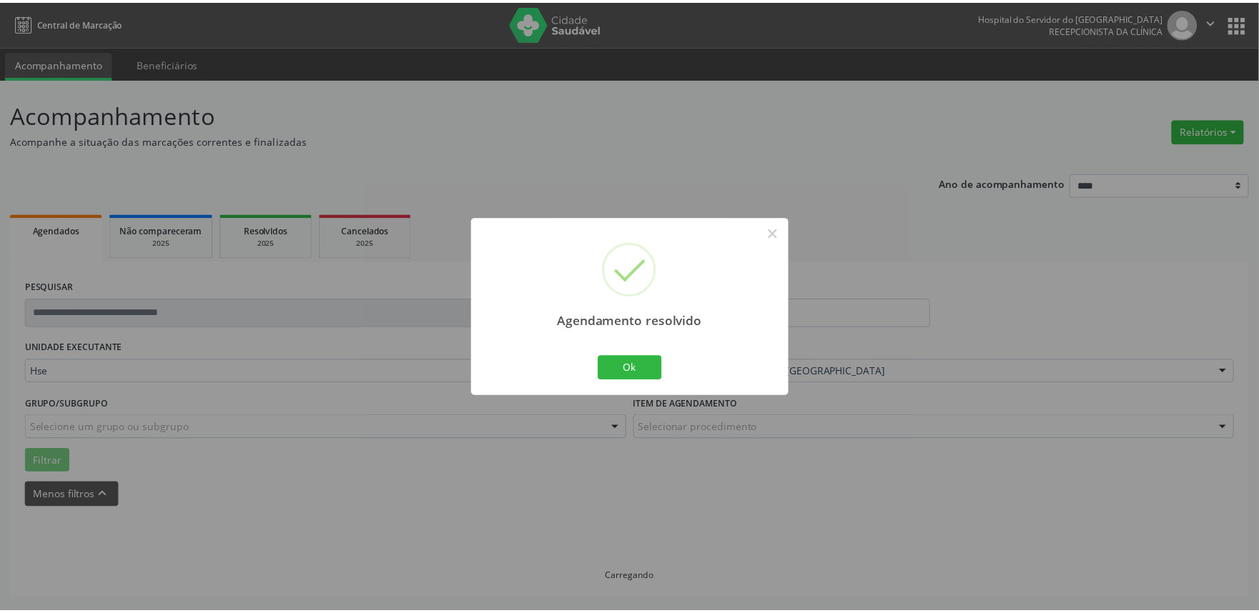
scroll to position [0, 0]
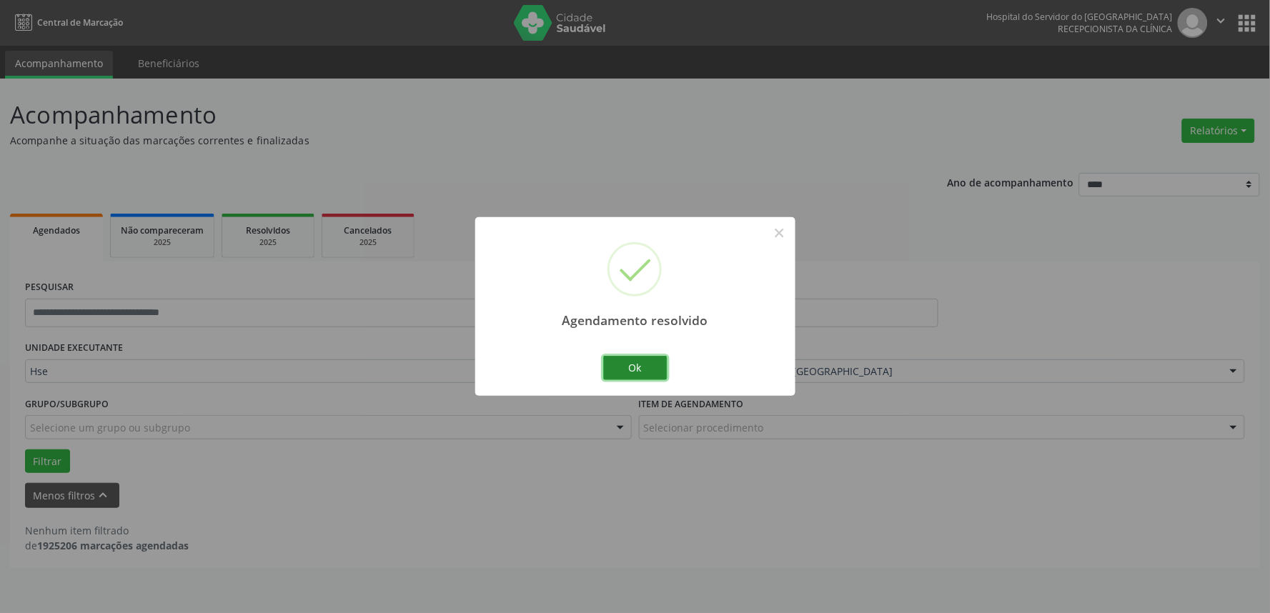
click at [628, 367] on button "Ok" at bounding box center [635, 368] width 64 height 24
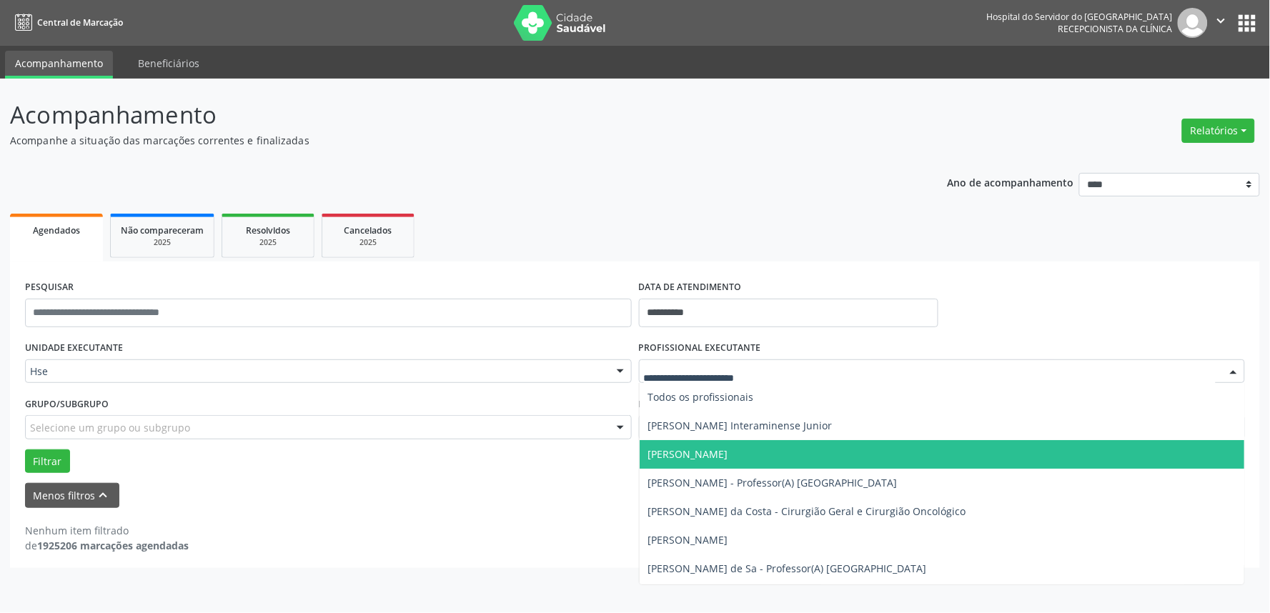
click at [776, 360] on div at bounding box center [942, 372] width 607 height 24
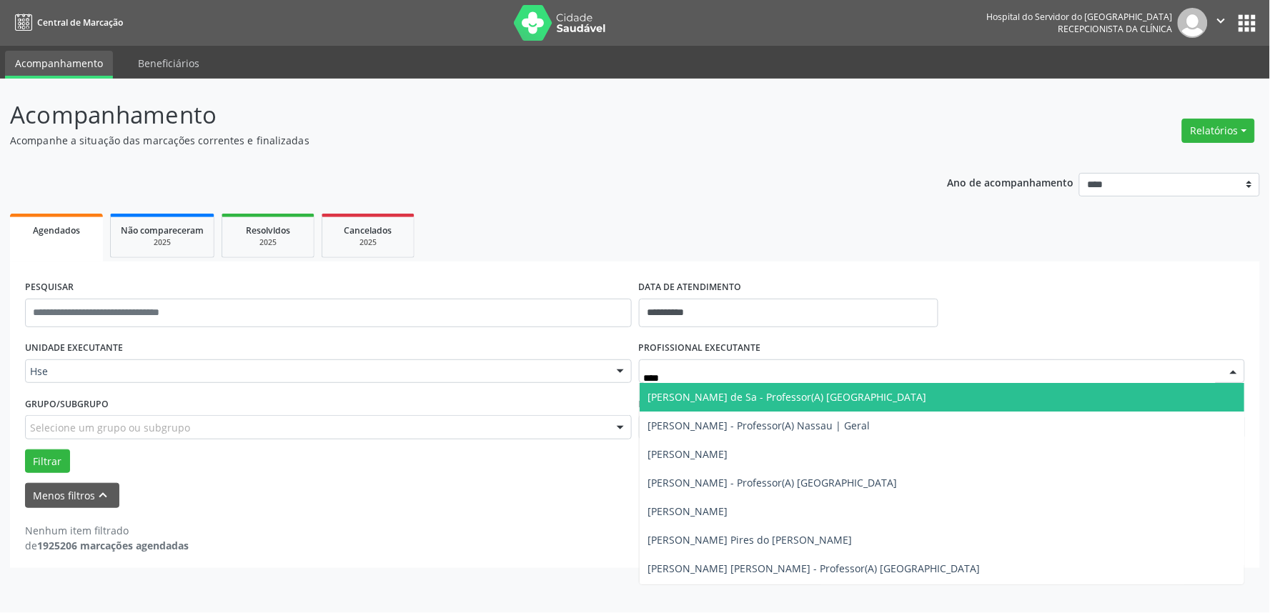
type input "*****"
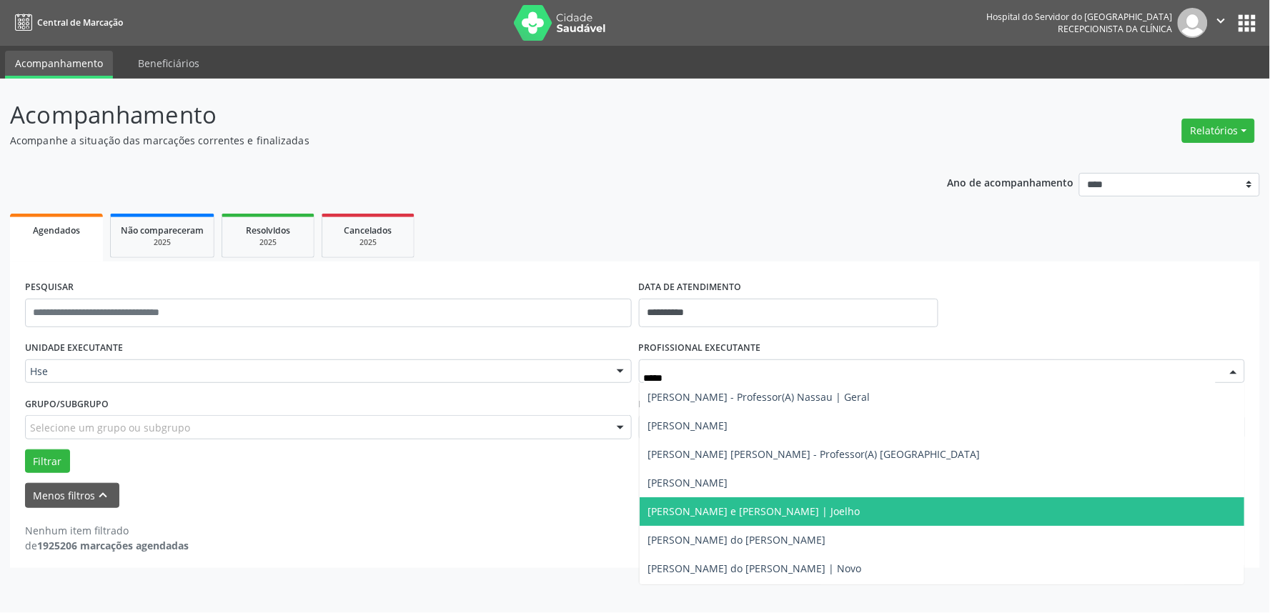
click at [783, 517] on span "Andre Porto e Barros Wanderley Lima | Joelho" at bounding box center [754, 512] width 212 height 14
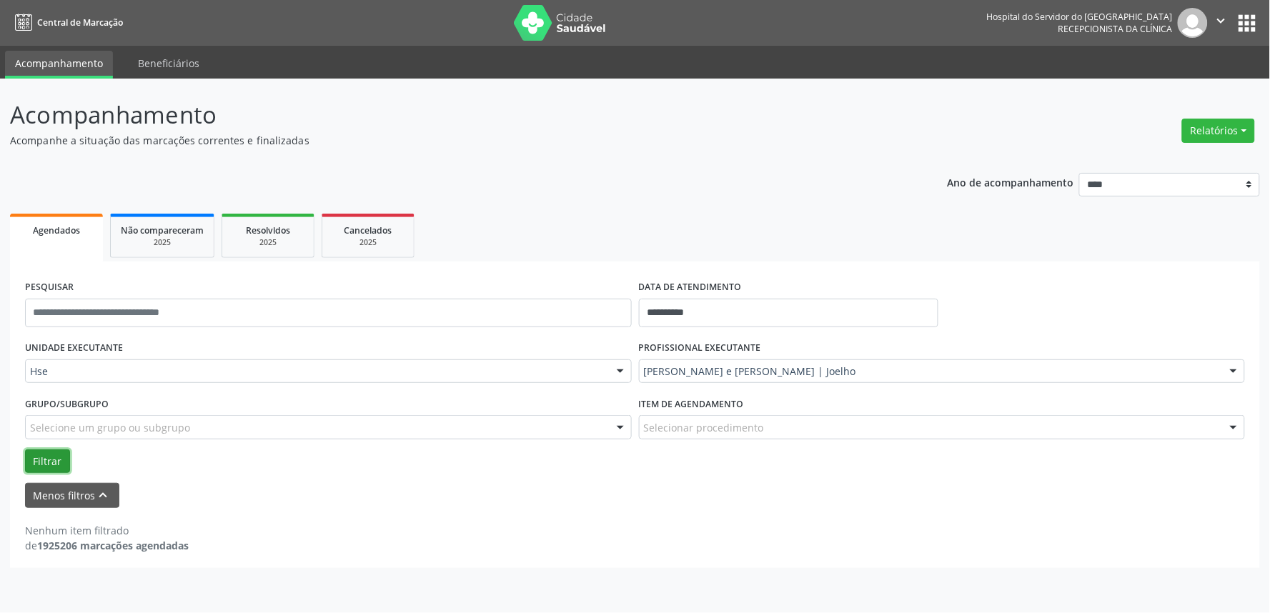
click at [34, 457] on button "Filtrar" at bounding box center [47, 462] width 45 height 24
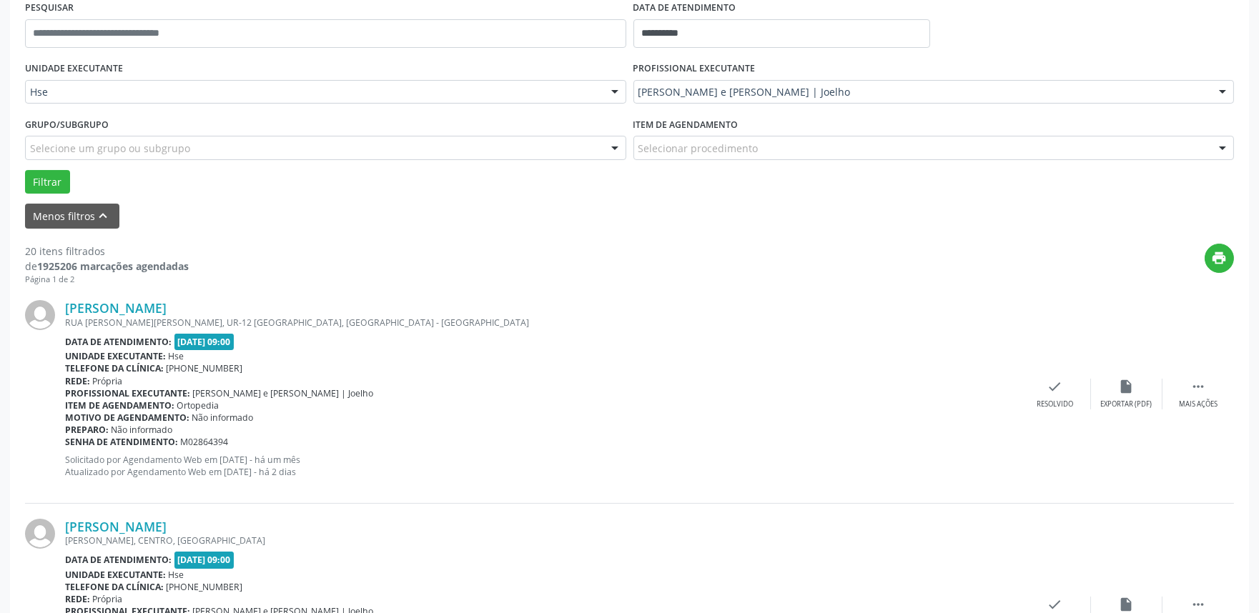
scroll to position [317, 0]
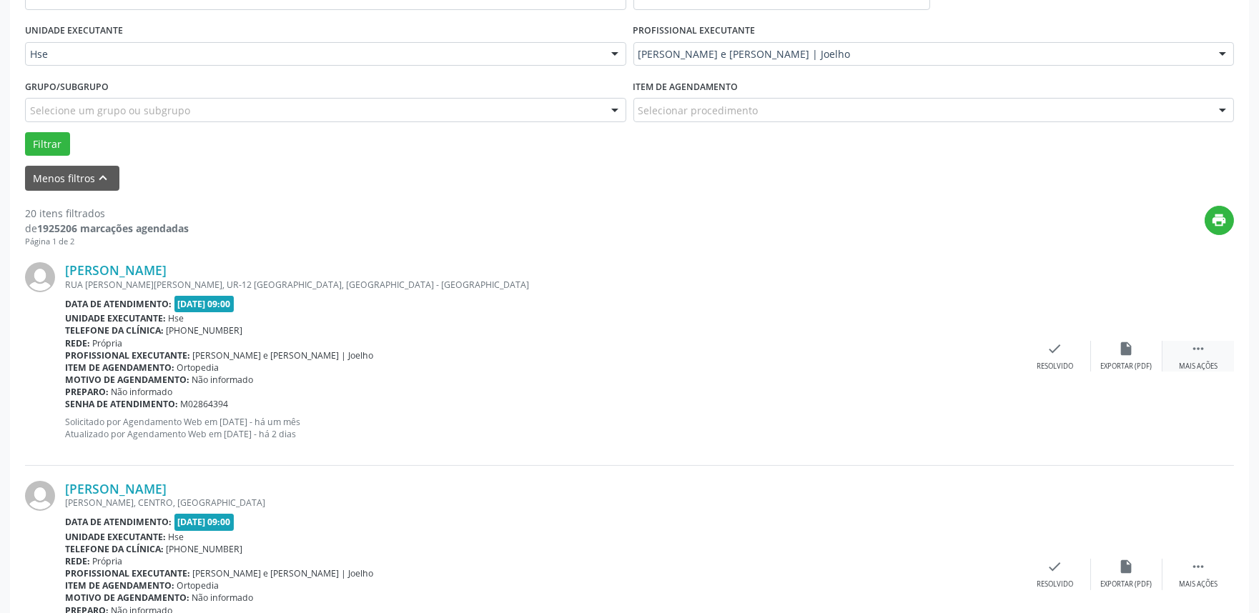
click at [1209, 347] on div " Mais ações" at bounding box center [1197, 356] width 71 height 31
click at [1128, 356] on div "alarm_off Não compareceu" at bounding box center [1126, 356] width 71 height 31
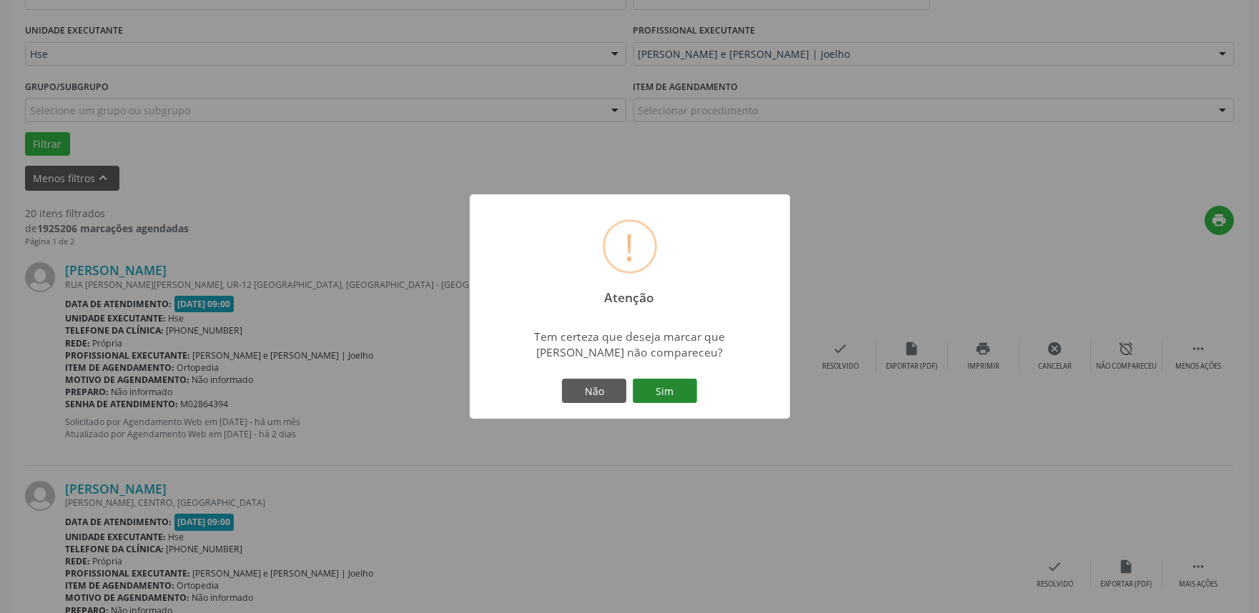
click at [658, 388] on button "Sim" at bounding box center [665, 391] width 64 height 24
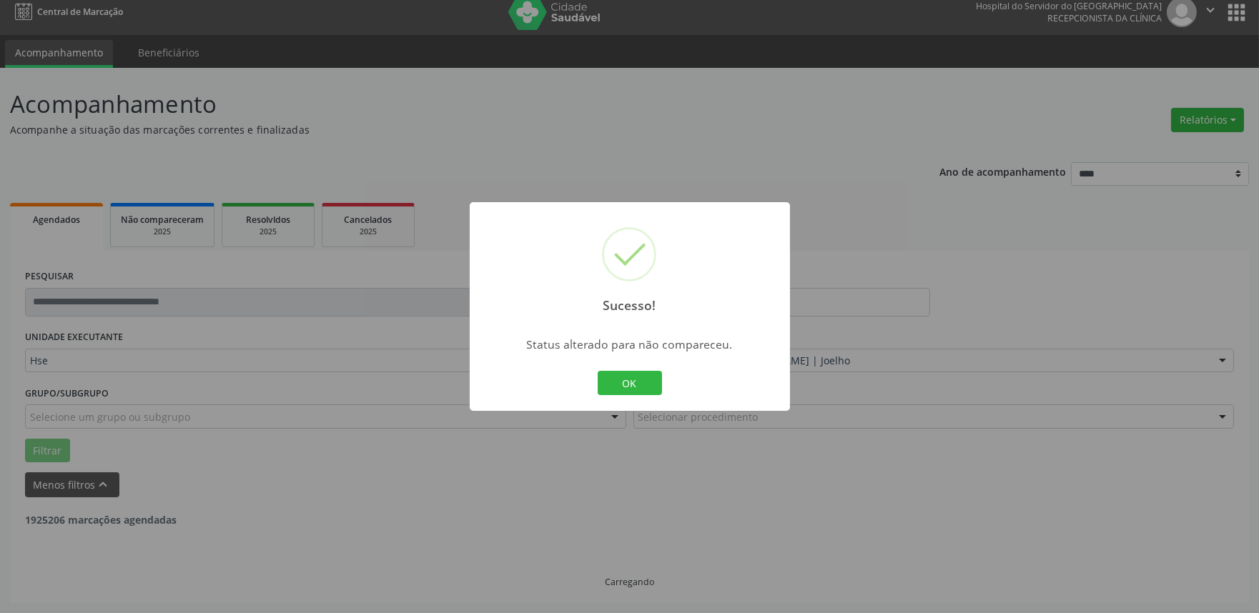
scroll to position [9, 0]
click at [670, 384] on div "Sucesso! × Status alterado para não compareceu. OK Cancel" at bounding box center [630, 306] width 320 height 209
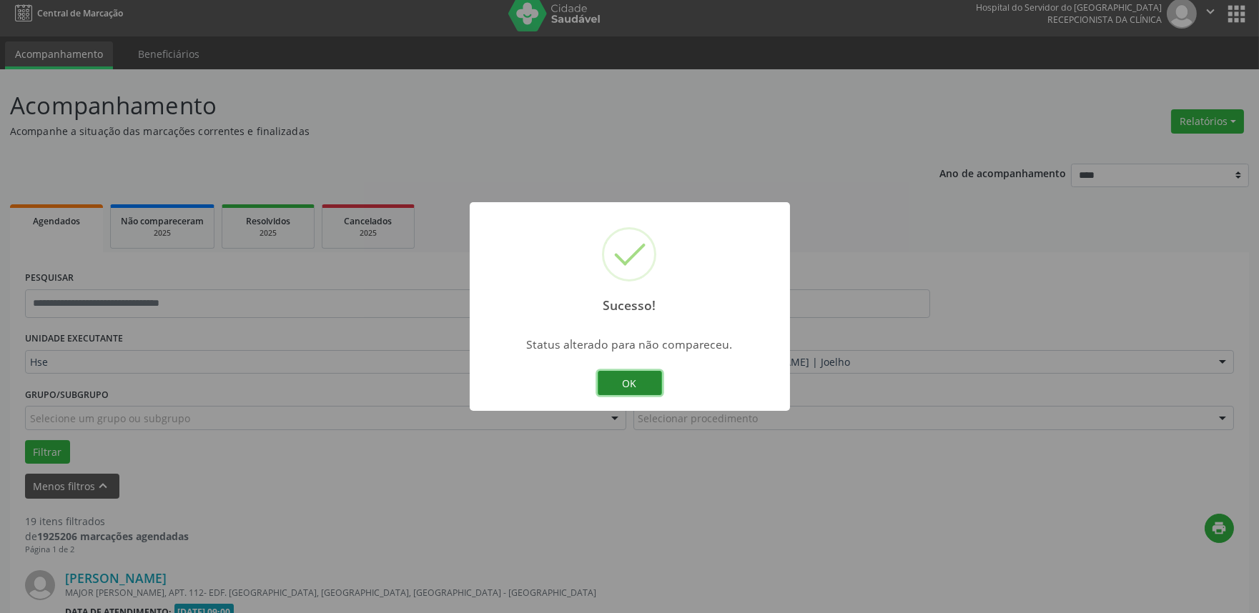
click at [636, 384] on button "OK" at bounding box center [630, 383] width 64 height 24
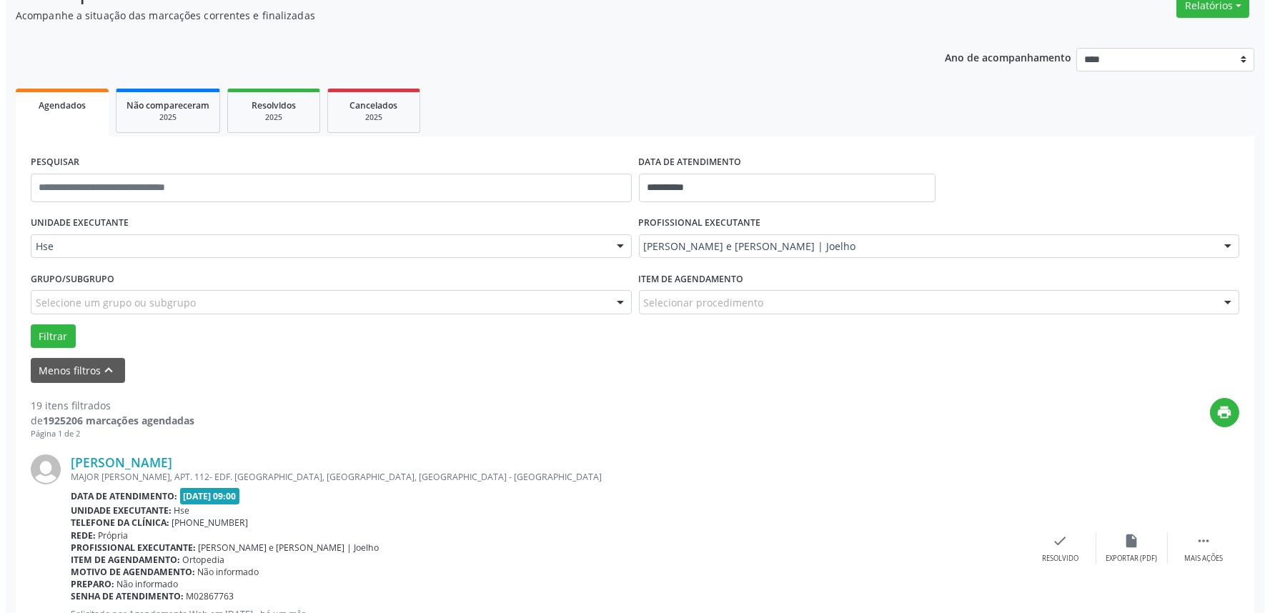
scroll to position [168, 0]
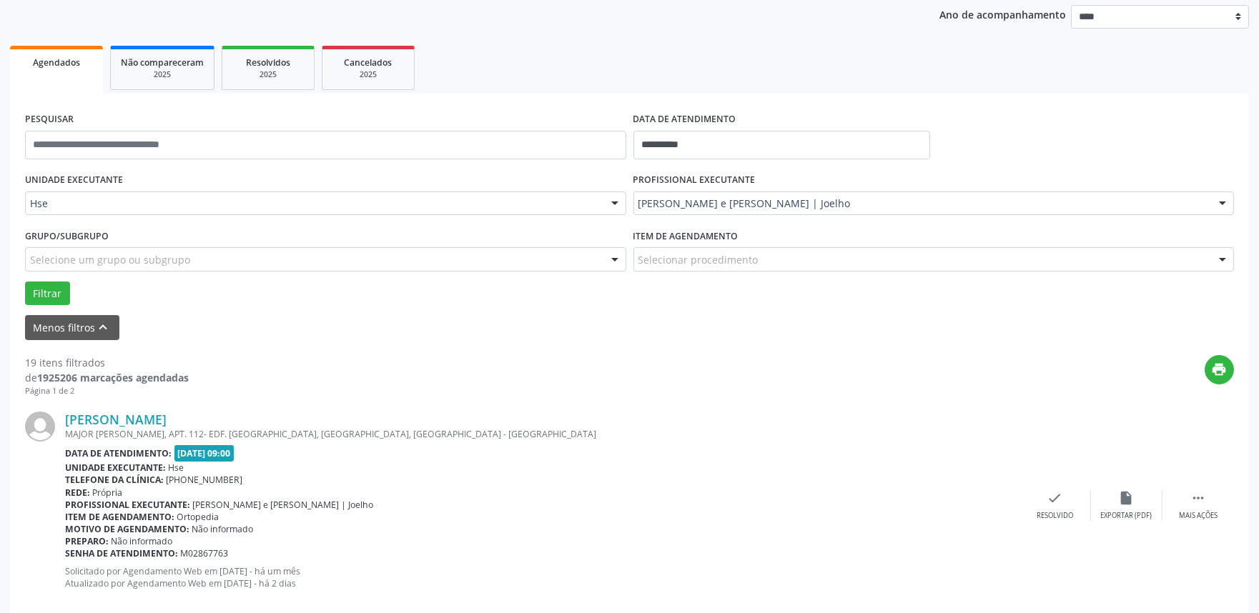
click at [1034, 487] on div "Evanil Tavares Lins MAJOR JOAO RIBEIRO PINHEIRO, APT. 112- EDF. SP, VARZEA, REC…" at bounding box center [629, 506] width 1209 height 218
click at [1053, 503] on icon "check" at bounding box center [1055, 498] width 16 height 16
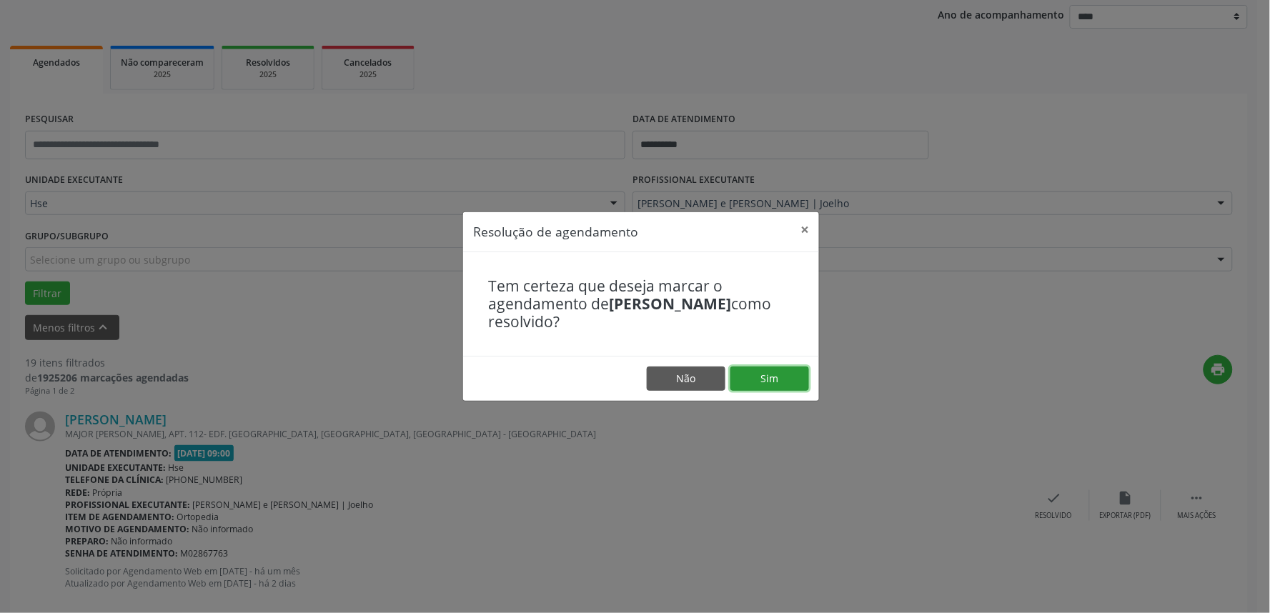
click at [744, 370] on button "Sim" at bounding box center [770, 379] width 79 height 24
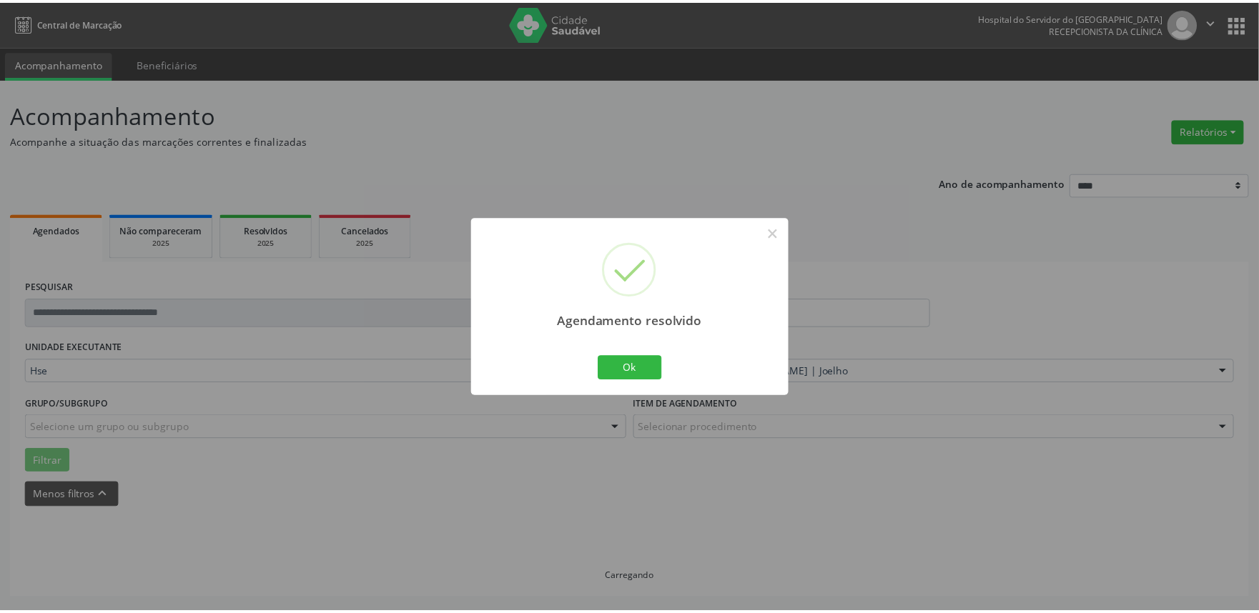
scroll to position [0, 0]
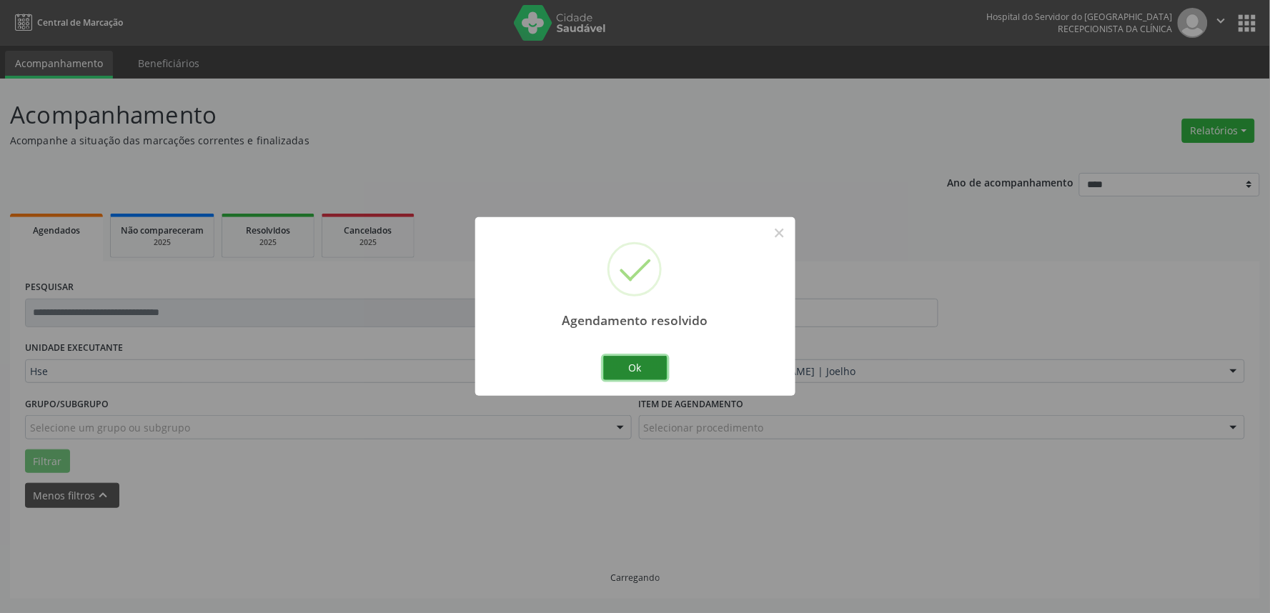
click at [635, 368] on button "Ok" at bounding box center [635, 368] width 64 height 24
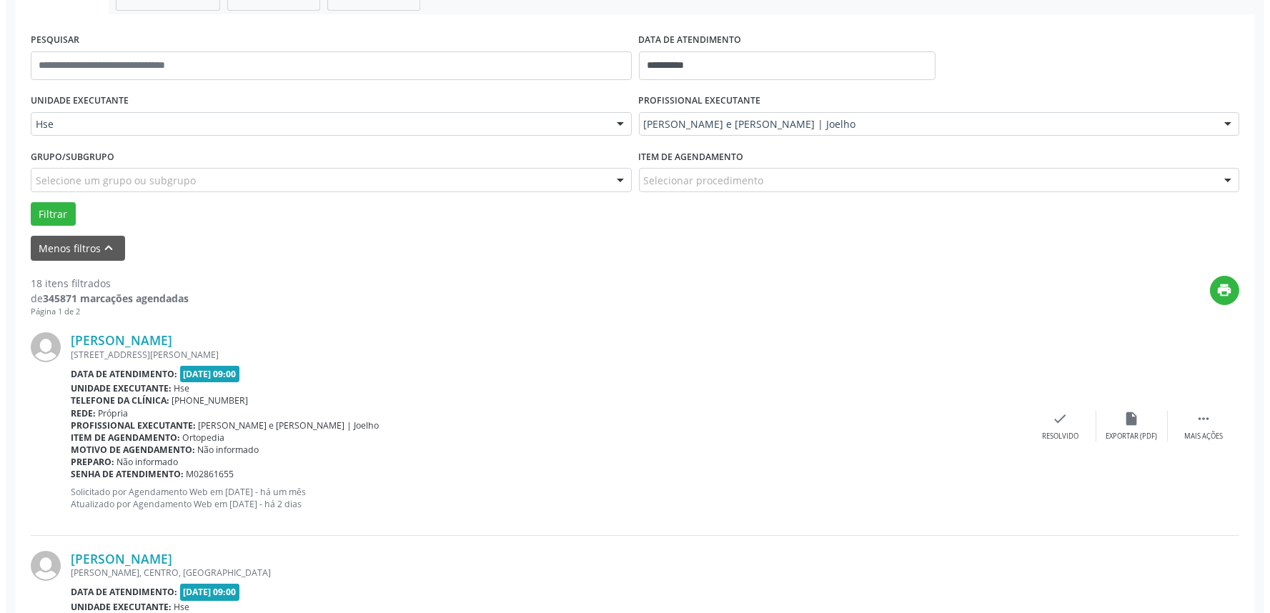
scroll to position [397, 0]
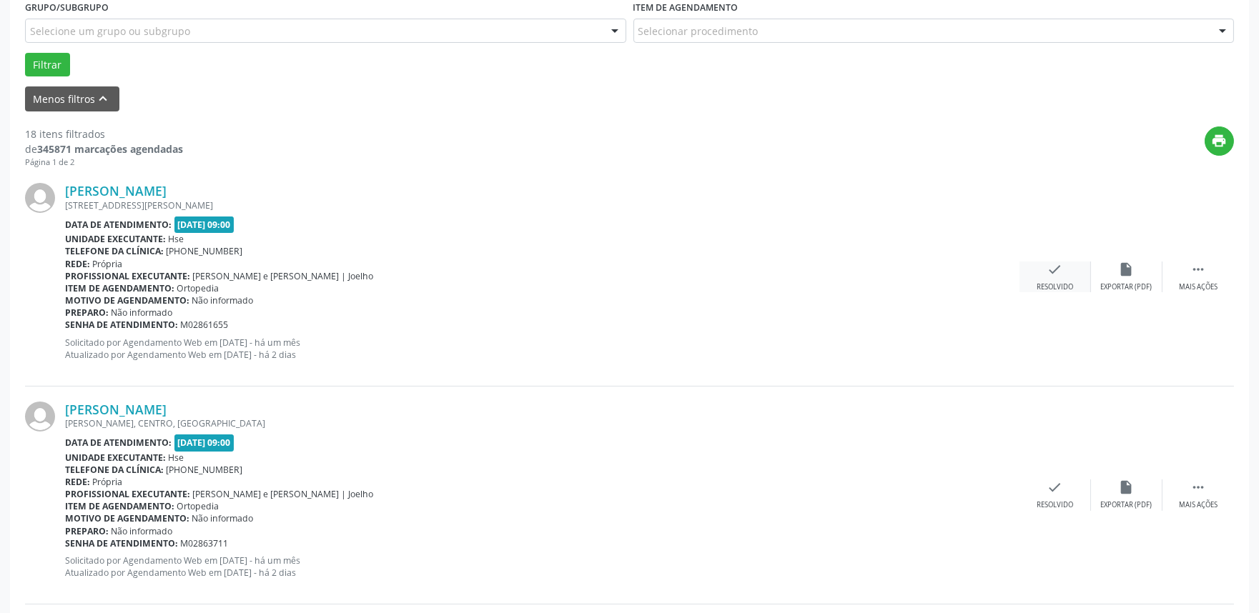
click at [1066, 273] on div "check Resolvido" at bounding box center [1054, 277] width 71 height 31
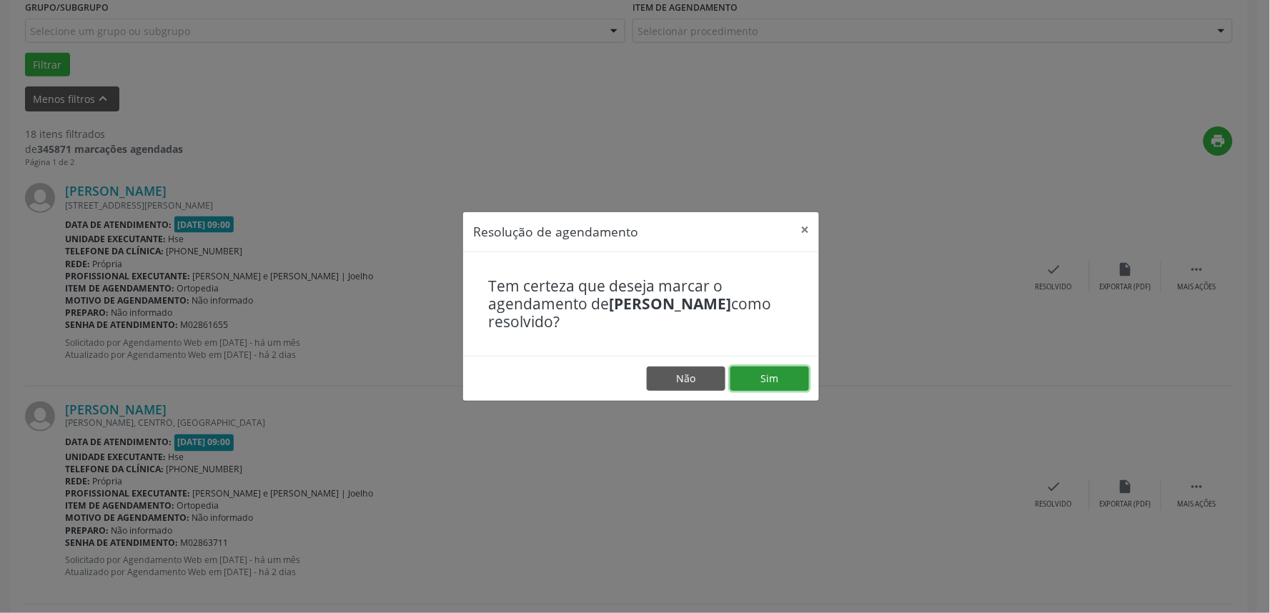
click at [777, 381] on button "Sim" at bounding box center [770, 379] width 79 height 24
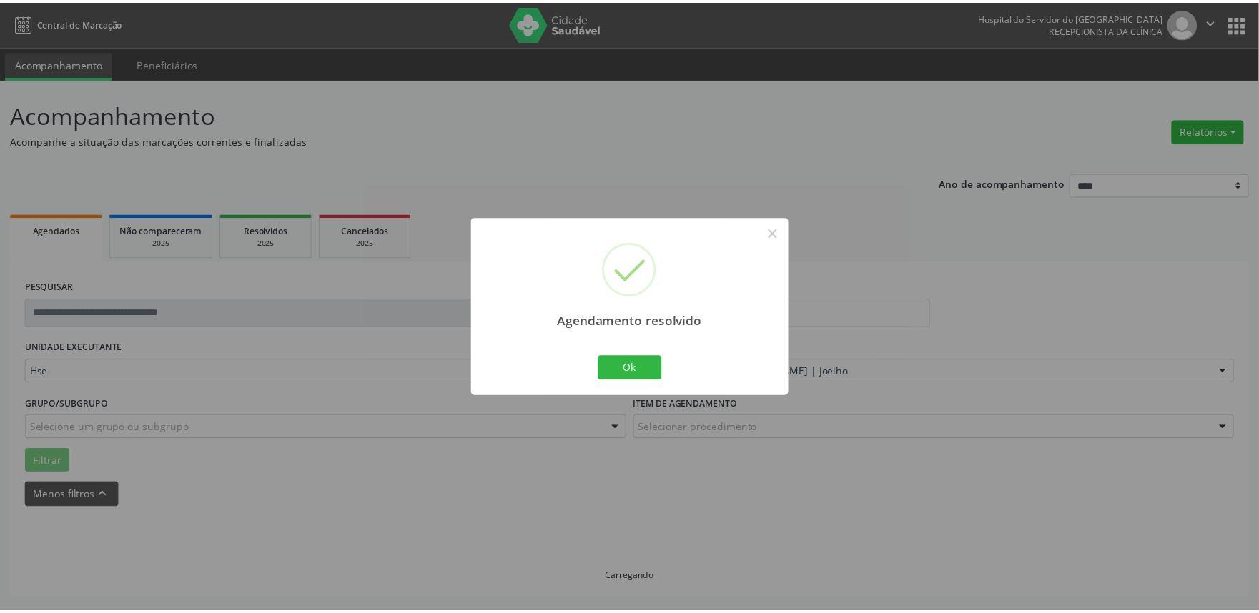
scroll to position [0, 0]
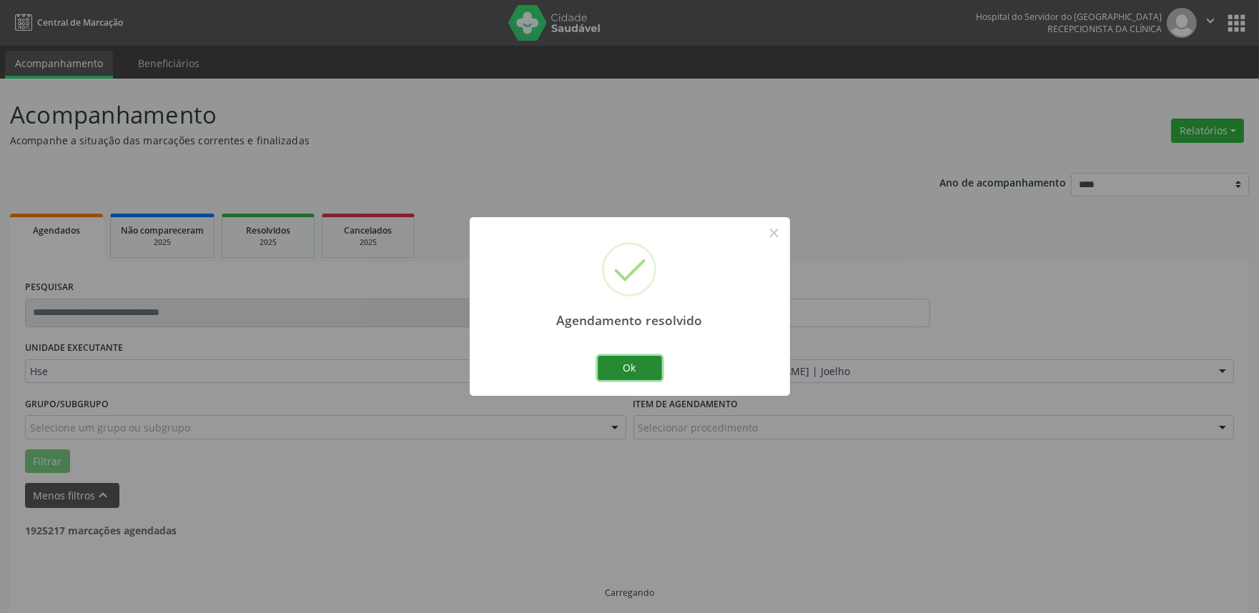
click at [628, 369] on button "Ok" at bounding box center [630, 368] width 64 height 24
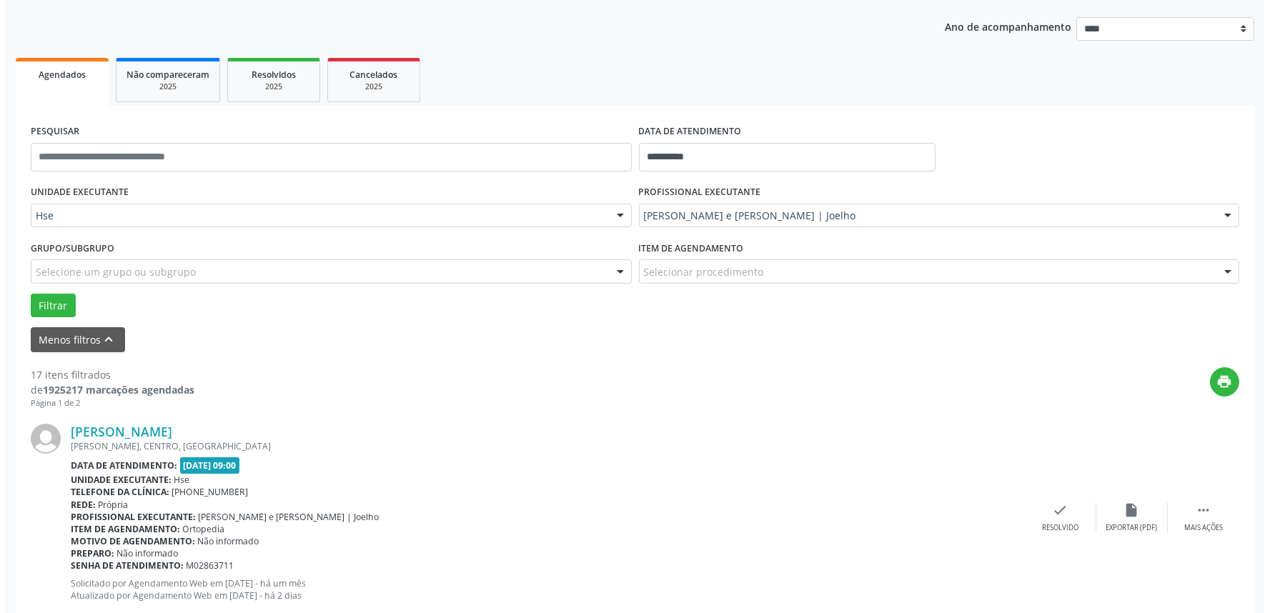
scroll to position [238, 0]
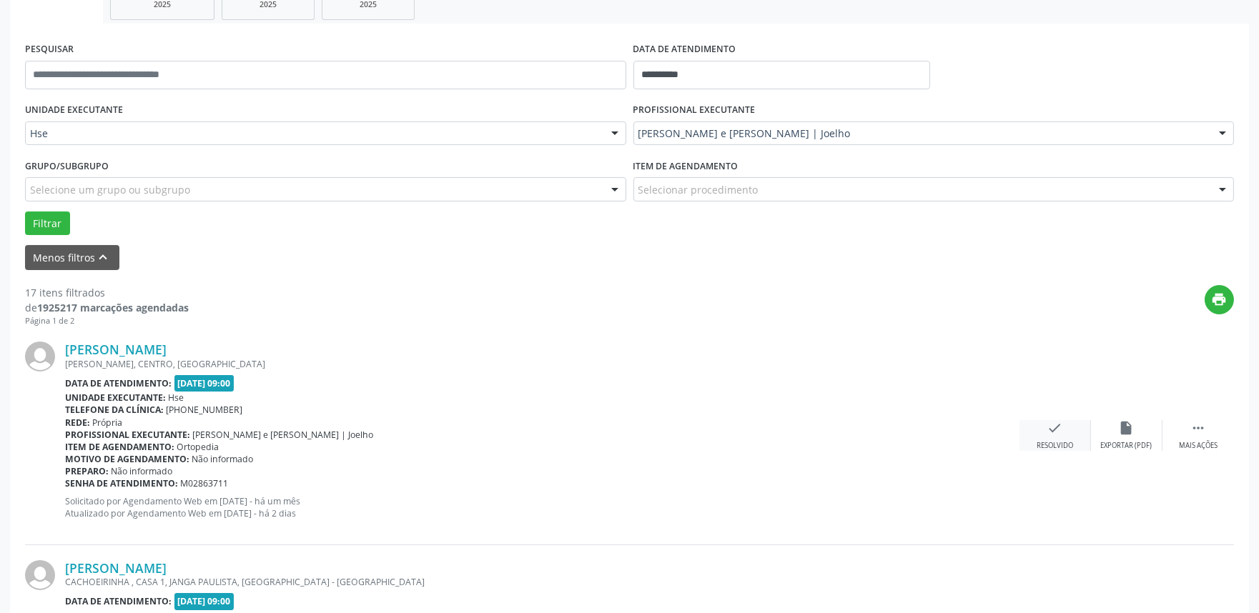
click at [1053, 430] on icon "check" at bounding box center [1055, 428] width 16 height 16
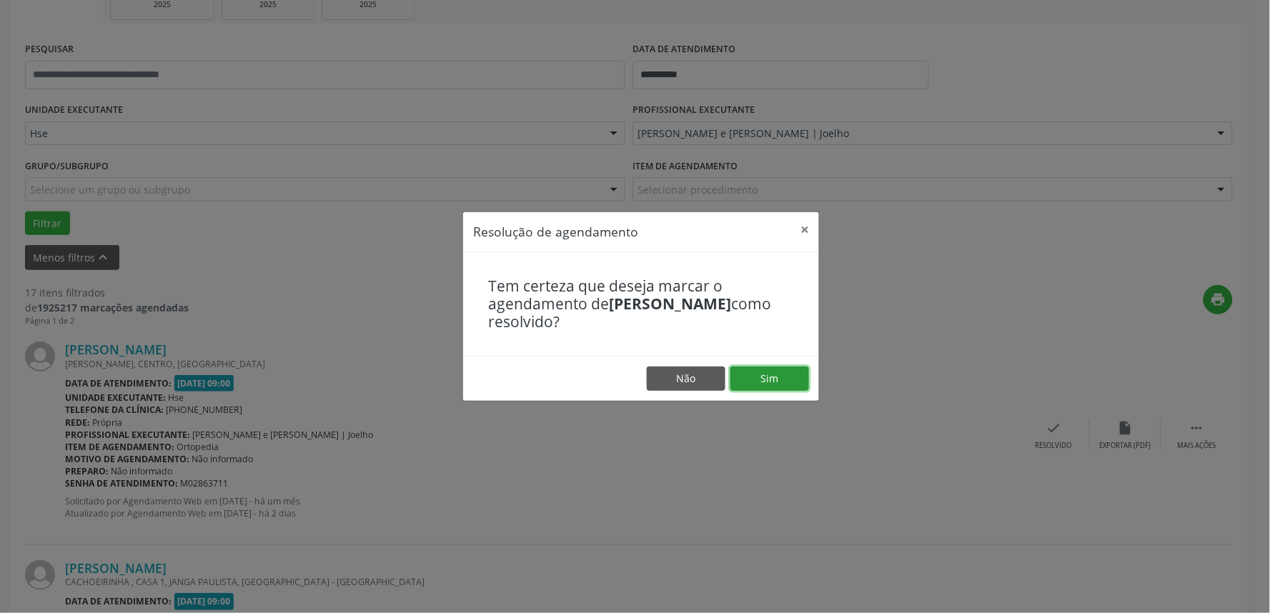
click at [756, 379] on button "Sim" at bounding box center [770, 379] width 79 height 24
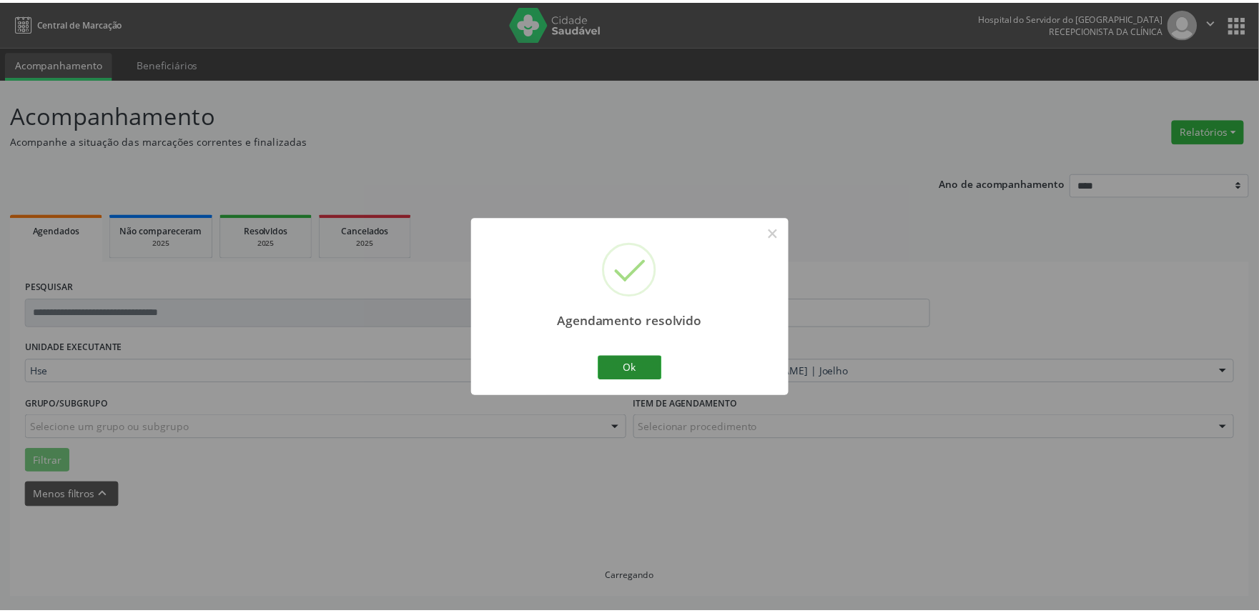
scroll to position [0, 0]
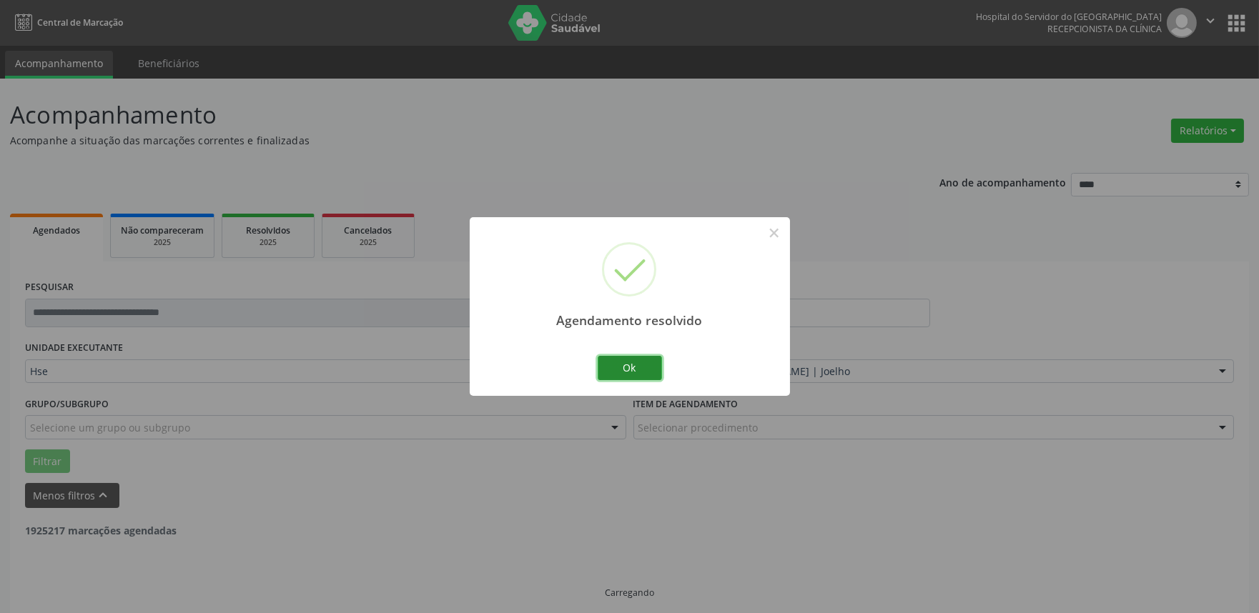
click at [612, 368] on button "Ok" at bounding box center [630, 368] width 64 height 24
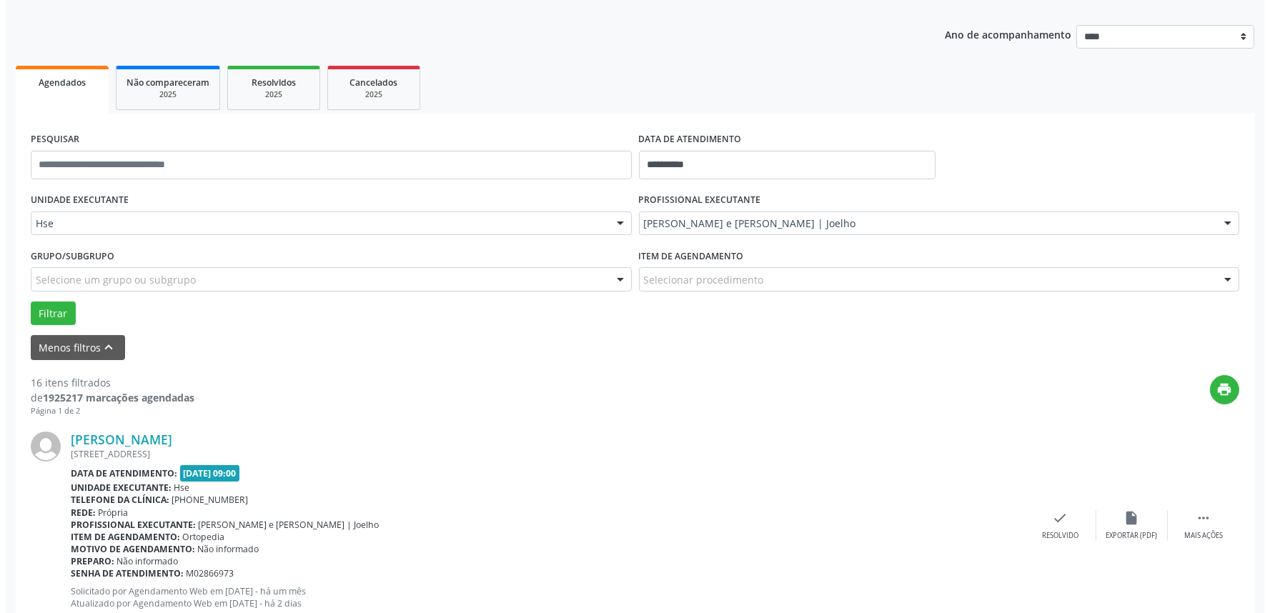
scroll to position [168, 0]
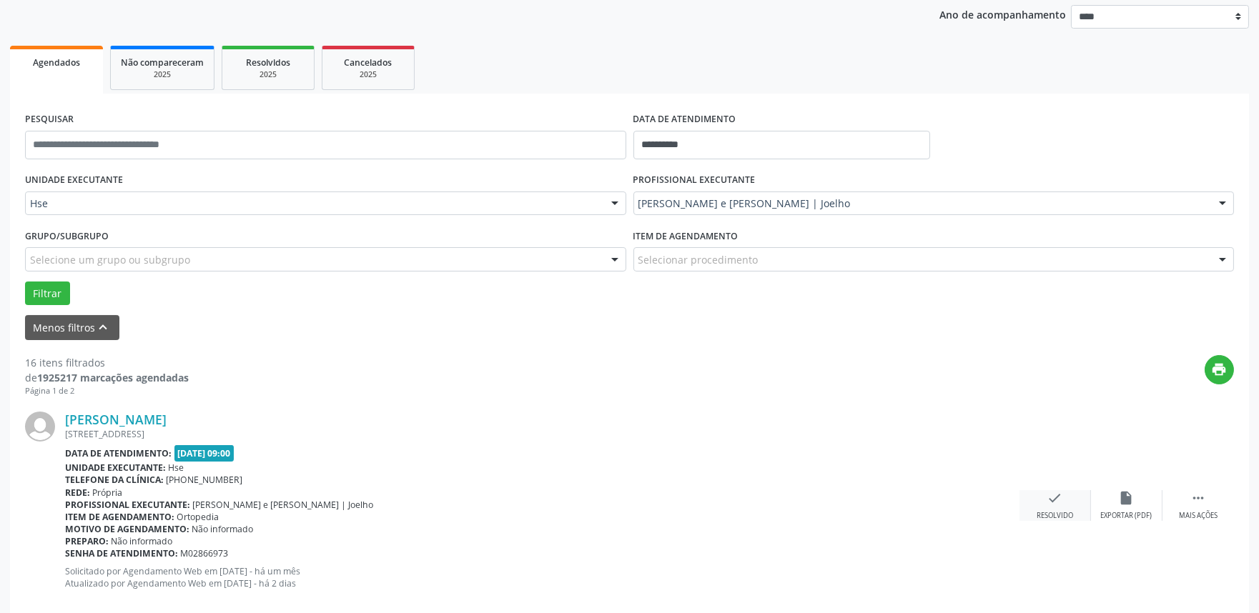
click at [1056, 497] on icon "check" at bounding box center [1055, 498] width 16 height 16
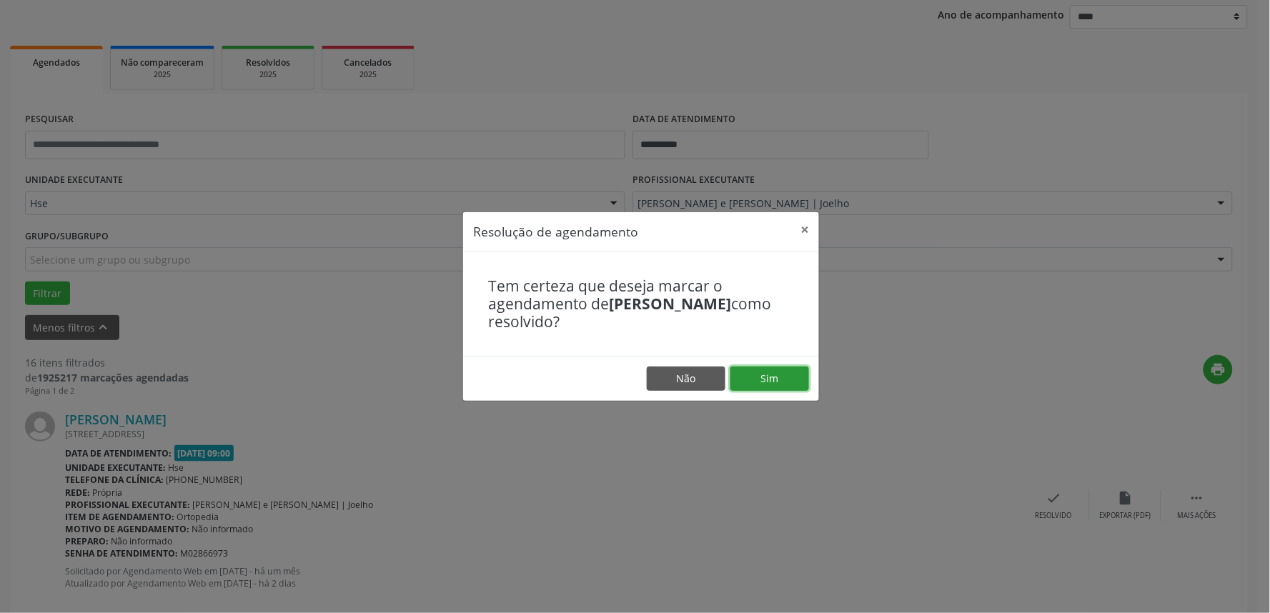
click at [787, 386] on button "Sim" at bounding box center [770, 379] width 79 height 24
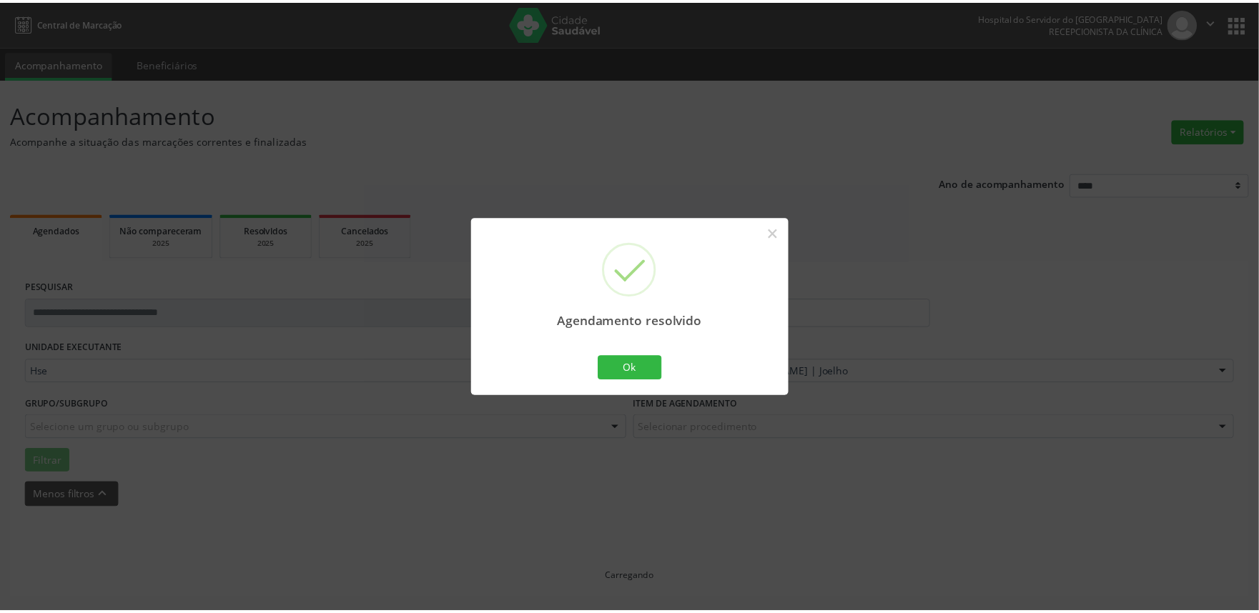
scroll to position [0, 0]
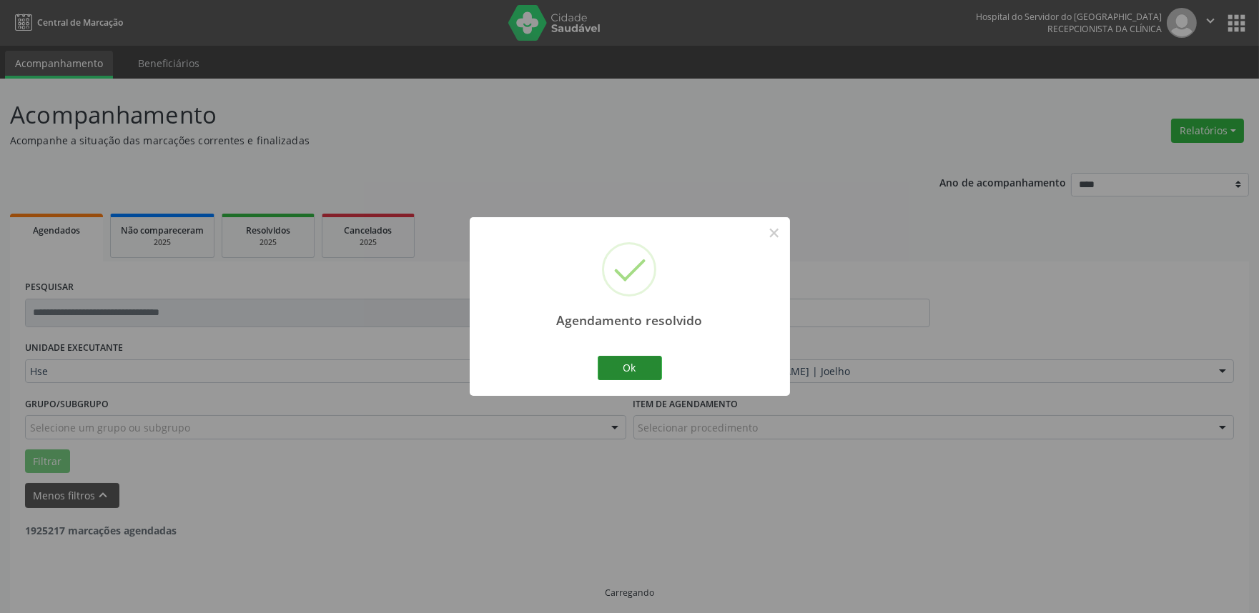
click at [658, 372] on button "Ok" at bounding box center [630, 368] width 64 height 24
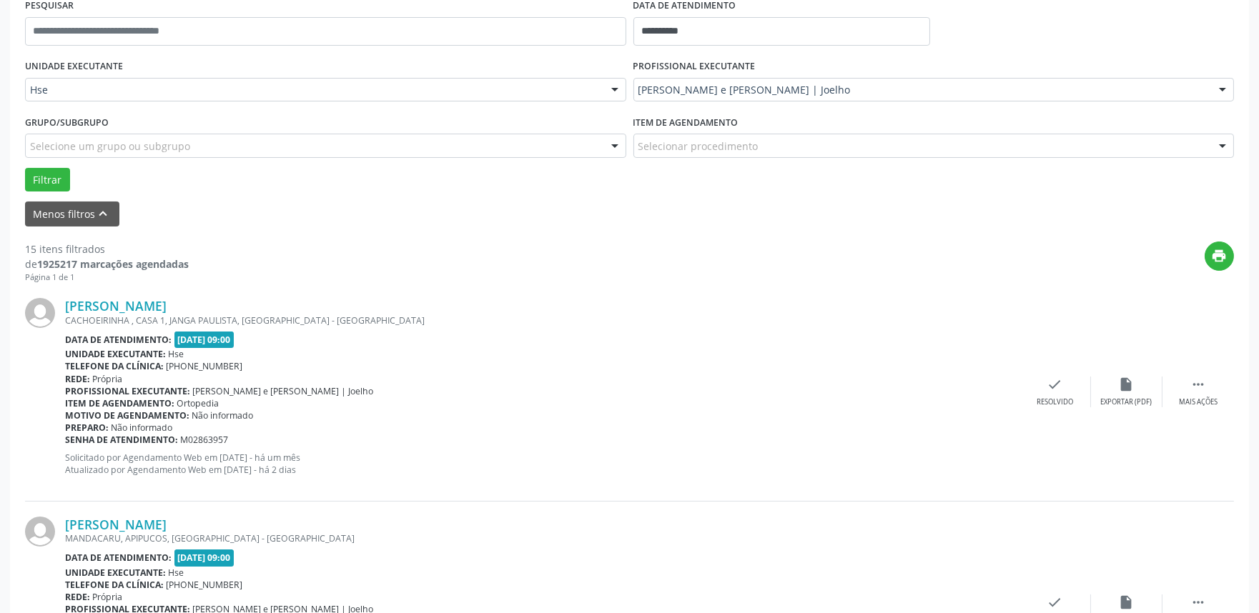
scroll to position [317, 0]
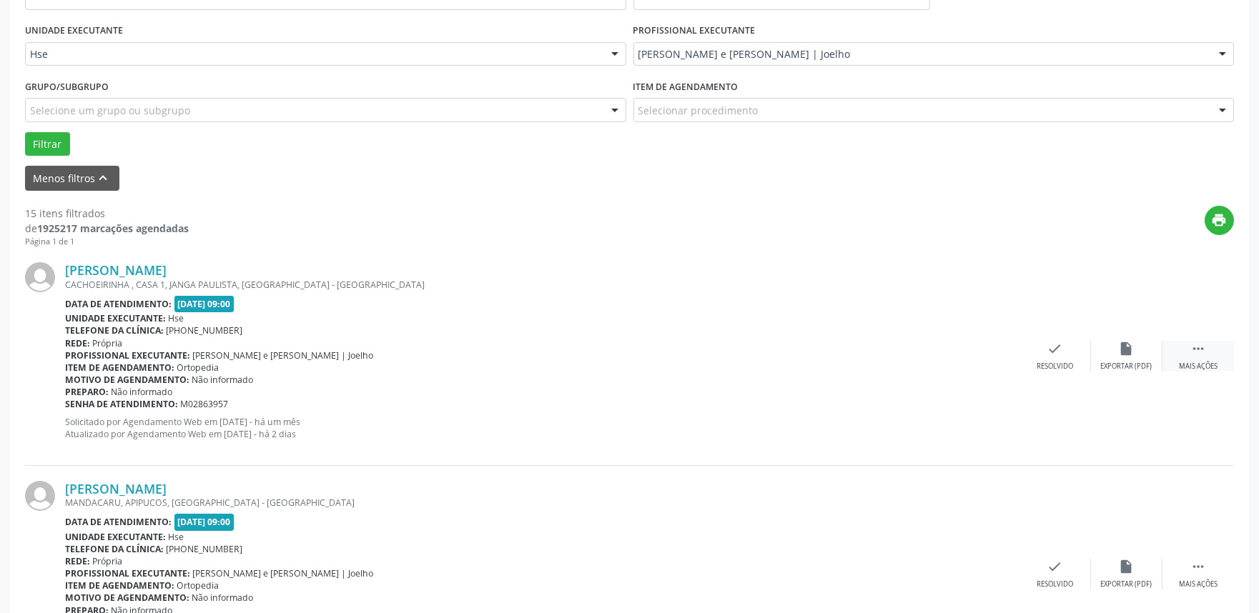
click at [1206, 359] on div " Mais ações" at bounding box center [1197, 356] width 71 height 31
click at [1131, 366] on div "Não compareceu" at bounding box center [1126, 367] width 61 height 10
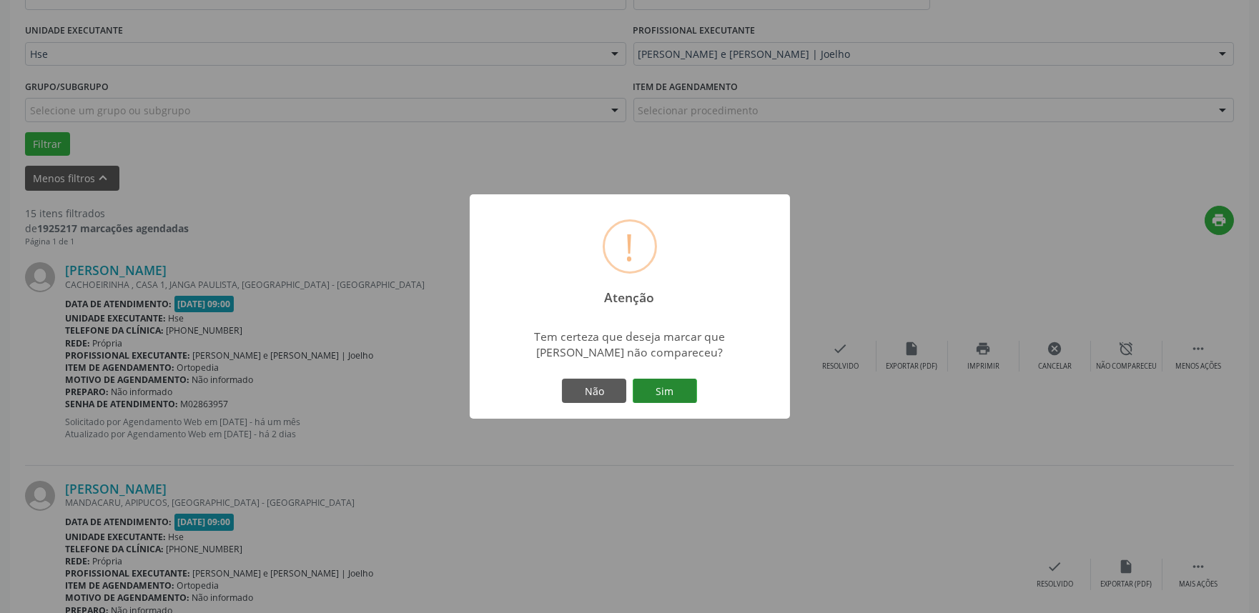
click at [656, 383] on button "Sim" at bounding box center [665, 391] width 64 height 24
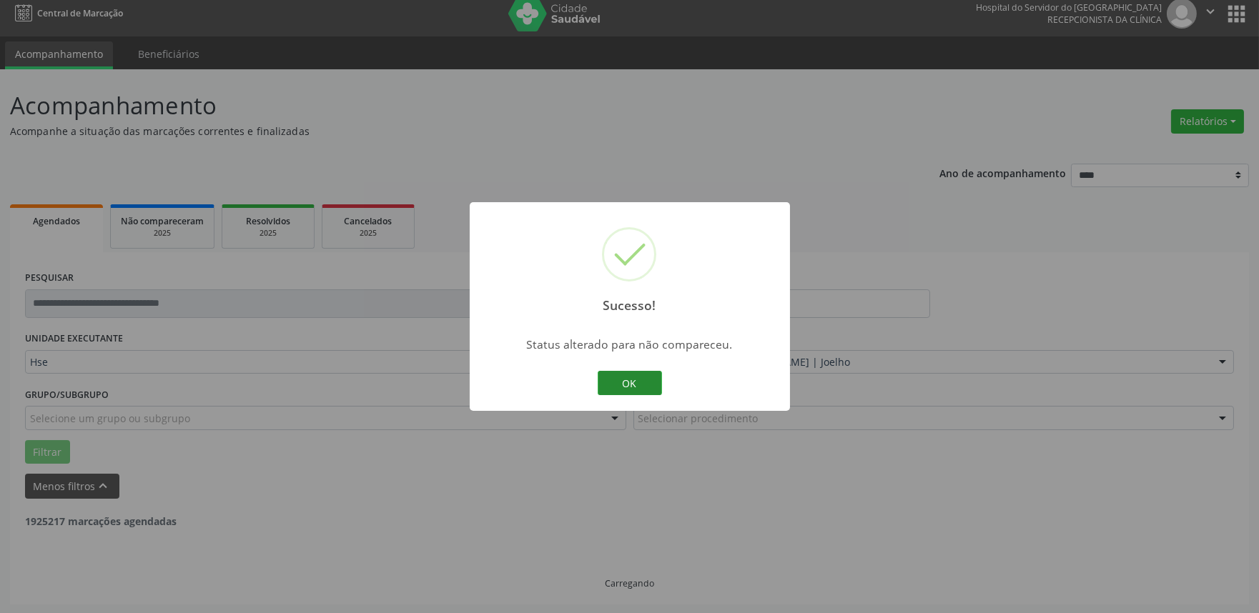
click at [626, 376] on button "OK" at bounding box center [630, 383] width 64 height 24
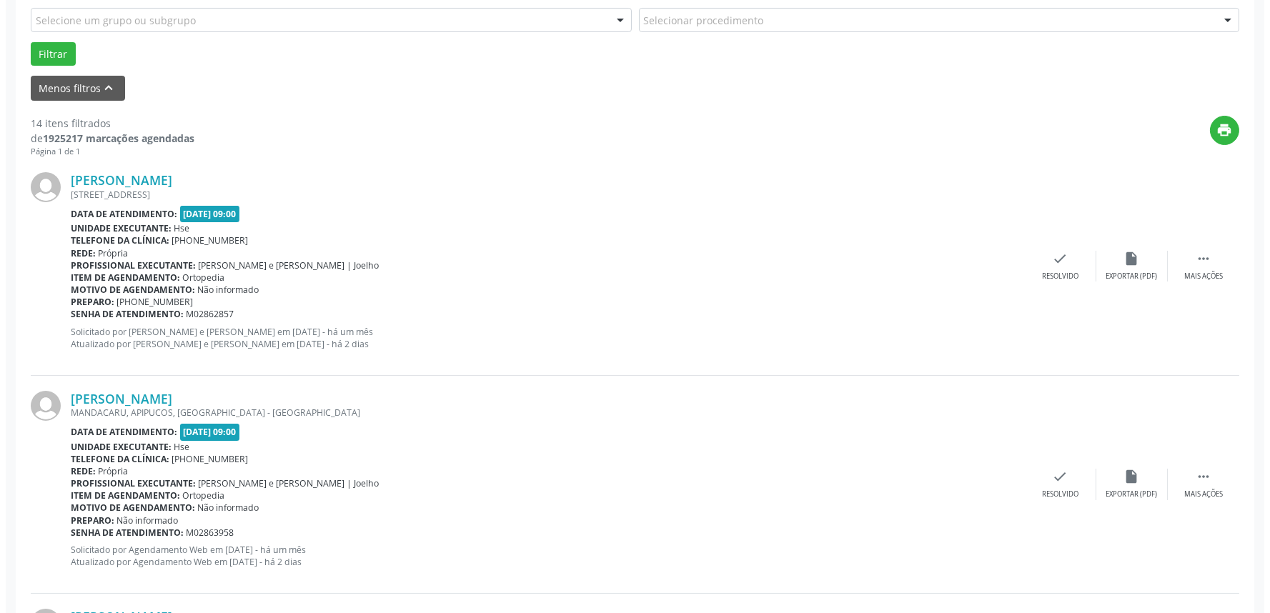
scroll to position [397, 0]
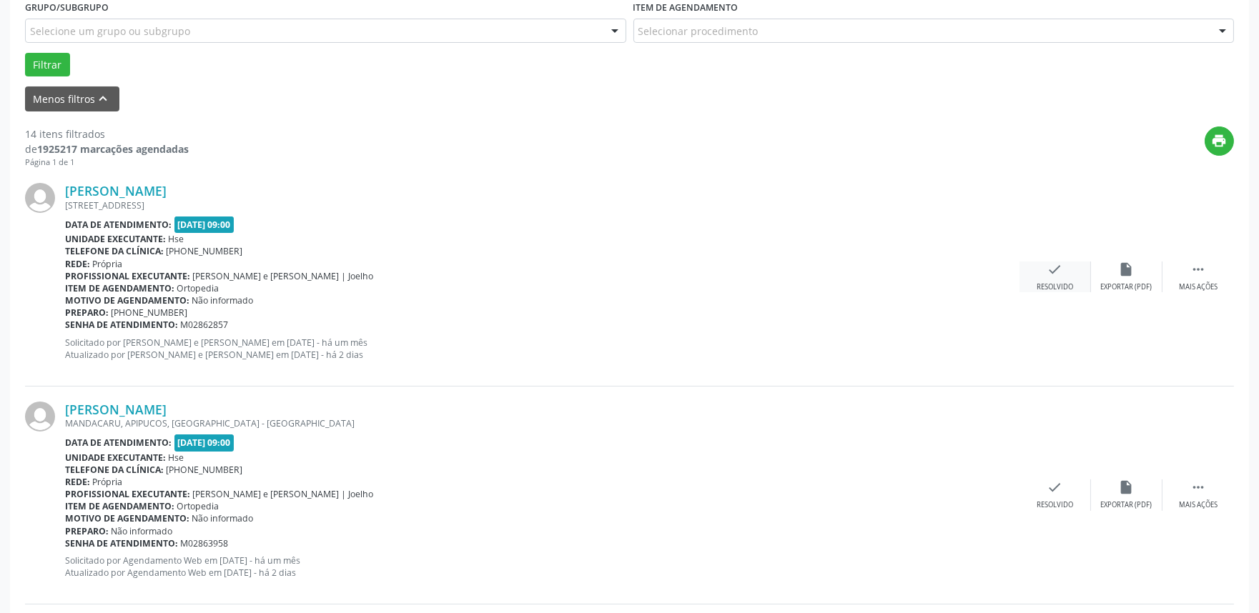
click at [1065, 283] on div "Resolvido" at bounding box center [1054, 287] width 36 height 10
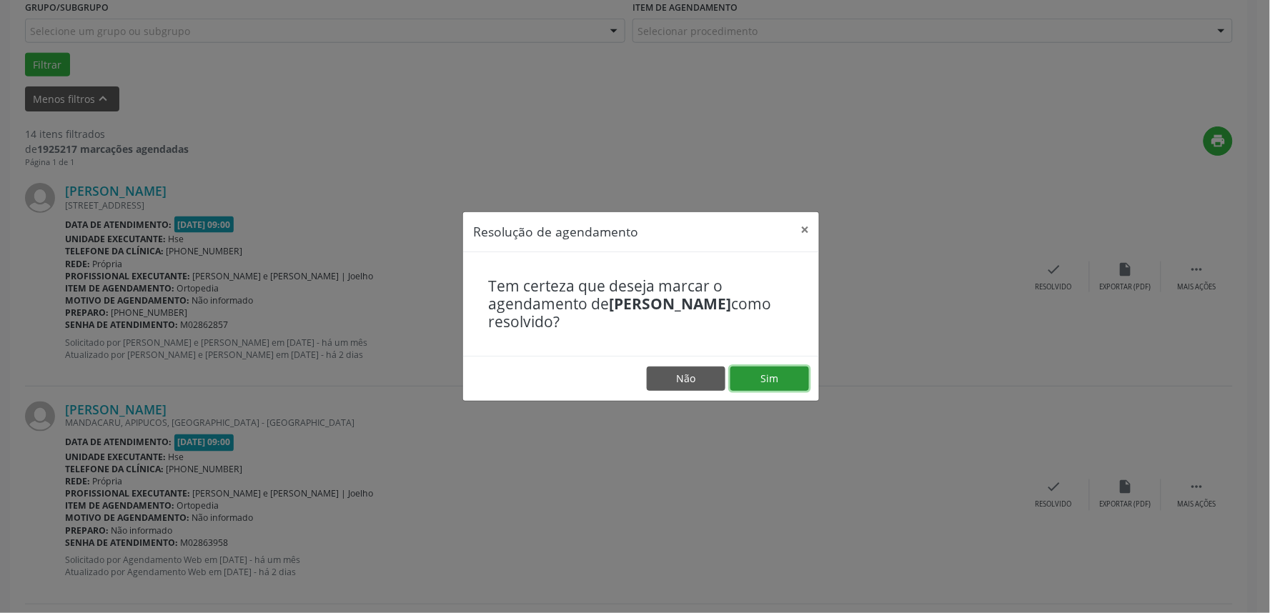
click at [766, 388] on button "Sim" at bounding box center [770, 379] width 79 height 24
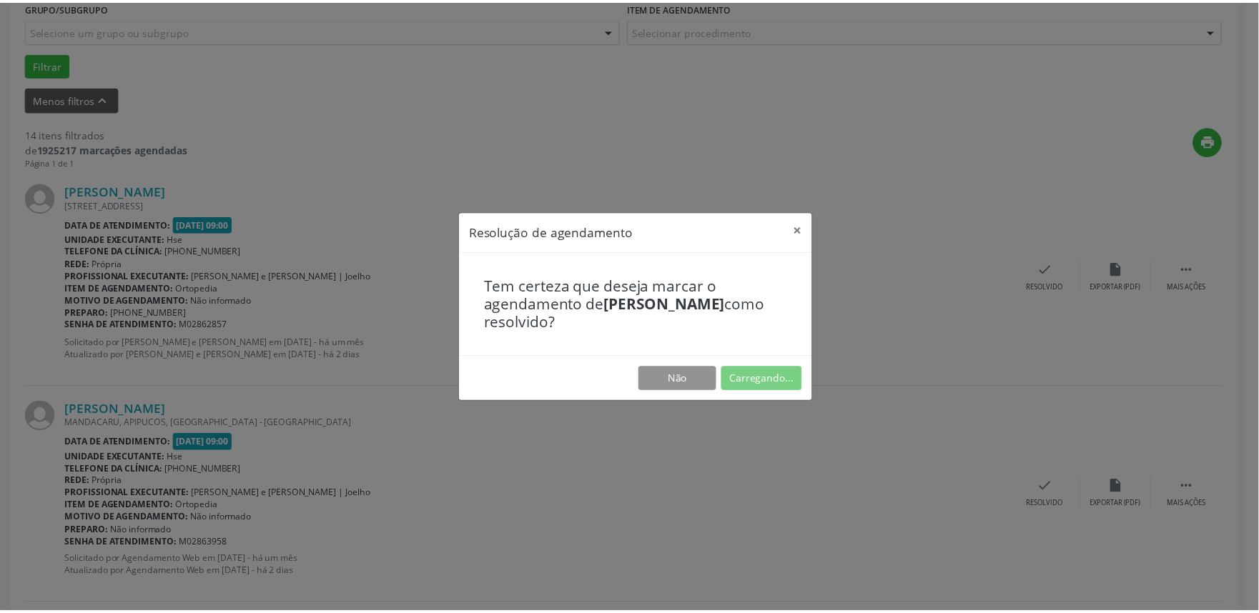
scroll to position [0, 0]
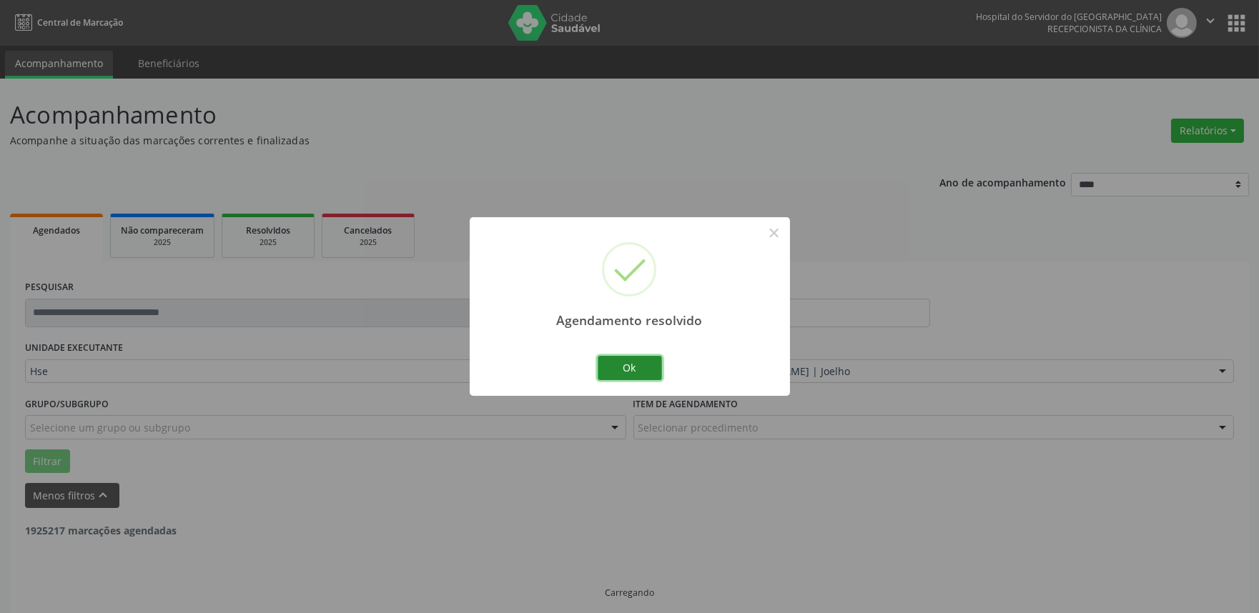
click at [645, 363] on button "Ok" at bounding box center [630, 368] width 64 height 24
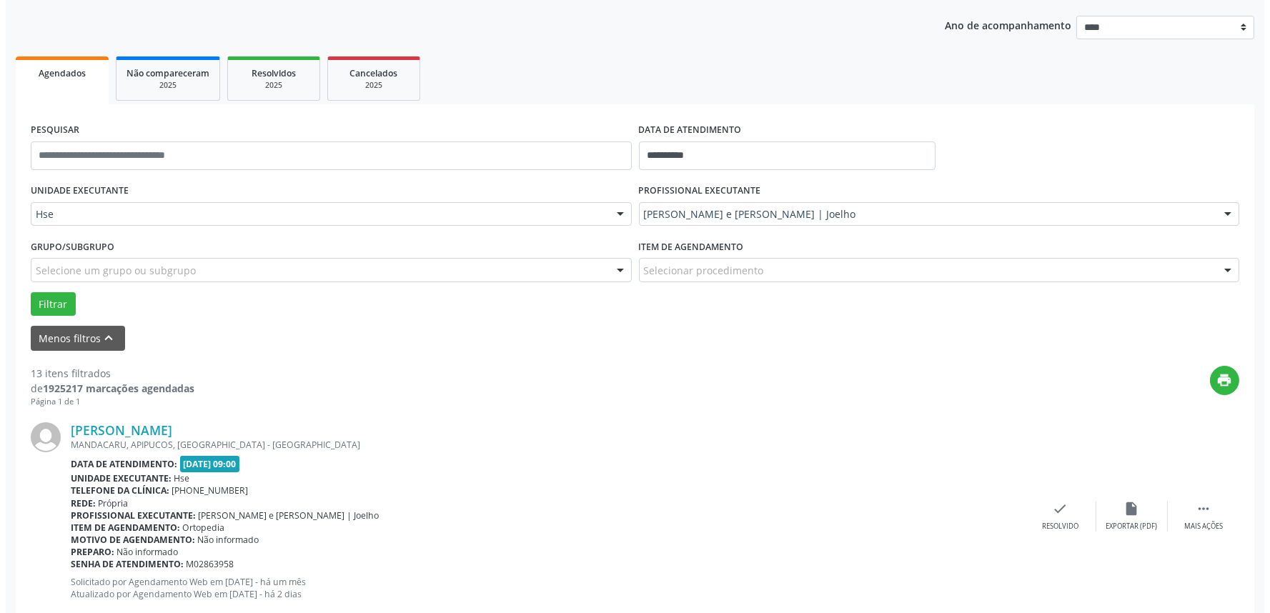
scroll to position [159, 0]
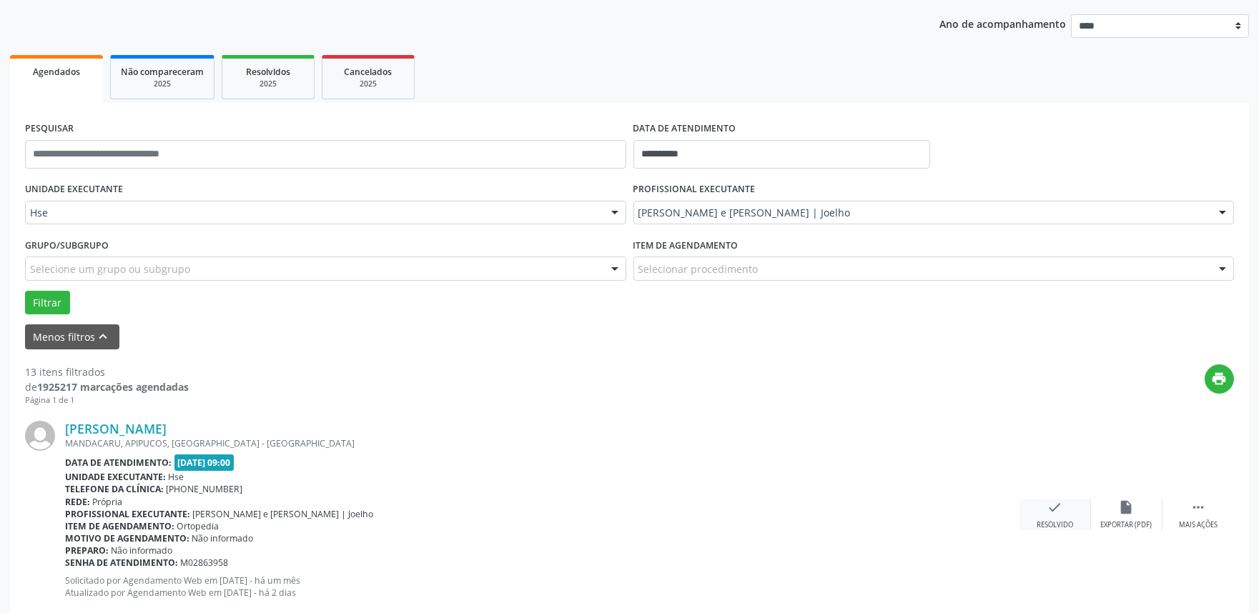
click at [1056, 524] on div "Resolvido" at bounding box center [1054, 525] width 36 height 10
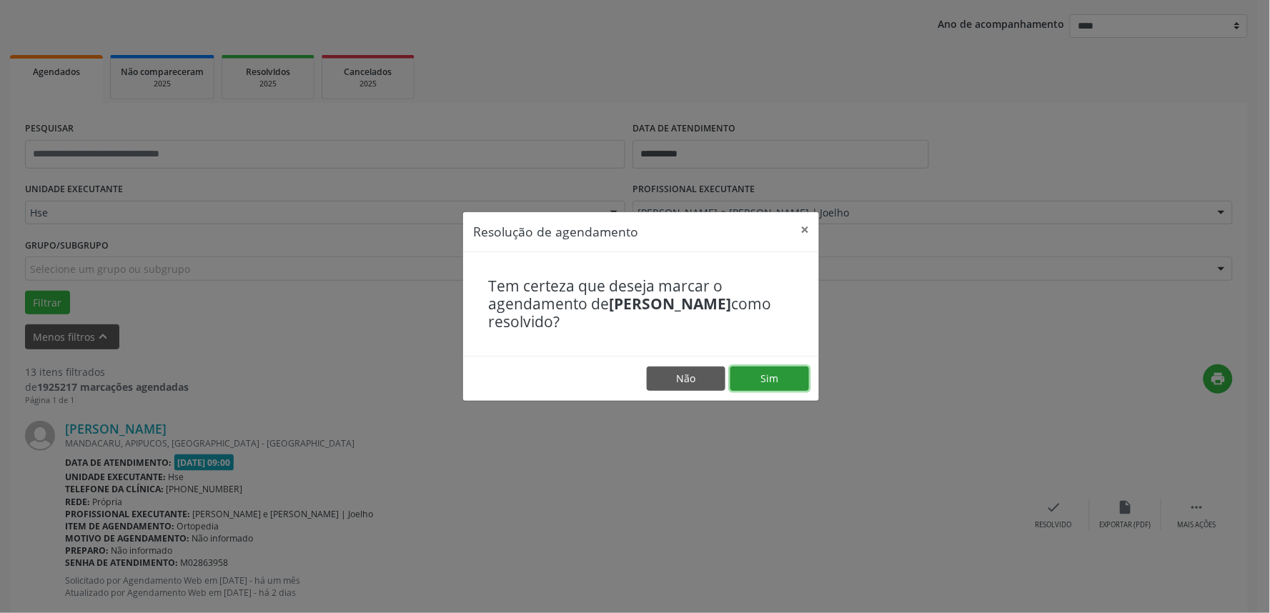
click at [777, 380] on button "Sim" at bounding box center [770, 379] width 79 height 24
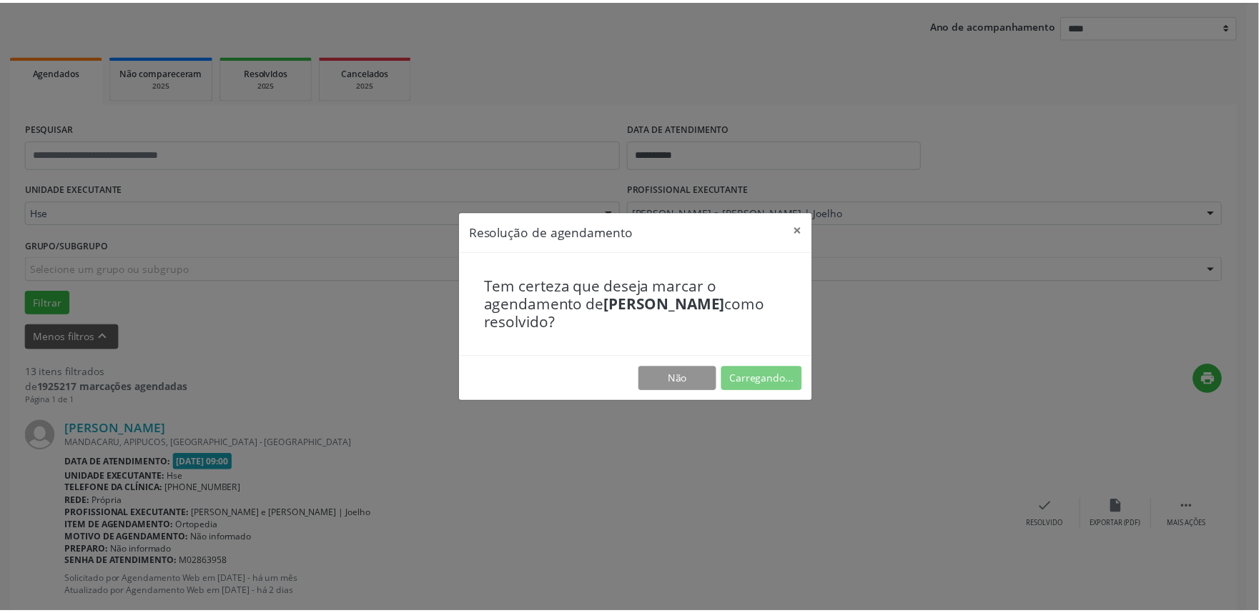
scroll to position [0, 0]
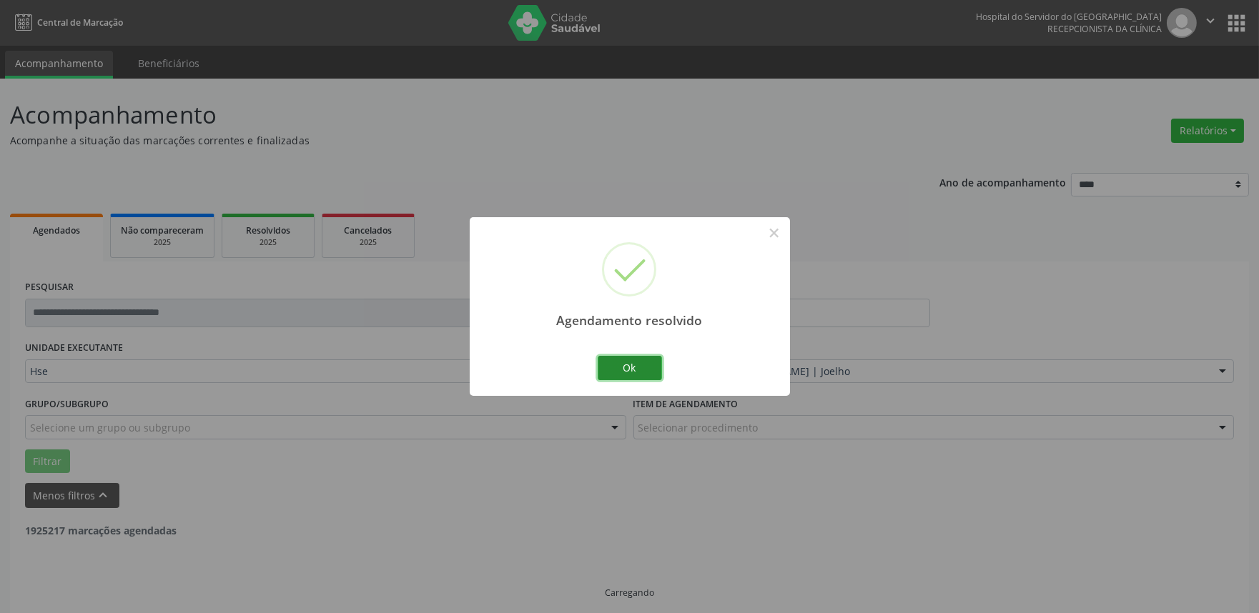
click at [649, 369] on button "Ok" at bounding box center [630, 368] width 64 height 24
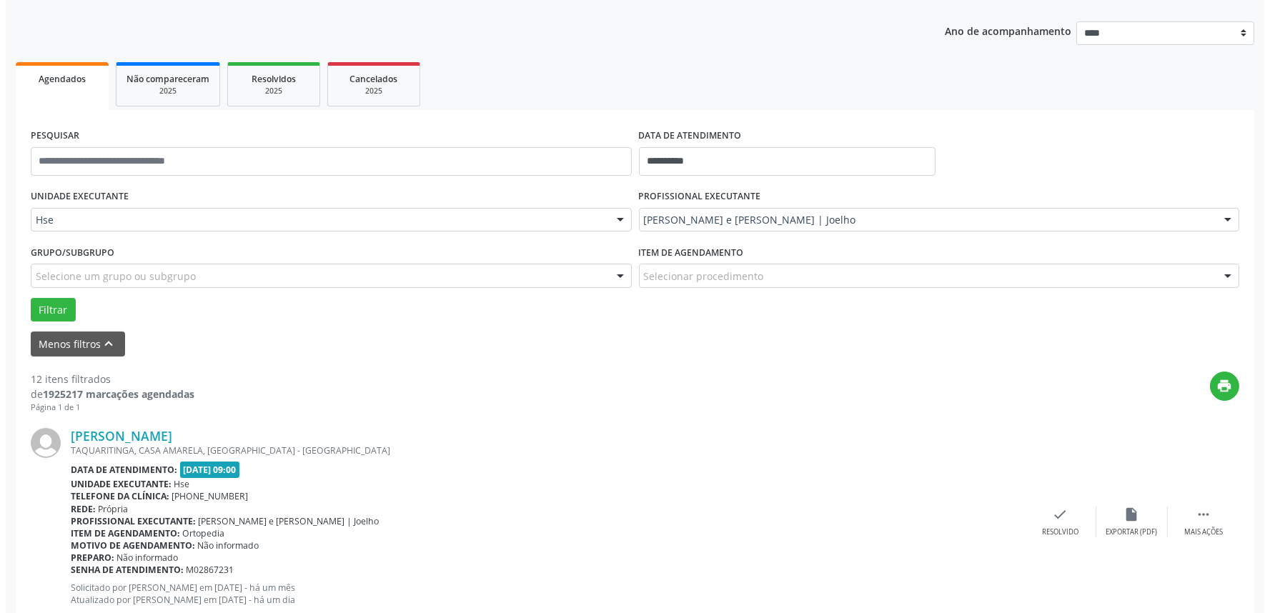
scroll to position [159, 0]
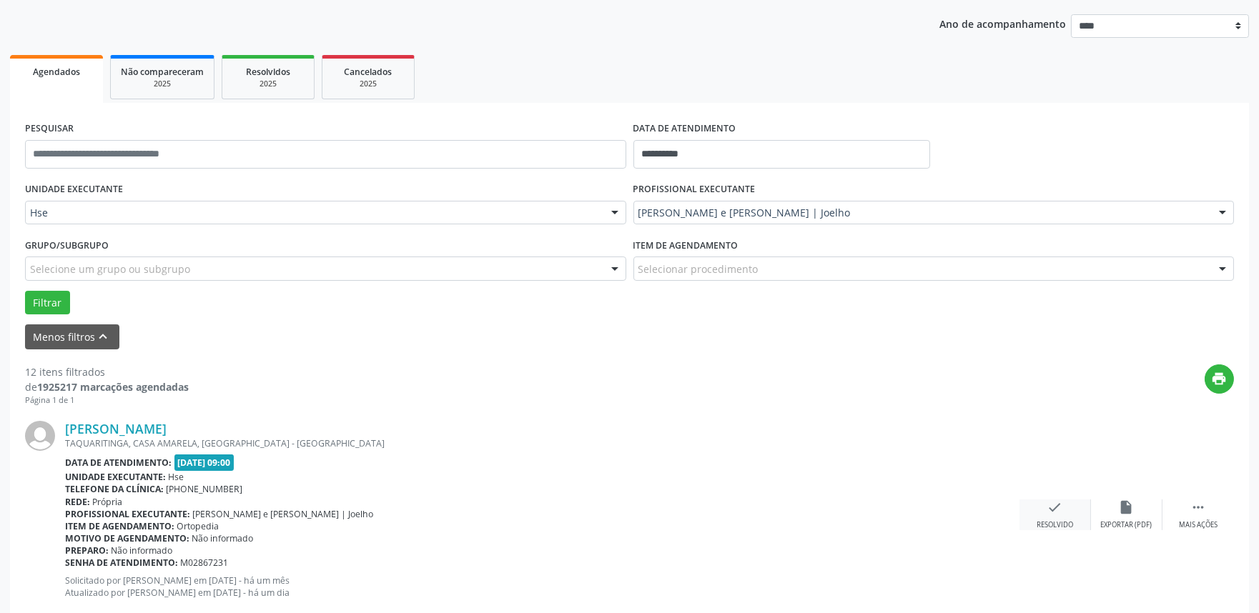
click at [1058, 501] on icon "check" at bounding box center [1055, 508] width 16 height 16
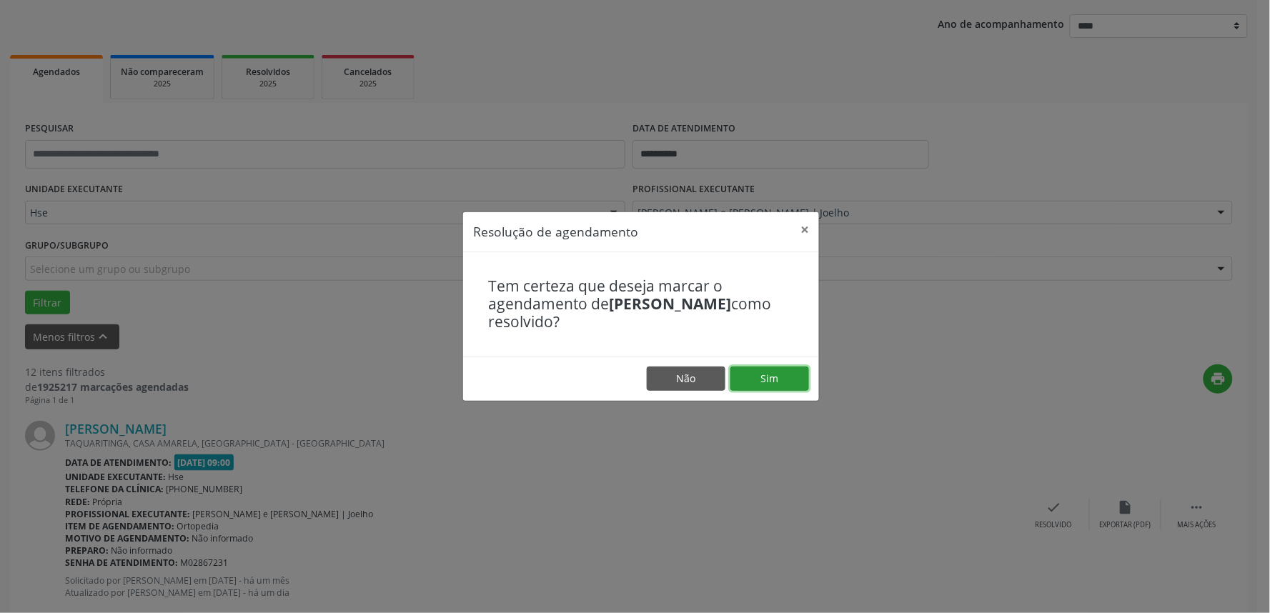
click at [774, 377] on button "Sim" at bounding box center [770, 379] width 79 height 24
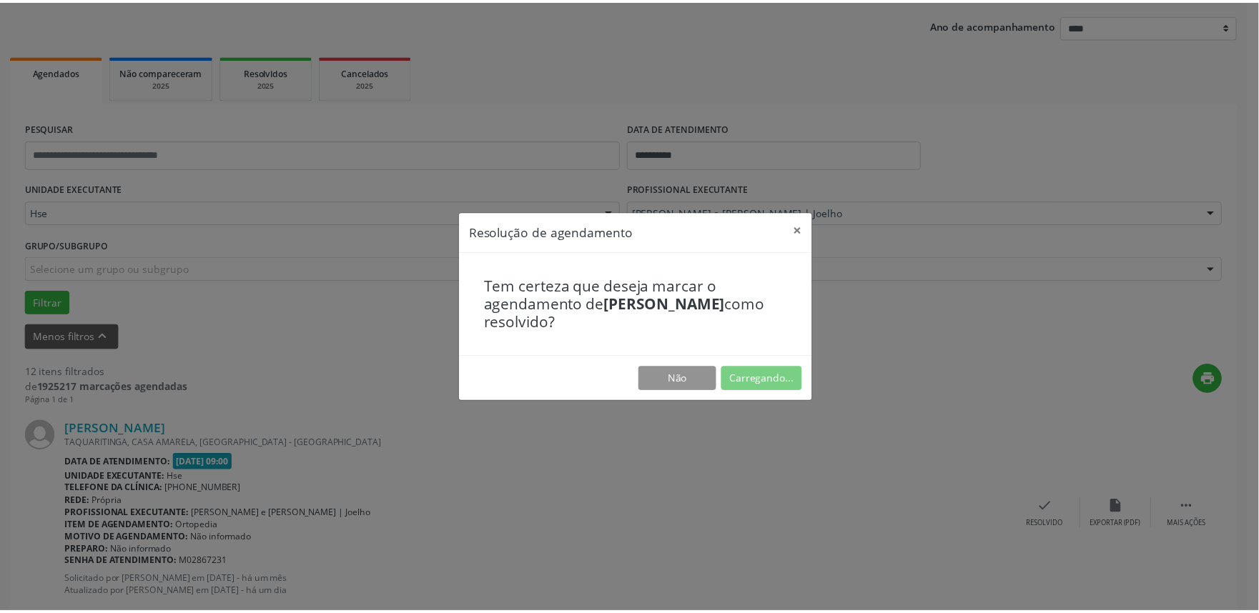
scroll to position [0, 0]
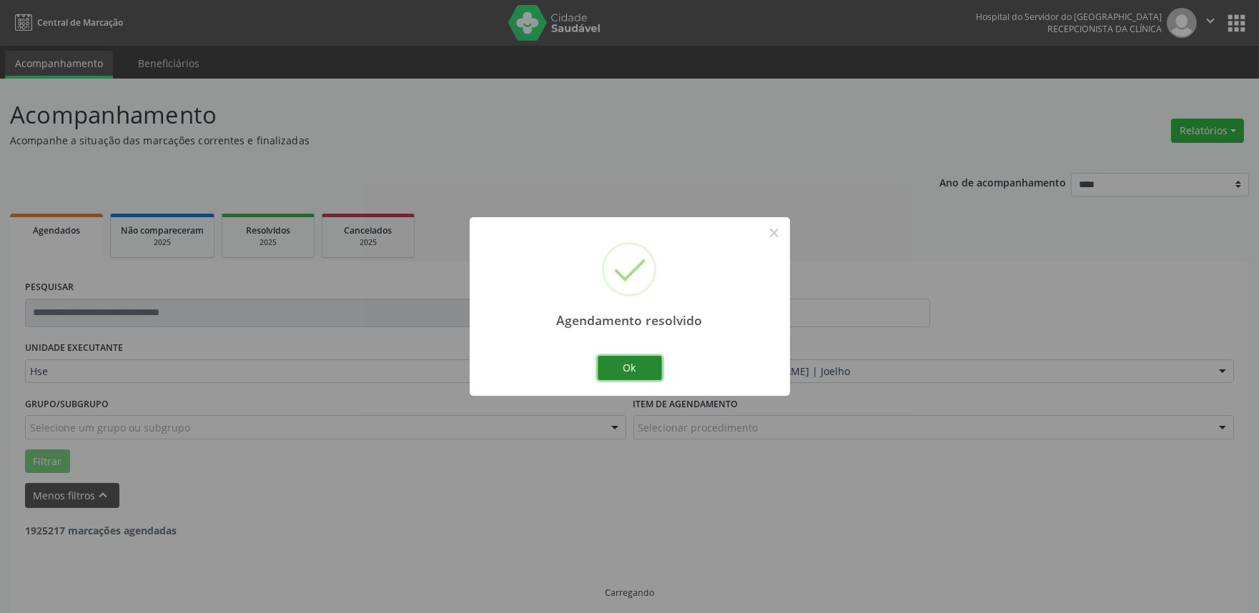
click at [638, 374] on button "Ok" at bounding box center [630, 368] width 64 height 24
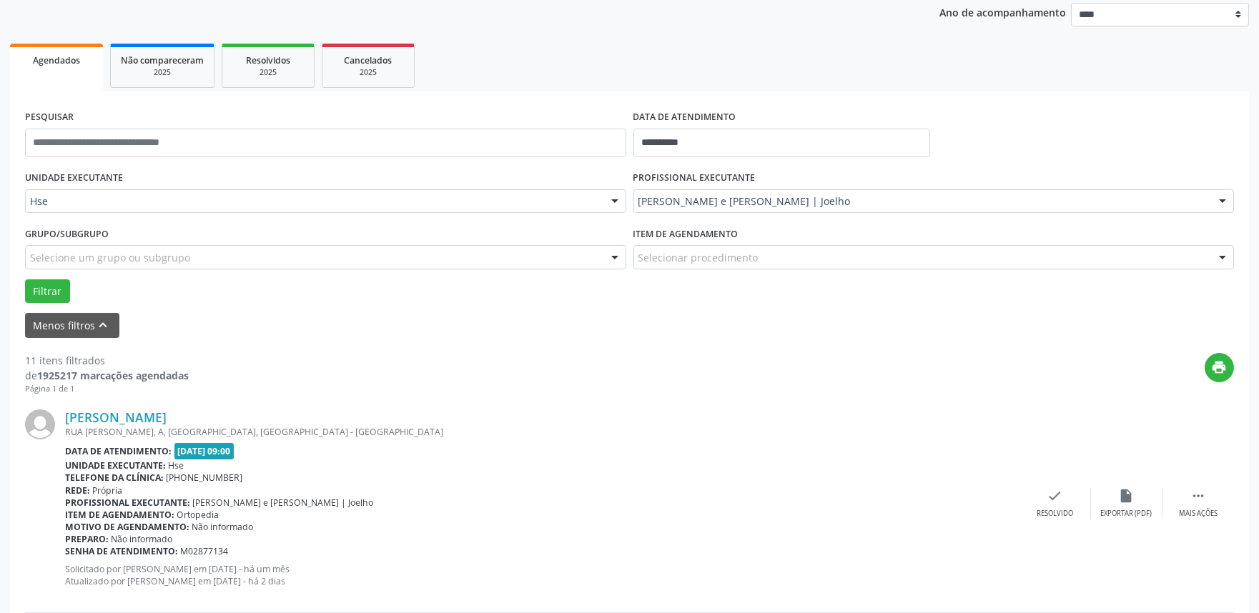
scroll to position [247, 0]
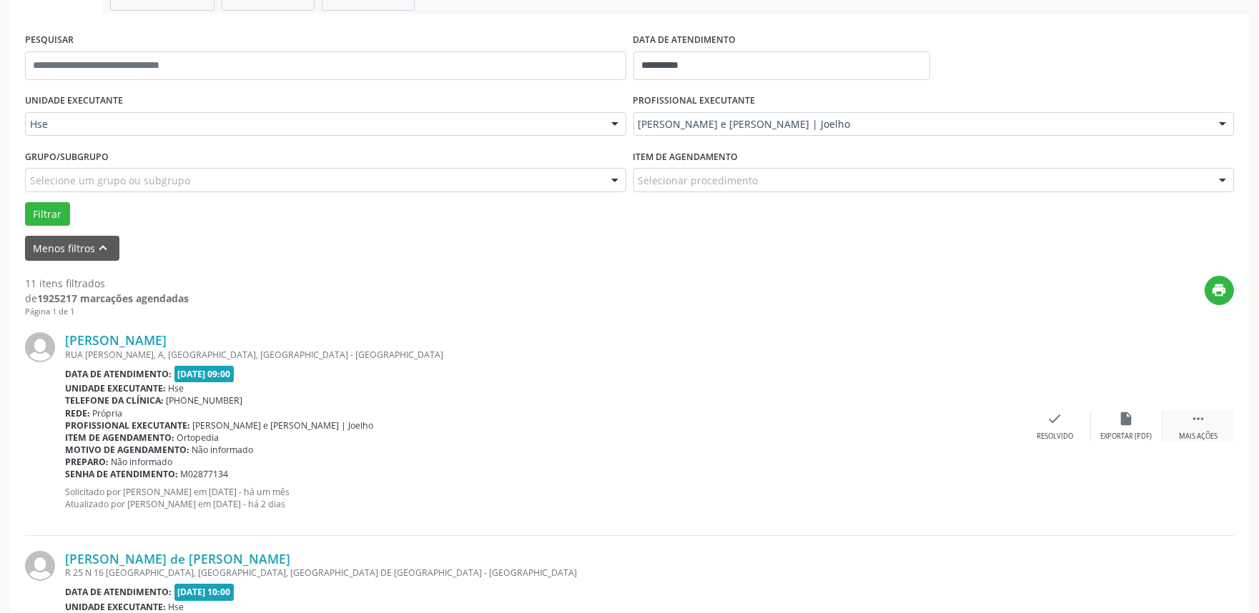
click at [1226, 422] on div " Mais ações" at bounding box center [1197, 426] width 71 height 31
click at [1122, 435] on div "Não compareceu" at bounding box center [1126, 437] width 61 height 10
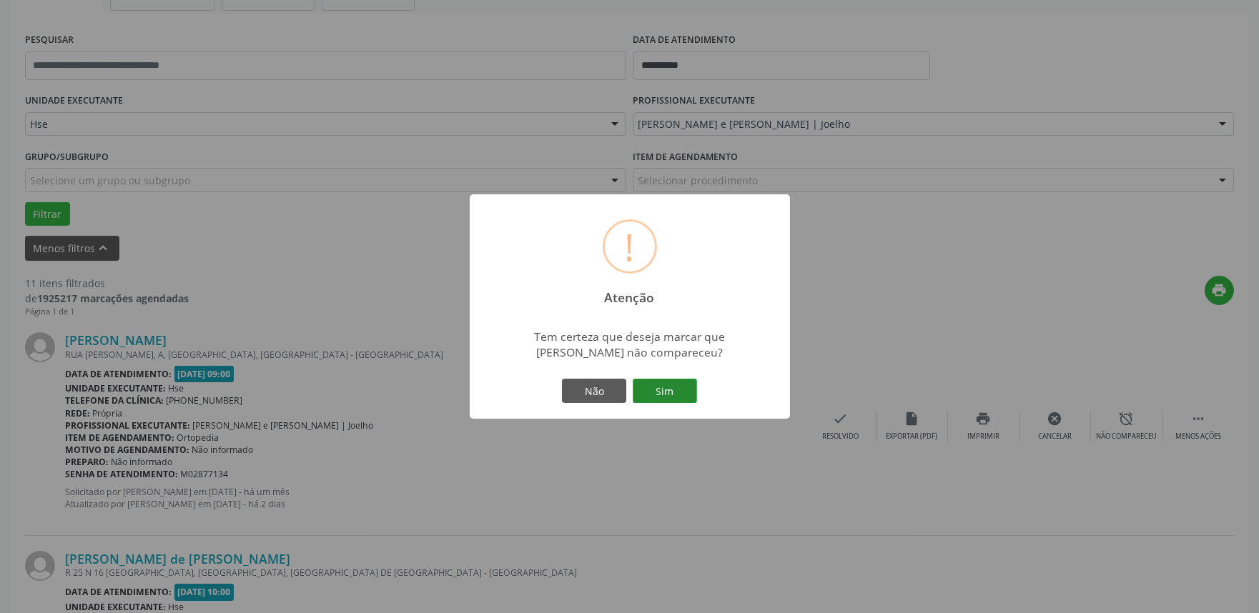
click at [675, 390] on button "Sim" at bounding box center [665, 391] width 64 height 24
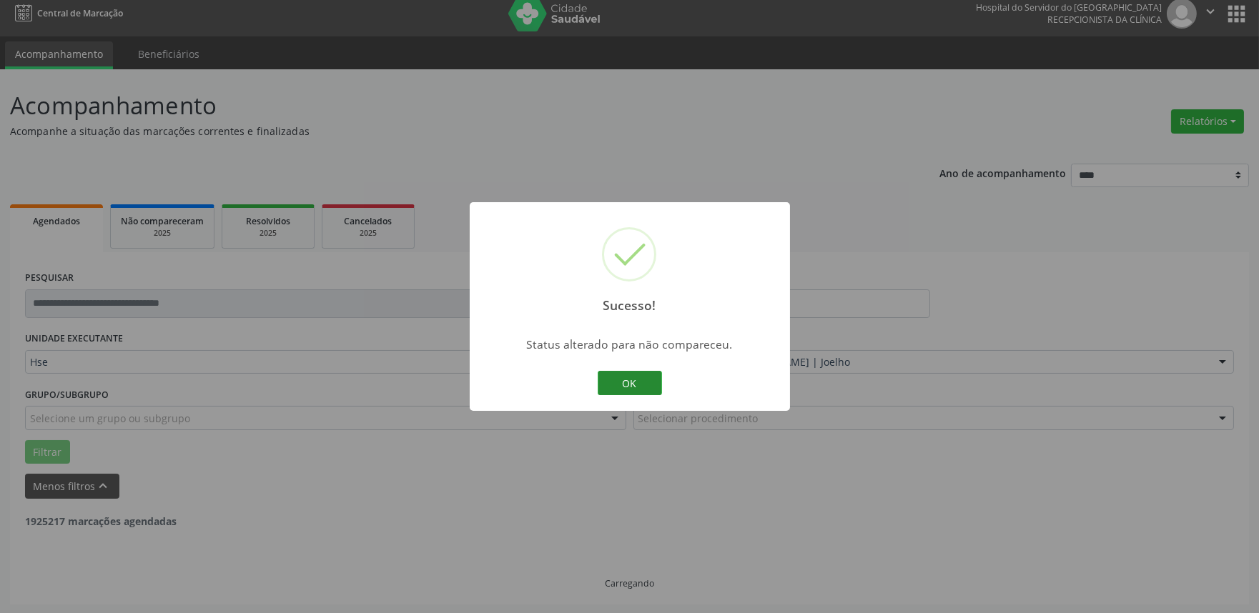
click at [633, 381] on button "OK" at bounding box center [630, 383] width 64 height 24
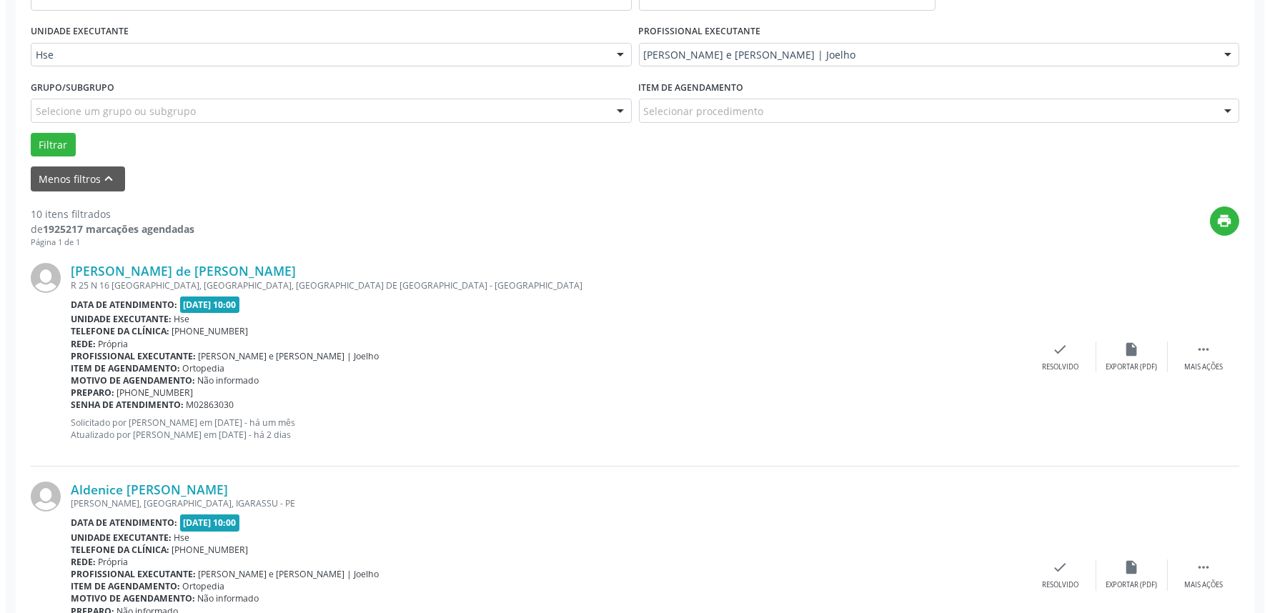
scroll to position [406, 0]
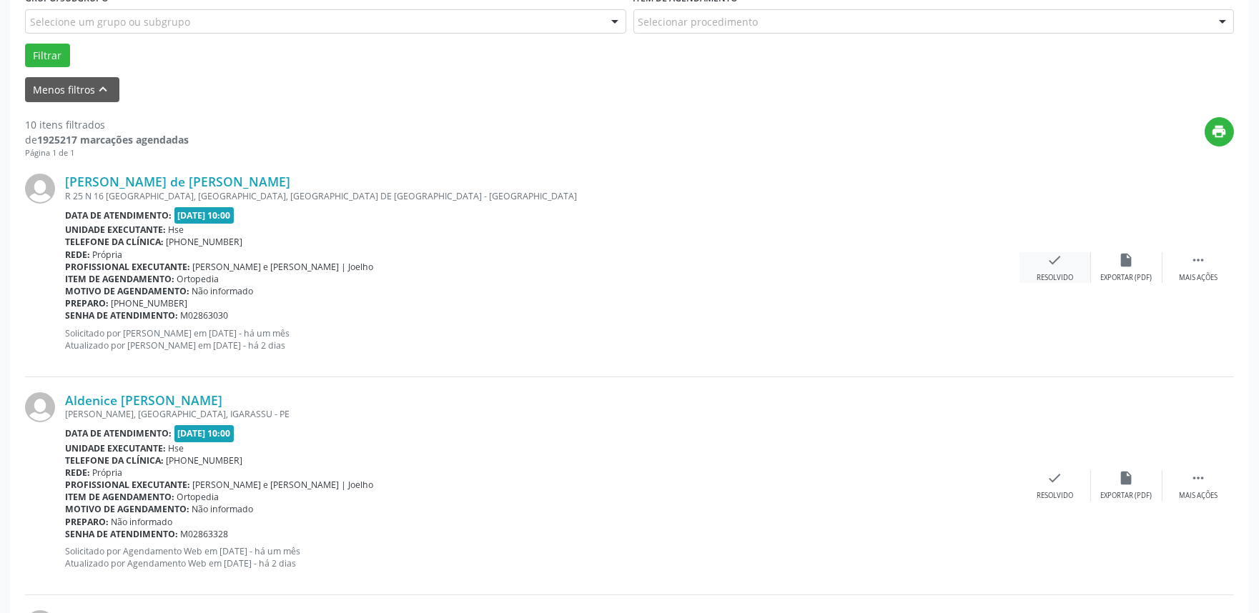
click at [1049, 264] on icon "check" at bounding box center [1055, 260] width 16 height 16
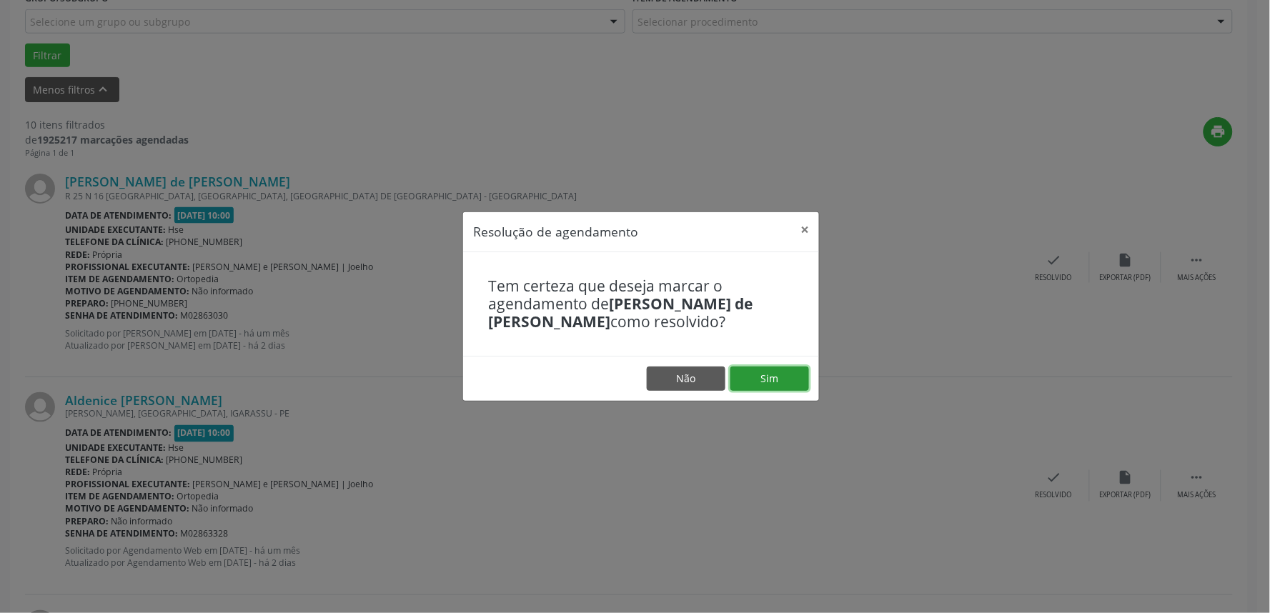
click at [748, 375] on button "Sim" at bounding box center [770, 379] width 79 height 24
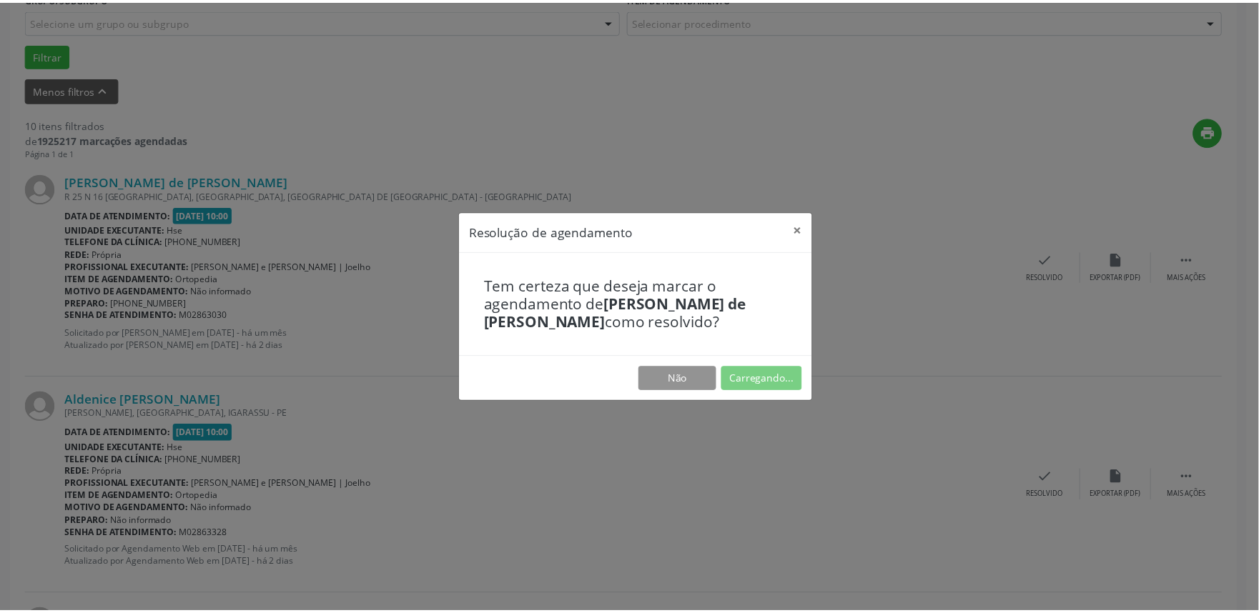
scroll to position [0, 0]
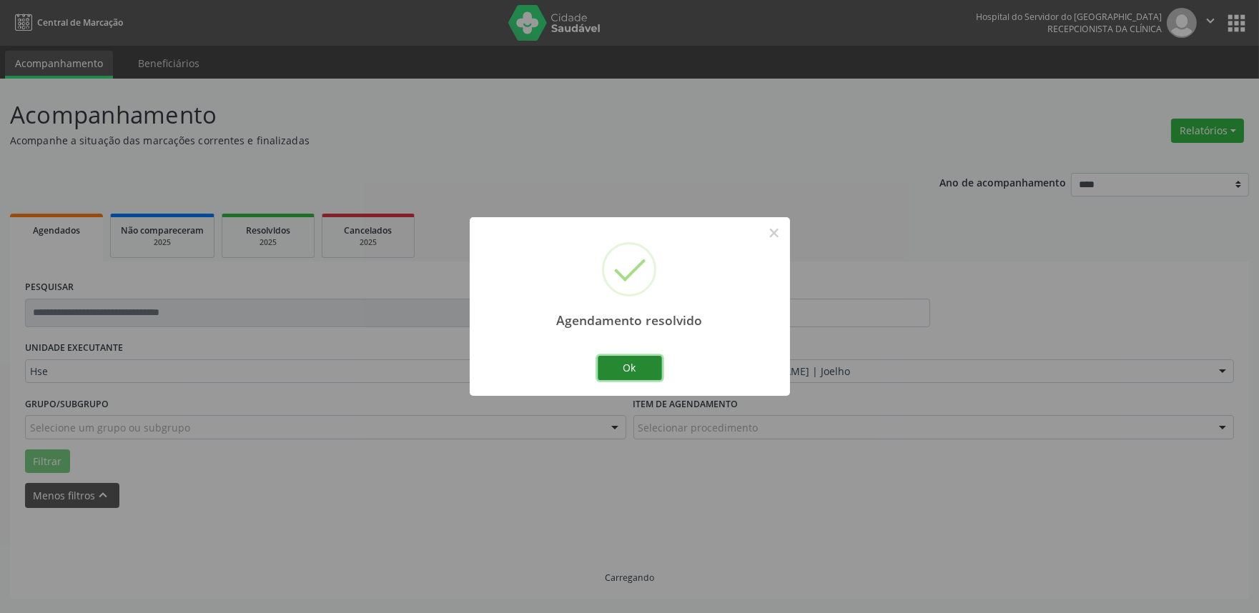
click at [626, 356] on button "Ok" at bounding box center [630, 368] width 64 height 24
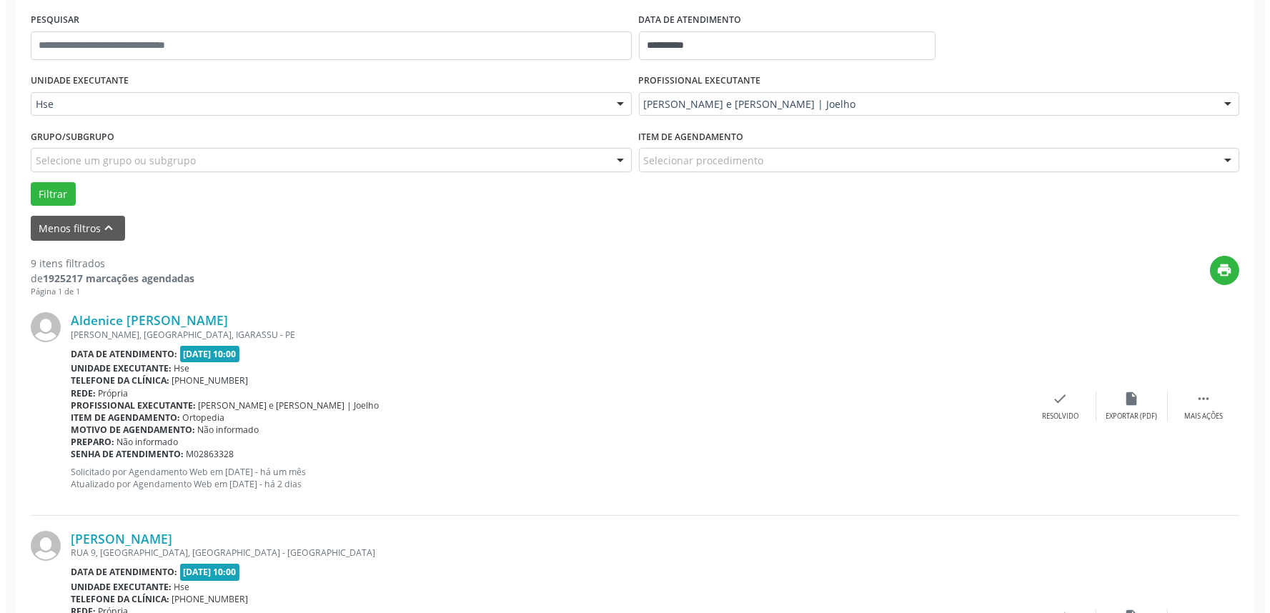
scroll to position [317, 0]
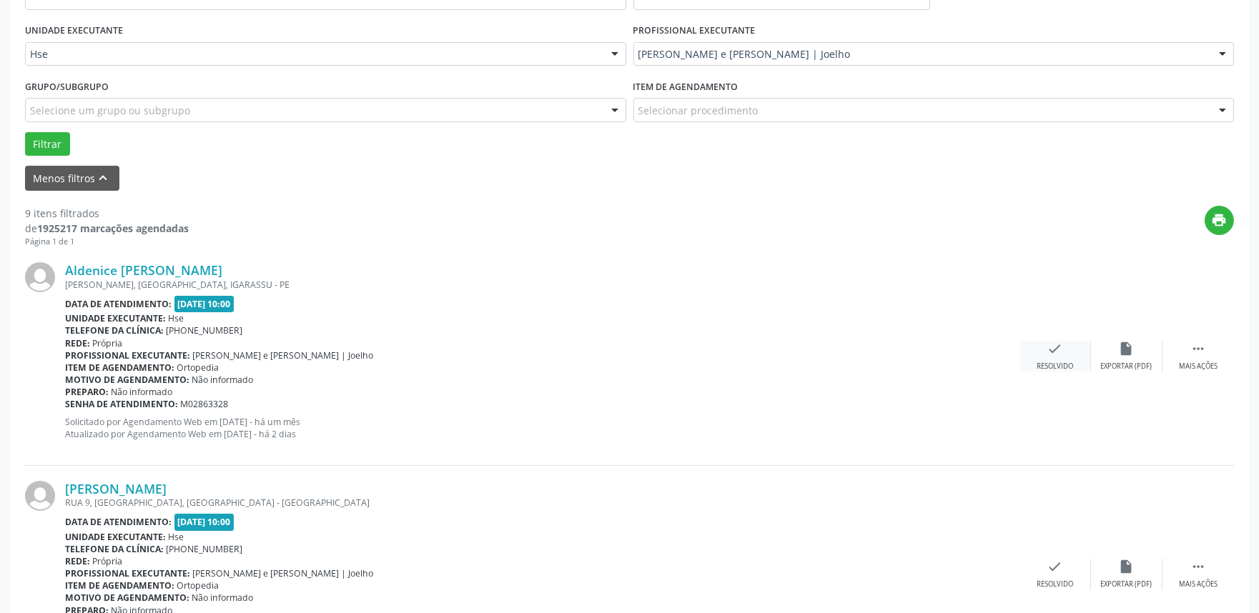
click at [1056, 359] on div "check Resolvido" at bounding box center [1054, 356] width 71 height 31
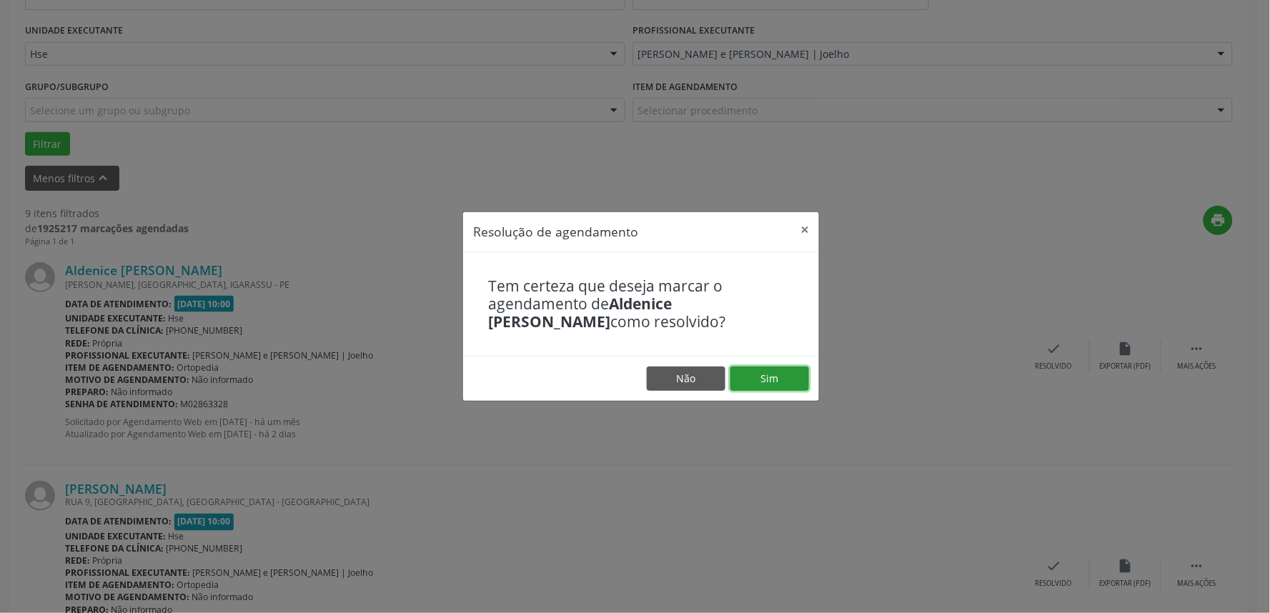
click at [771, 380] on button "Sim" at bounding box center [770, 379] width 79 height 24
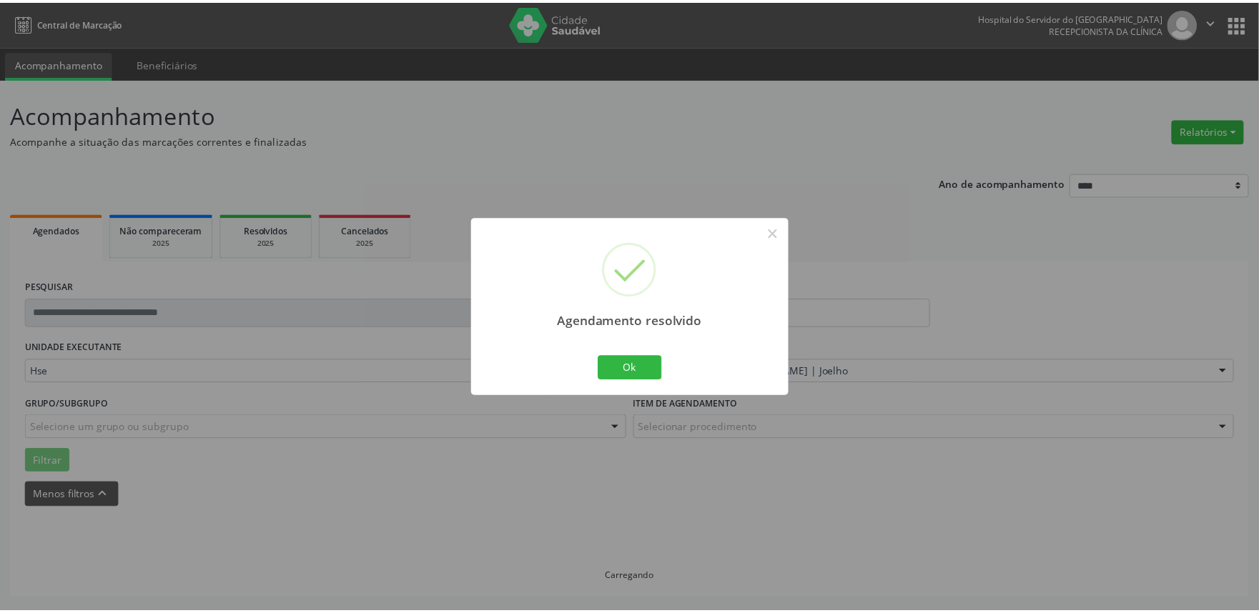
scroll to position [0, 0]
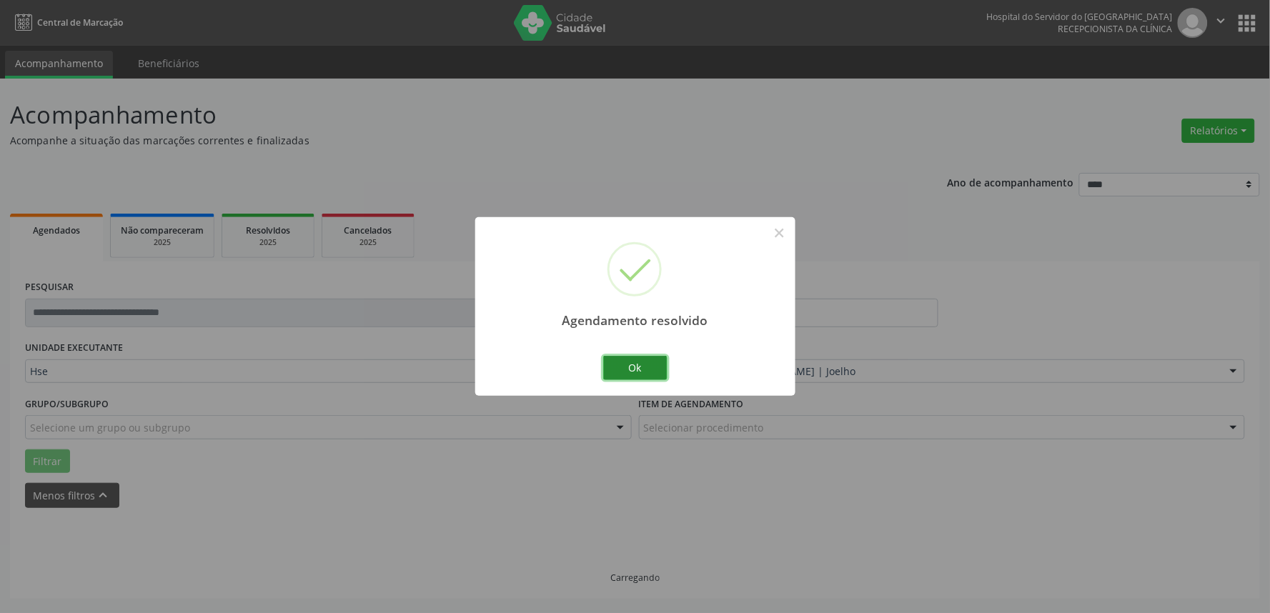
click at [640, 372] on button "Ok" at bounding box center [635, 368] width 64 height 24
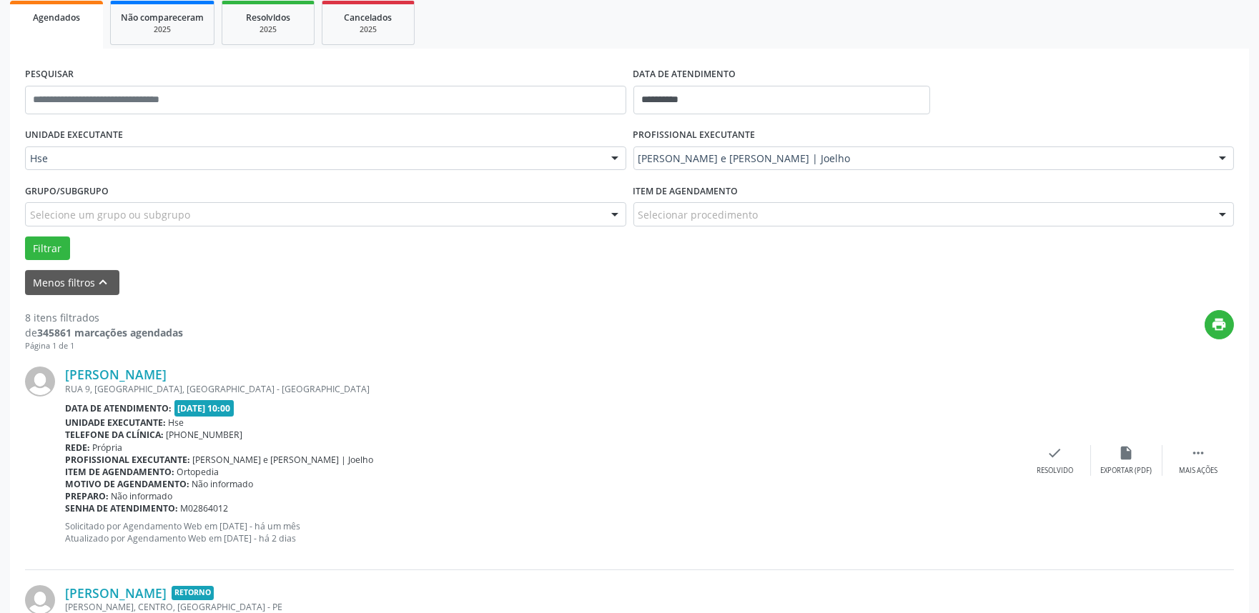
scroll to position [238, 0]
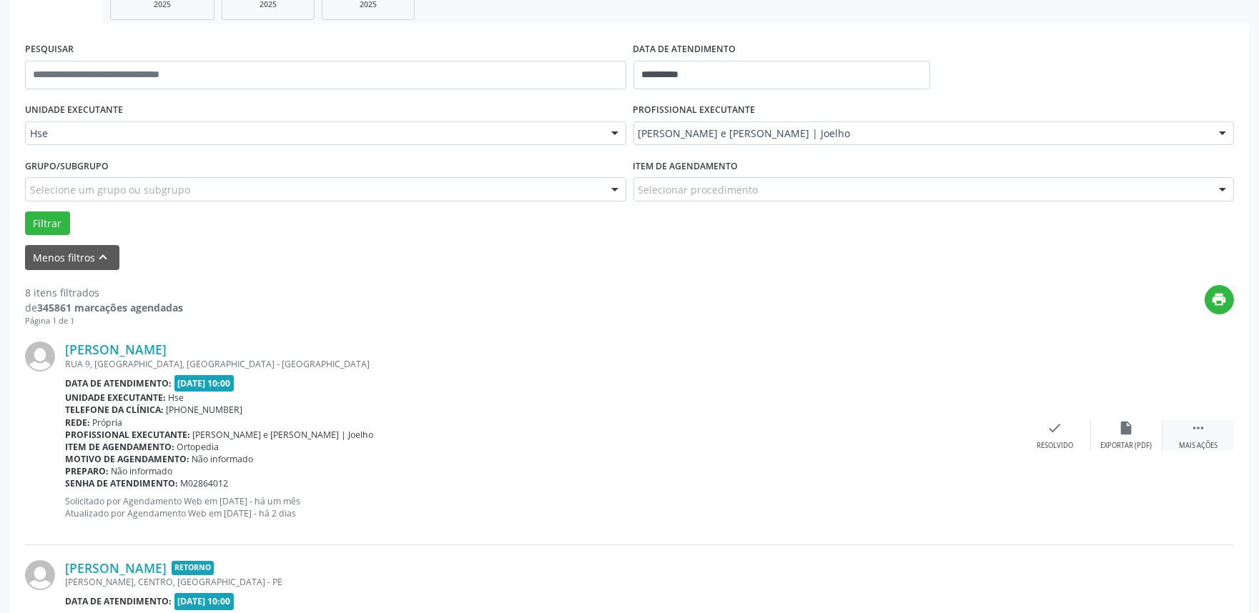
click at [1214, 434] on div " Mais ações" at bounding box center [1197, 435] width 71 height 31
click at [1109, 442] on div "Não compareceu" at bounding box center [1126, 446] width 61 height 10
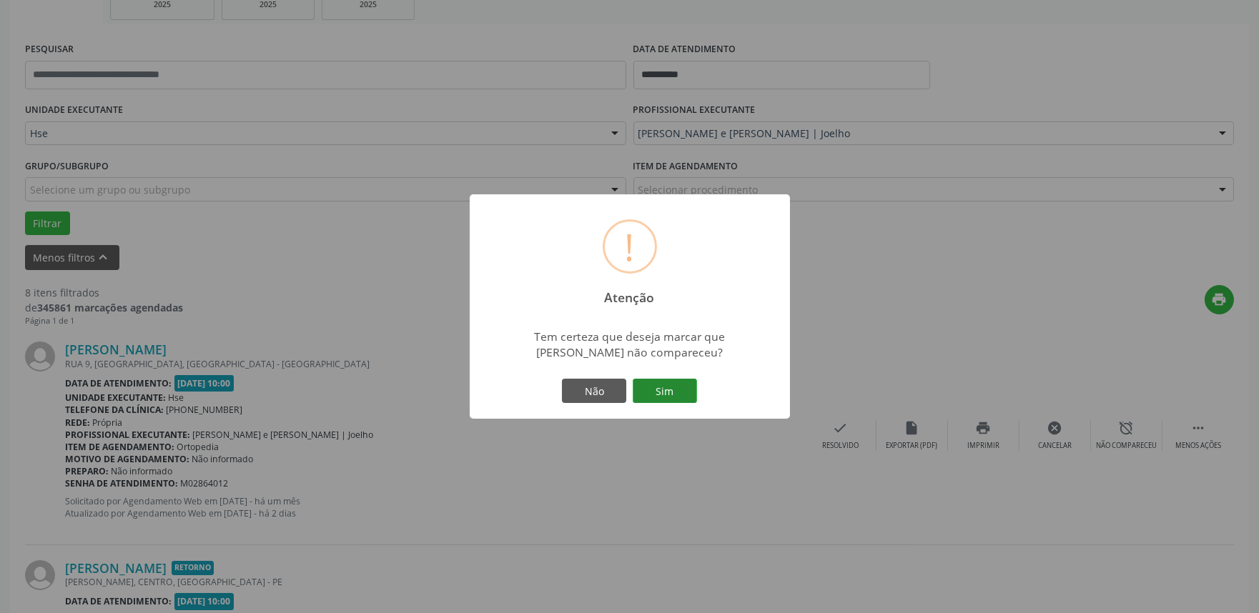
click at [644, 392] on button "Sim" at bounding box center [665, 391] width 64 height 24
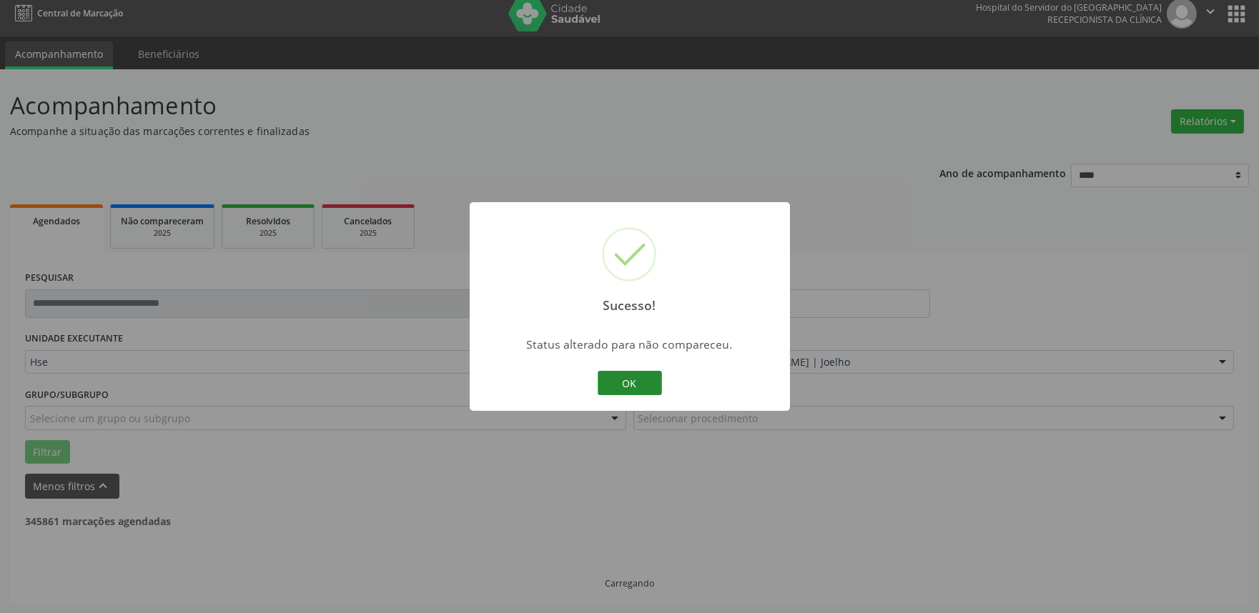
click at [630, 382] on button "OK" at bounding box center [630, 383] width 64 height 24
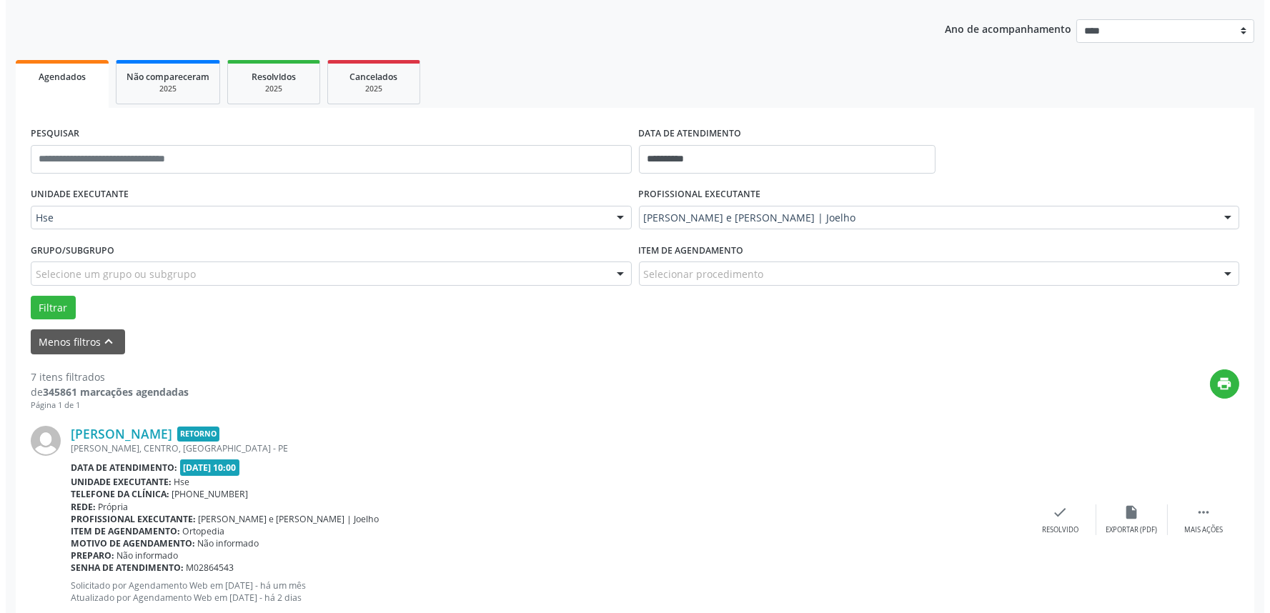
scroll to position [168, 0]
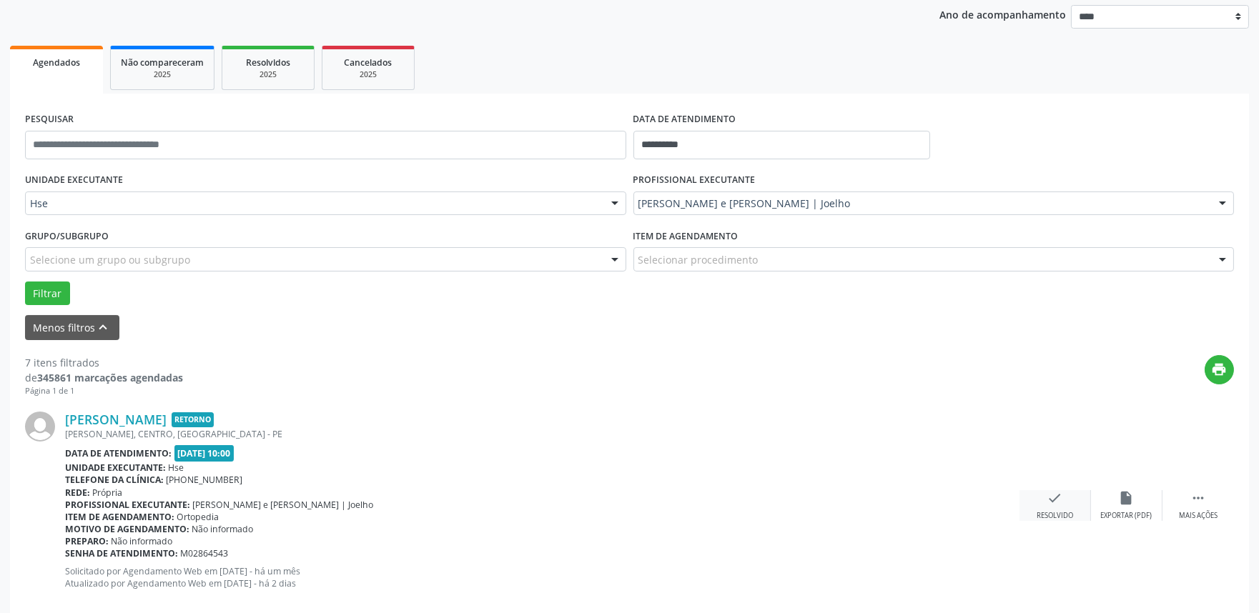
click at [1077, 510] on div "check Resolvido" at bounding box center [1054, 505] width 71 height 31
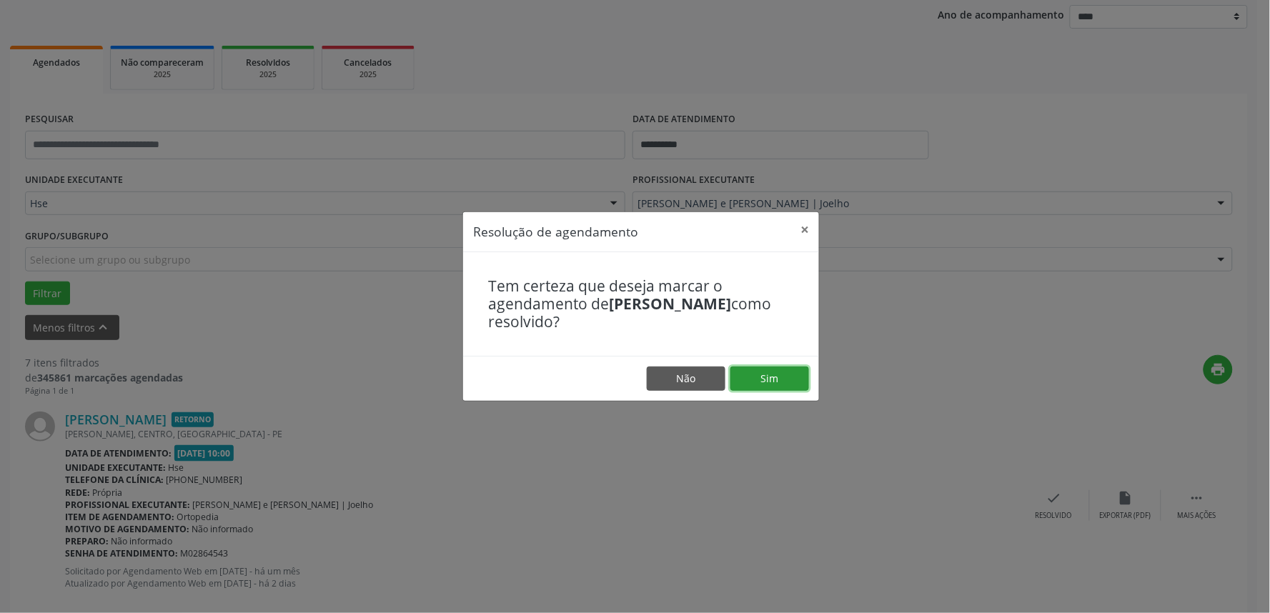
click at [783, 380] on button "Sim" at bounding box center [770, 379] width 79 height 24
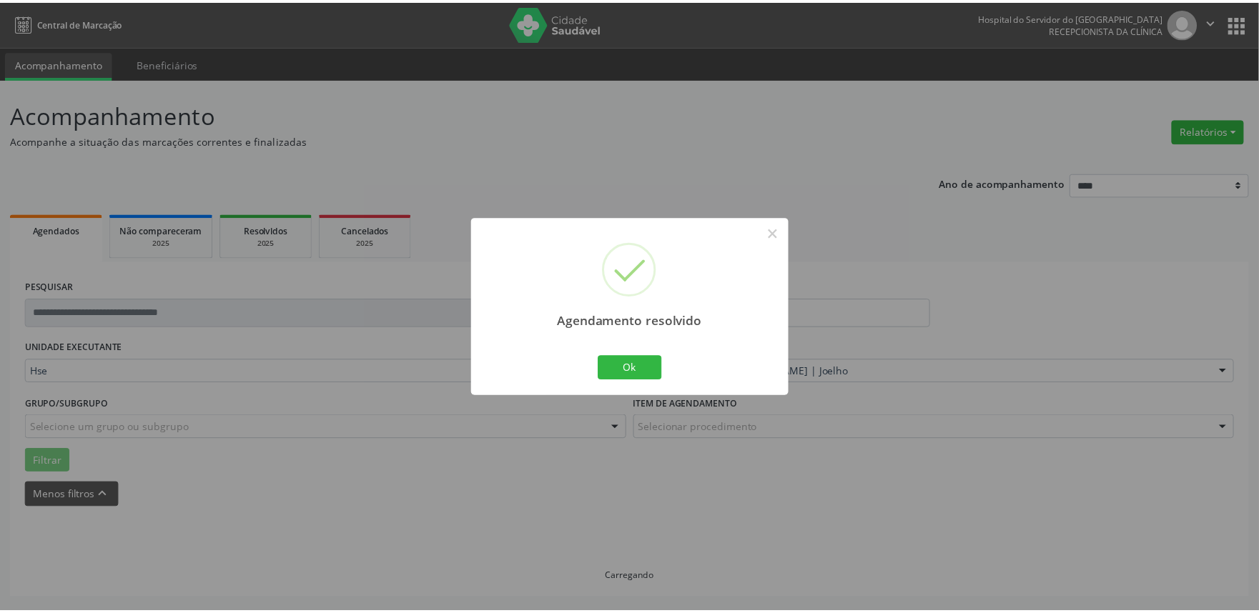
scroll to position [0, 0]
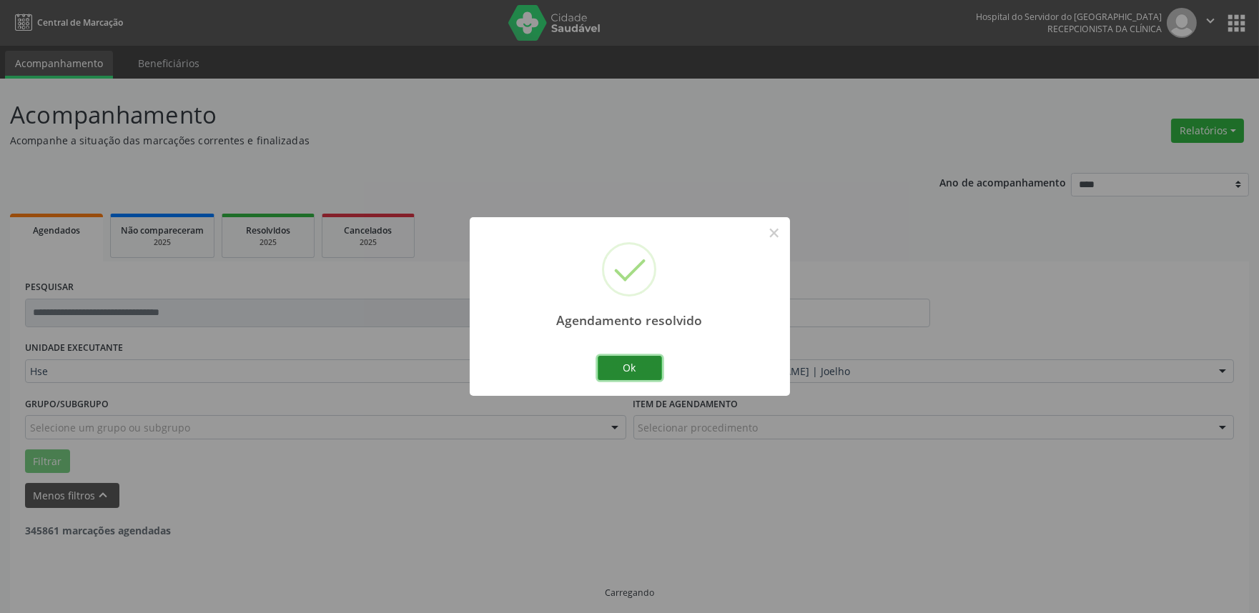
click at [643, 377] on button "Ok" at bounding box center [630, 368] width 64 height 24
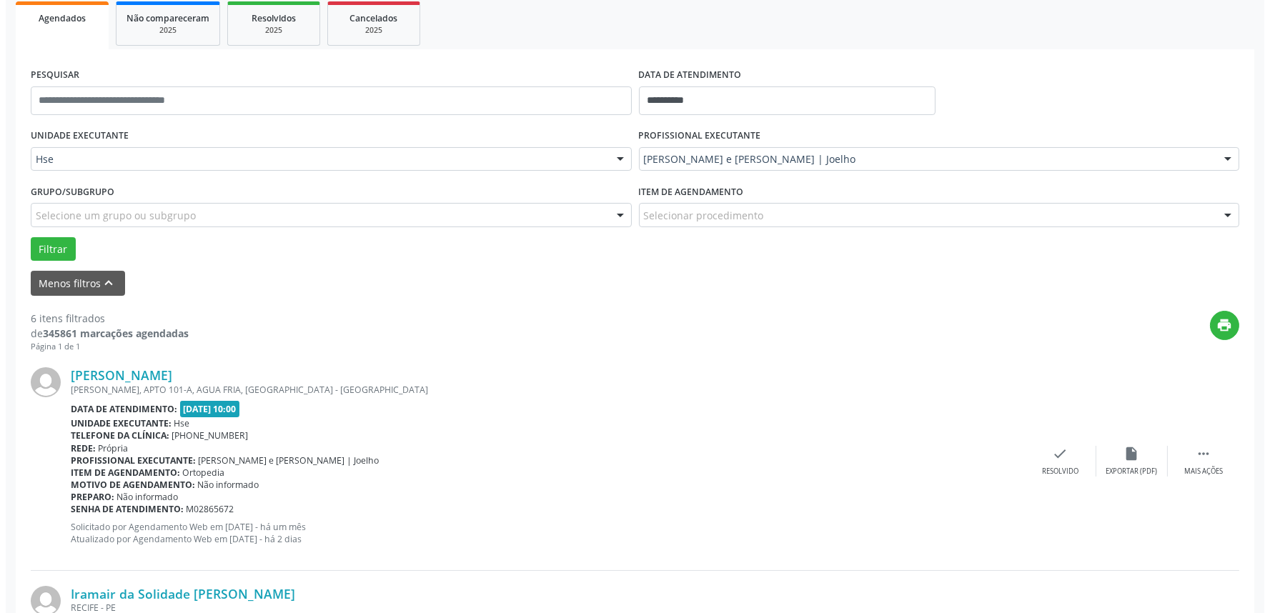
scroll to position [238, 0]
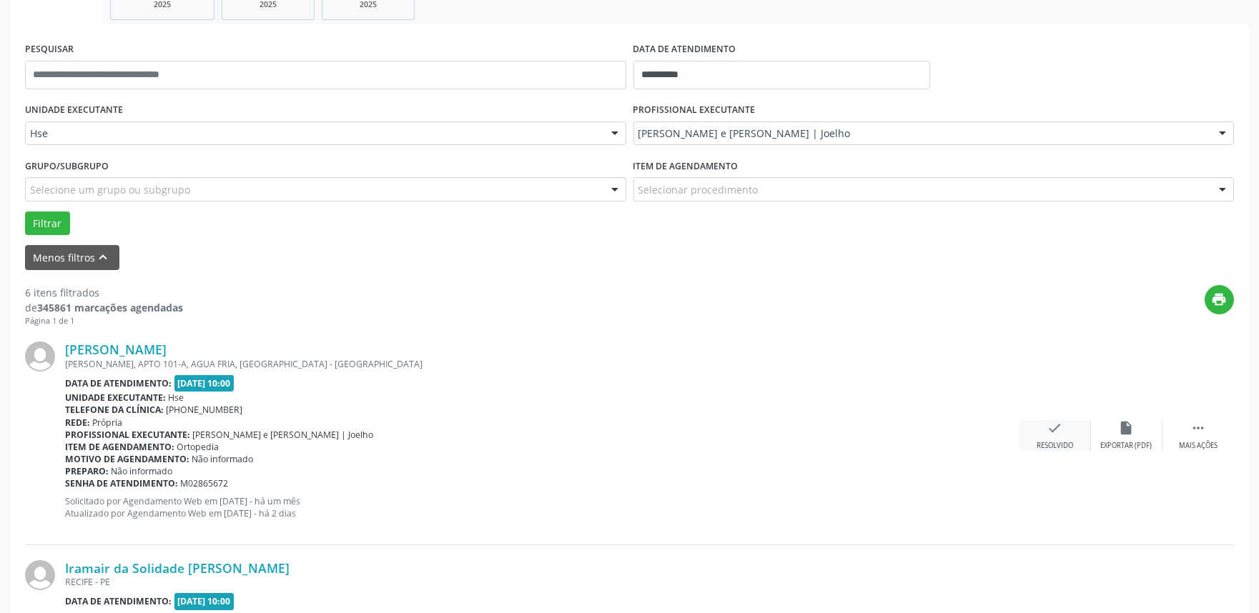
click at [1046, 441] on div "Resolvido" at bounding box center [1054, 446] width 36 height 10
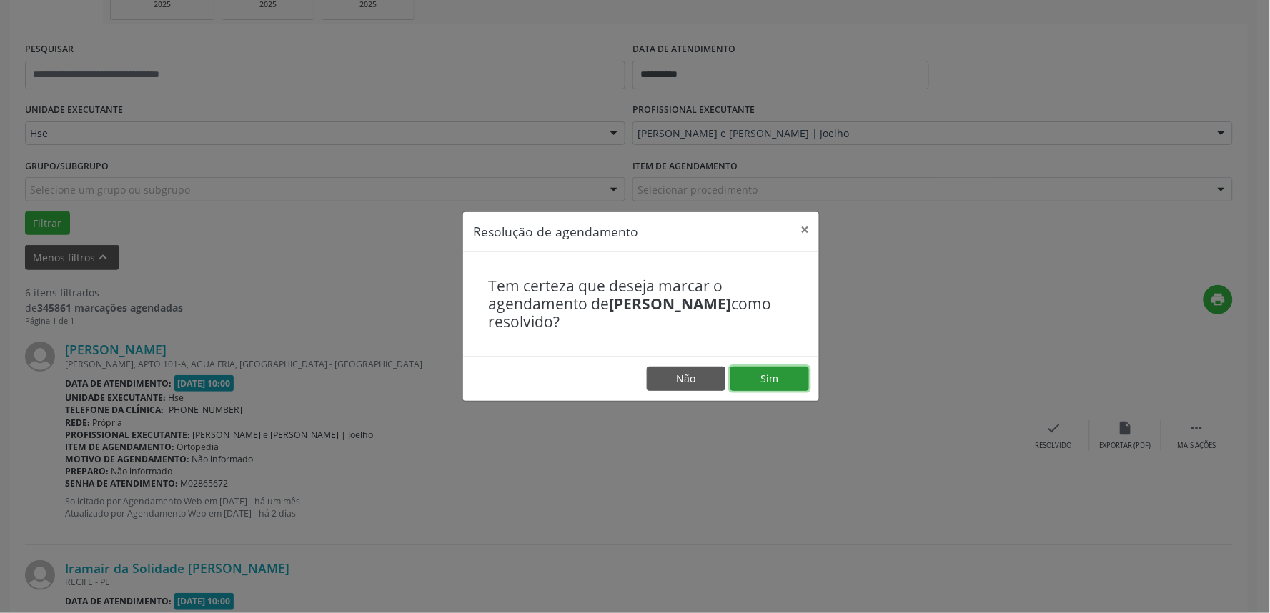
click at [783, 381] on button "Sim" at bounding box center [770, 379] width 79 height 24
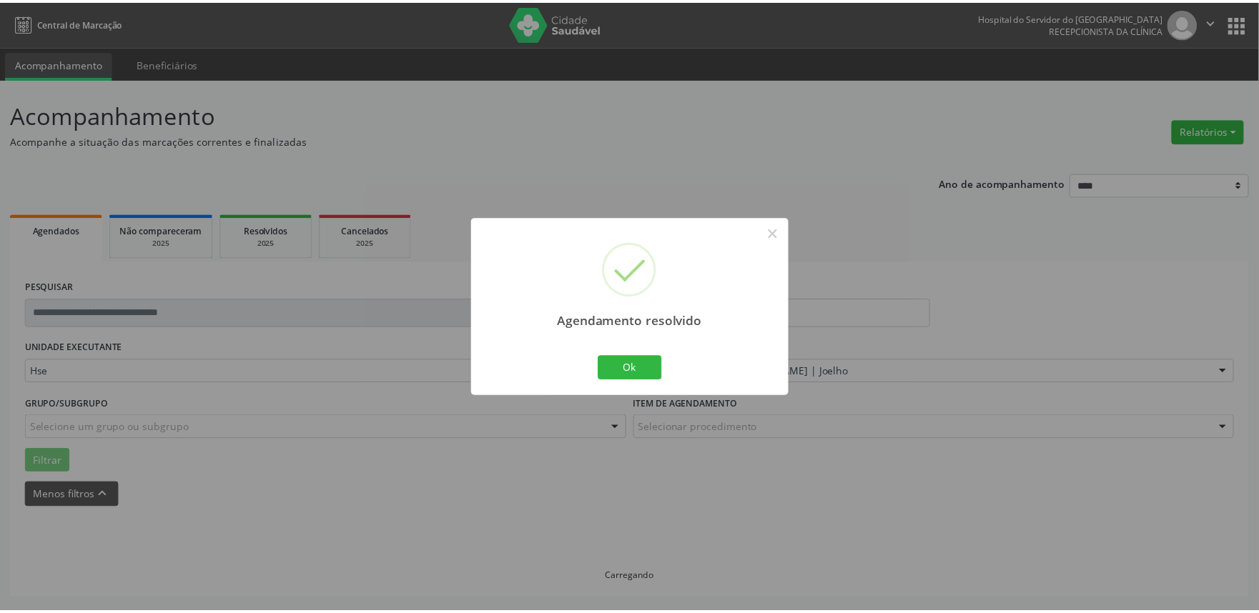
scroll to position [0, 0]
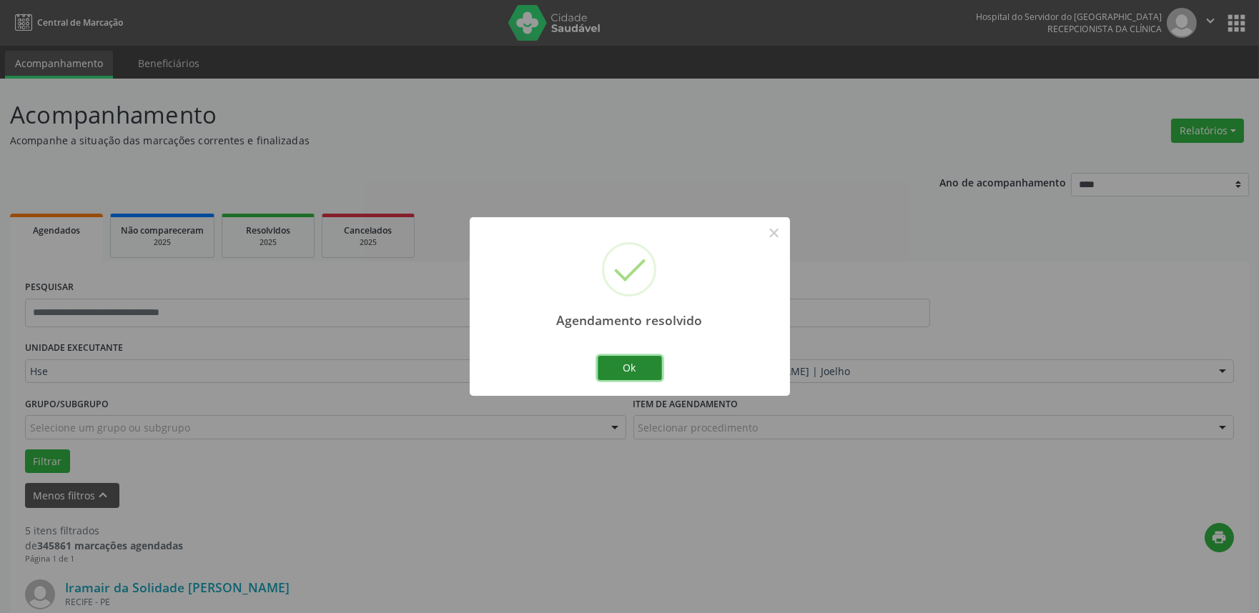
click at [630, 368] on button "Ok" at bounding box center [630, 368] width 64 height 24
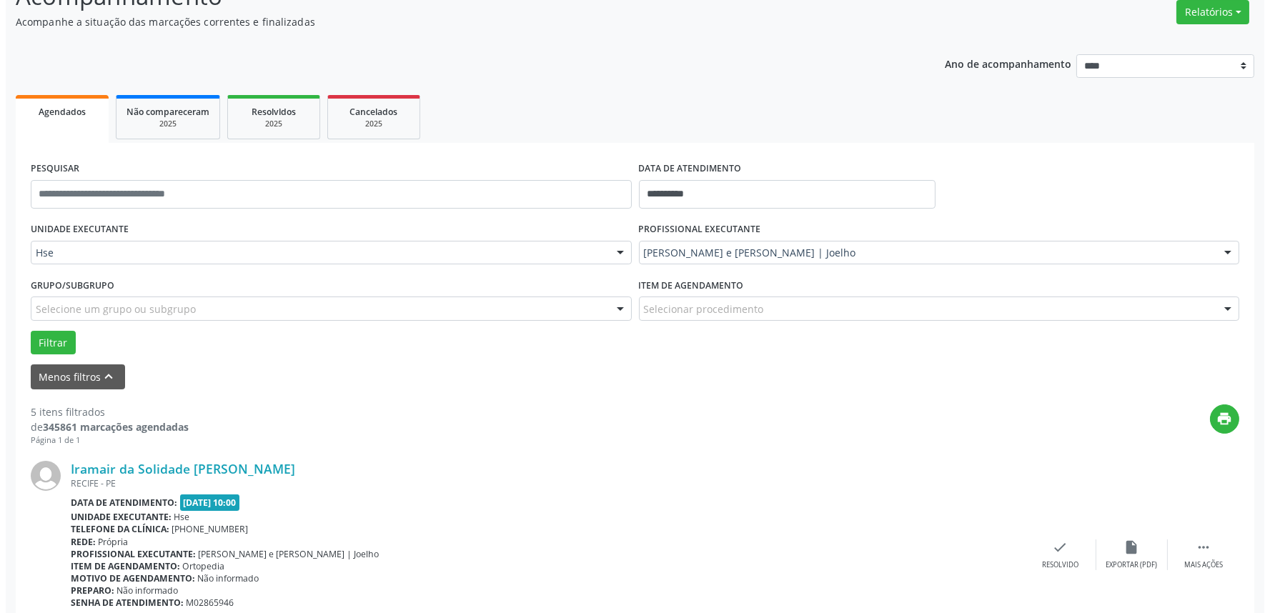
scroll to position [159, 0]
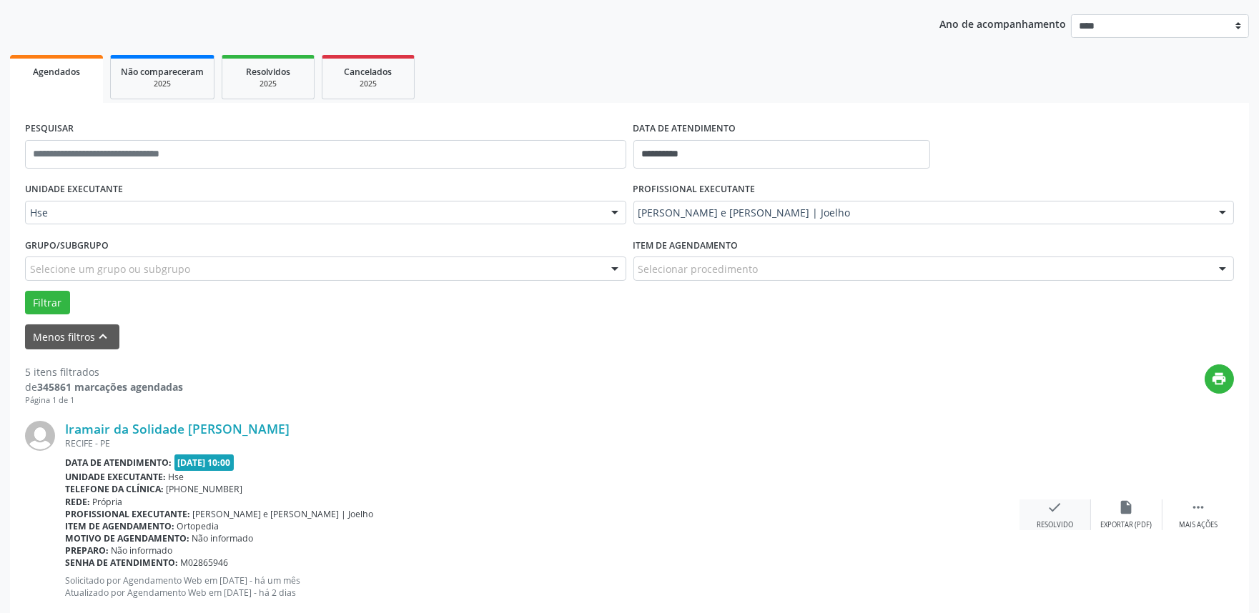
click at [1046, 513] on div "check Resolvido" at bounding box center [1054, 515] width 71 height 31
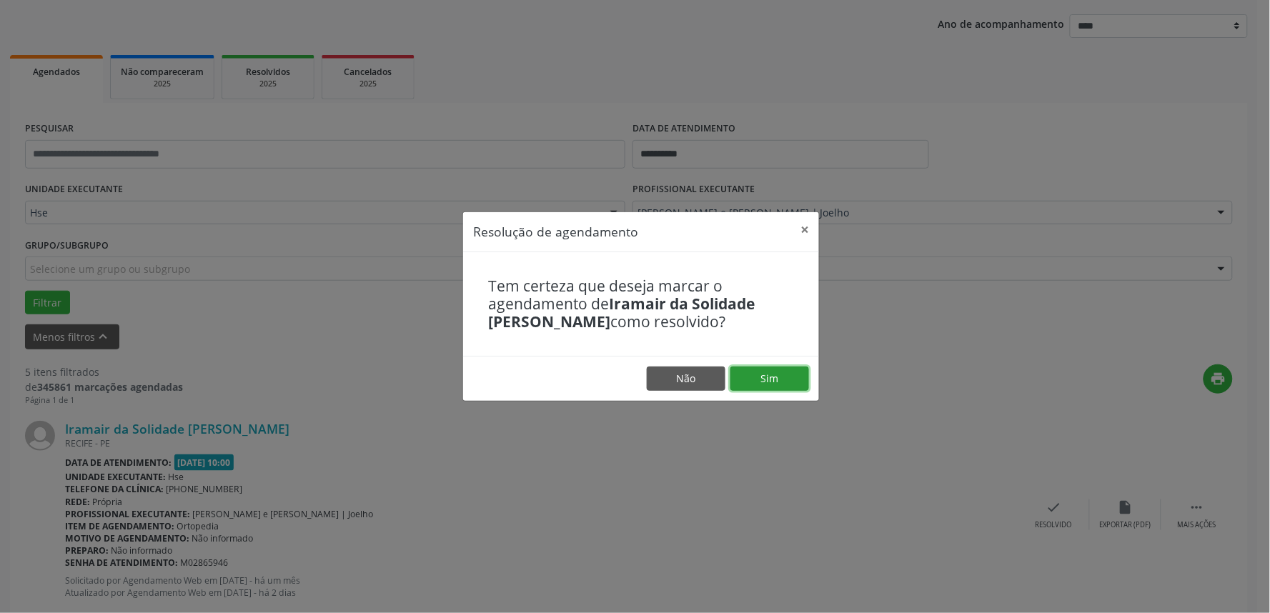
click at [756, 372] on button "Sim" at bounding box center [770, 379] width 79 height 24
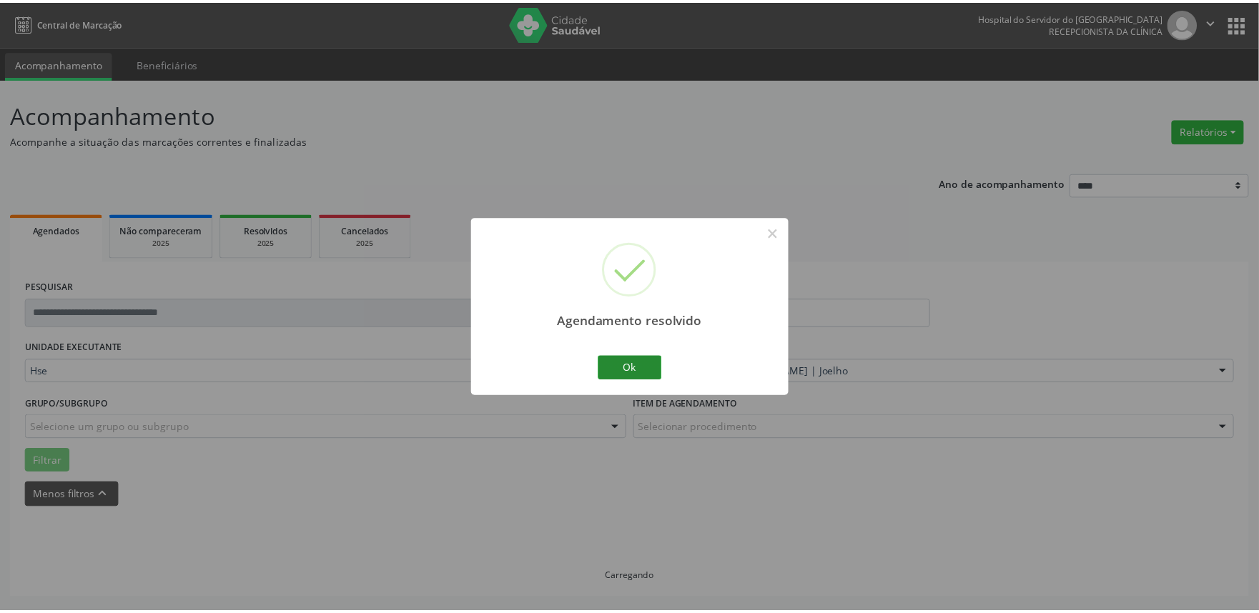
scroll to position [0, 0]
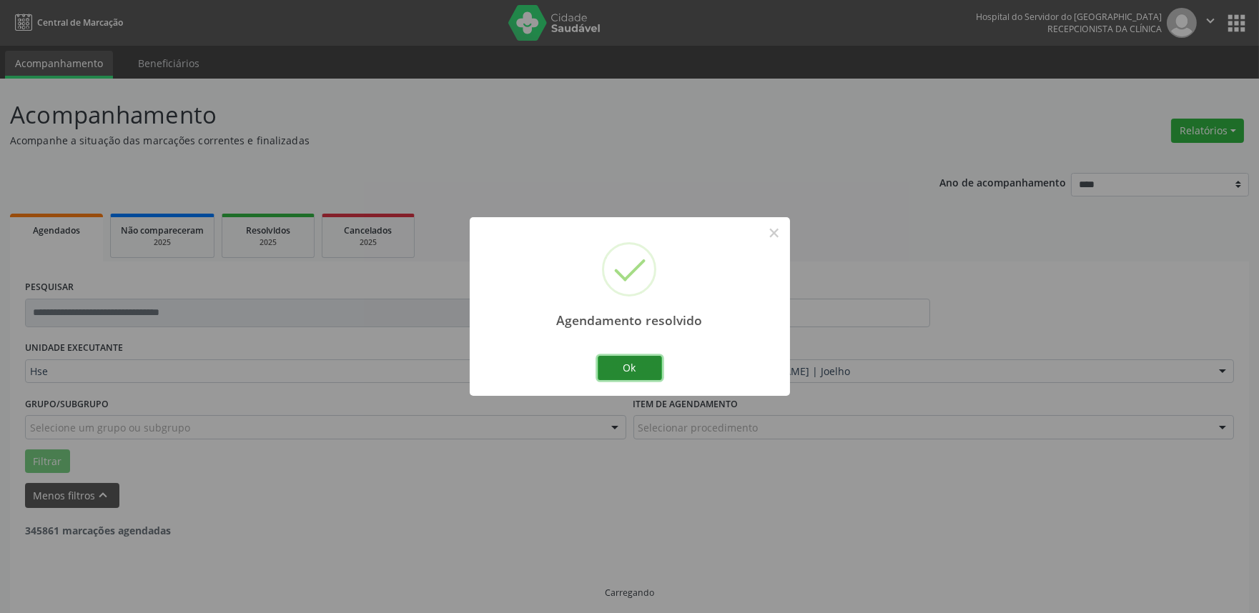
click at [638, 372] on button "Ok" at bounding box center [630, 368] width 64 height 24
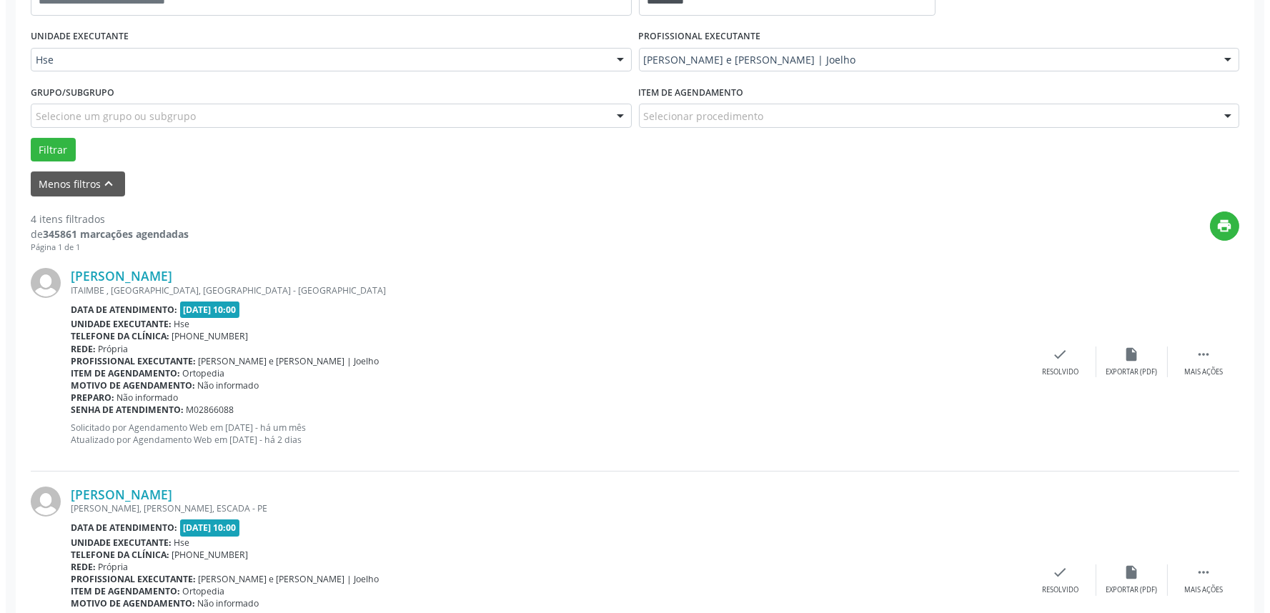
scroll to position [317, 0]
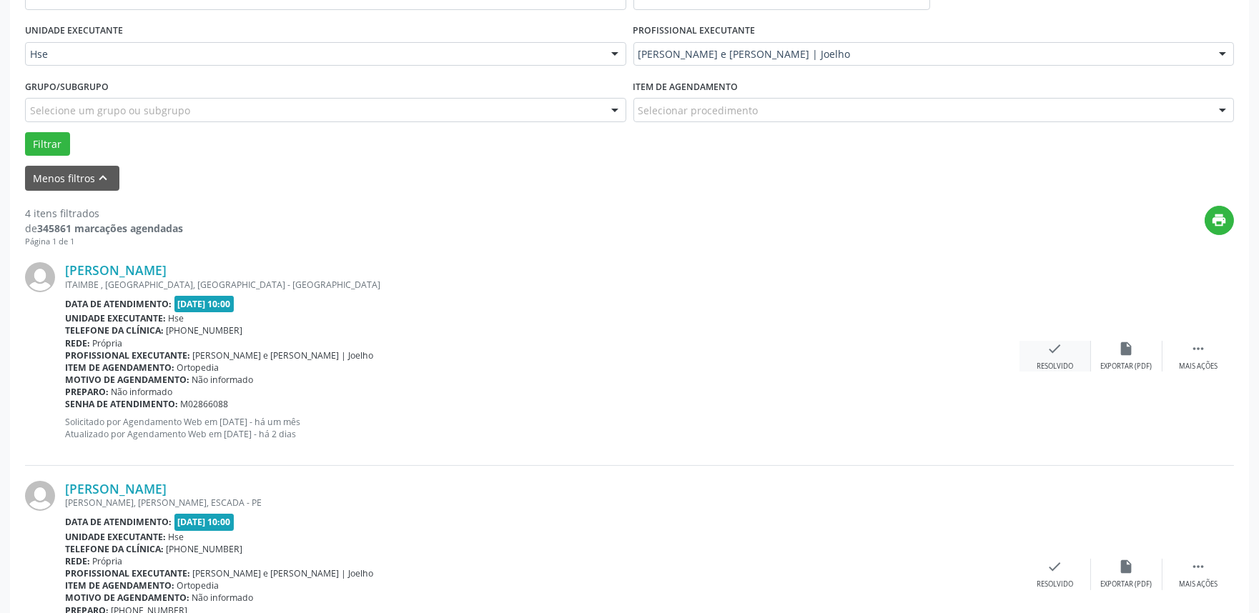
click at [1055, 362] on div "Resolvido" at bounding box center [1054, 367] width 36 height 10
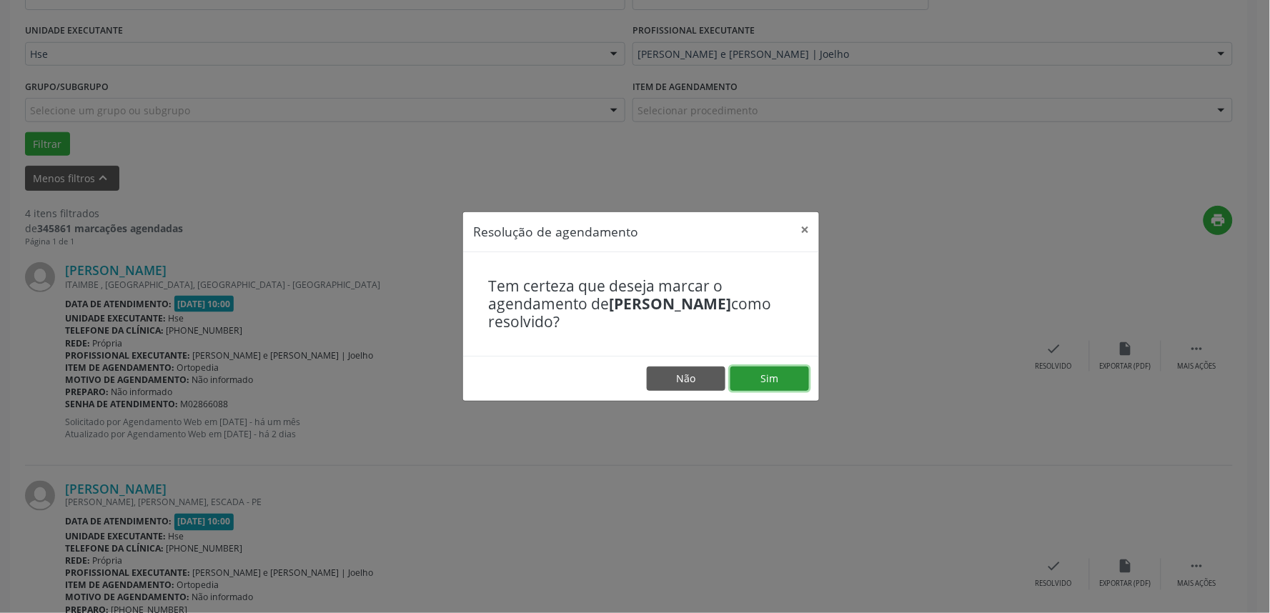
click at [778, 388] on button "Sim" at bounding box center [770, 379] width 79 height 24
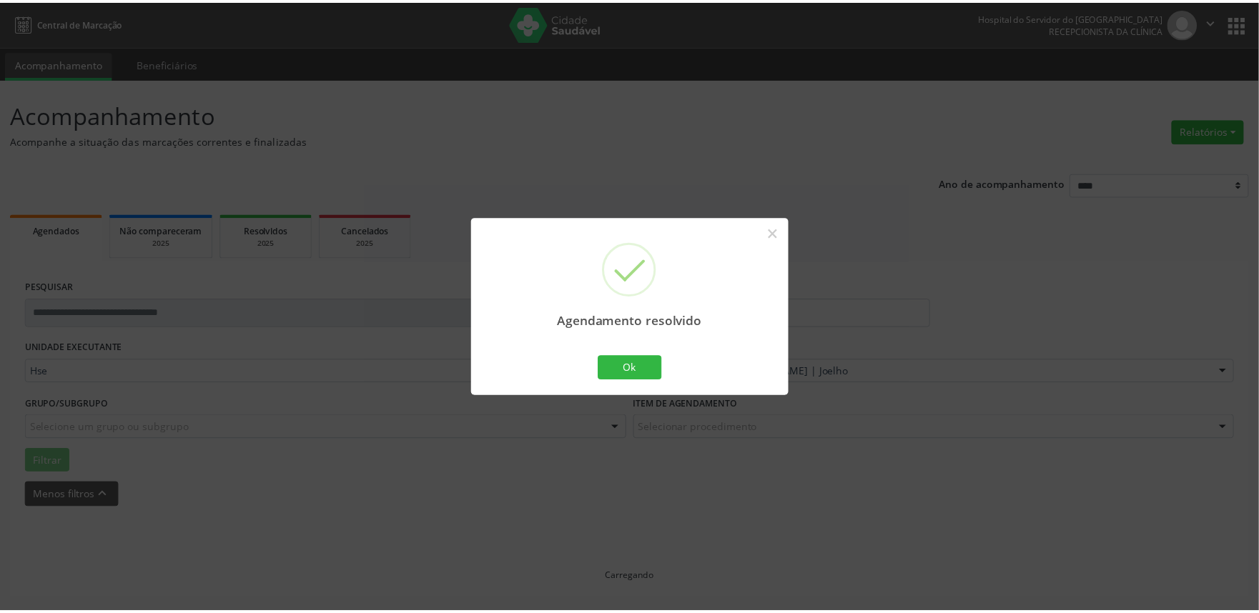
scroll to position [0, 0]
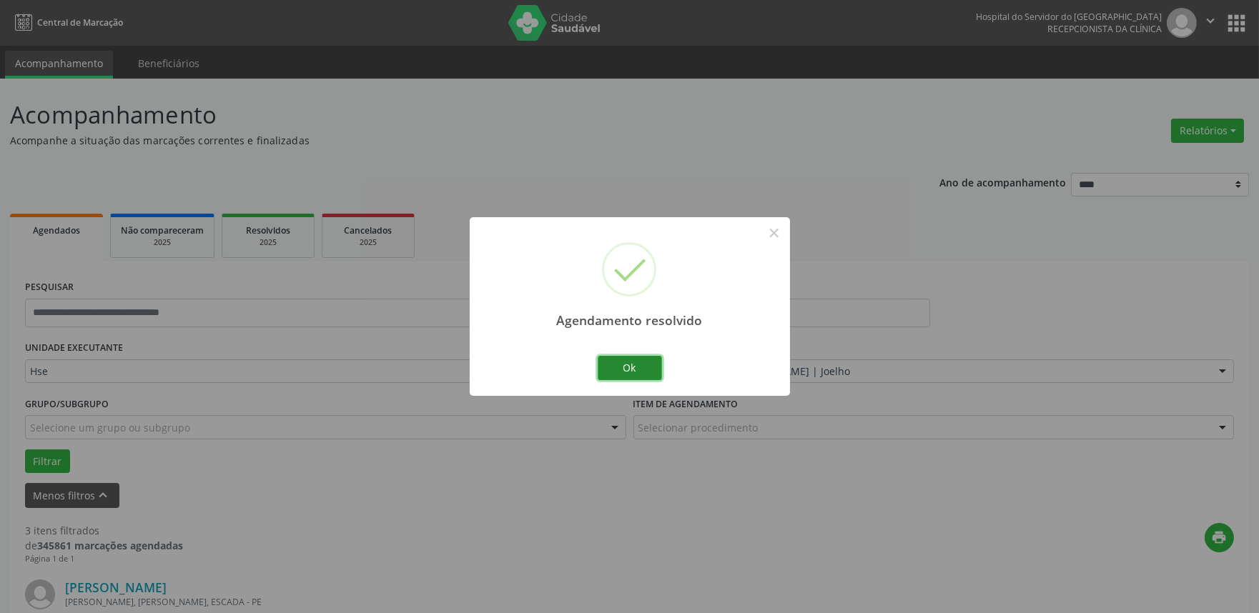
click at [639, 361] on button "Ok" at bounding box center [630, 368] width 64 height 24
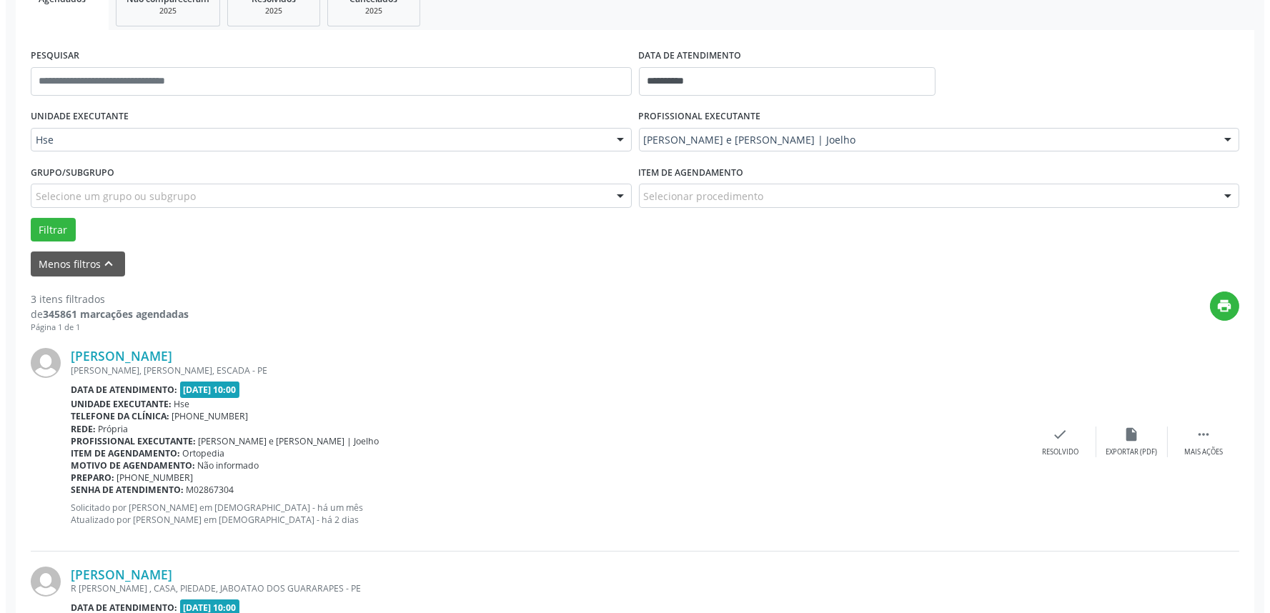
scroll to position [238, 0]
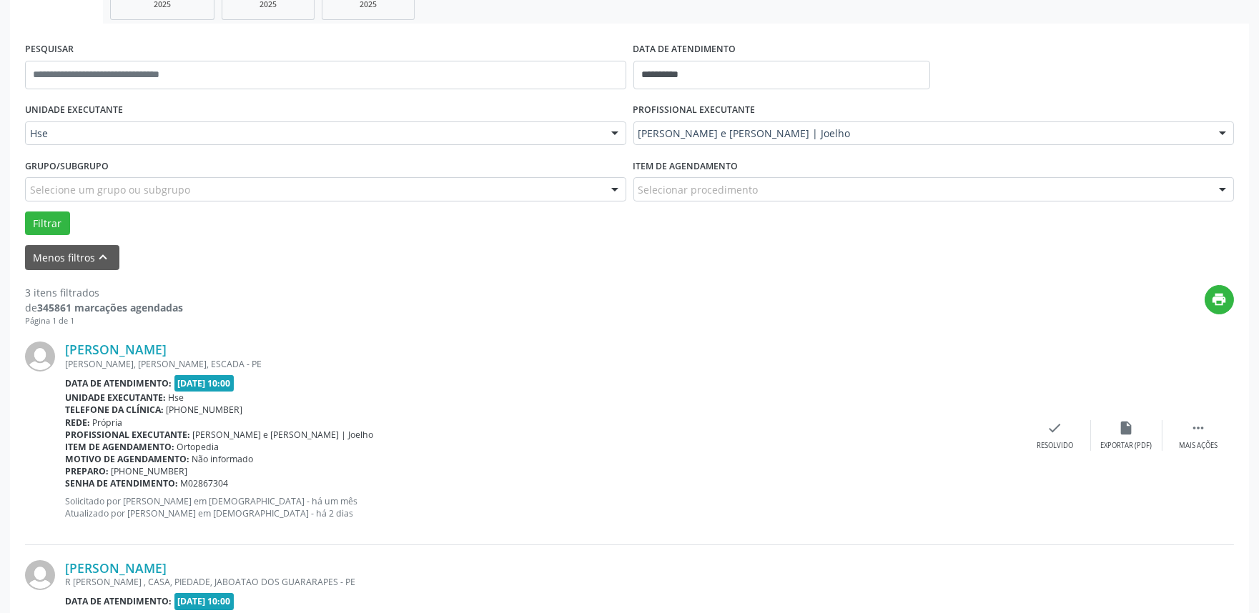
click at [1041, 452] on div "Edite Barbosa da Silva SANTOS DIAS, MARACUJA, ESCADA - PE Data de atendimento: …" at bounding box center [629, 436] width 1209 height 218
click at [1040, 444] on div "Resolvido" at bounding box center [1054, 446] width 36 height 10
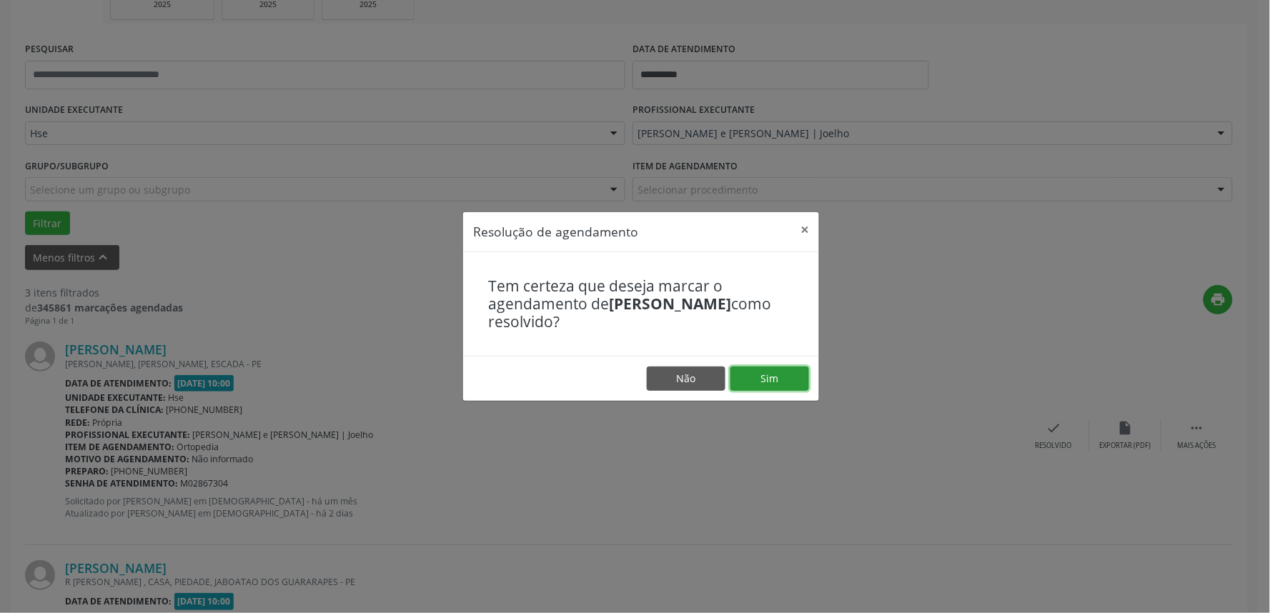
click at [781, 377] on button "Sim" at bounding box center [770, 379] width 79 height 24
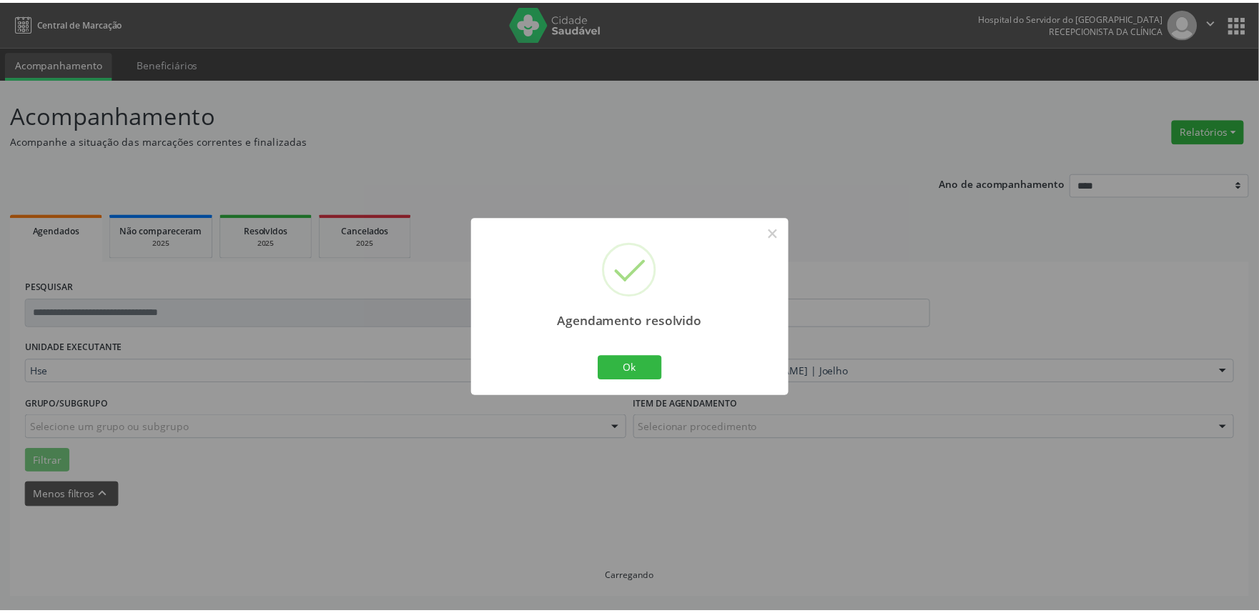
scroll to position [0, 0]
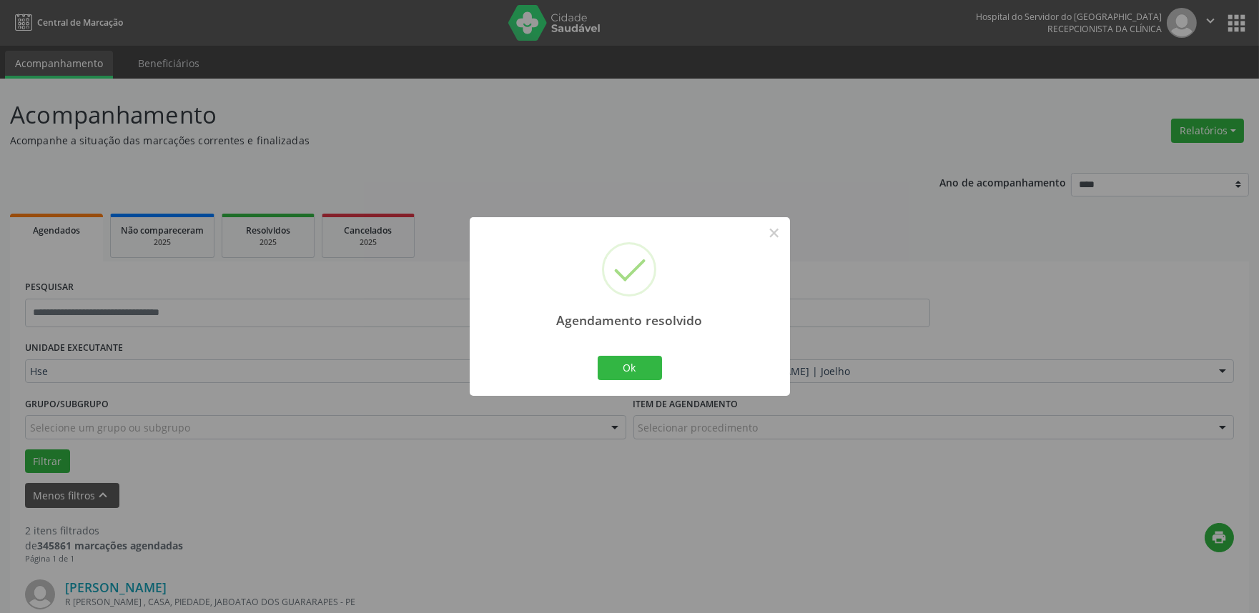
click at [623, 354] on div "Ok Cancel" at bounding box center [629, 368] width 71 height 30
click at [623, 367] on button "Ok" at bounding box center [630, 368] width 64 height 24
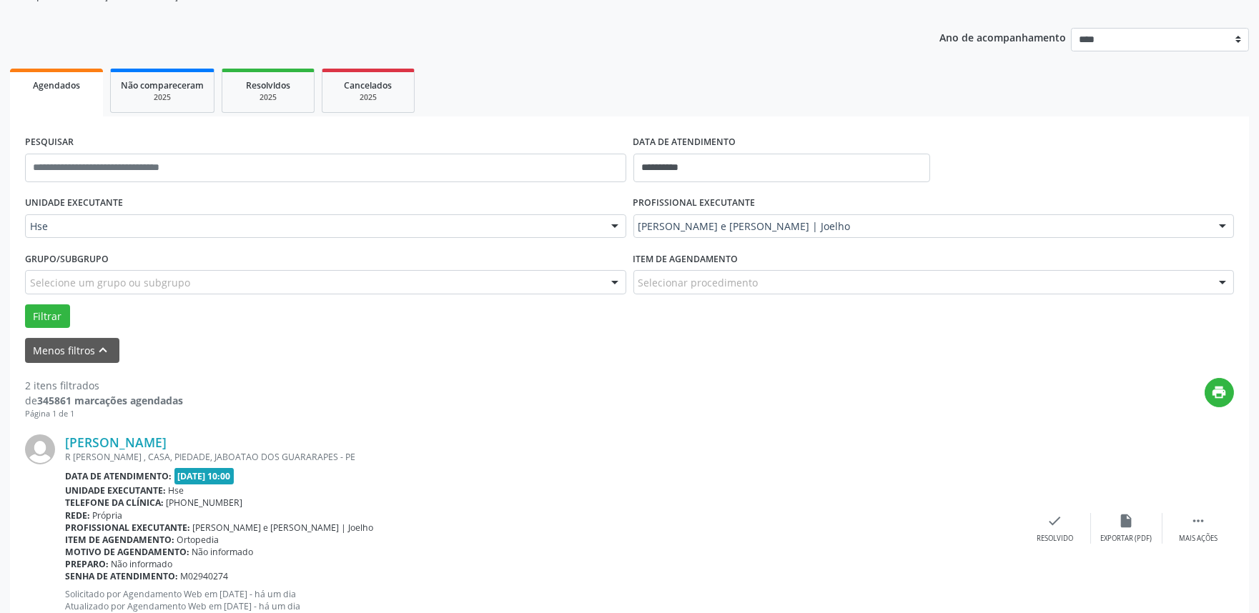
scroll to position [159, 0]
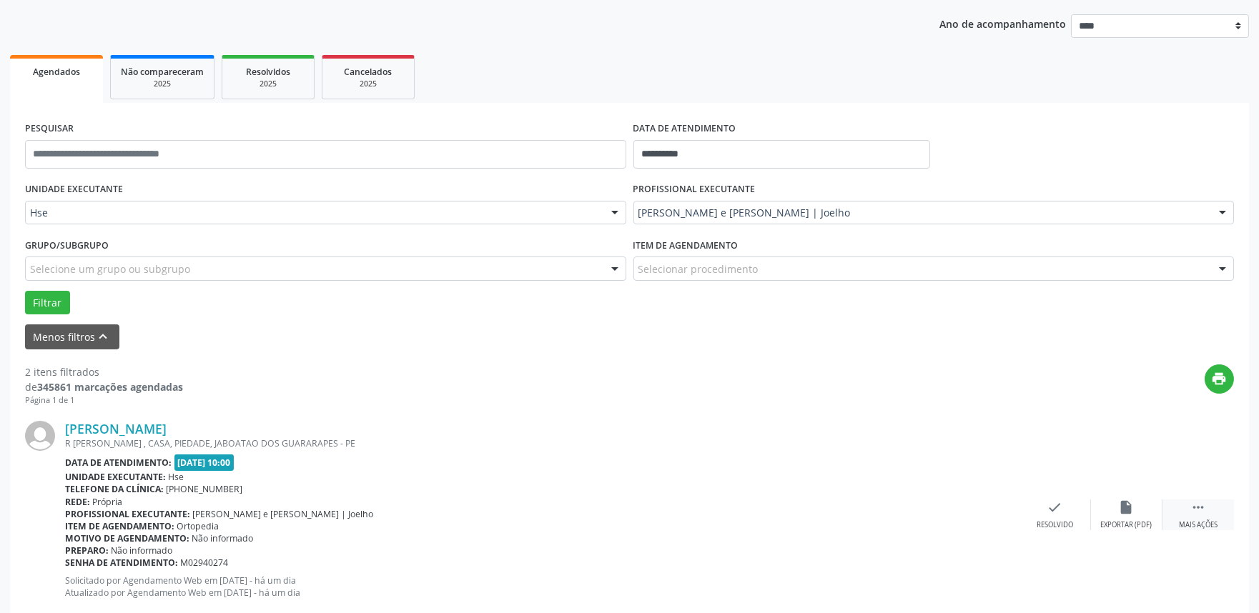
click at [1209, 524] on div "Mais ações" at bounding box center [1198, 525] width 39 height 10
click at [1137, 506] on div "alarm_off Não compareceu" at bounding box center [1126, 515] width 71 height 31
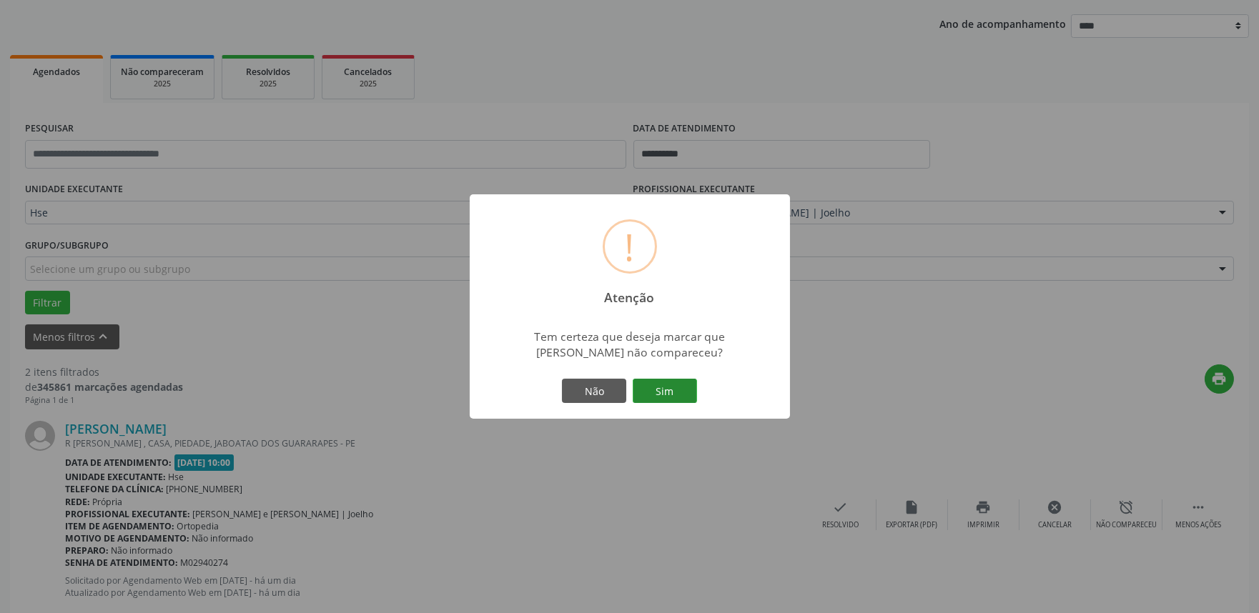
click at [672, 399] on button "Sim" at bounding box center [665, 391] width 64 height 24
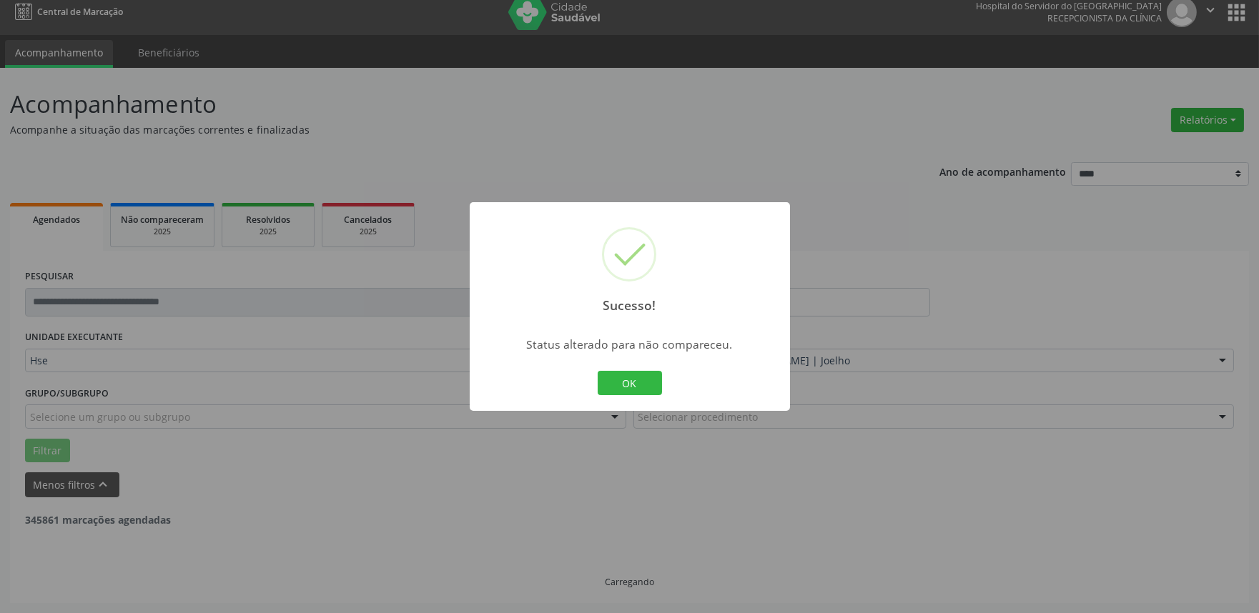
click at [653, 376] on button "OK" at bounding box center [630, 383] width 64 height 24
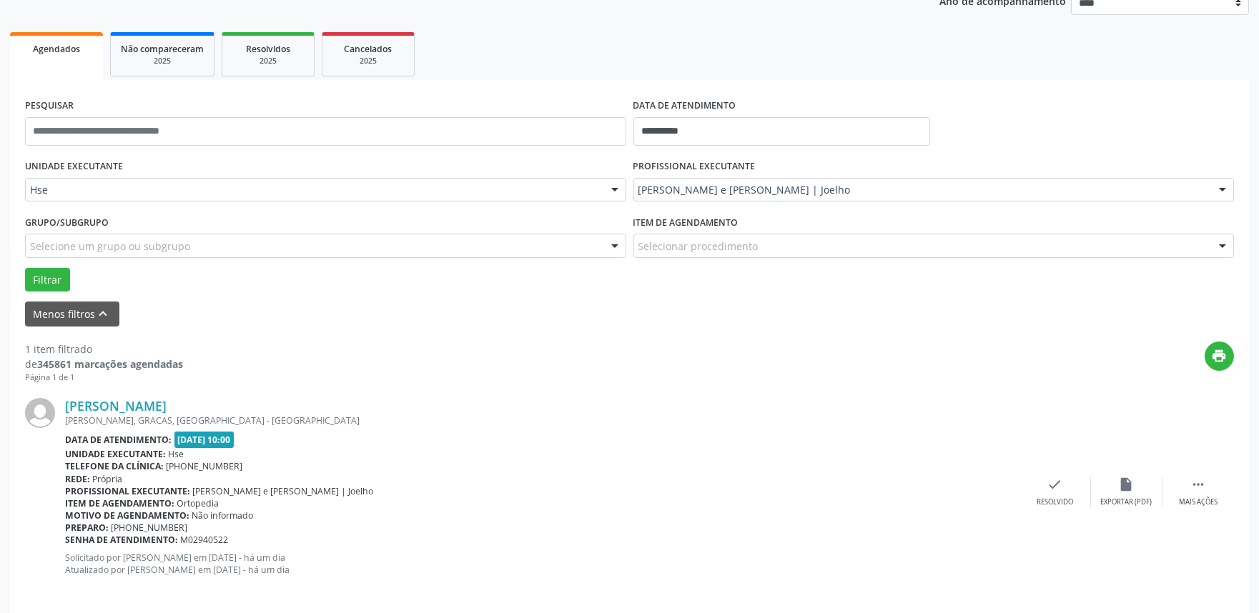
scroll to position [193, 0]
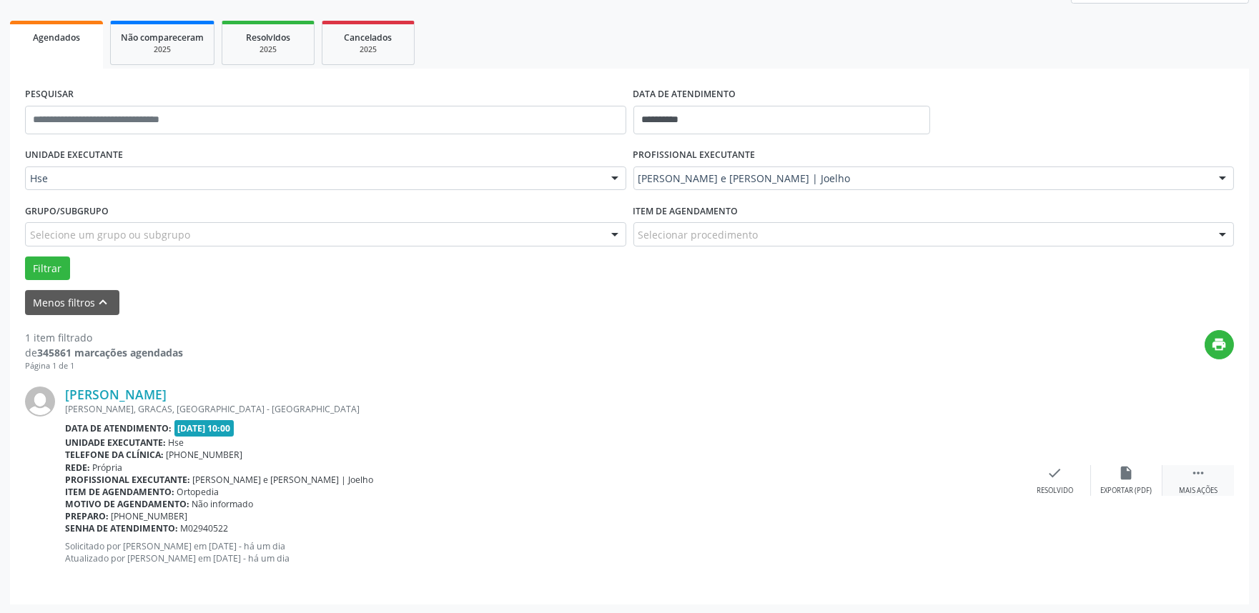
click at [1196, 480] on icon "" at bounding box center [1198, 473] width 16 height 16
click at [1127, 476] on icon "alarm_off" at bounding box center [1127, 473] width 16 height 16
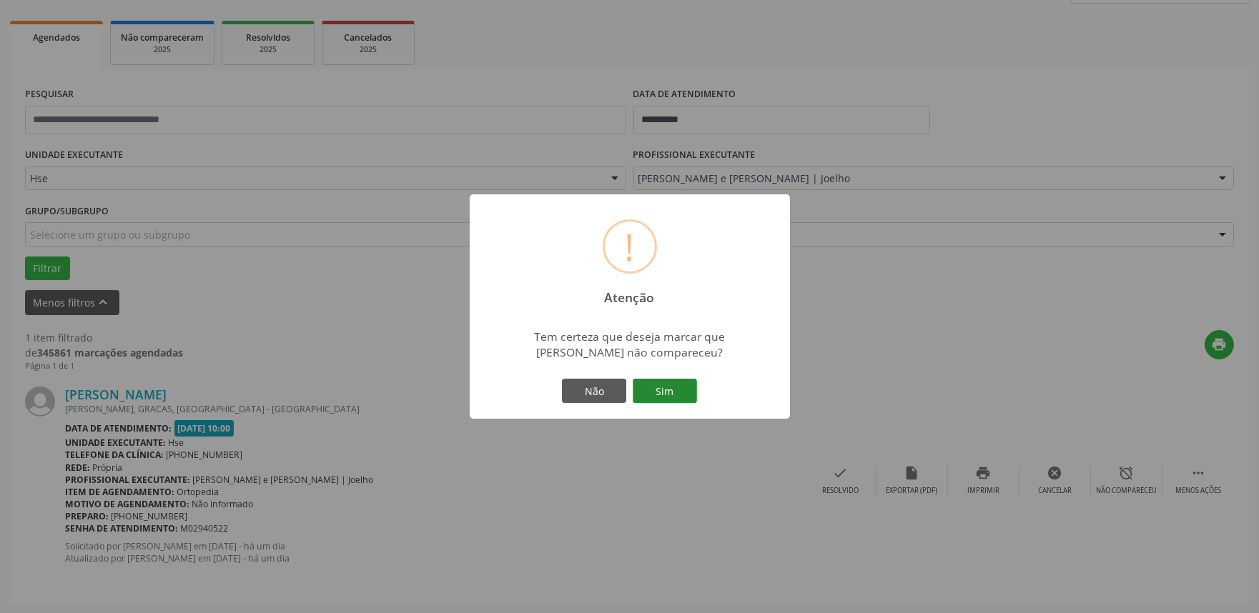
click at [673, 391] on button "Sim" at bounding box center [665, 391] width 64 height 24
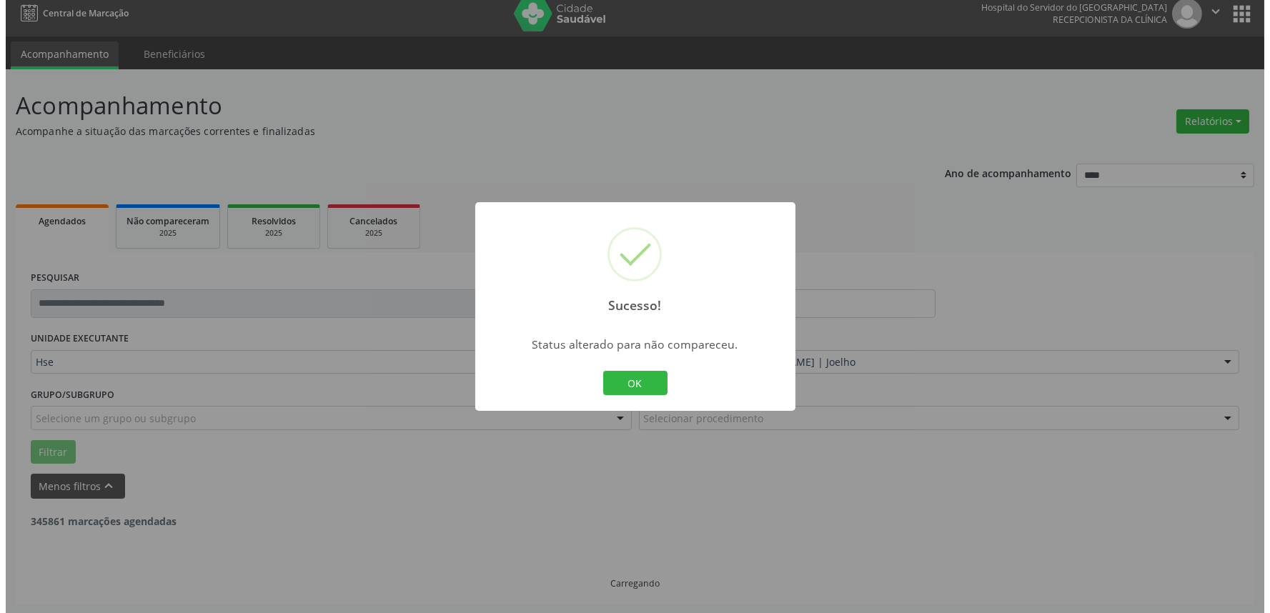
scroll to position [0, 0]
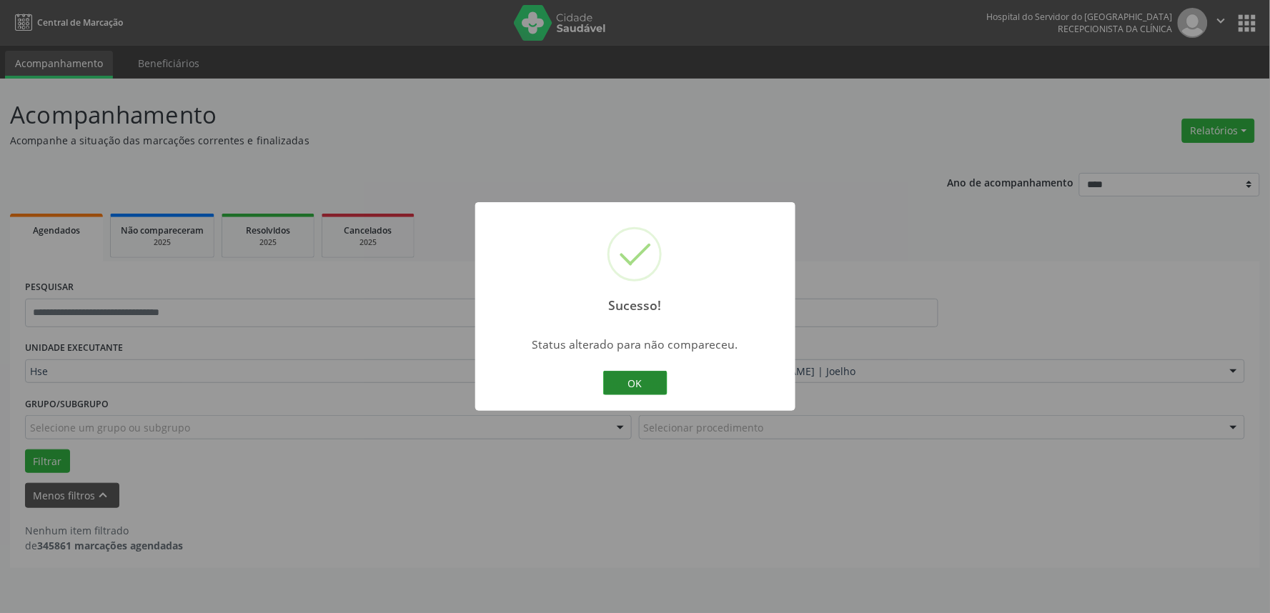
click at [640, 379] on button "OK" at bounding box center [635, 383] width 64 height 24
